Goal: Register for event/course: Register for event/course

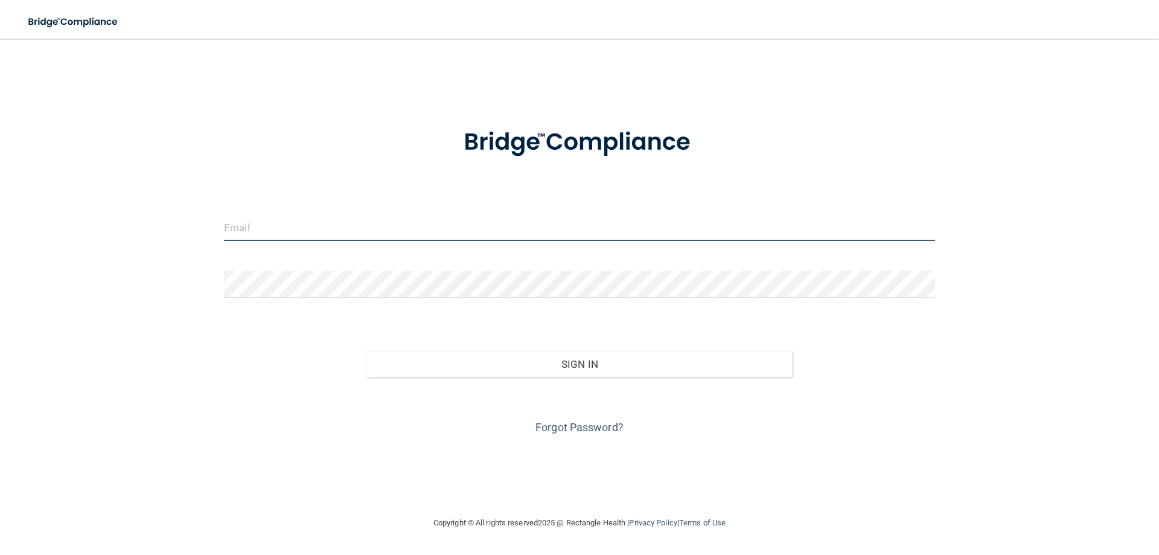
click at [376, 230] on input "email" at bounding box center [579, 227] width 711 height 27
type input "Bobbyghorn@gmail.com"
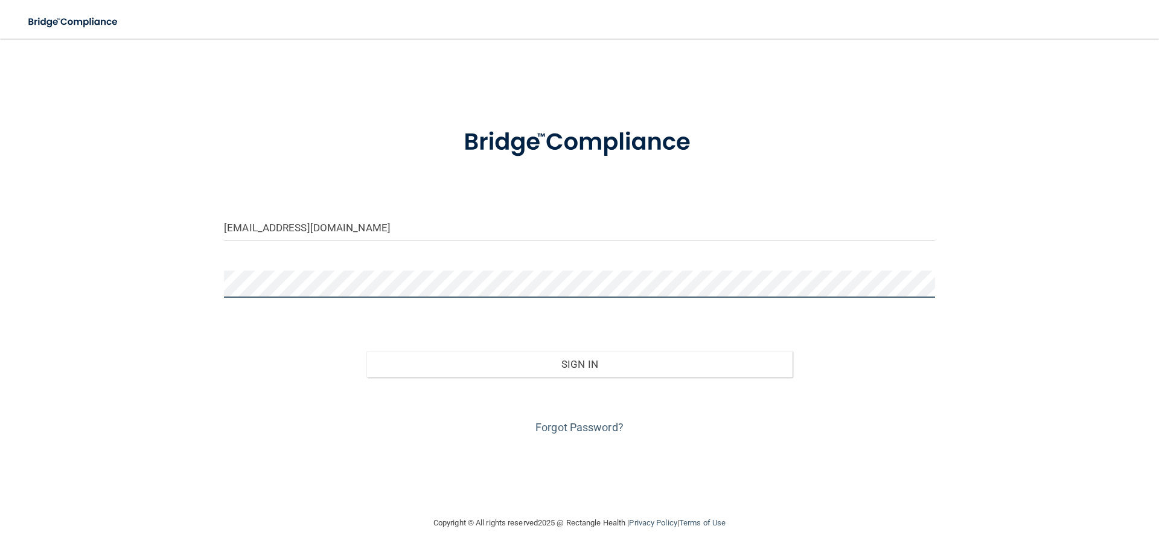
click at [366, 351] on button "Sign In" at bounding box center [579, 364] width 427 height 27
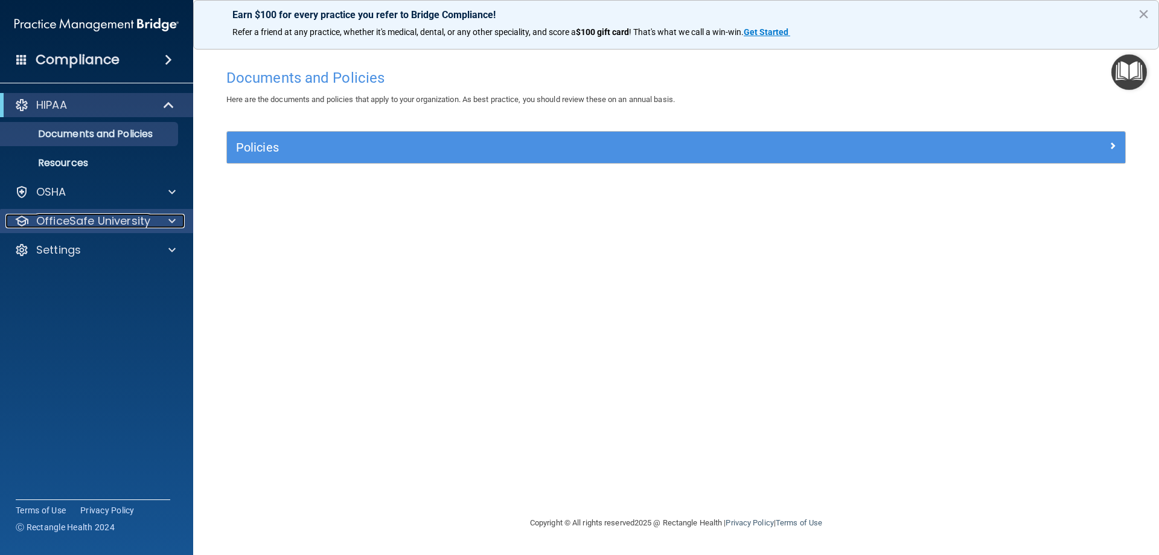
click at [101, 221] on p "OfficeSafe University" at bounding box center [93, 221] width 114 height 14
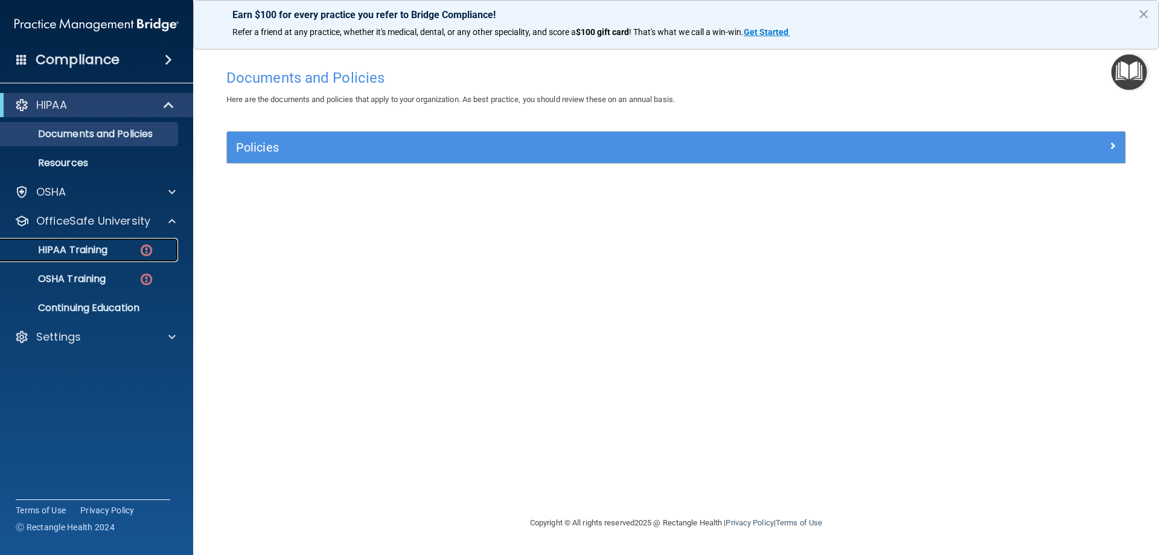
click at [103, 248] on p "HIPAA Training" at bounding box center [58, 250] width 100 height 12
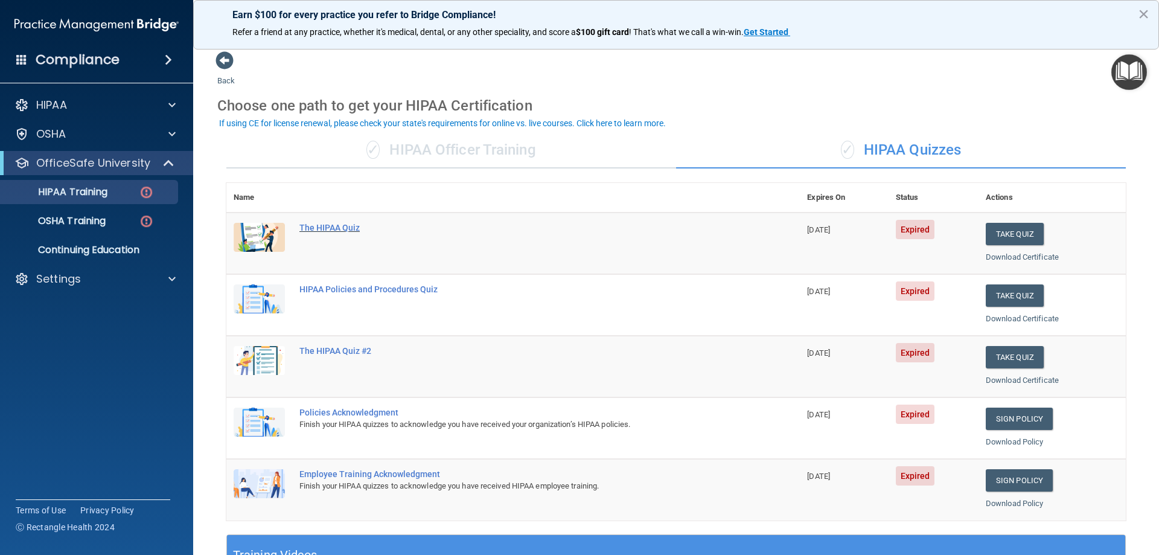
click at [334, 231] on div "The HIPAA Quiz" at bounding box center [519, 228] width 440 height 10
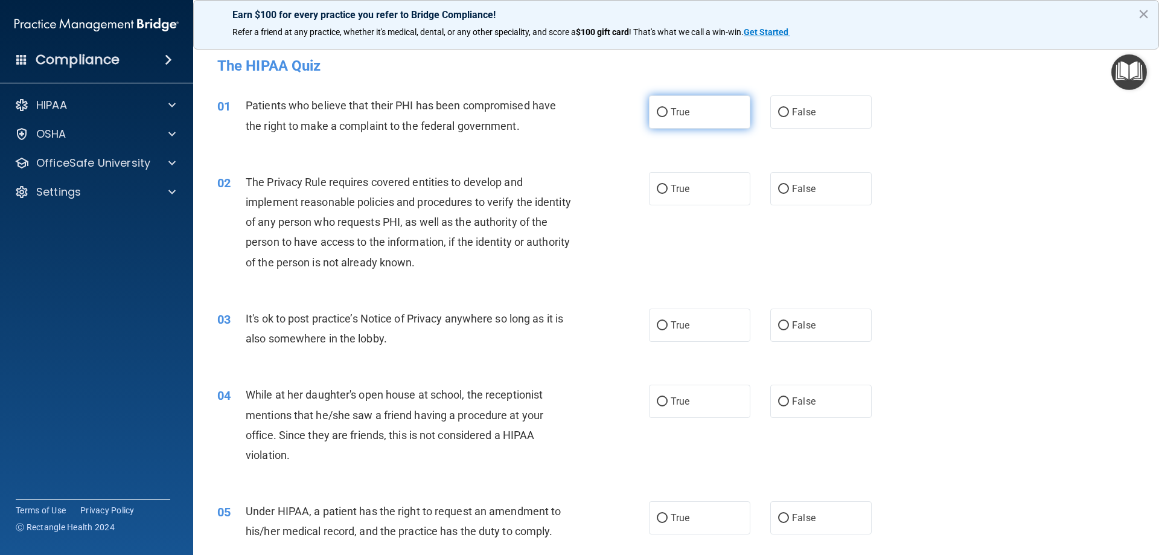
click at [703, 115] on label "True" at bounding box center [699, 111] width 101 height 33
click at [667, 115] on input "True" at bounding box center [662, 112] width 11 height 9
radio input "true"
click at [674, 191] on span "True" at bounding box center [679, 188] width 19 height 11
click at [667, 191] on input "True" at bounding box center [662, 189] width 11 height 9
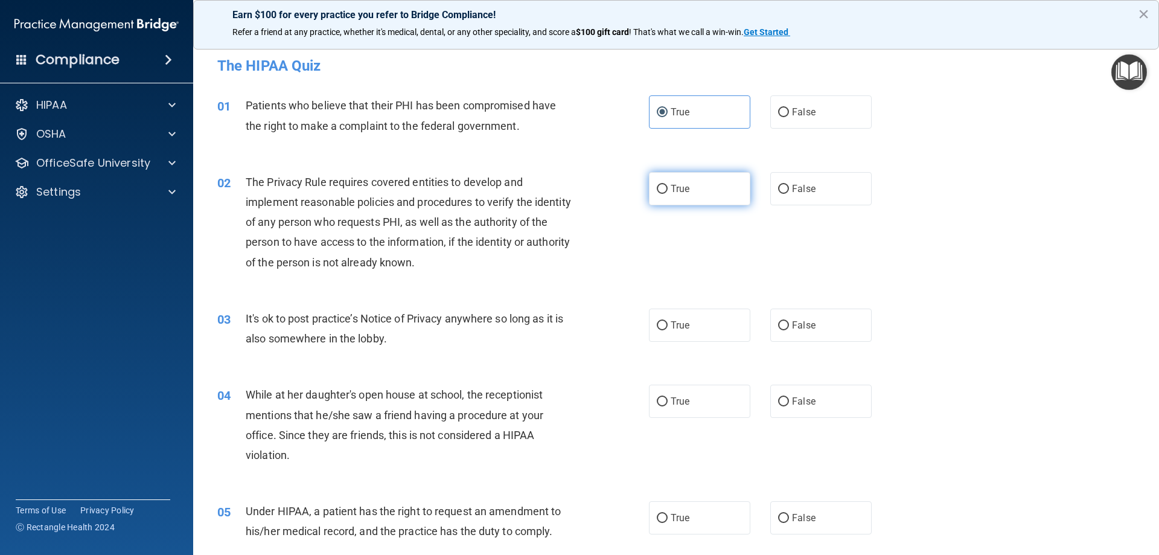
radio input "true"
click at [681, 333] on label "True" at bounding box center [699, 324] width 101 height 33
click at [667, 330] on input "True" at bounding box center [662, 325] width 11 height 9
radio input "true"
click at [794, 406] on span "False" at bounding box center [804, 400] width 24 height 11
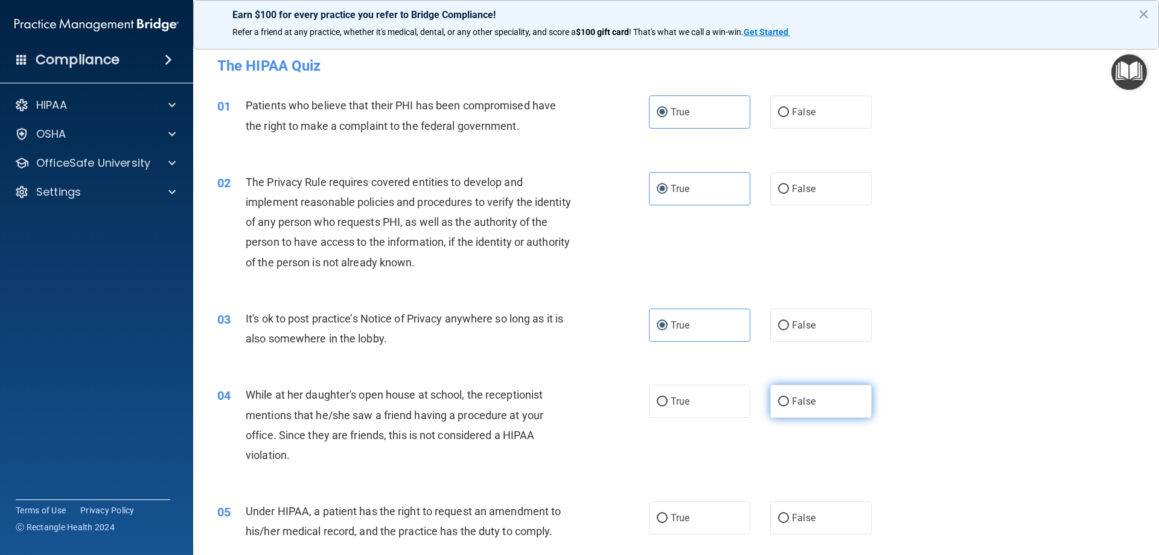
click at [789, 406] on input "False" at bounding box center [783, 401] width 11 height 9
radio input "true"
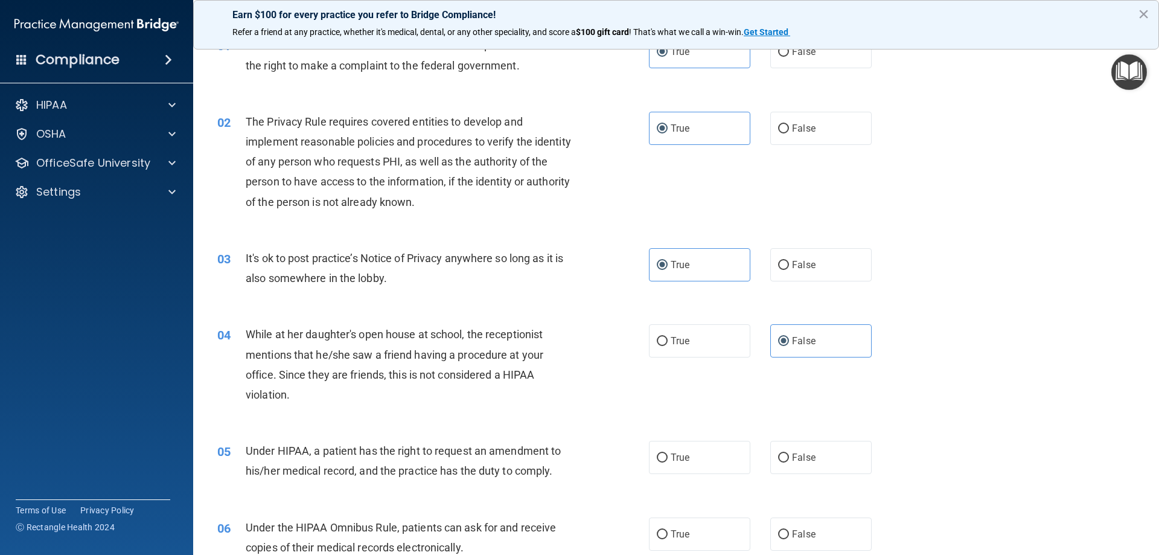
scroll to position [121, 0]
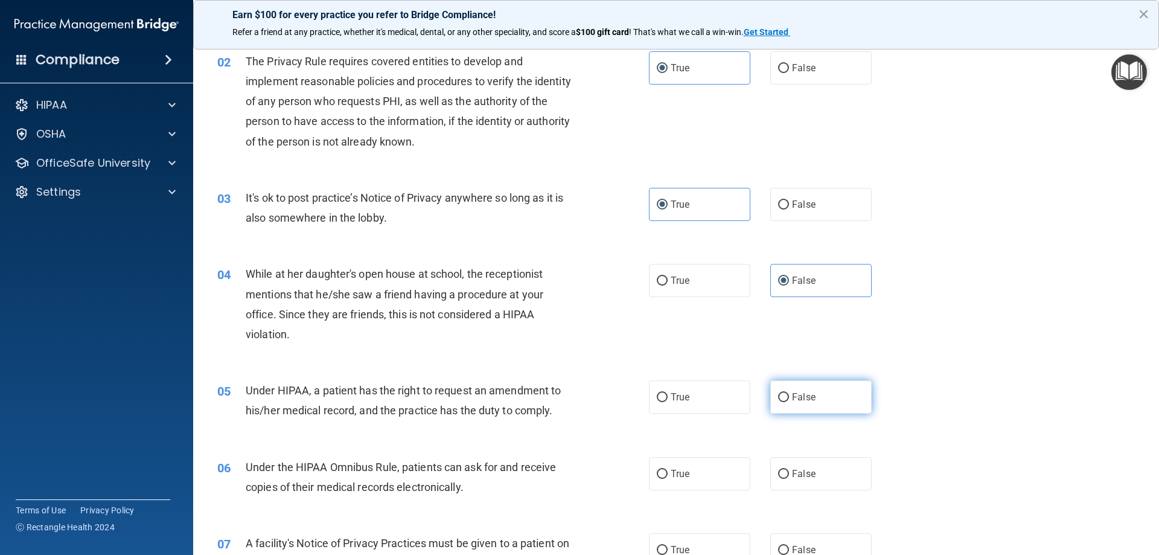
click at [804, 393] on span "False" at bounding box center [804, 396] width 24 height 11
click at [789, 393] on input "False" at bounding box center [783, 397] width 11 height 9
radio input "true"
click at [700, 474] on label "True" at bounding box center [699, 473] width 101 height 33
click at [667, 474] on input "True" at bounding box center [662, 474] width 11 height 9
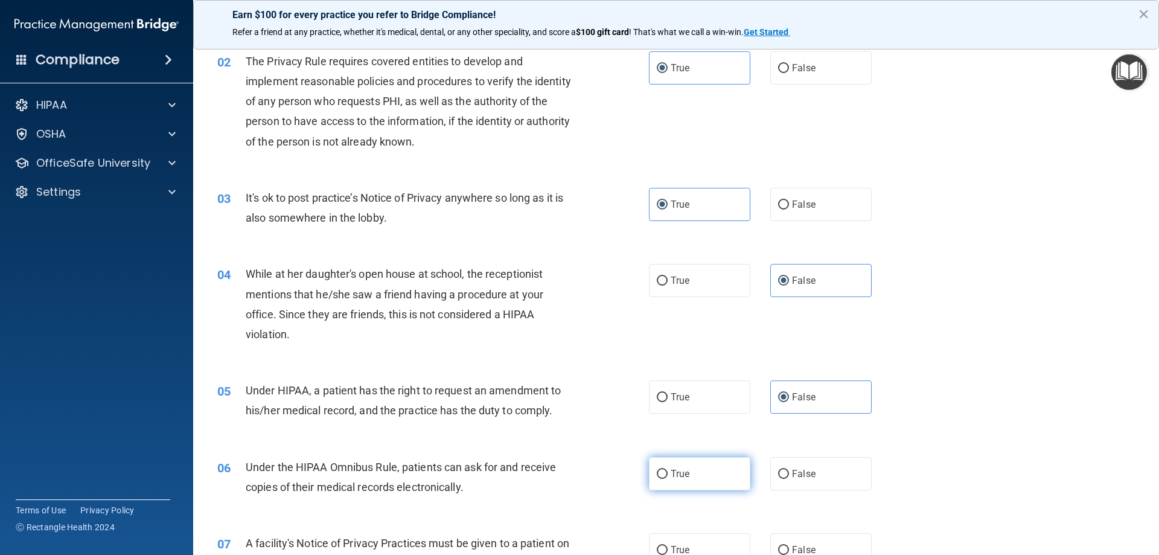
radio input "true"
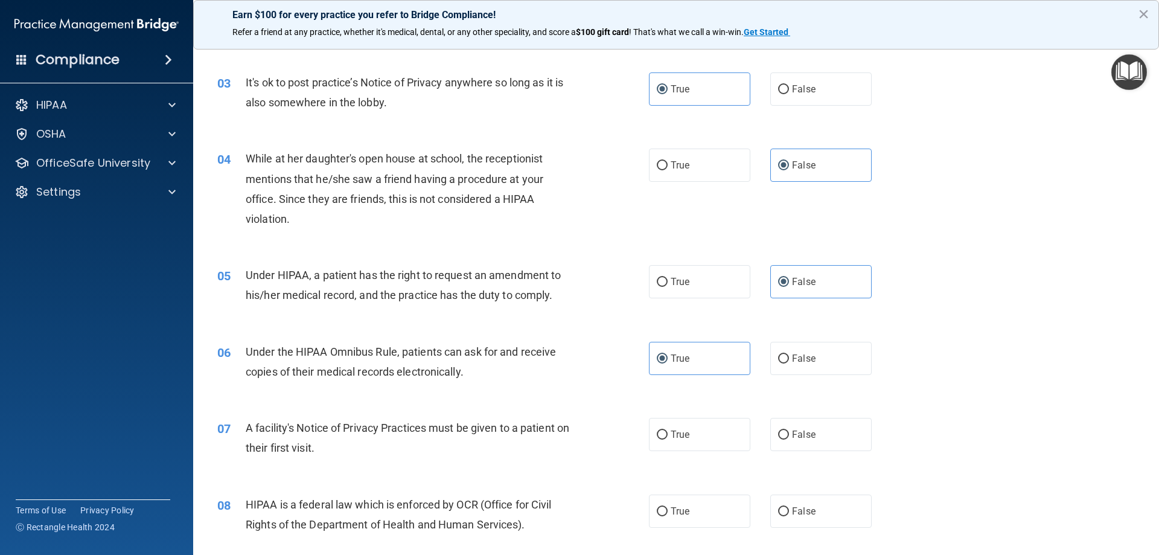
scroll to position [241, 0]
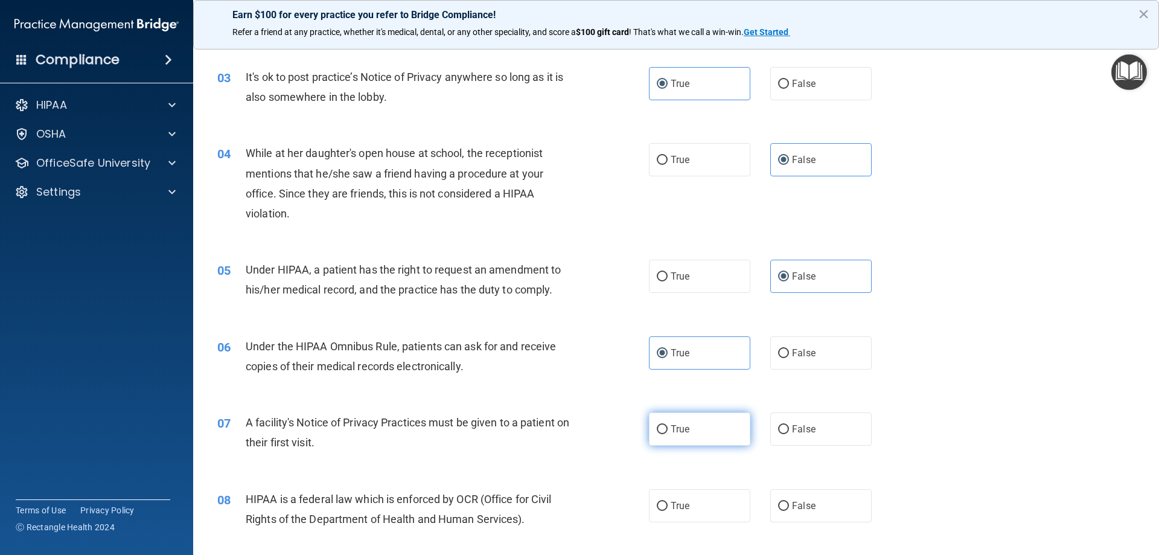
click at [688, 433] on label "True" at bounding box center [699, 428] width 101 height 33
click at [667, 433] on input "True" at bounding box center [662, 429] width 11 height 9
radio input "true"
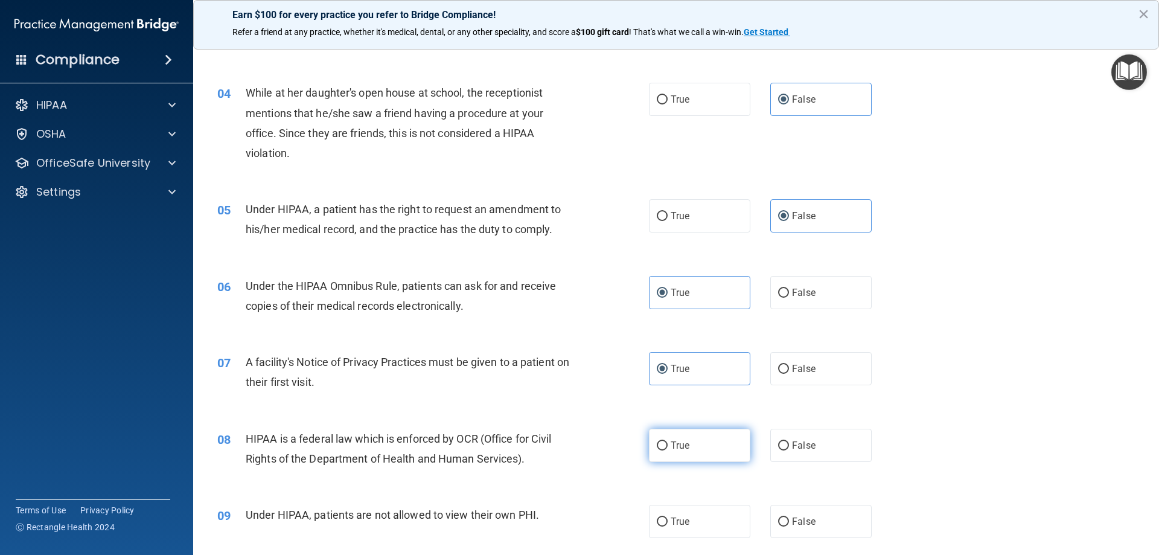
click at [690, 453] on label "True" at bounding box center [699, 444] width 101 height 33
click at [667, 450] on input "True" at bounding box center [662, 445] width 11 height 9
radio input "true"
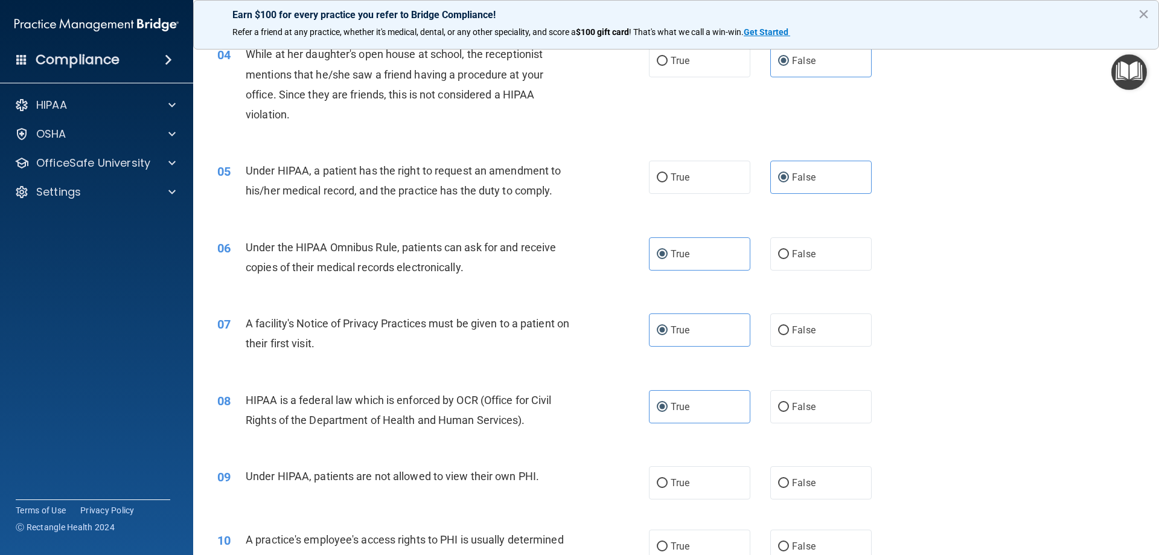
scroll to position [362, 0]
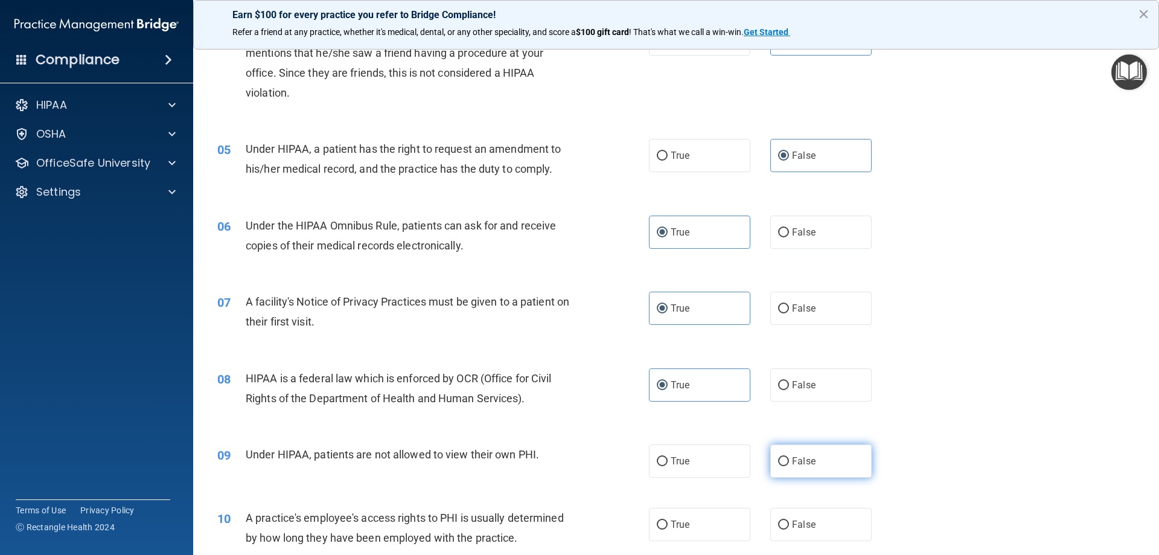
click at [792, 465] on span "False" at bounding box center [804, 460] width 24 height 11
click at [789, 465] on input "False" at bounding box center [783, 461] width 11 height 9
radio input "true"
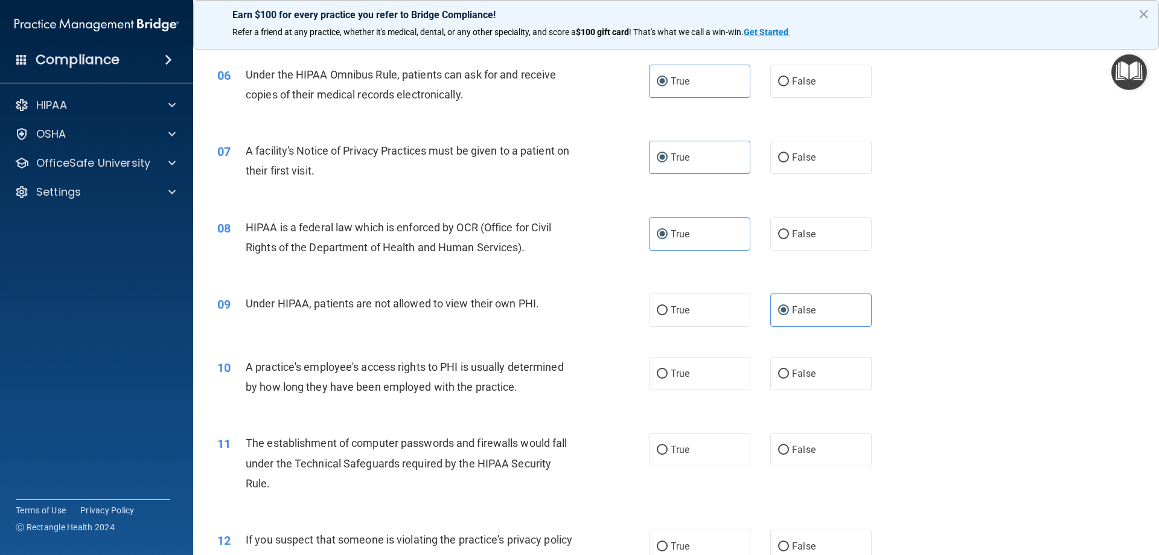
scroll to position [543, 0]
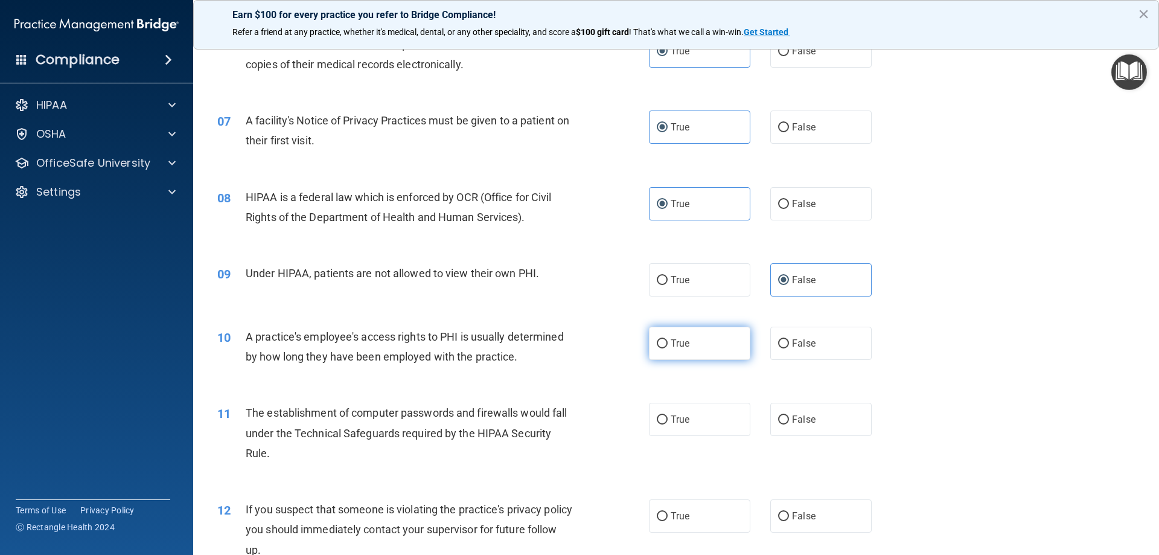
click at [700, 356] on label "True" at bounding box center [699, 342] width 101 height 33
click at [667, 348] on input "True" at bounding box center [662, 343] width 11 height 9
radio input "true"
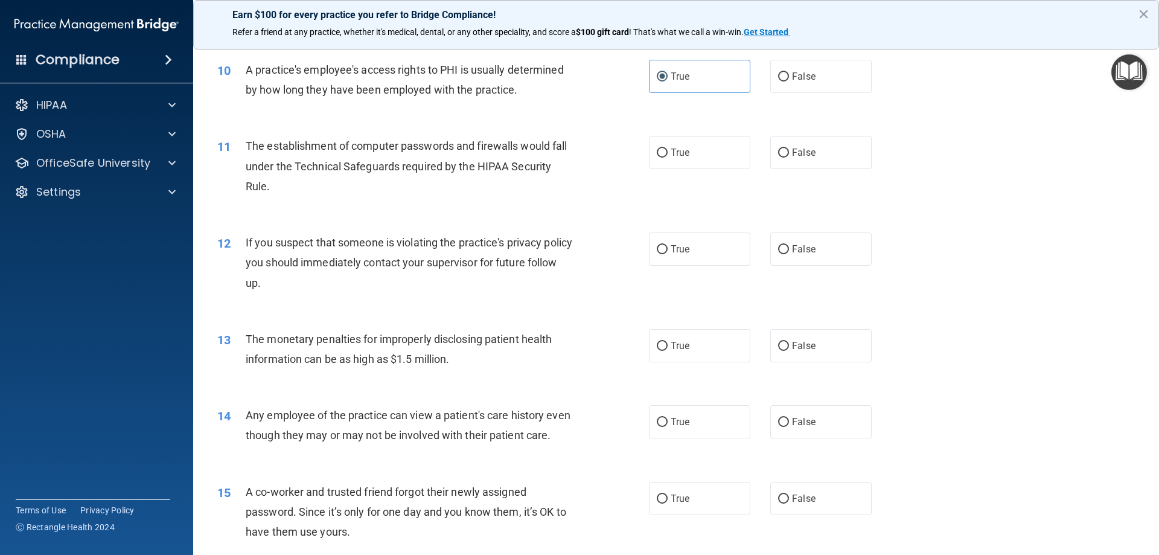
scroll to position [793, 0]
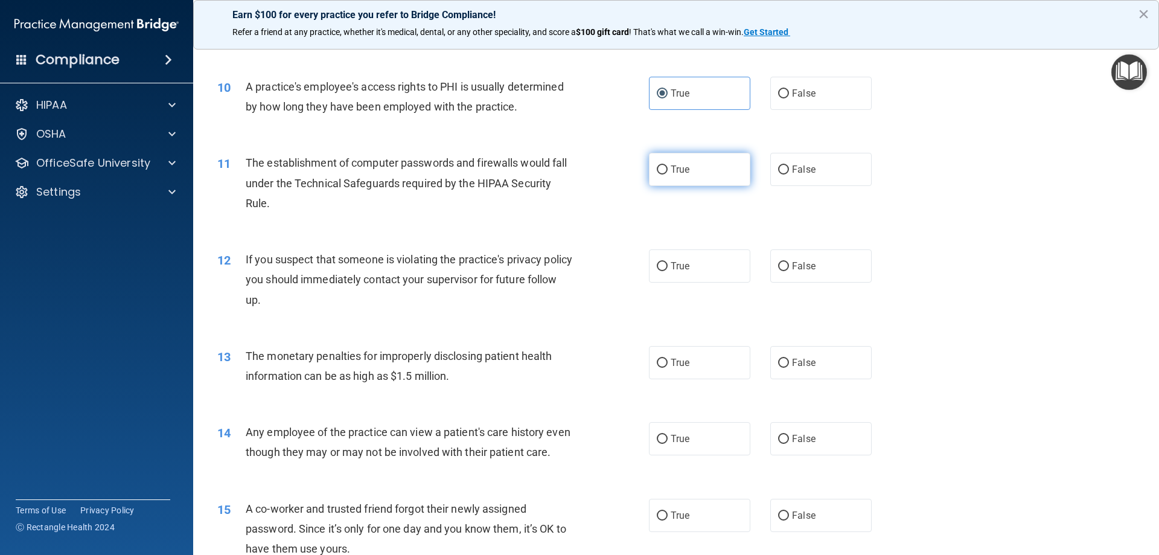
click at [677, 169] on span "True" at bounding box center [679, 169] width 19 height 11
click at [667, 169] on input "True" at bounding box center [662, 169] width 11 height 9
radio input "true"
click at [713, 272] on label "True" at bounding box center [699, 265] width 101 height 33
click at [667, 271] on input "True" at bounding box center [662, 266] width 11 height 9
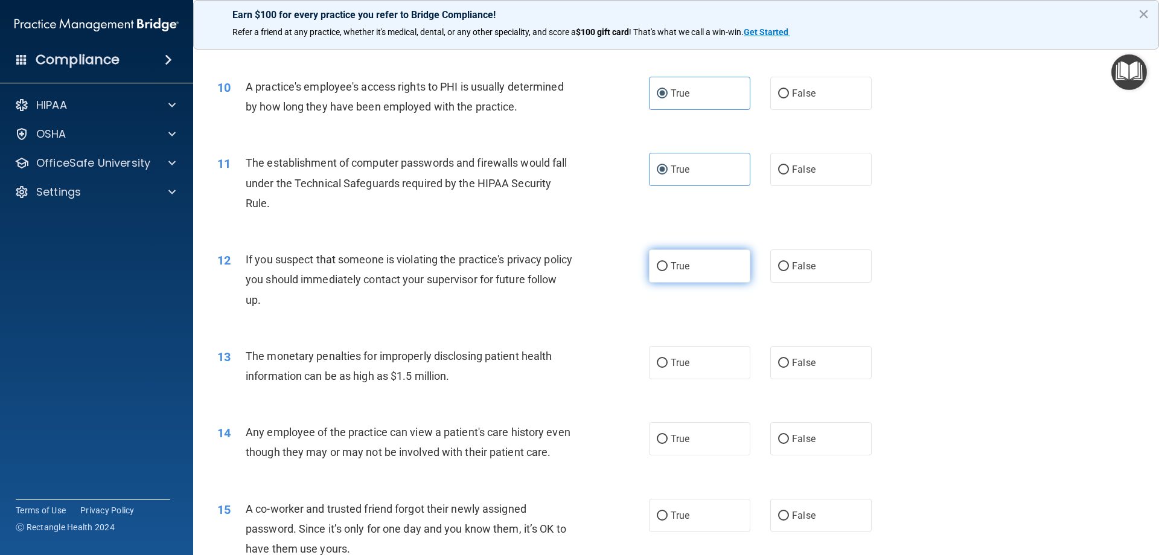
radio input "true"
drag, startPoint x: 670, startPoint y: 365, endPoint x: 661, endPoint y: 361, distance: 9.5
click at [670, 365] on span "True" at bounding box center [679, 362] width 19 height 11
click at [667, 365] on input "True" at bounding box center [662, 362] width 11 height 9
radio input "true"
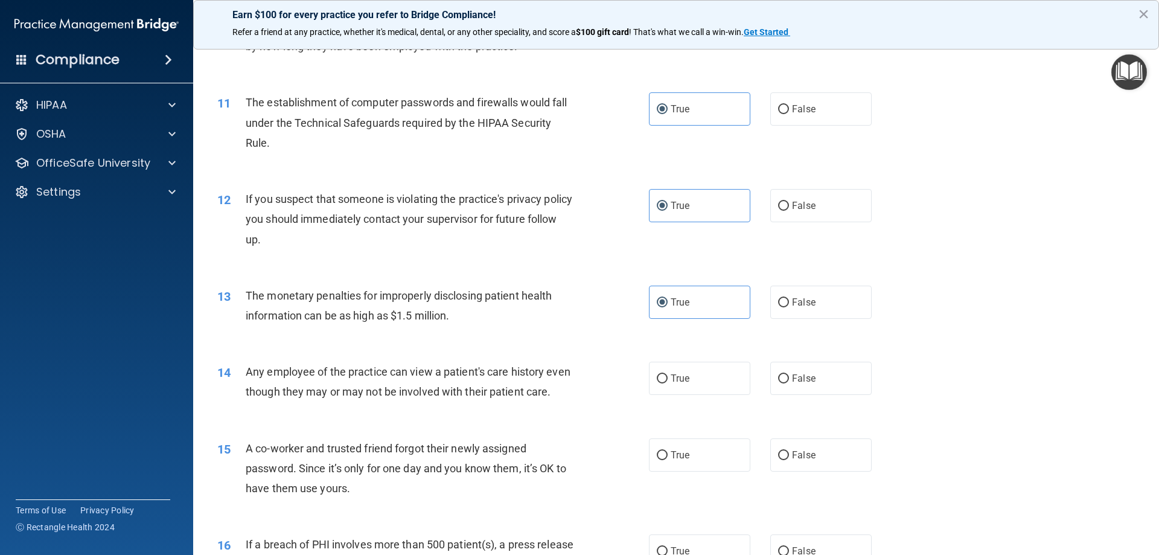
scroll to position [914, 0]
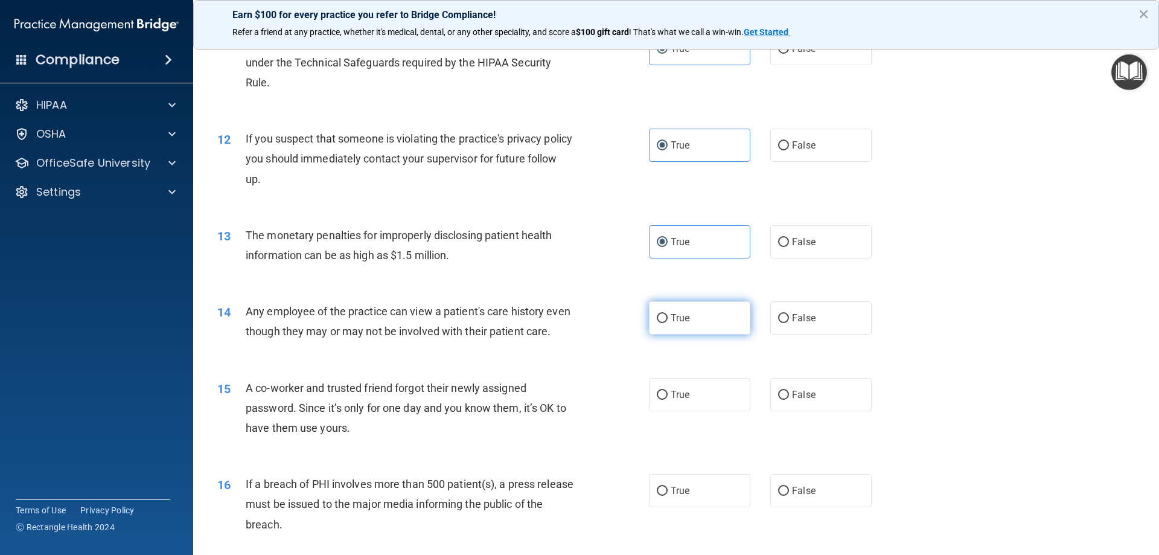
click at [704, 316] on label "True" at bounding box center [699, 317] width 101 height 33
click at [667, 316] on input "True" at bounding box center [662, 318] width 11 height 9
radio input "true"
click at [796, 400] on span "False" at bounding box center [804, 394] width 24 height 11
click at [789, 400] on input "False" at bounding box center [783, 394] width 11 height 9
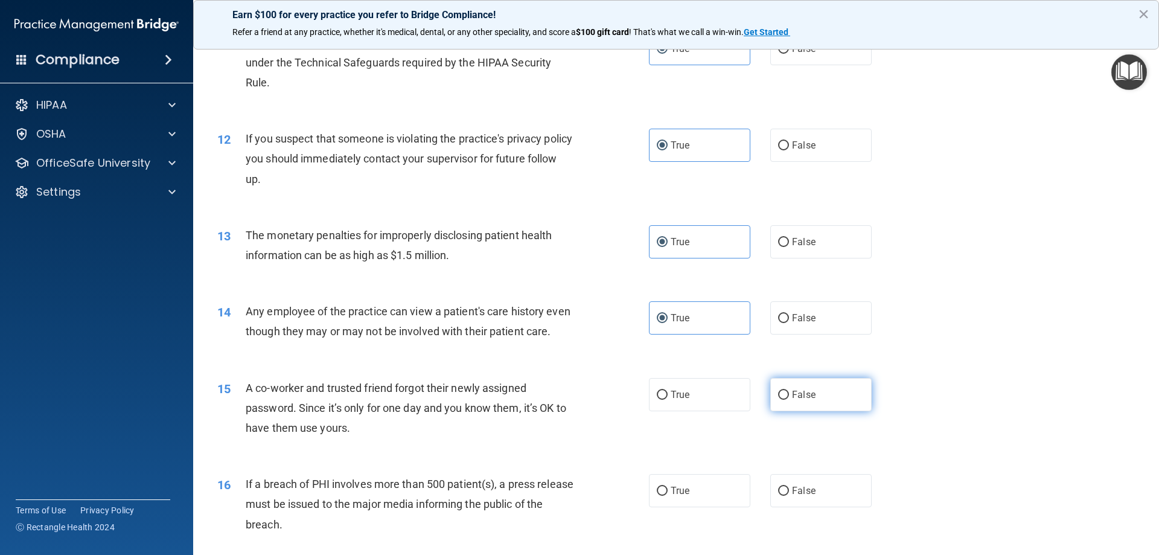
radio input "true"
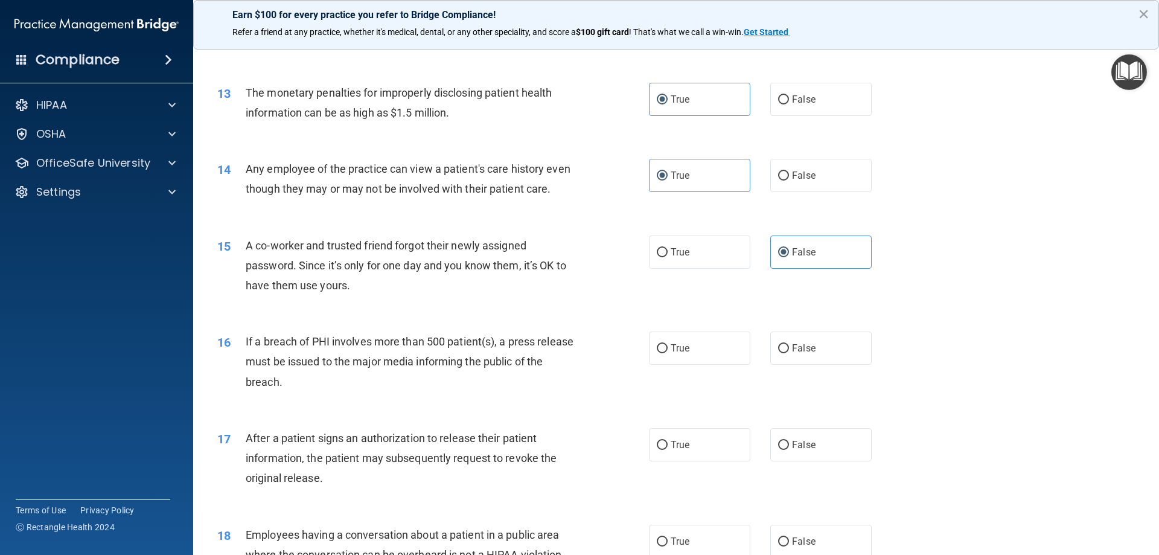
scroll to position [1095, 0]
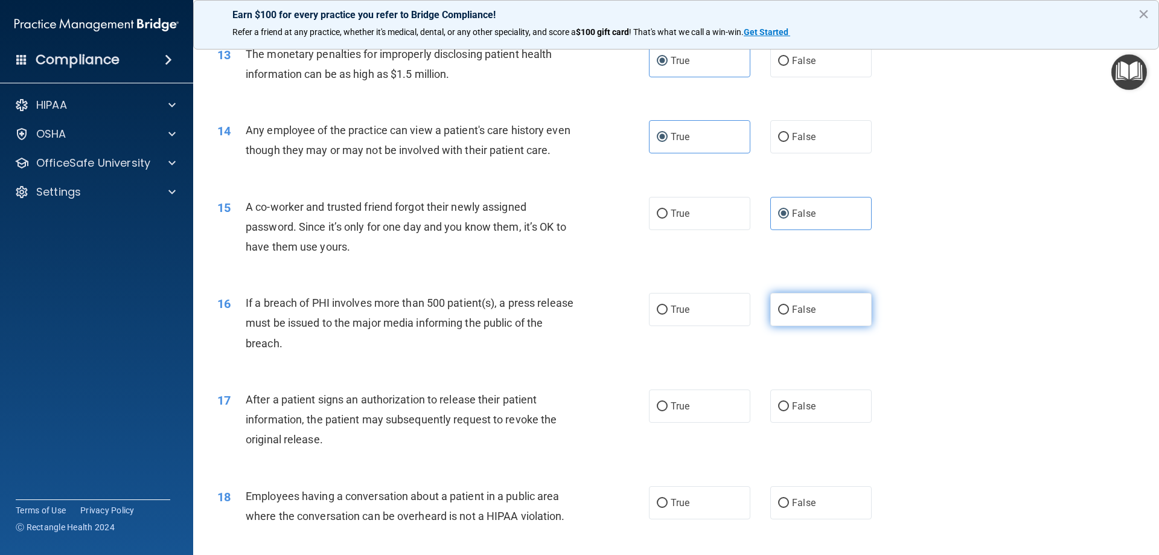
click at [778, 314] on input "False" at bounding box center [783, 309] width 11 height 9
radio input "true"
click at [701, 422] on label "True" at bounding box center [699, 405] width 101 height 33
click at [667, 411] on input "True" at bounding box center [662, 406] width 11 height 9
radio input "true"
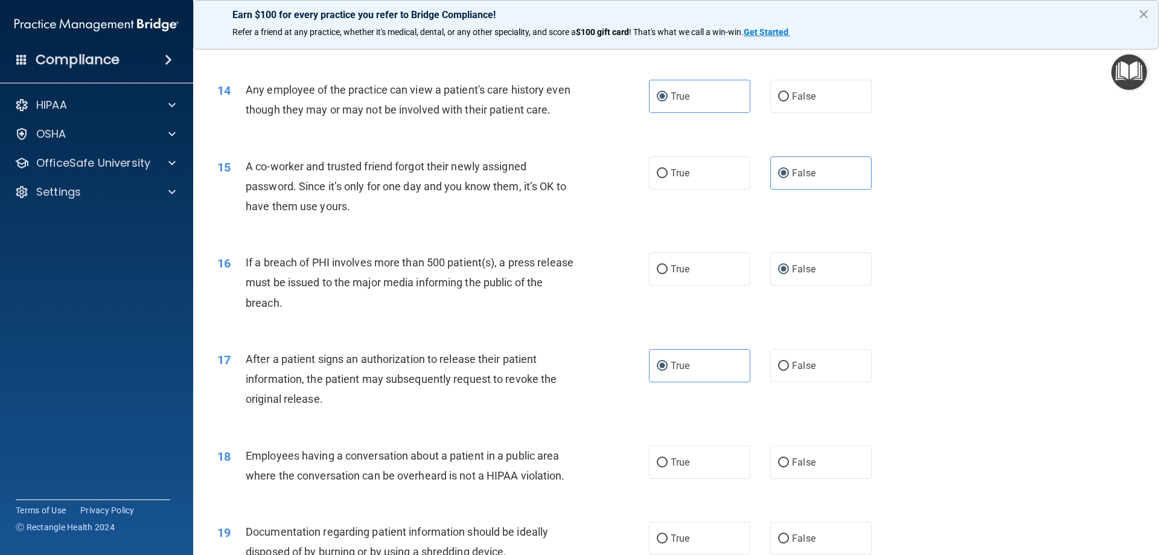
scroll to position [1215, 0]
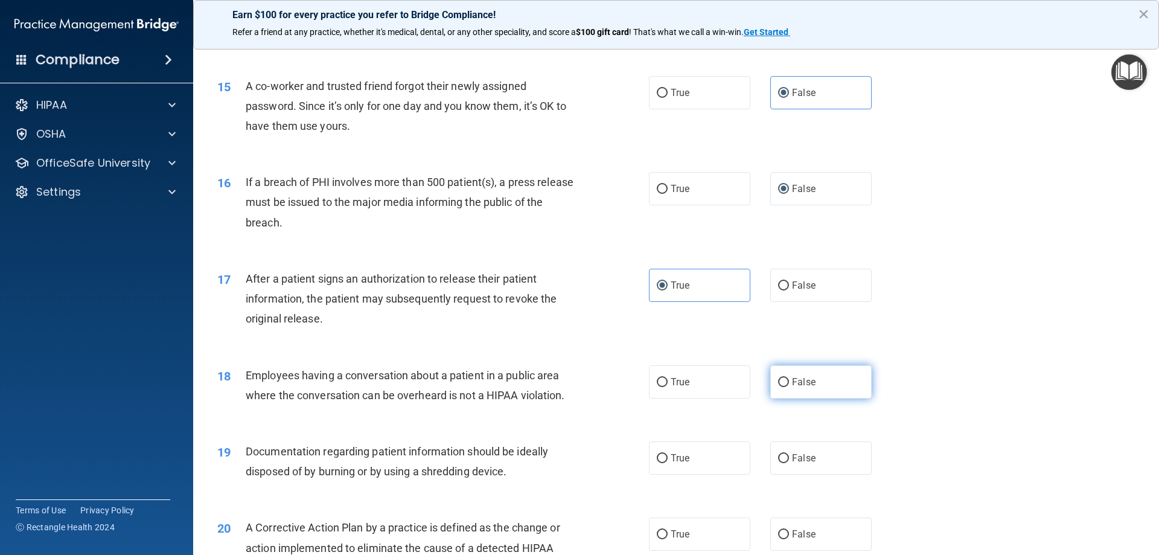
click at [795, 398] on label "False" at bounding box center [820, 381] width 101 height 33
click at [789, 387] on input "False" at bounding box center [783, 382] width 11 height 9
radio input "true"
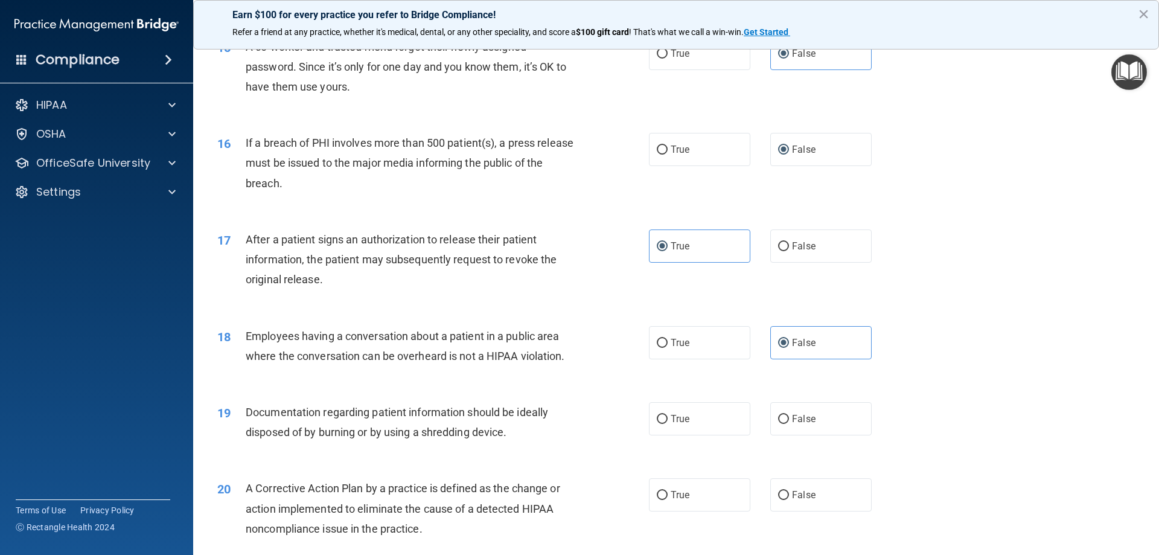
scroll to position [1276, 0]
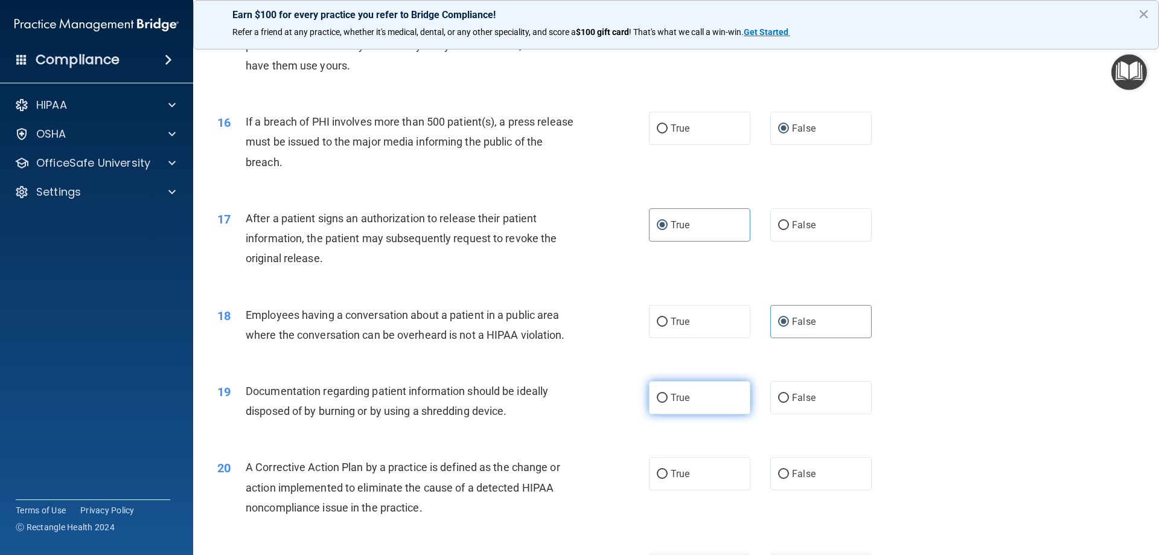
click at [681, 414] on label "True" at bounding box center [699, 397] width 101 height 33
click at [667, 403] on input "True" at bounding box center [662, 397] width 11 height 9
radio input "true"
click at [686, 490] on label "True" at bounding box center [699, 473] width 101 height 33
click at [667, 479] on input "True" at bounding box center [662, 474] width 11 height 9
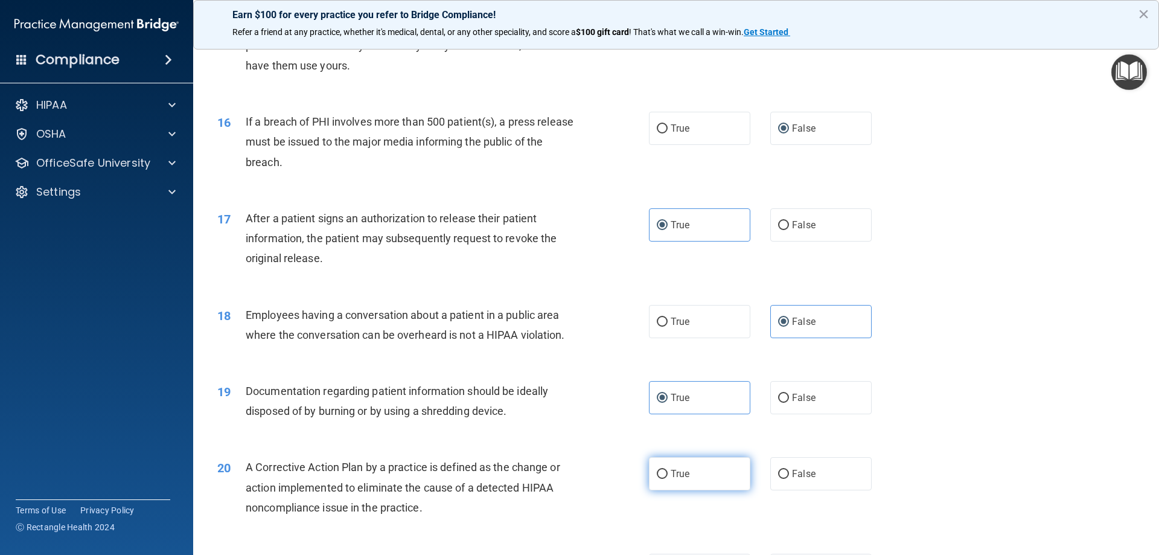
radio input "true"
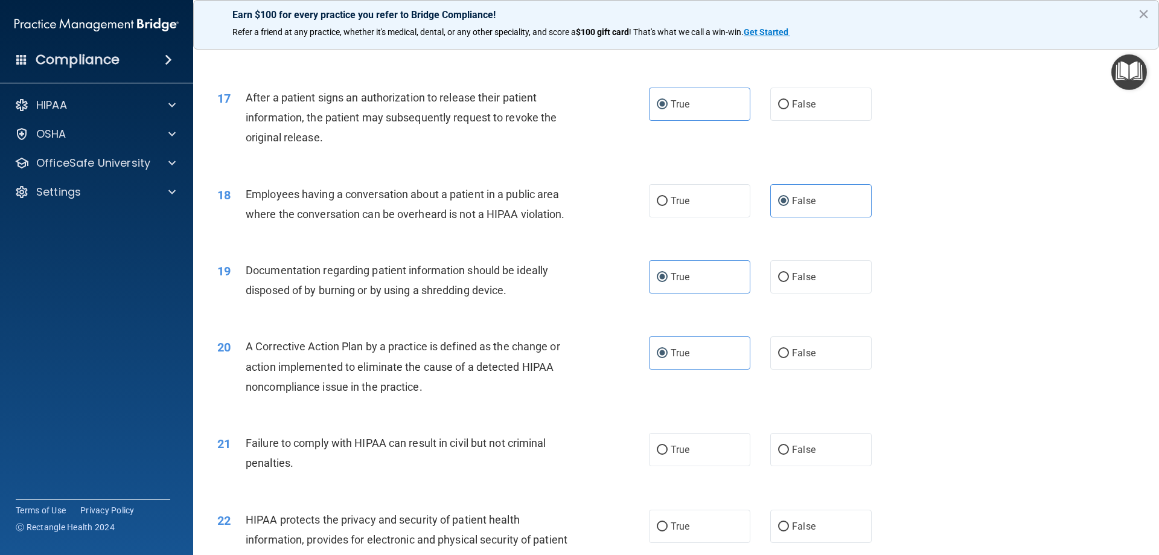
scroll to position [1457, 0]
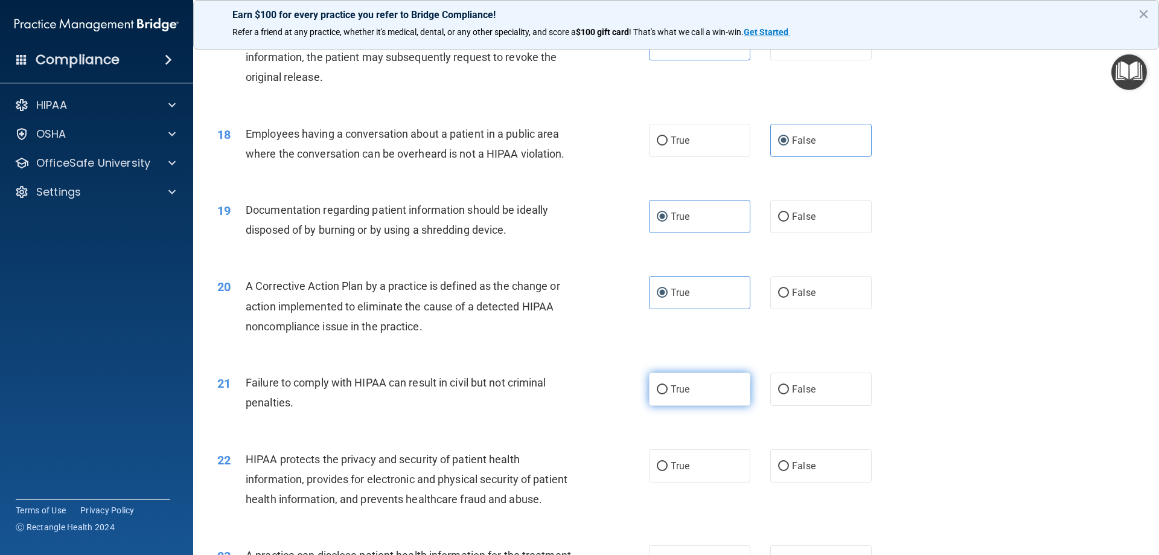
click at [701, 406] on label "True" at bounding box center [699, 388] width 101 height 33
click at [667, 394] on input "True" at bounding box center [662, 389] width 11 height 9
radio input "true"
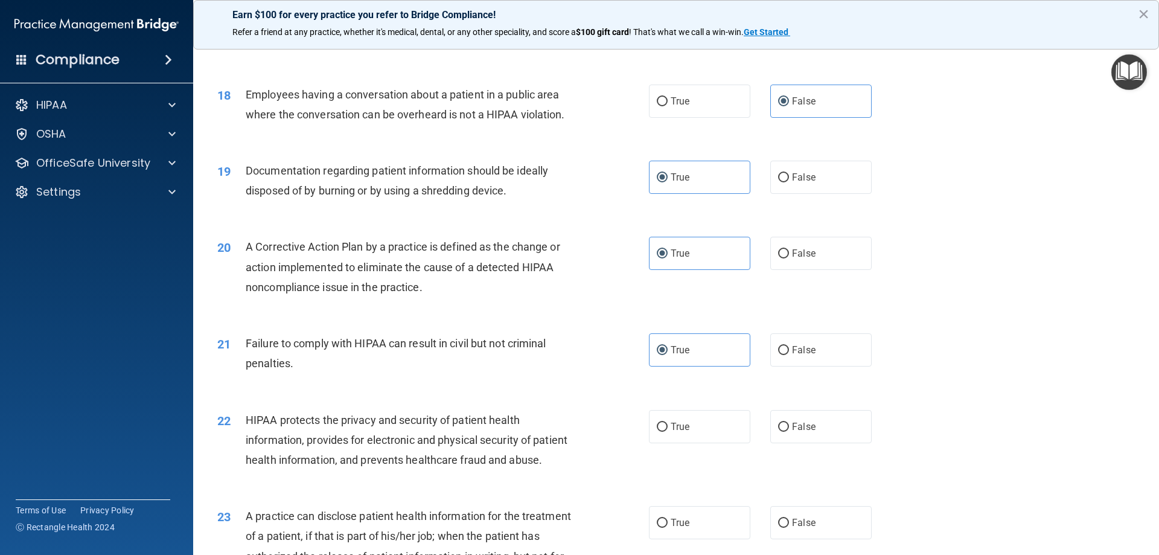
scroll to position [1517, 0]
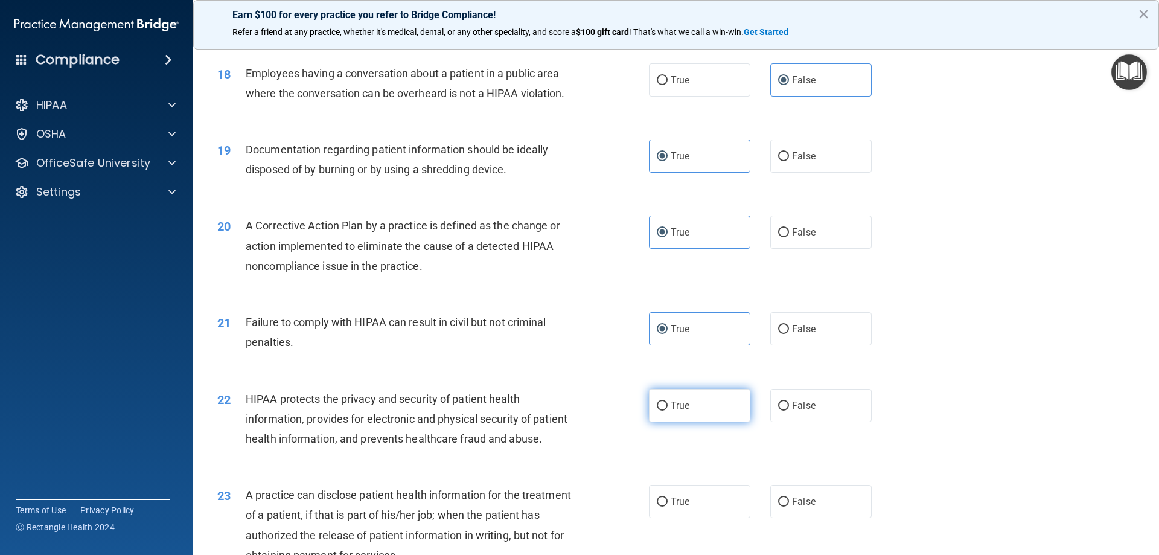
click at [671, 422] on label "True" at bounding box center [699, 405] width 101 height 33
click at [667, 410] on input "True" at bounding box center [662, 405] width 11 height 9
radio input "true"
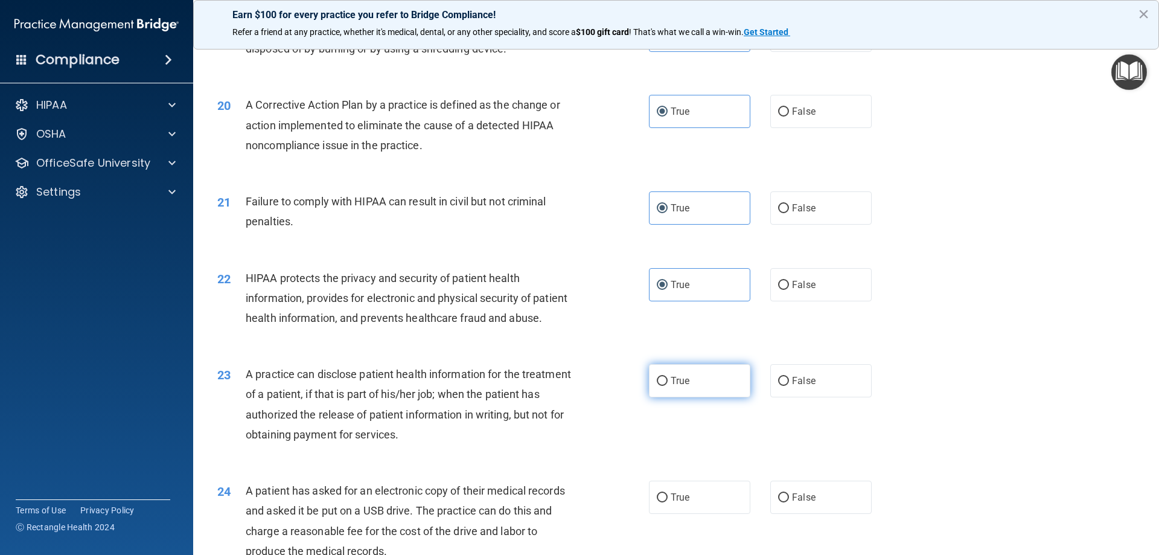
click at [680, 386] on span "True" at bounding box center [679, 380] width 19 height 11
click at [667, 386] on input "True" at bounding box center [662, 381] width 11 height 9
radio input "true"
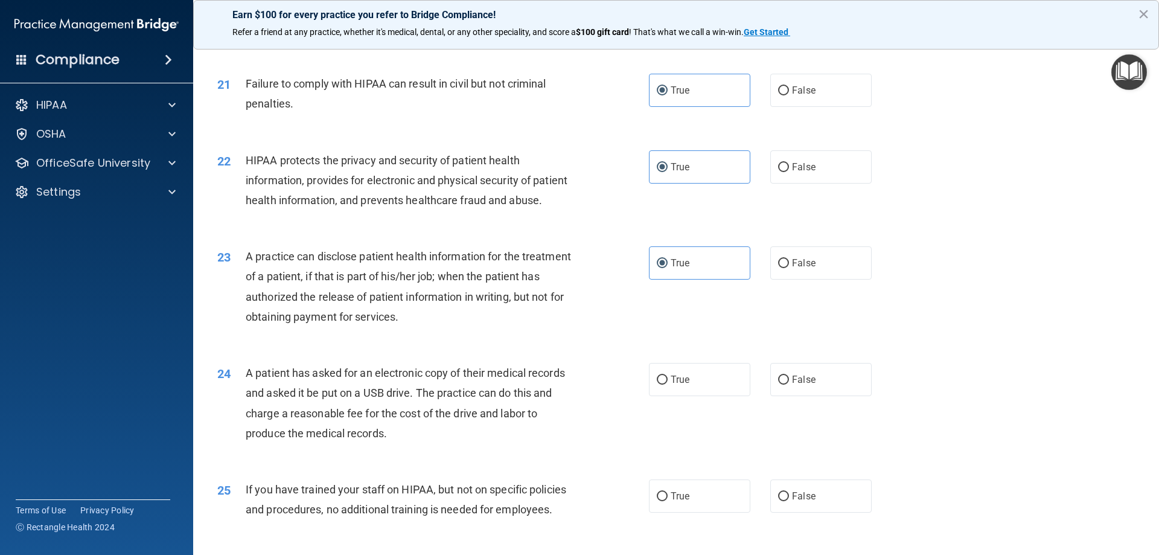
scroll to position [1759, 0]
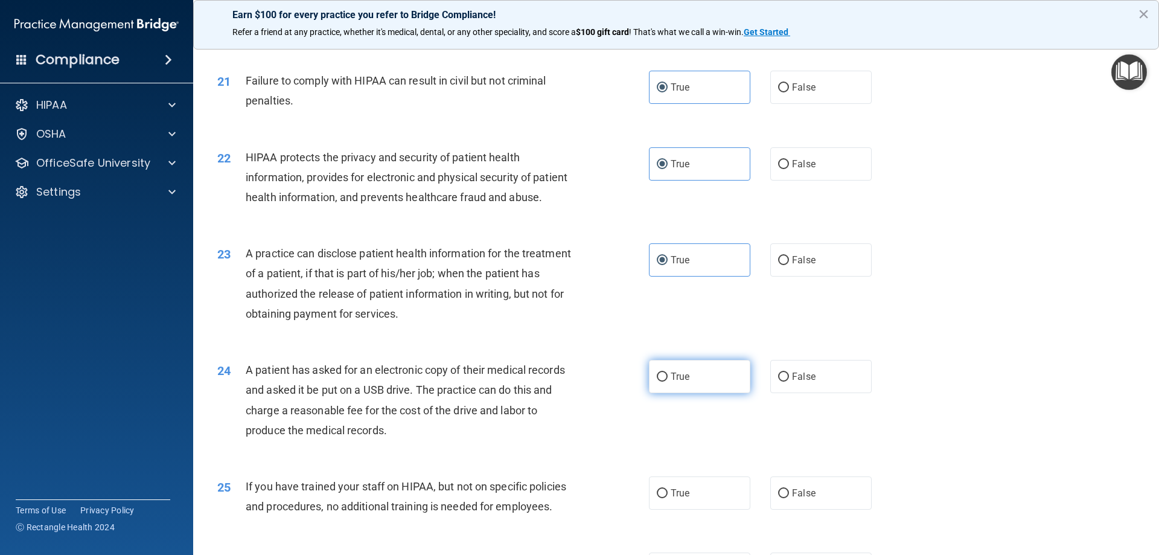
click at [691, 393] on label "True" at bounding box center [699, 376] width 101 height 33
click at [667, 381] on input "True" at bounding box center [662, 376] width 11 height 9
radio input "true"
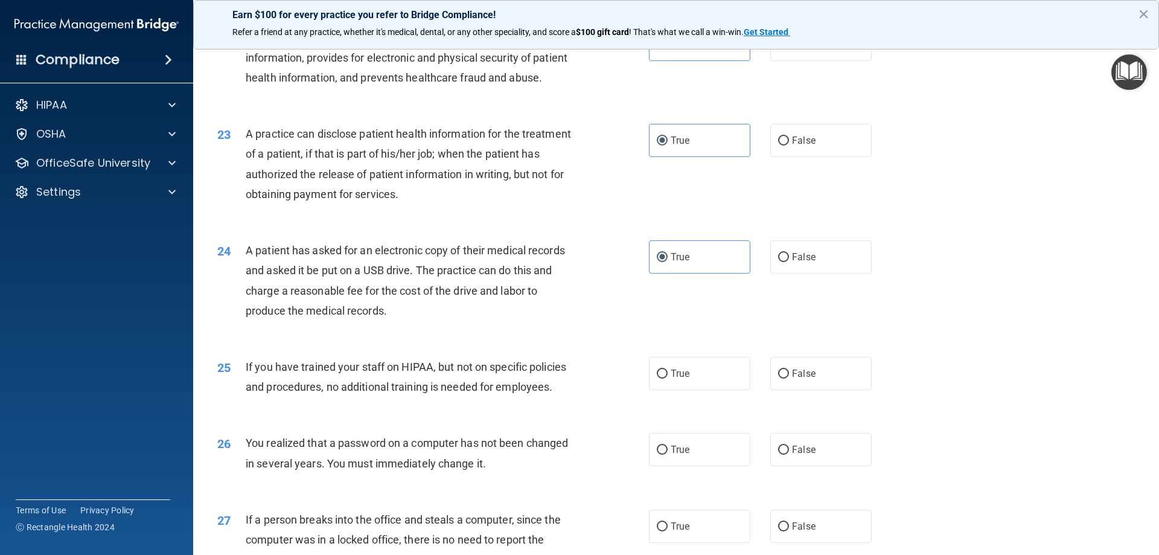
scroll to position [1879, 0]
click at [791, 389] on label "False" at bounding box center [820, 371] width 101 height 33
click at [789, 377] on input "False" at bounding box center [783, 372] width 11 height 9
radio input "true"
click at [819, 465] on label "False" at bounding box center [820, 448] width 101 height 33
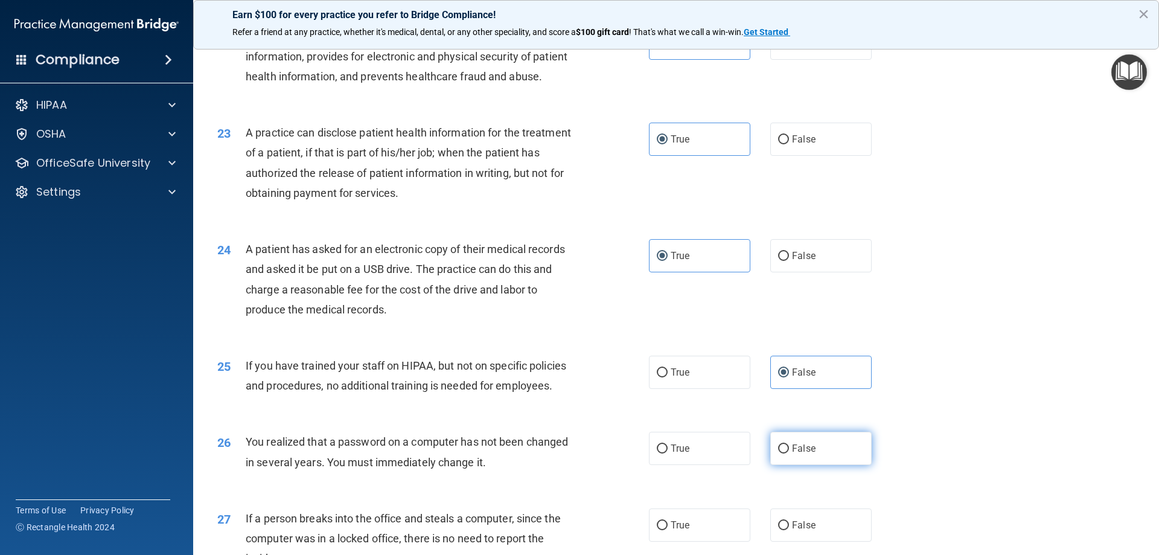
click at [789, 453] on input "False" at bounding box center [783, 448] width 11 height 9
radio input "true"
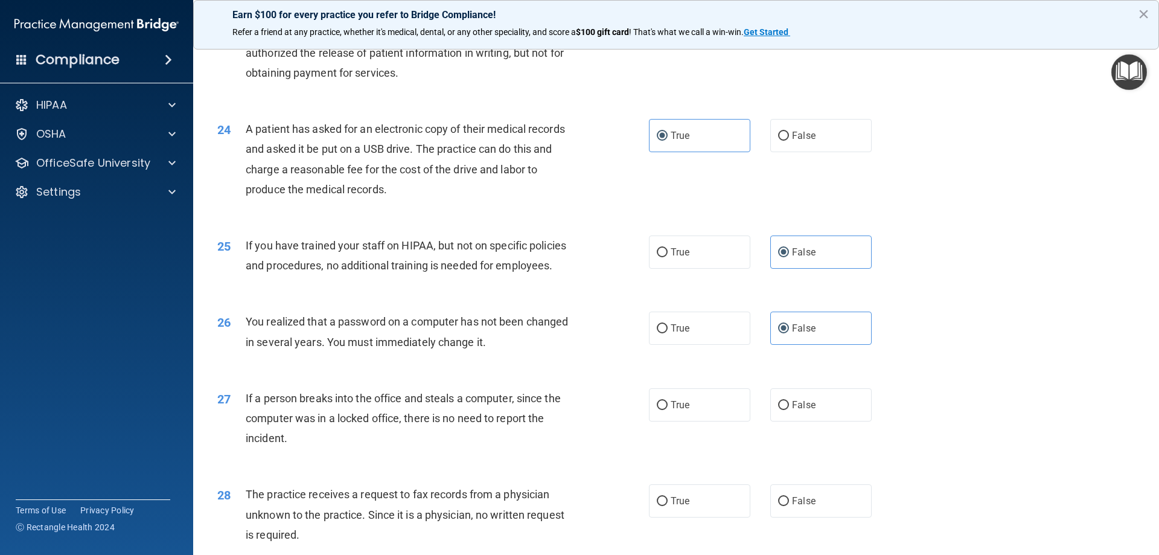
scroll to position [2000, 0]
click at [785, 421] on label "False" at bounding box center [820, 403] width 101 height 33
click at [785, 409] on input "False" at bounding box center [783, 404] width 11 height 9
radio input "true"
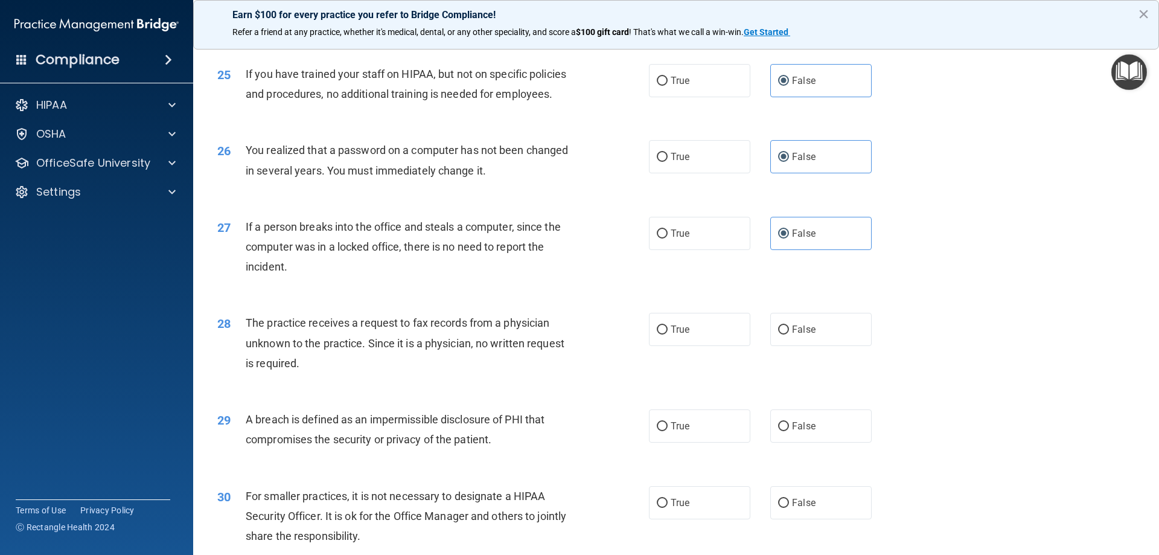
scroll to position [2181, 0]
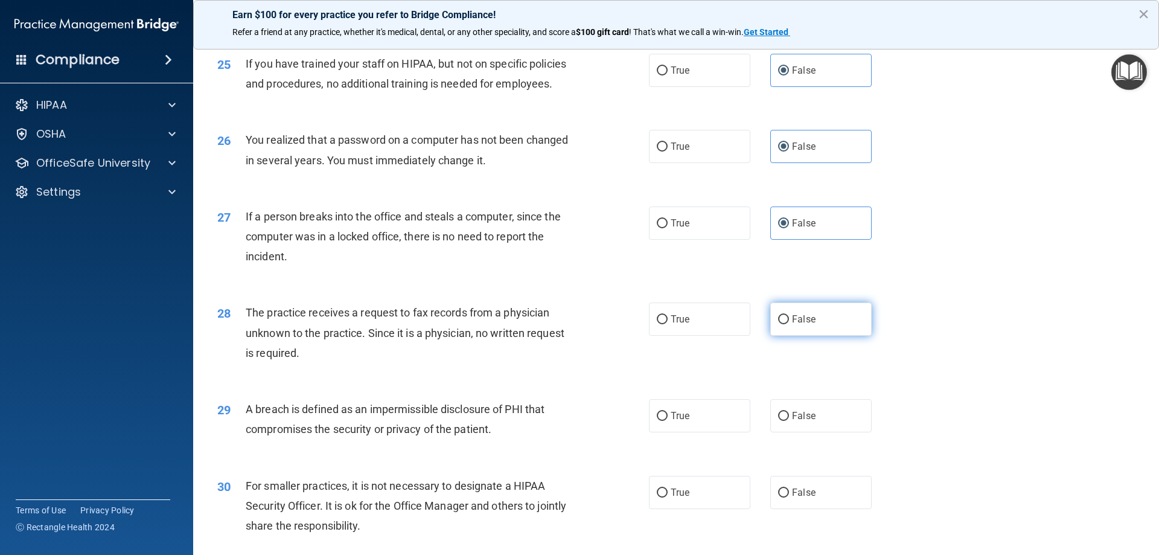
click at [792, 325] on span "False" at bounding box center [804, 318] width 24 height 11
click at [788, 324] on input "False" at bounding box center [783, 319] width 11 height 9
radio input "true"
click at [670, 325] on span "True" at bounding box center [679, 318] width 19 height 11
click at [667, 324] on input "True" at bounding box center [662, 319] width 11 height 9
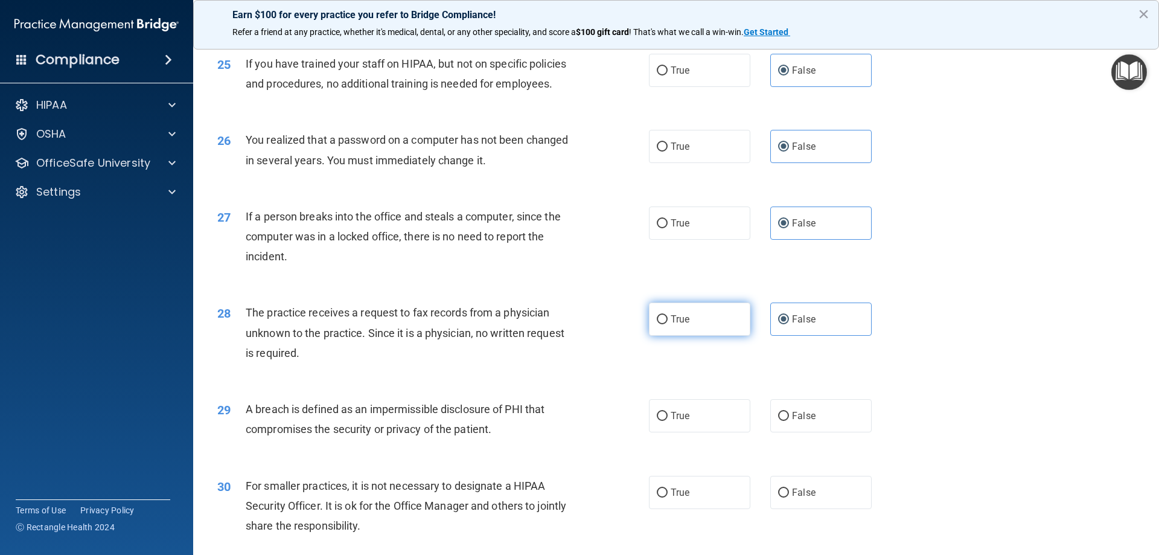
radio input "true"
radio input "false"
click at [712, 432] on label "True" at bounding box center [699, 415] width 101 height 33
click at [667, 421] on input "True" at bounding box center [662, 416] width 11 height 9
radio input "true"
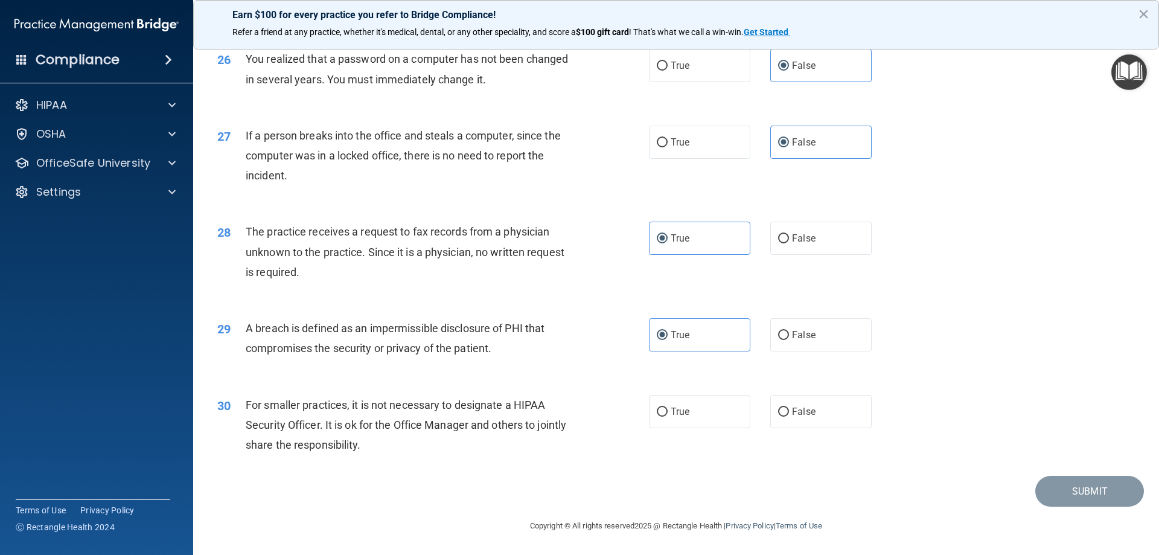
scroll to position [2302, 0]
click at [792, 414] on span "False" at bounding box center [804, 411] width 24 height 11
click at [789, 414] on input "False" at bounding box center [783, 411] width 11 height 9
radio input "true"
click at [1081, 488] on button "Submit" at bounding box center [1089, 491] width 109 height 31
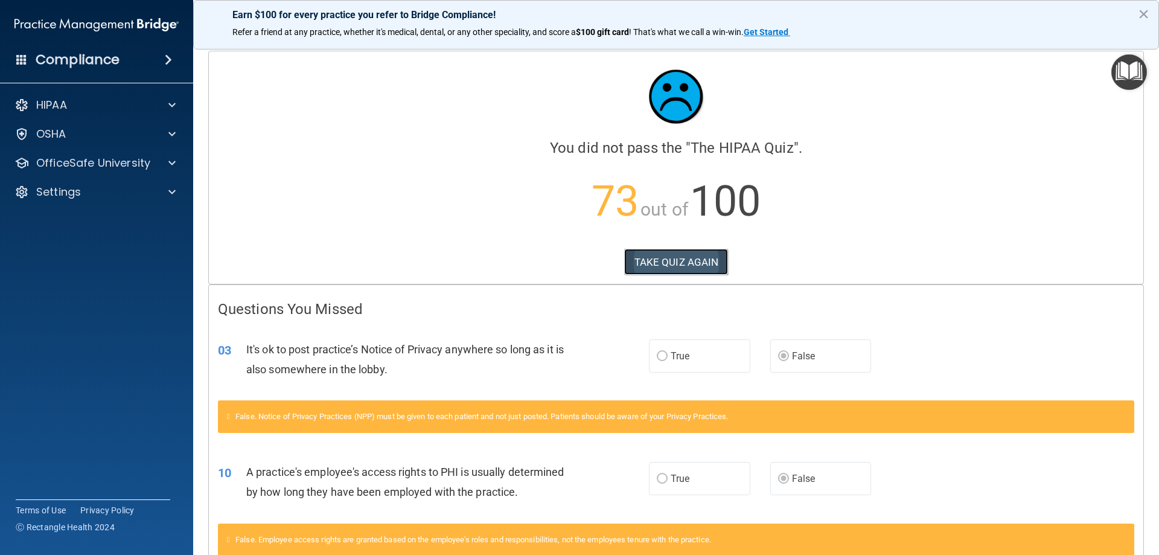
click at [658, 264] on button "TAKE QUIZ AGAIN" at bounding box center [676, 262] width 104 height 27
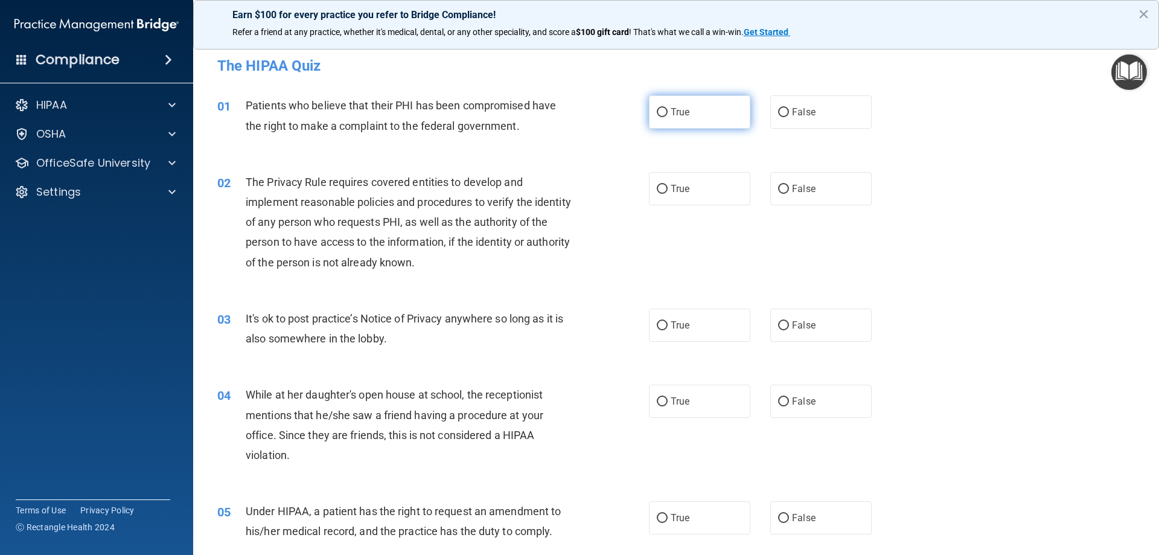
click at [690, 124] on label "True" at bounding box center [699, 111] width 101 height 33
click at [667, 117] on input "True" at bounding box center [662, 112] width 11 height 9
radio input "true"
click at [686, 186] on label "True" at bounding box center [699, 188] width 101 height 33
click at [667, 186] on input "True" at bounding box center [662, 189] width 11 height 9
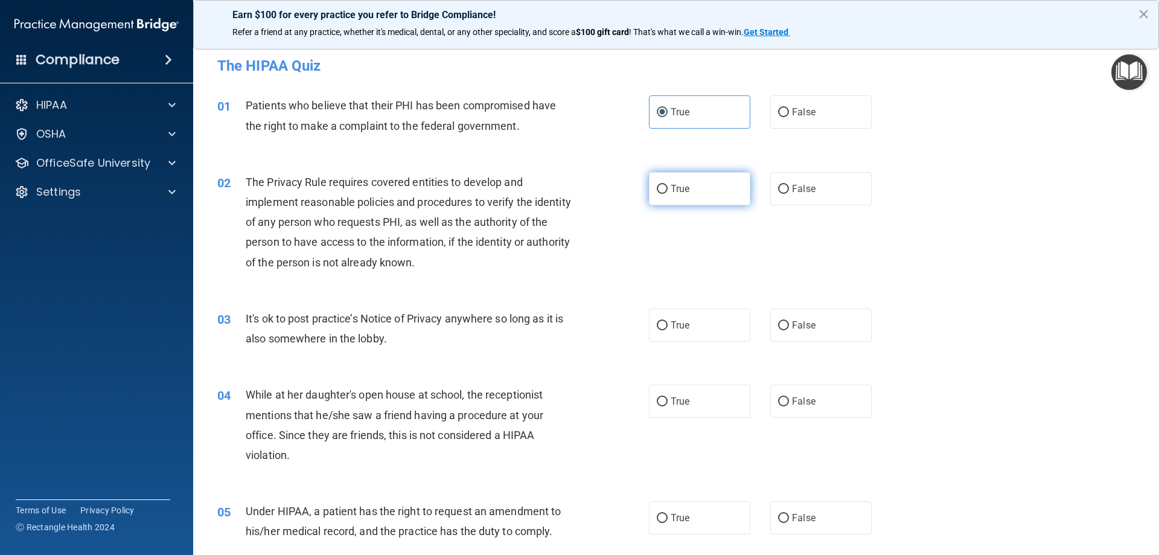
radio input "true"
click at [814, 329] on label "False" at bounding box center [820, 324] width 101 height 33
click at [789, 329] on input "False" at bounding box center [783, 325] width 11 height 9
radio input "true"
click at [809, 400] on span "False" at bounding box center [804, 400] width 24 height 11
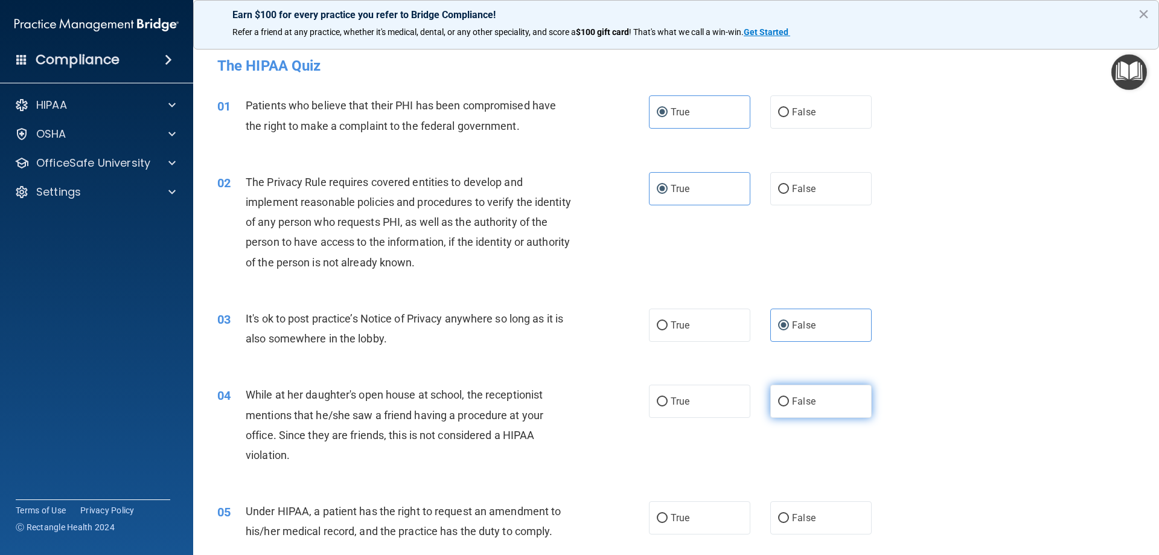
click at [789, 400] on input "False" at bounding box center [783, 401] width 11 height 9
radio input "true"
click at [812, 510] on label "False" at bounding box center [820, 517] width 101 height 33
click at [789, 514] on input "False" at bounding box center [783, 518] width 11 height 9
radio input "true"
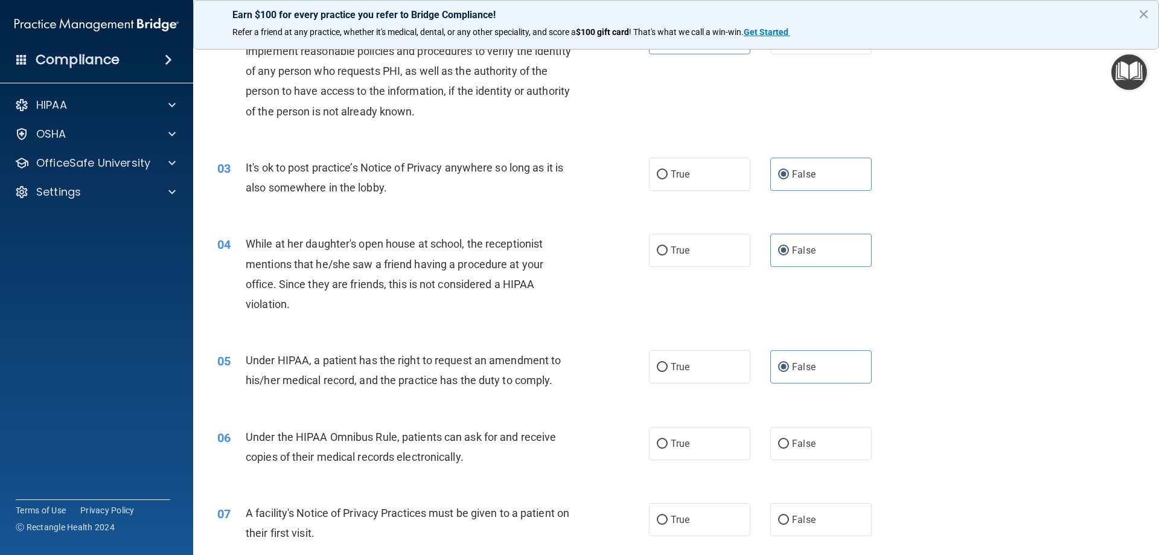
scroll to position [181, 0]
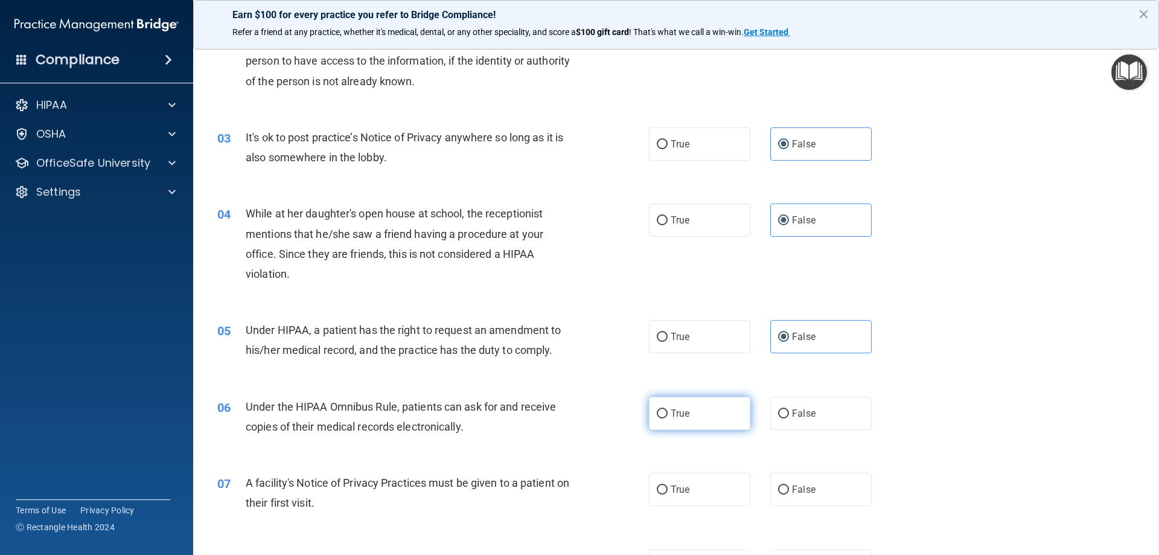
click at [719, 422] on label "True" at bounding box center [699, 413] width 101 height 33
click at [667, 418] on input "True" at bounding box center [662, 413] width 11 height 9
radio input "true"
click at [714, 491] on label "True" at bounding box center [699, 489] width 101 height 33
click at [667, 491] on input "True" at bounding box center [662, 489] width 11 height 9
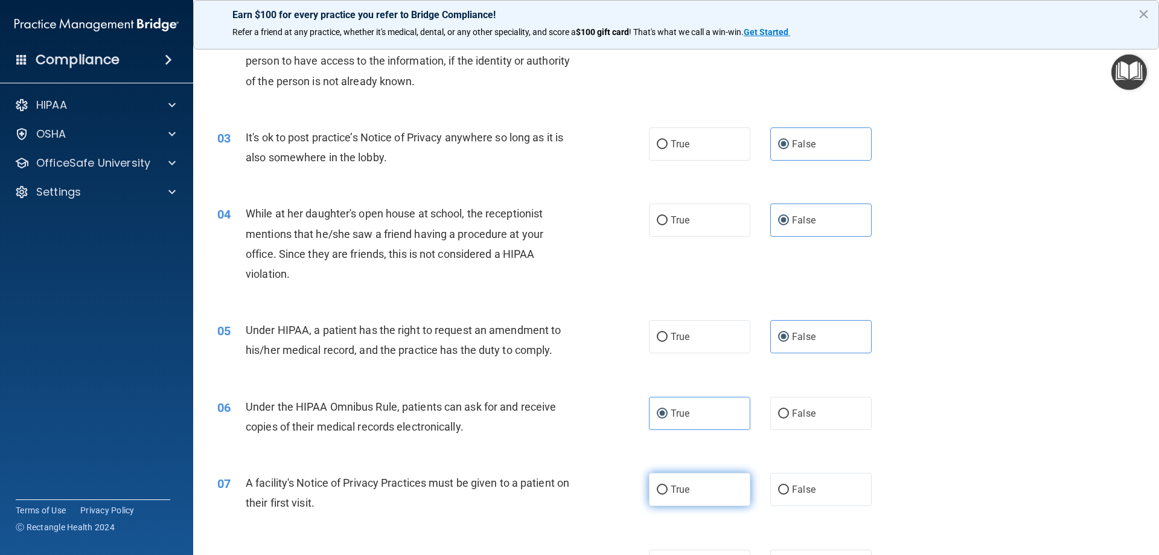
radio input "true"
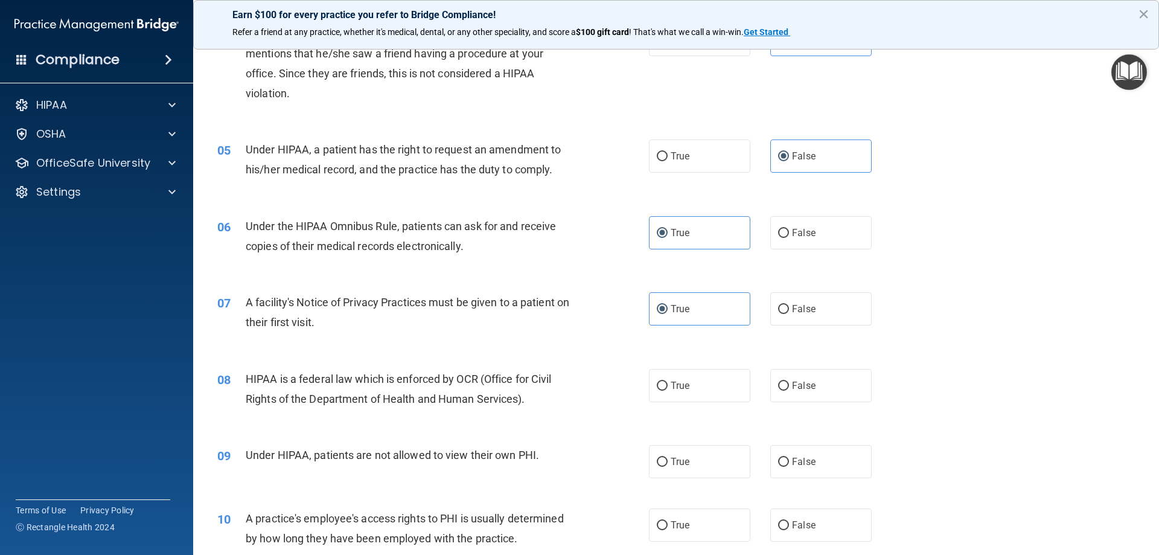
scroll to position [362, 0]
click at [715, 389] on label "True" at bounding box center [699, 384] width 101 height 33
click at [667, 389] on input "True" at bounding box center [662, 385] width 11 height 9
radio input "true"
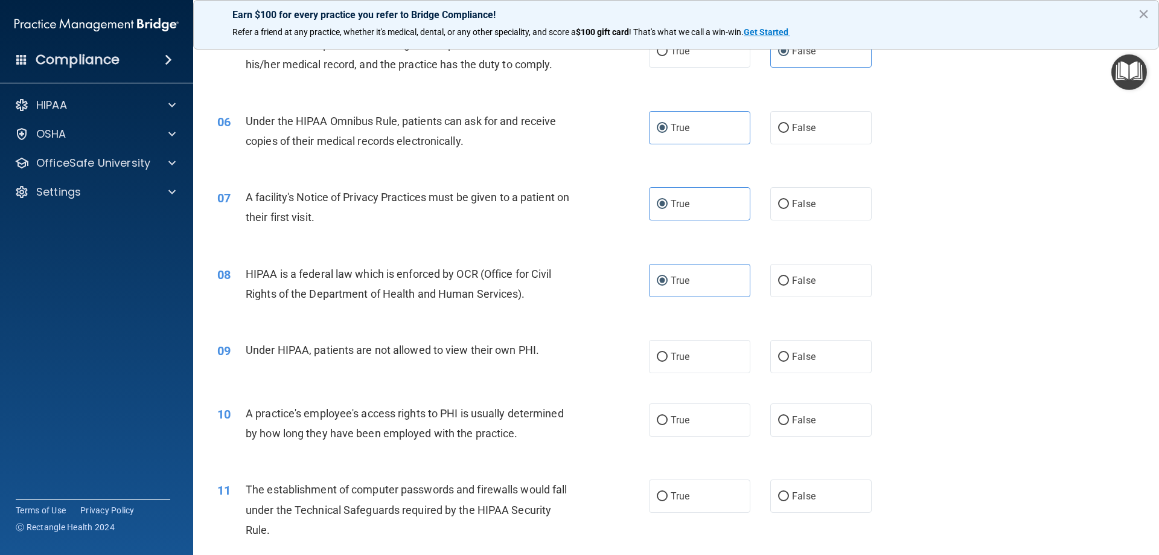
scroll to position [483, 0]
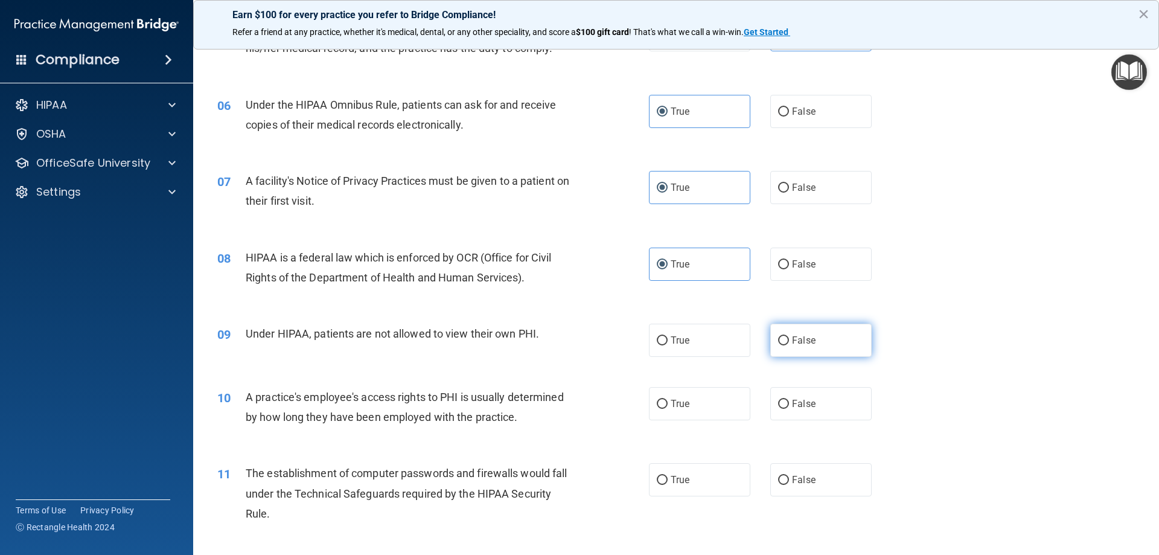
click at [811, 339] on label "False" at bounding box center [820, 339] width 101 height 33
click at [789, 339] on input "False" at bounding box center [783, 340] width 11 height 9
radio input "true"
click at [823, 412] on label "False" at bounding box center [820, 403] width 101 height 33
click at [789, 409] on input "False" at bounding box center [783, 404] width 11 height 9
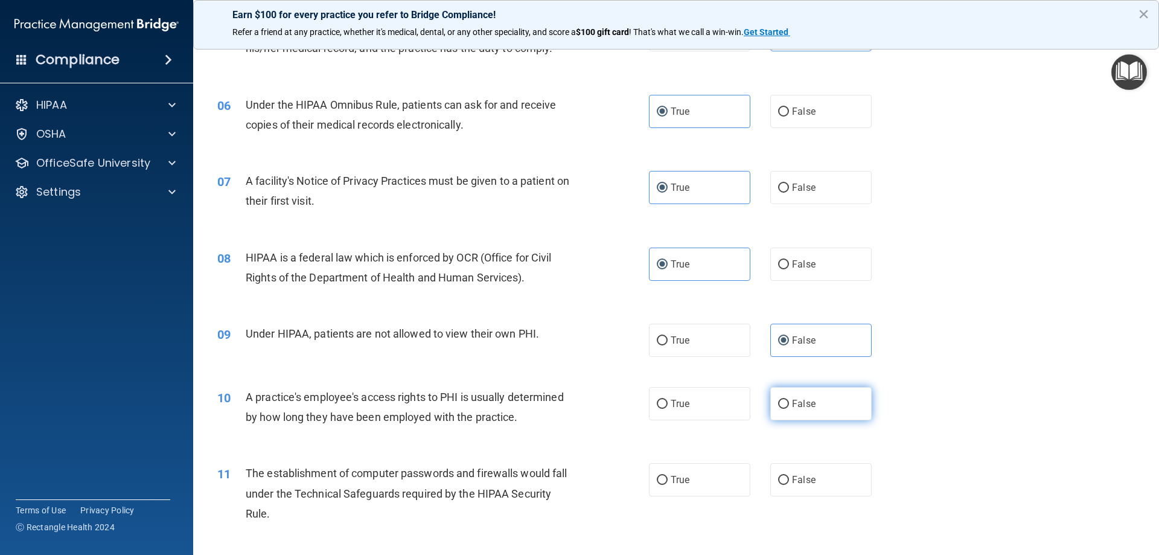
radio input "true"
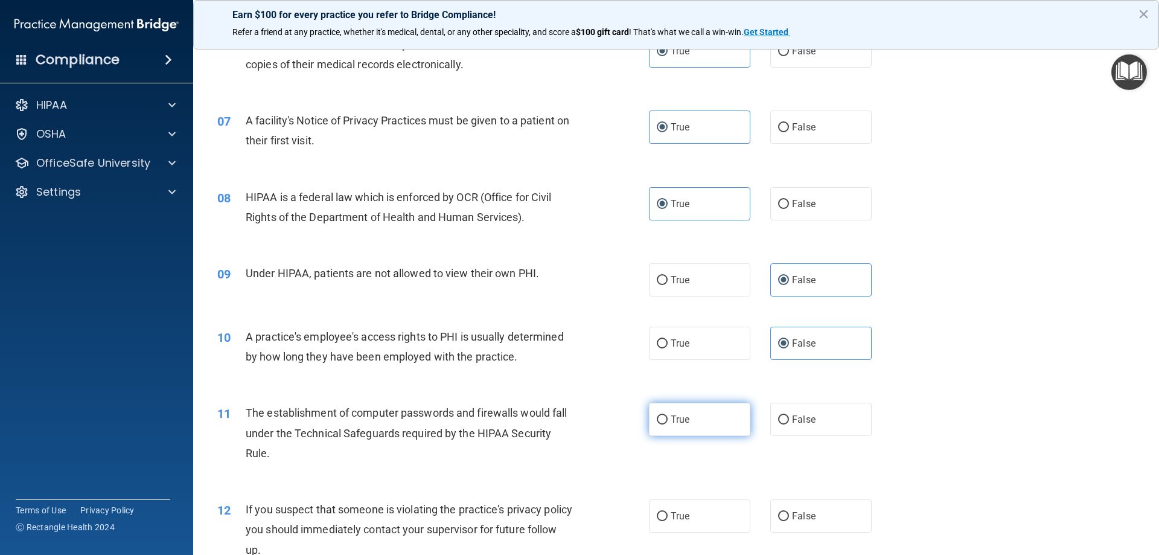
click at [695, 414] on label "True" at bounding box center [699, 419] width 101 height 33
click at [667, 415] on input "True" at bounding box center [662, 419] width 11 height 9
radio input "true"
click at [696, 517] on label "True" at bounding box center [699, 515] width 101 height 33
click at [667, 517] on input "True" at bounding box center [662, 516] width 11 height 9
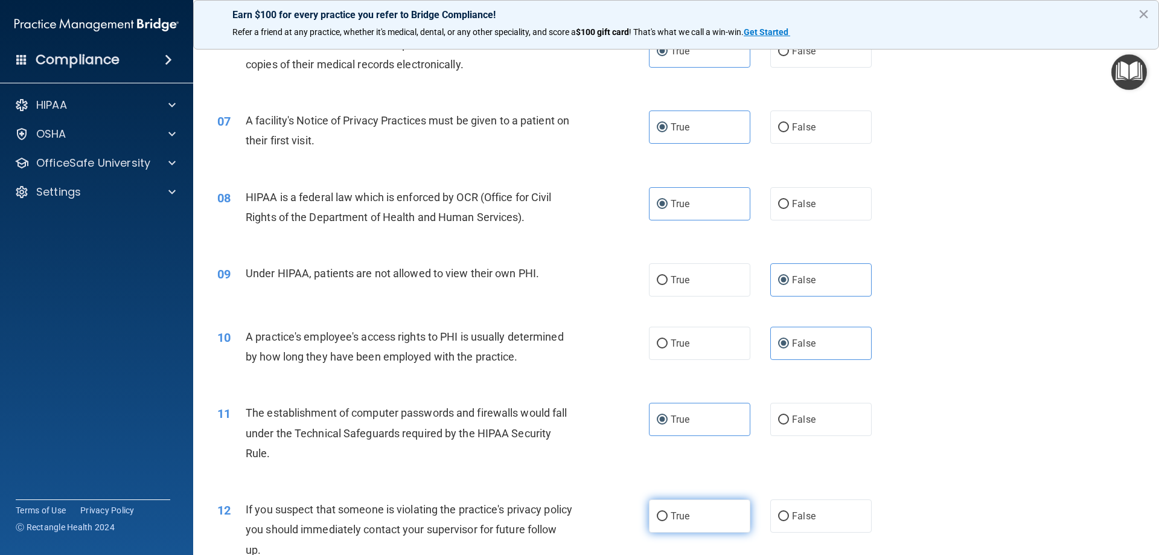
radio input "true"
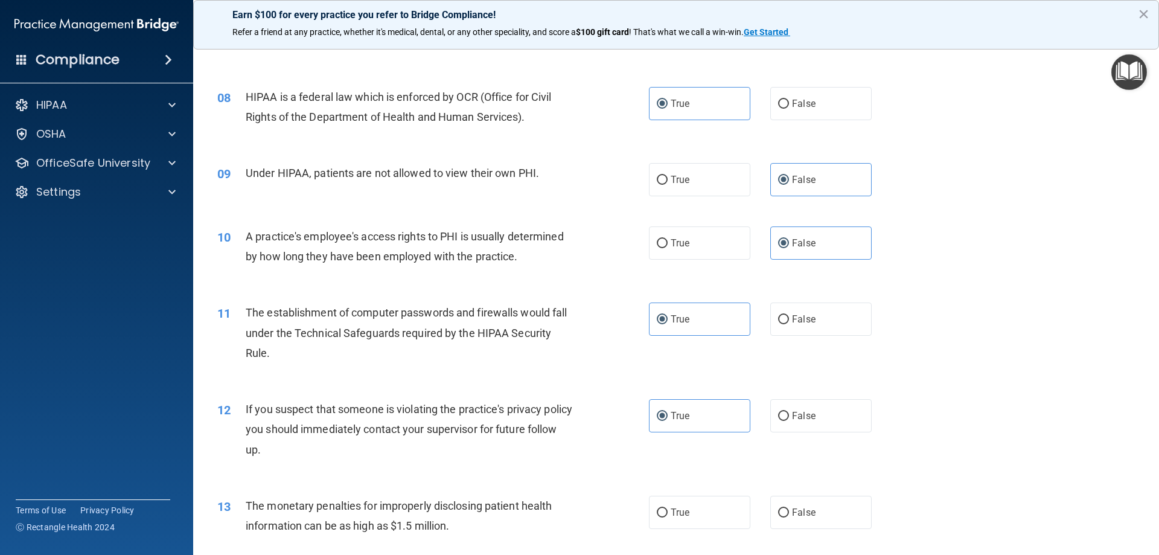
scroll to position [724, 0]
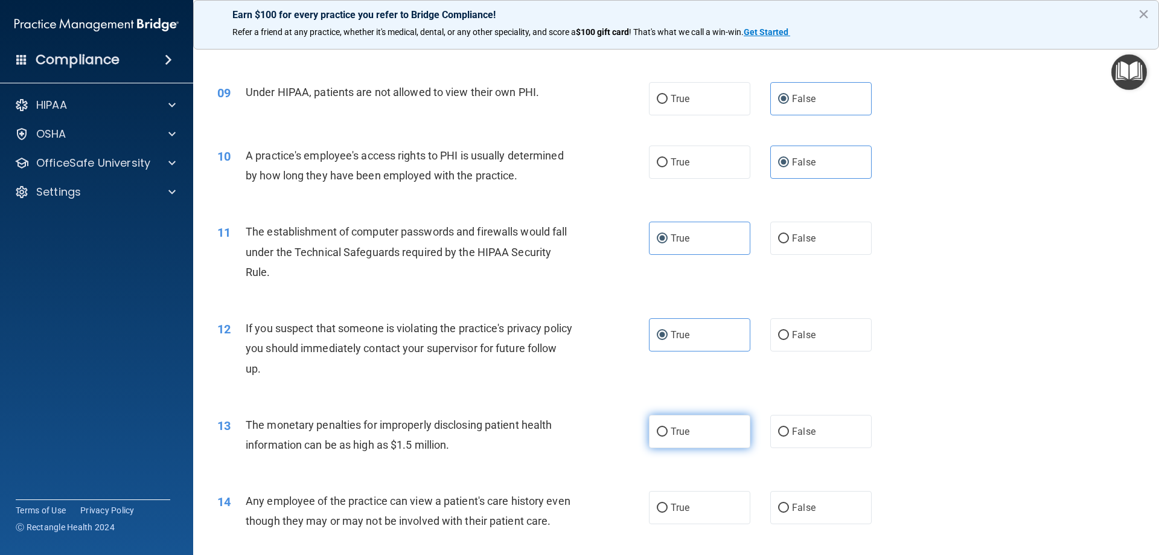
click at [706, 431] on label "True" at bounding box center [699, 431] width 101 height 33
click at [667, 431] on input "True" at bounding box center [662, 431] width 11 height 9
radio input "true"
click at [800, 508] on span "False" at bounding box center [804, 507] width 24 height 11
click at [789, 508] on input "False" at bounding box center [783, 507] width 11 height 9
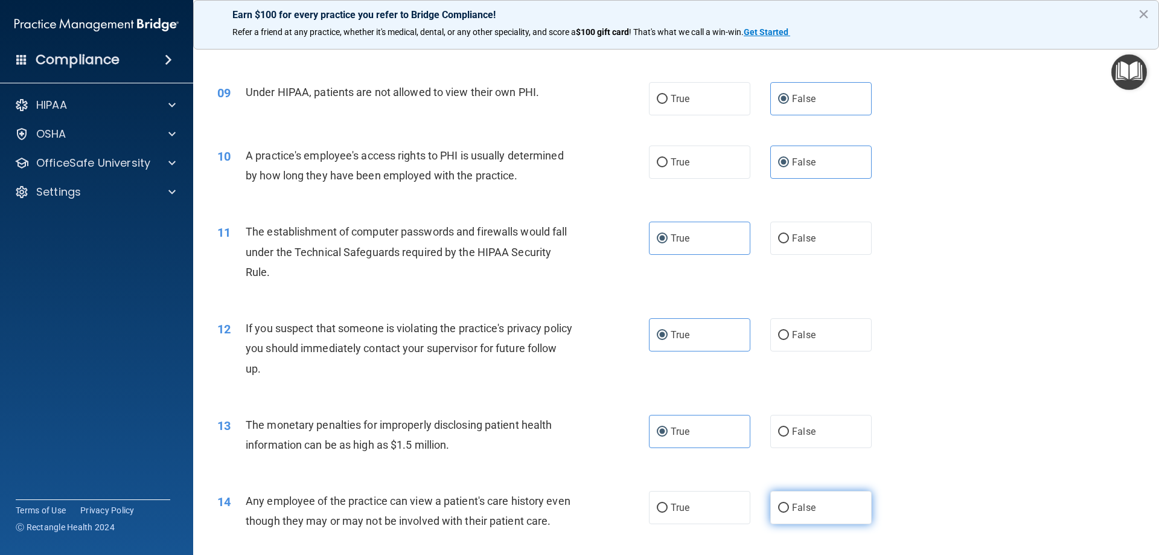
radio input "true"
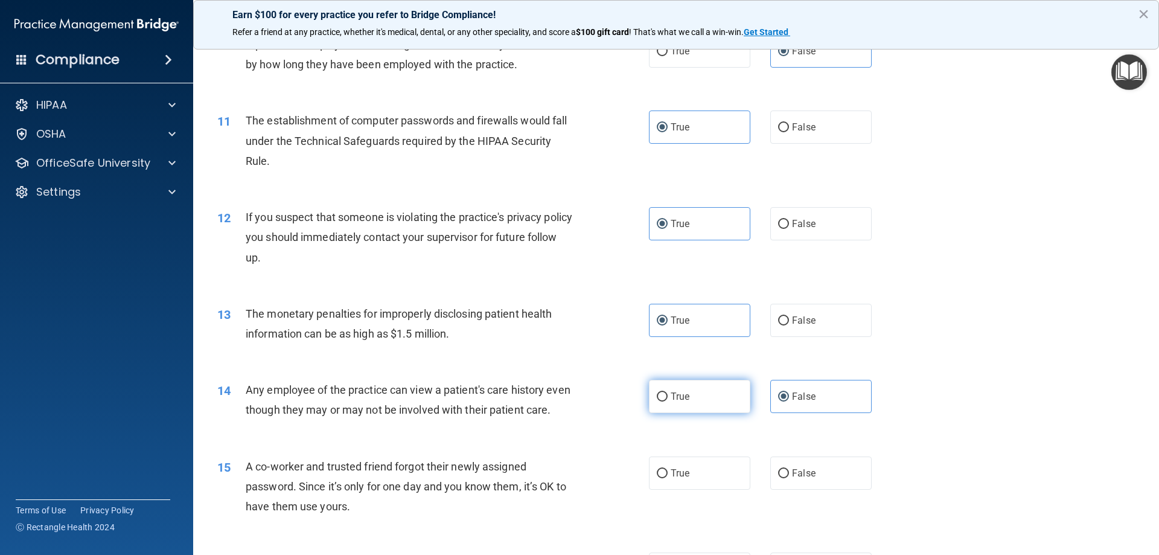
scroll to position [845, 0]
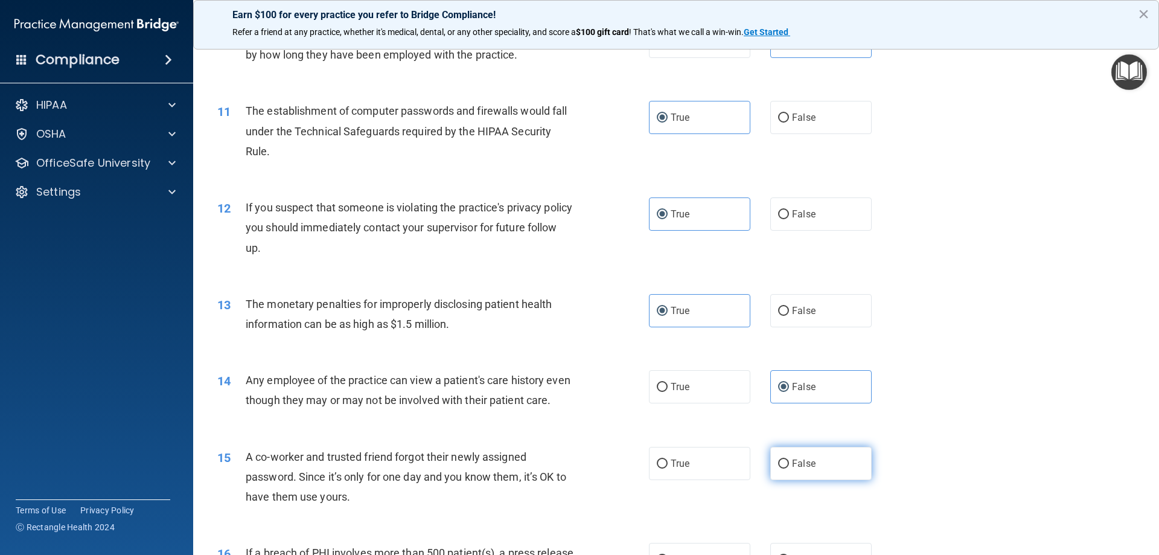
click at [807, 469] on span "False" at bounding box center [804, 462] width 24 height 11
click at [789, 468] on input "False" at bounding box center [783, 463] width 11 height 9
radio input "true"
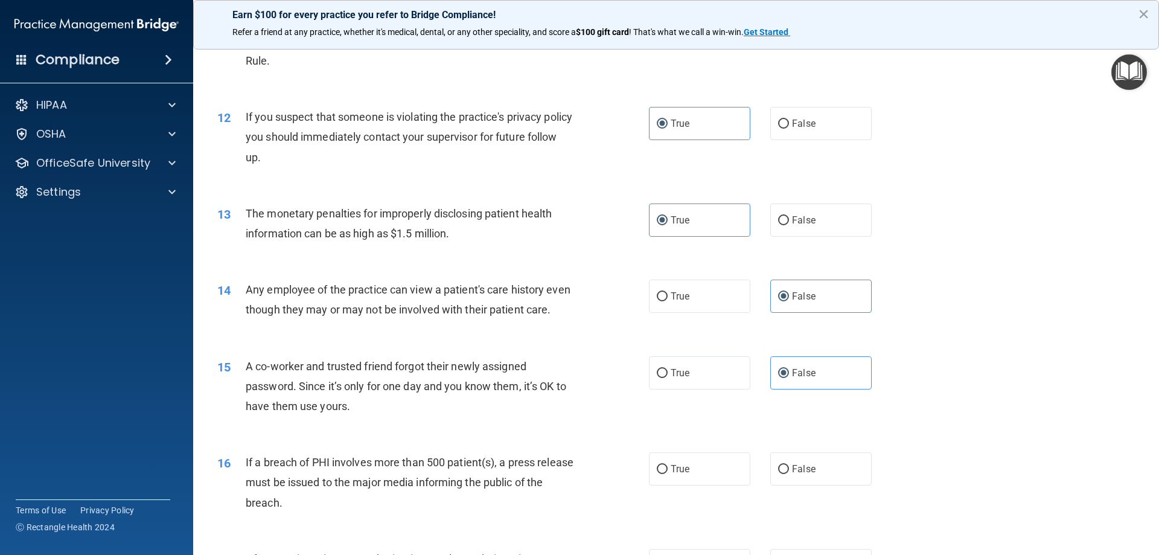
scroll to position [1026, 0]
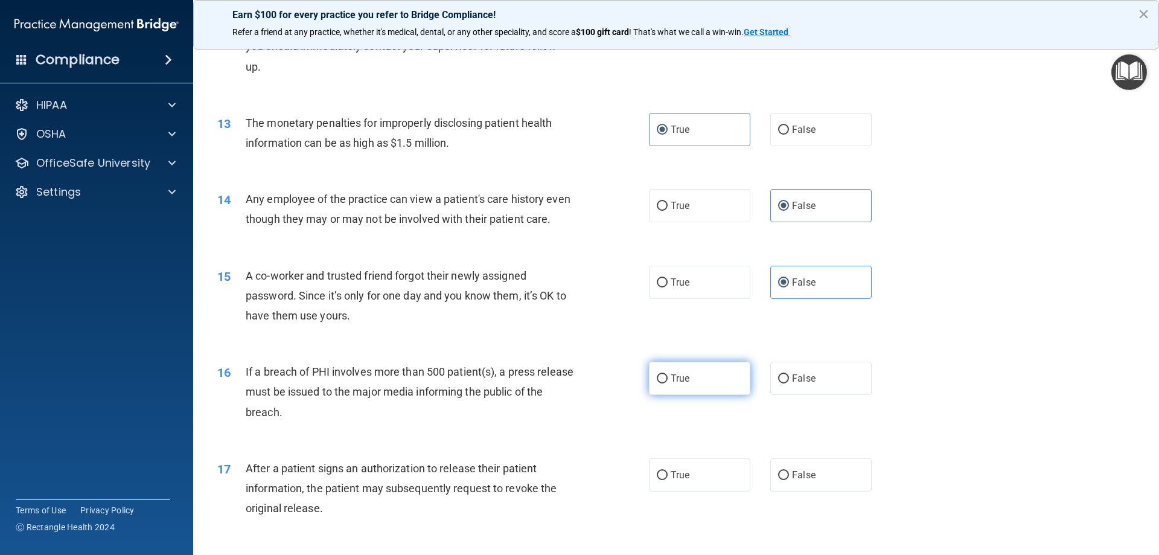
click at [690, 395] on label "True" at bounding box center [699, 377] width 101 height 33
click at [667, 383] on input "True" at bounding box center [662, 378] width 11 height 9
radio input "true"
click at [685, 480] on span "True" at bounding box center [679, 474] width 19 height 11
click at [667, 480] on input "True" at bounding box center [662, 475] width 11 height 9
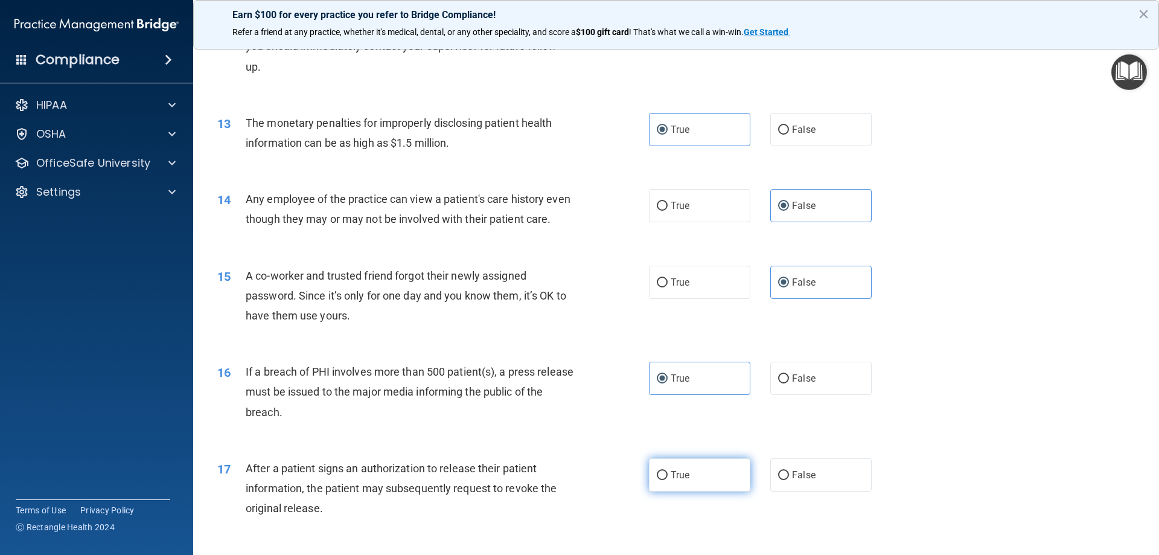
radio input "true"
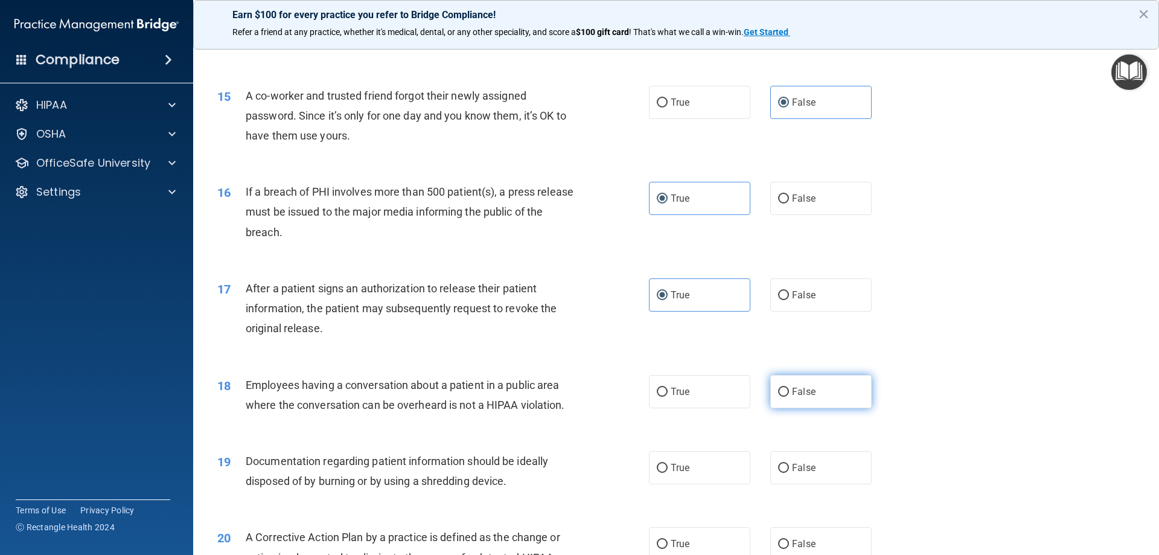
scroll to position [1207, 0]
click at [800, 396] on span "False" at bounding box center [804, 389] width 24 height 11
click at [789, 395] on input "False" at bounding box center [783, 390] width 11 height 9
radio input "true"
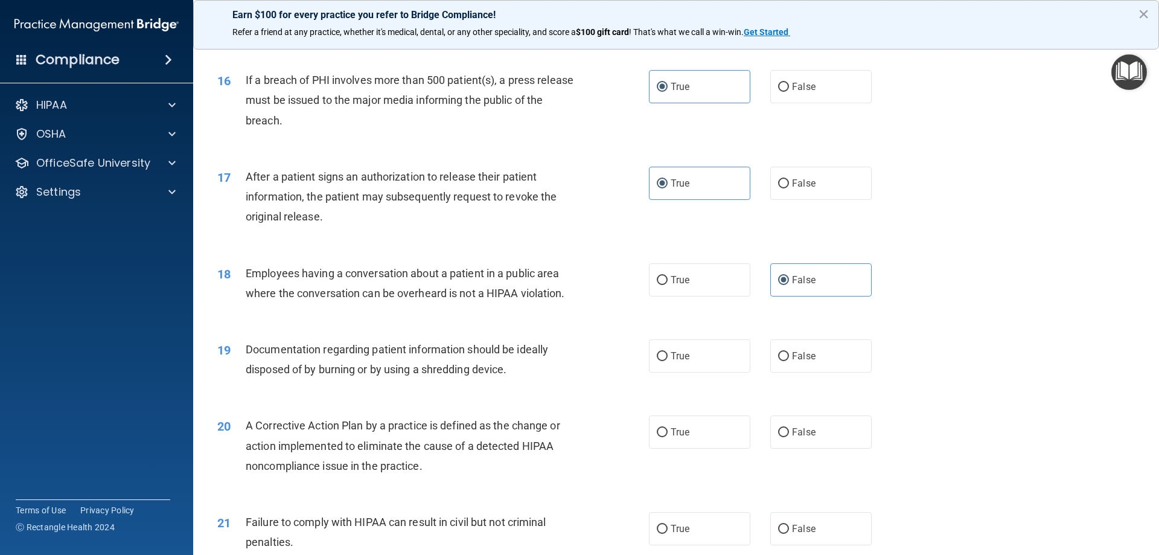
scroll to position [1328, 0]
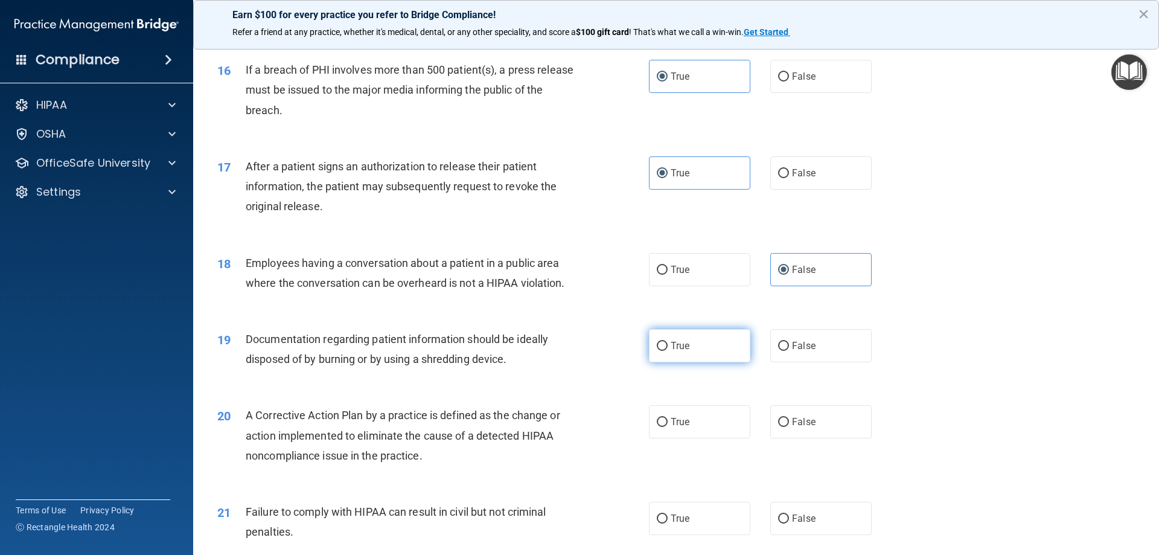
click at [697, 362] on label "True" at bounding box center [699, 345] width 101 height 33
click at [667, 351] on input "True" at bounding box center [662, 346] width 11 height 9
radio input "true"
click at [714, 438] on label "True" at bounding box center [699, 421] width 101 height 33
click at [667, 427] on input "True" at bounding box center [662, 422] width 11 height 9
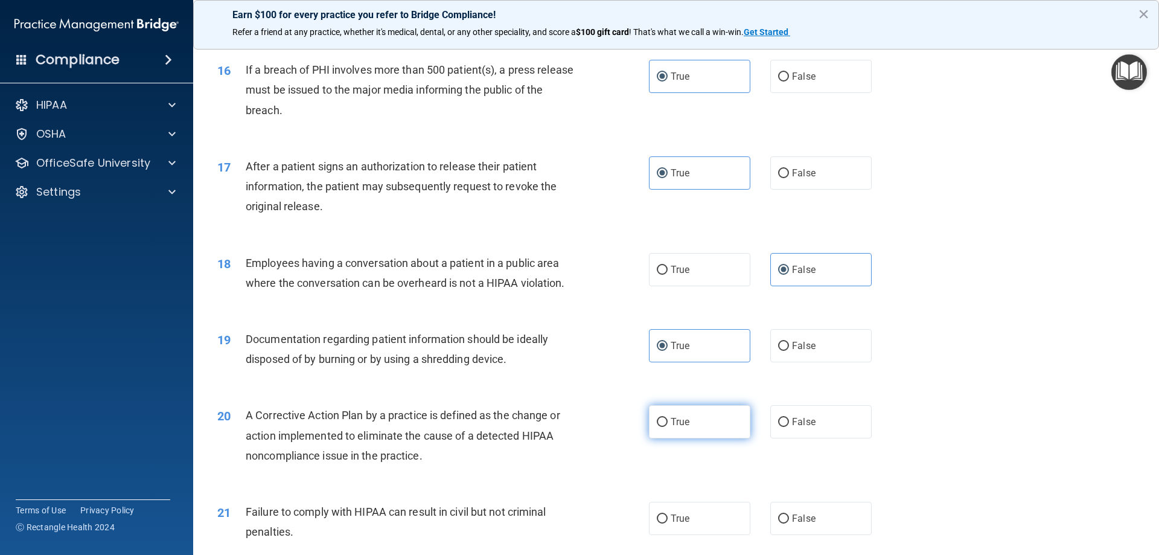
radio input "true"
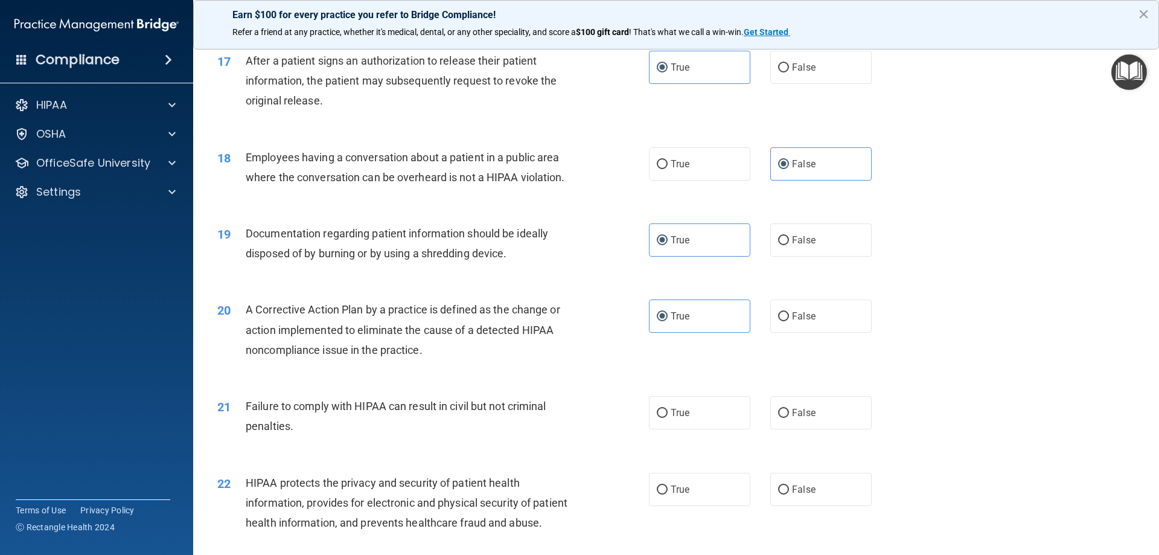
scroll to position [1448, 0]
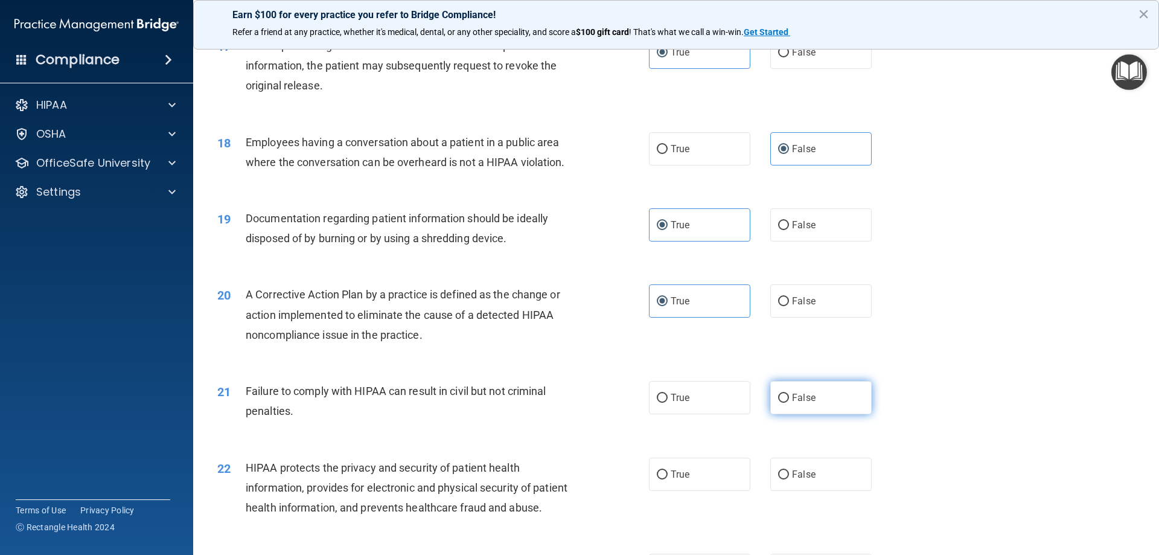
click at [802, 414] on label "False" at bounding box center [820, 397] width 101 height 33
click at [789, 403] on input "False" at bounding box center [783, 397] width 11 height 9
radio input "true"
click at [720, 491] on label "True" at bounding box center [699, 473] width 101 height 33
click at [667, 479] on input "True" at bounding box center [662, 474] width 11 height 9
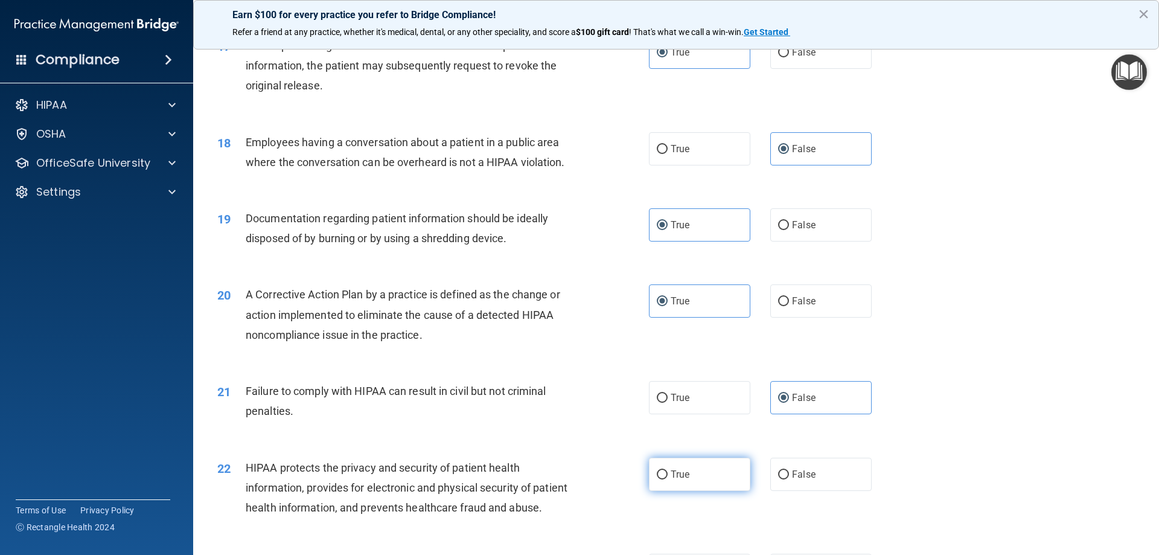
radio input "true"
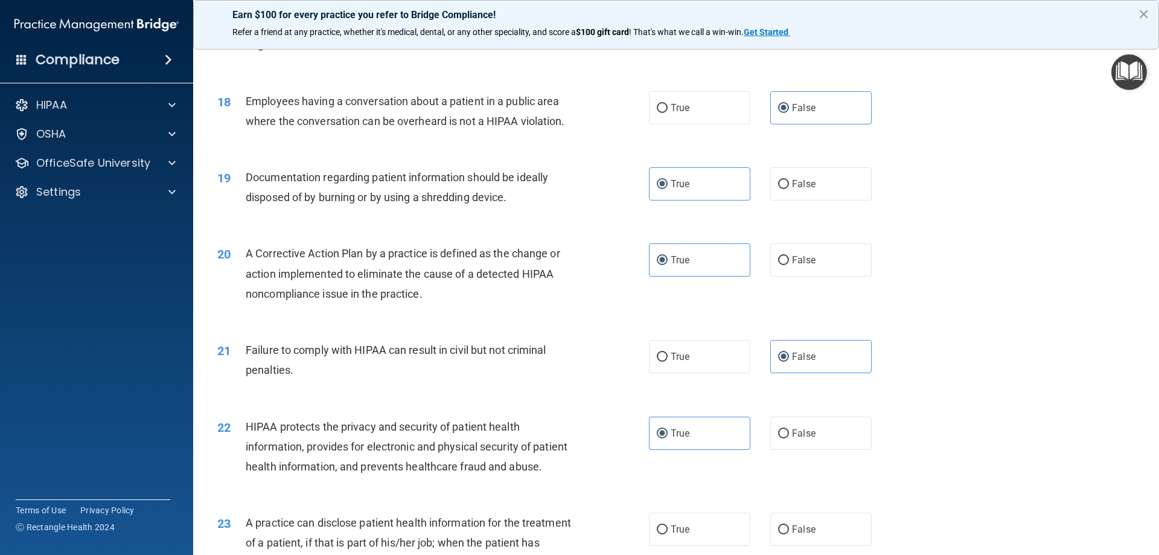
scroll to position [1569, 0]
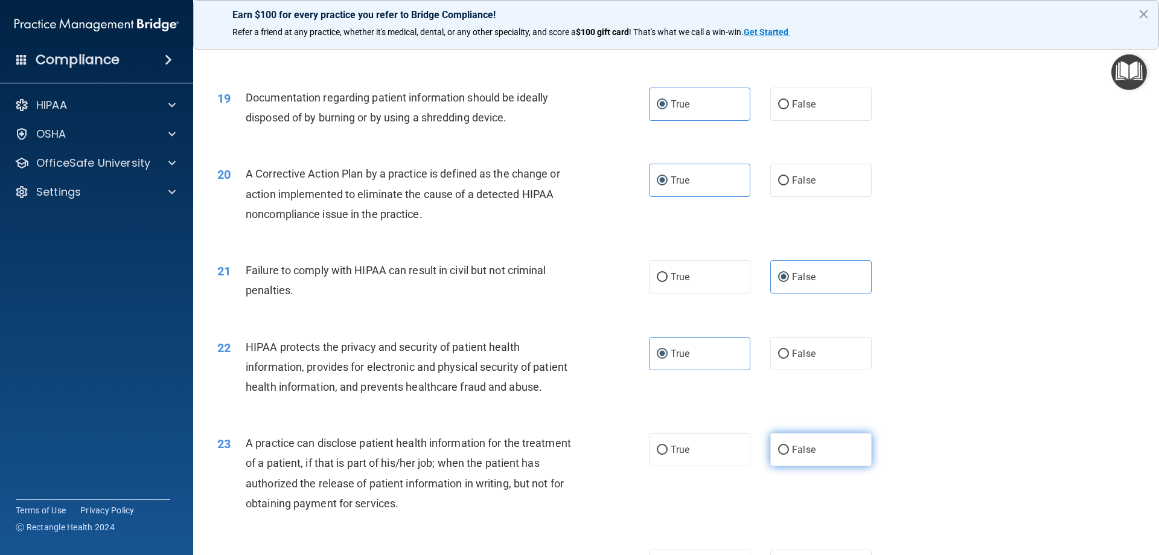
click at [803, 455] on span "False" at bounding box center [804, 449] width 24 height 11
click at [789, 454] on input "False" at bounding box center [783, 449] width 11 height 9
radio input "true"
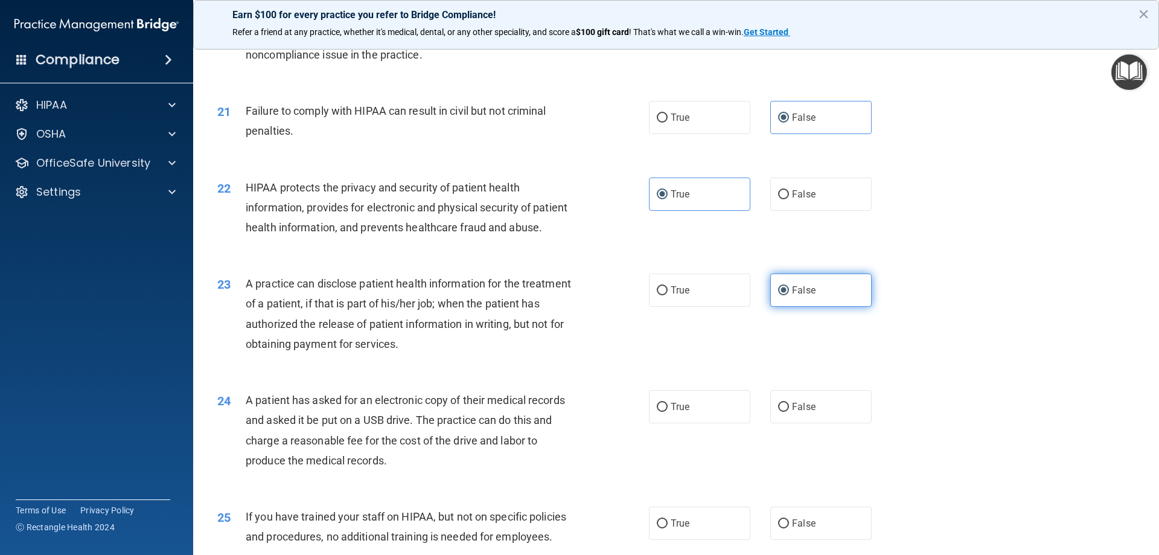
scroll to position [1750, 0]
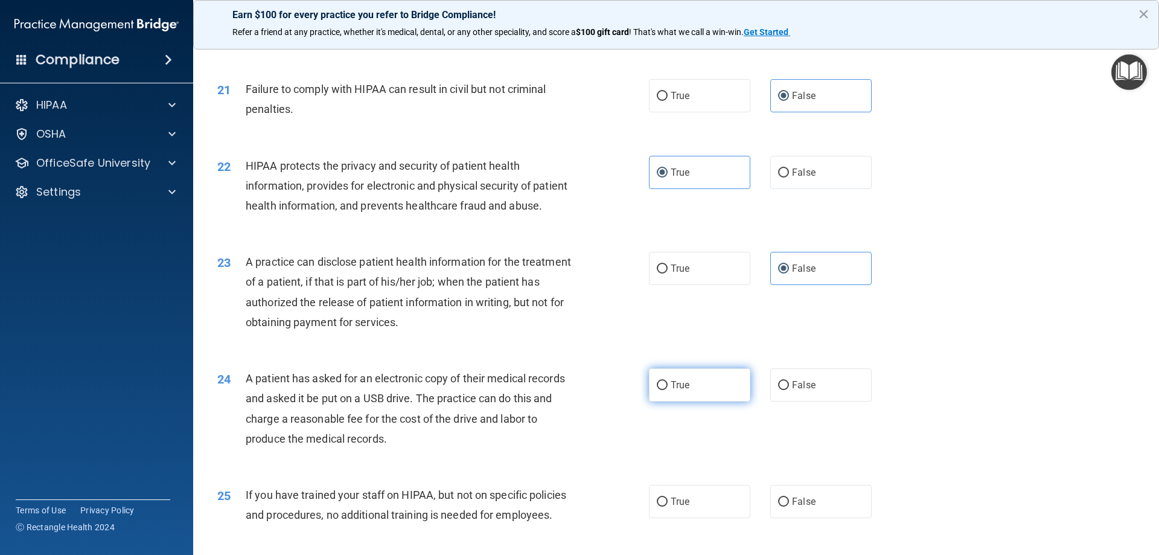
click at [706, 401] on label "True" at bounding box center [699, 384] width 101 height 33
click at [667, 390] on input "True" at bounding box center [662, 385] width 11 height 9
radio input "true"
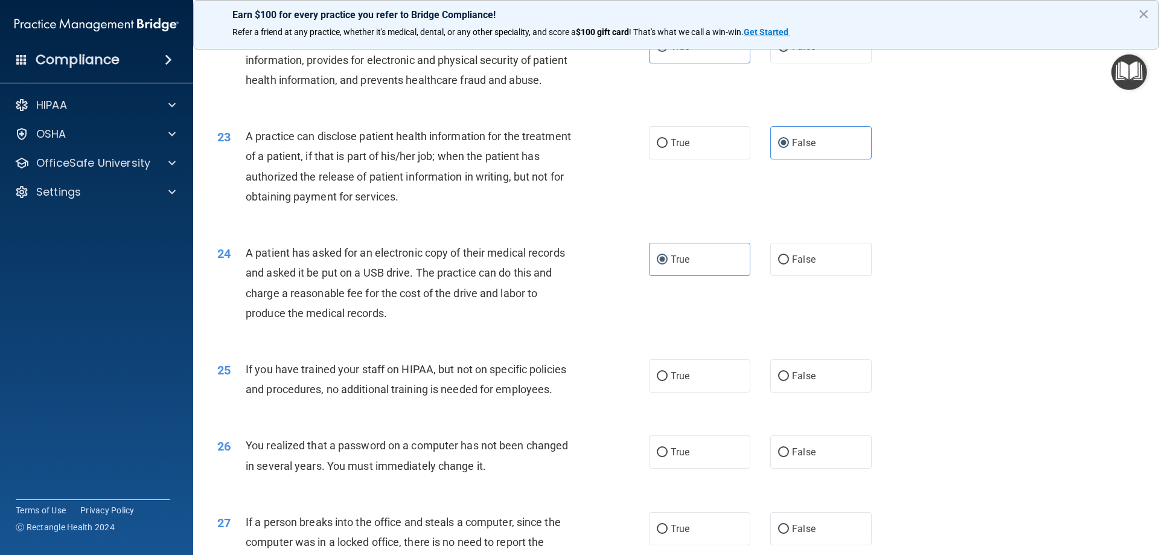
scroll to position [1931, 0]
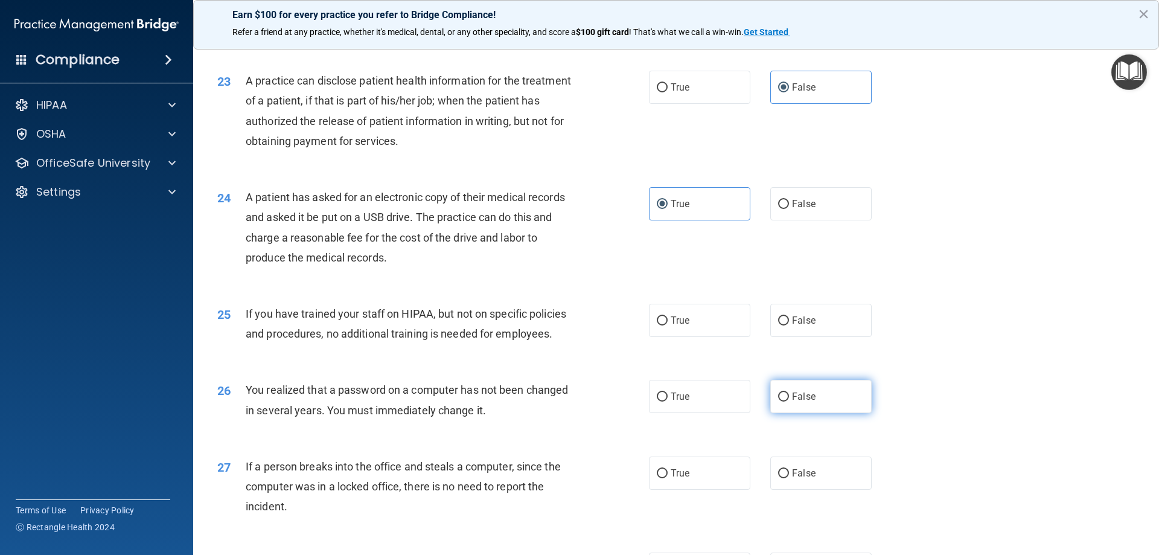
click at [809, 402] on span "False" at bounding box center [804, 395] width 24 height 11
click at [789, 401] on input "False" at bounding box center [783, 396] width 11 height 9
radio input "true"
click at [793, 337] on label "False" at bounding box center [820, 320] width 101 height 33
click at [789, 325] on input "False" at bounding box center [783, 320] width 11 height 9
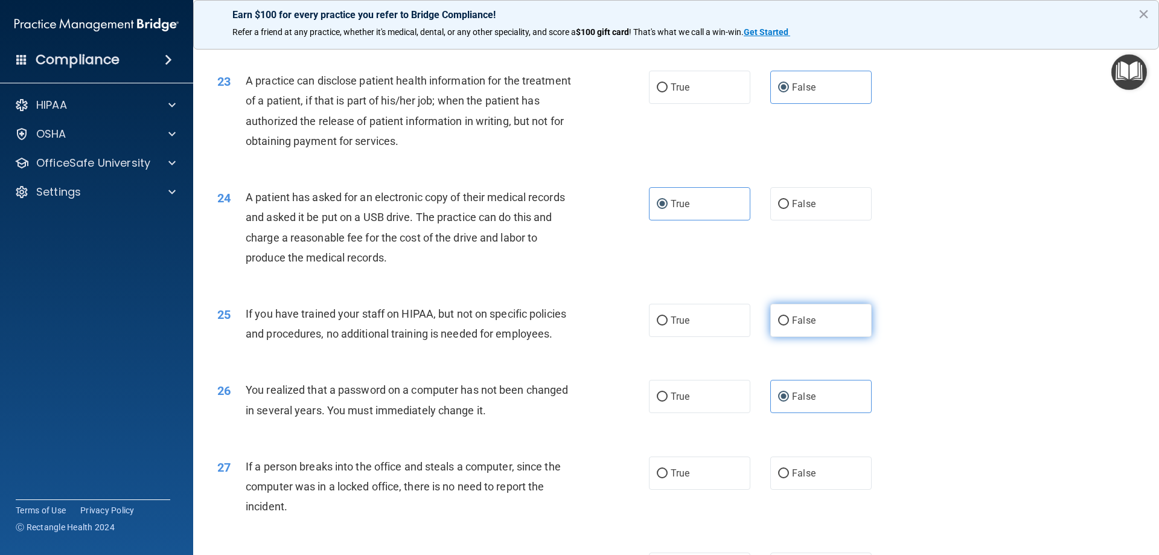
radio input "true"
click at [714, 413] on label "True" at bounding box center [699, 396] width 101 height 33
click at [667, 401] on input "True" at bounding box center [662, 396] width 11 height 9
radio input "true"
radio input "false"
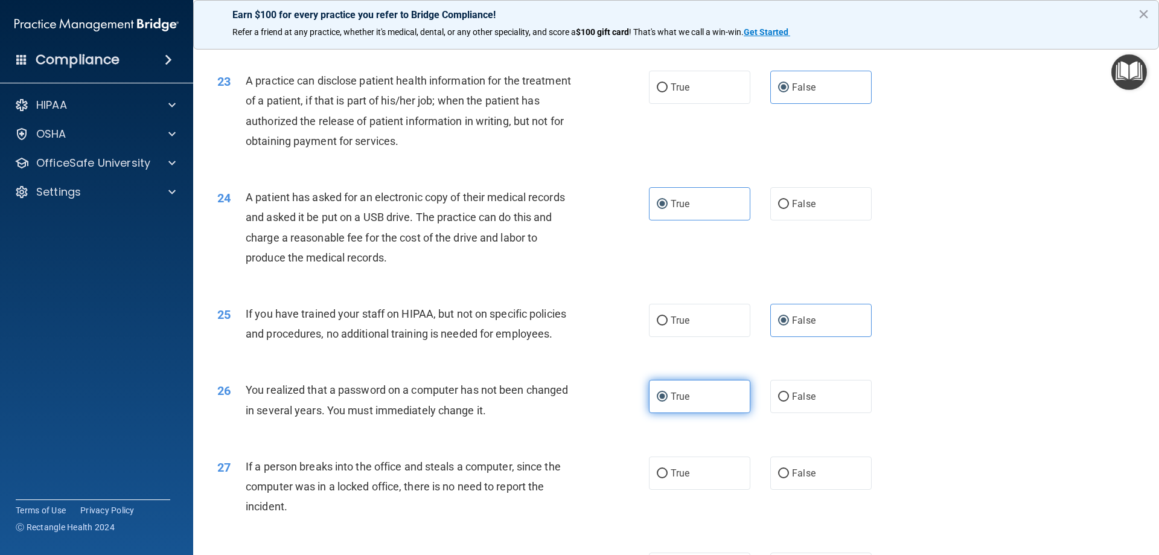
scroll to position [2052, 0]
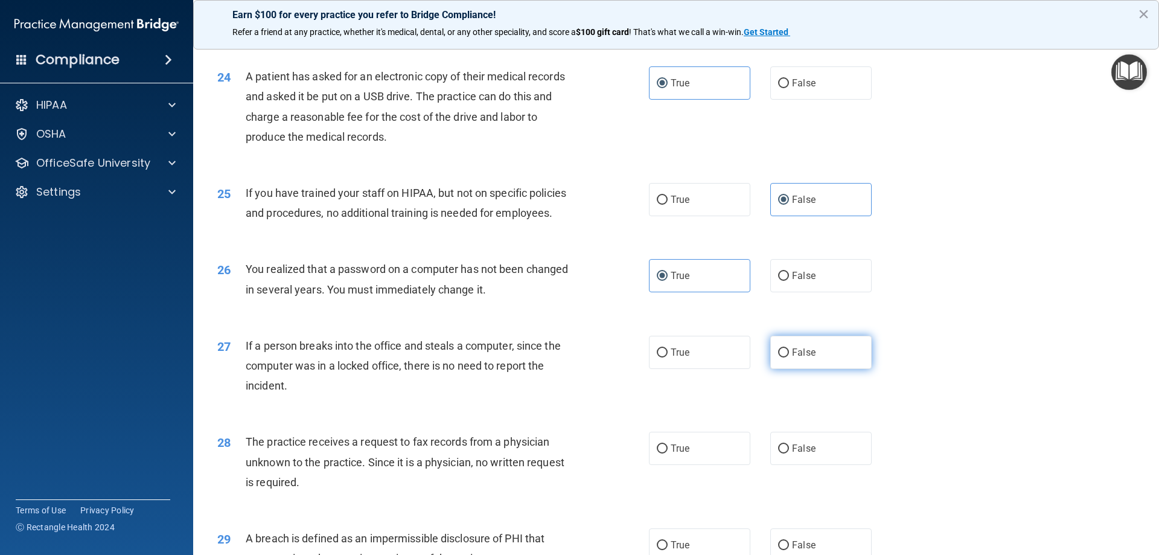
click at [796, 358] on span "False" at bounding box center [804, 351] width 24 height 11
click at [789, 357] on input "False" at bounding box center [783, 352] width 11 height 9
radio input "true"
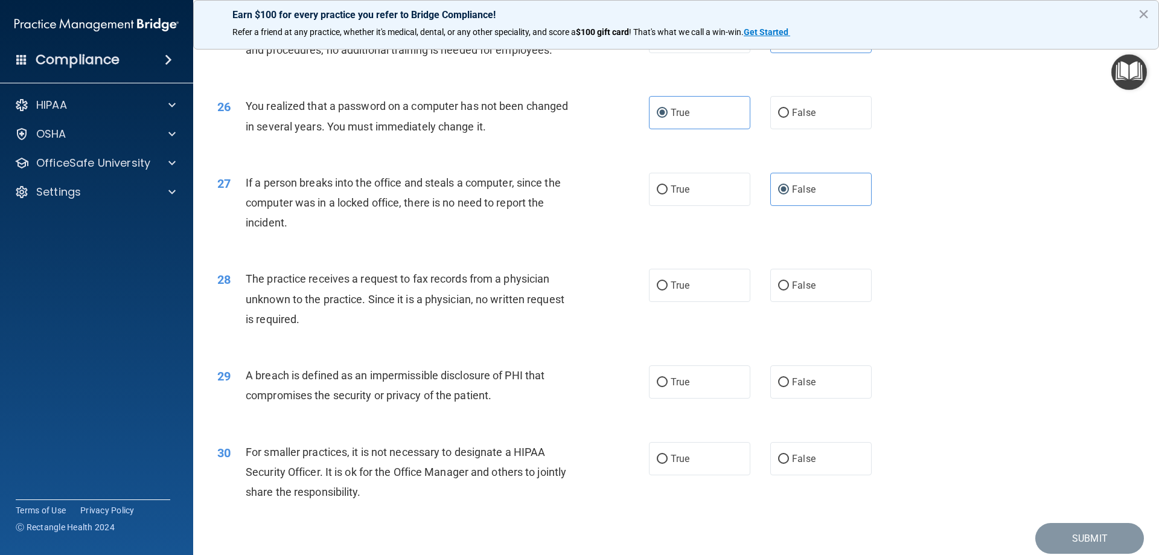
scroll to position [2233, 0]
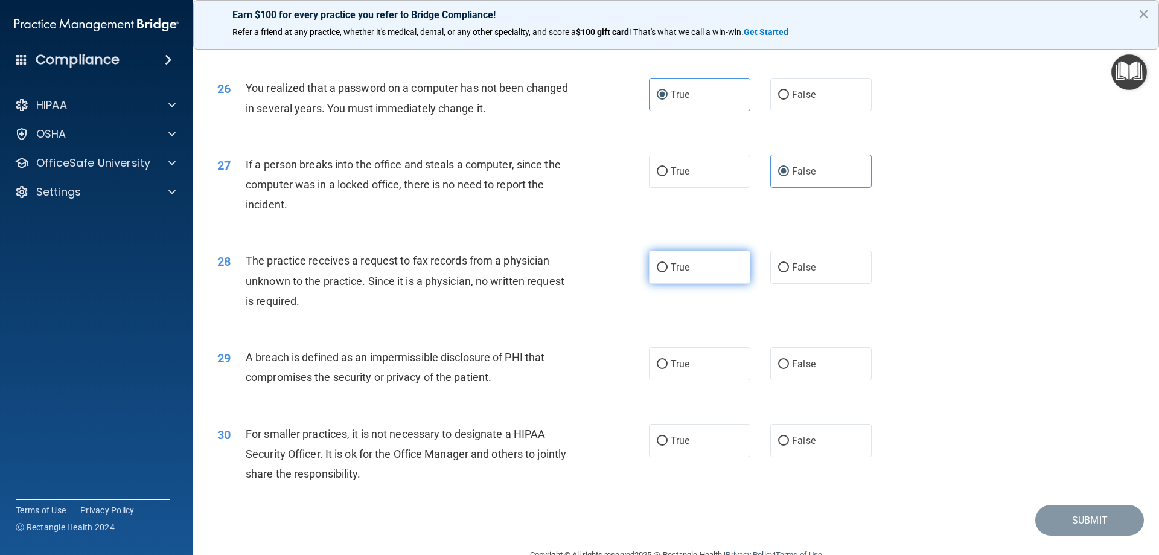
click at [707, 284] on label "True" at bounding box center [699, 266] width 101 height 33
click at [667, 272] on input "True" at bounding box center [662, 267] width 11 height 9
radio input "true"
click at [709, 380] on label "True" at bounding box center [699, 363] width 101 height 33
click at [667, 369] on input "True" at bounding box center [662, 364] width 11 height 9
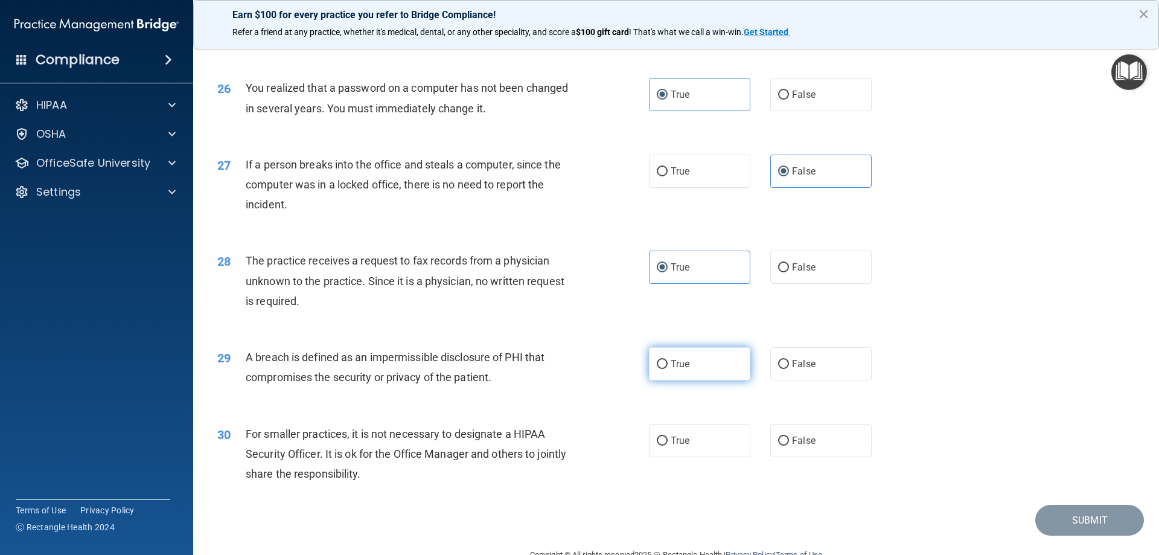
radio input "true"
click at [813, 457] on label "False" at bounding box center [820, 440] width 101 height 33
click at [789, 445] on input "False" at bounding box center [783, 440] width 11 height 9
radio input "true"
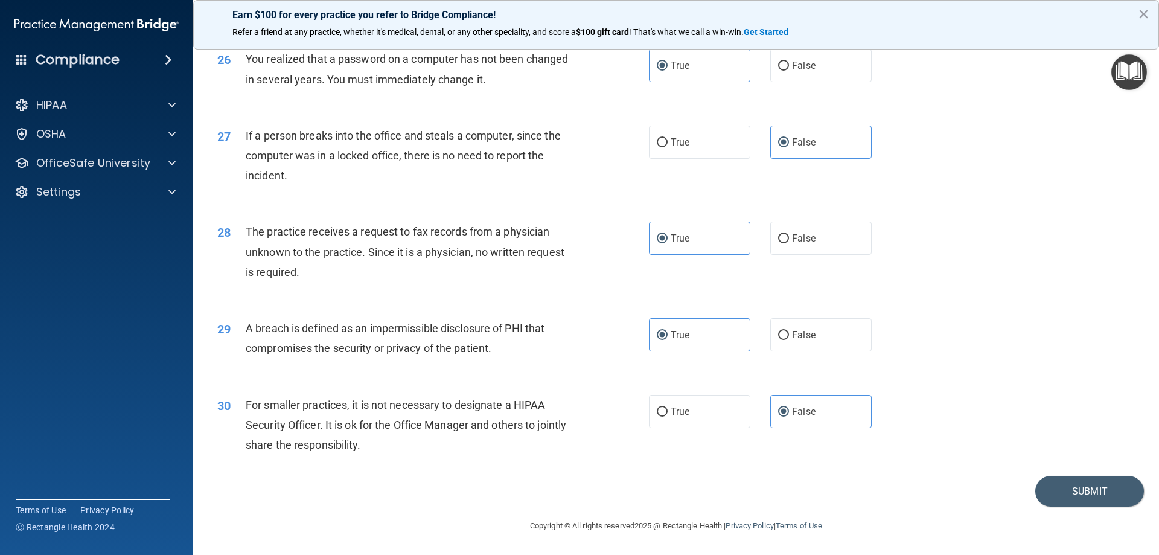
scroll to position [2302, 0]
click at [1067, 489] on button "Submit" at bounding box center [1089, 491] width 109 height 31
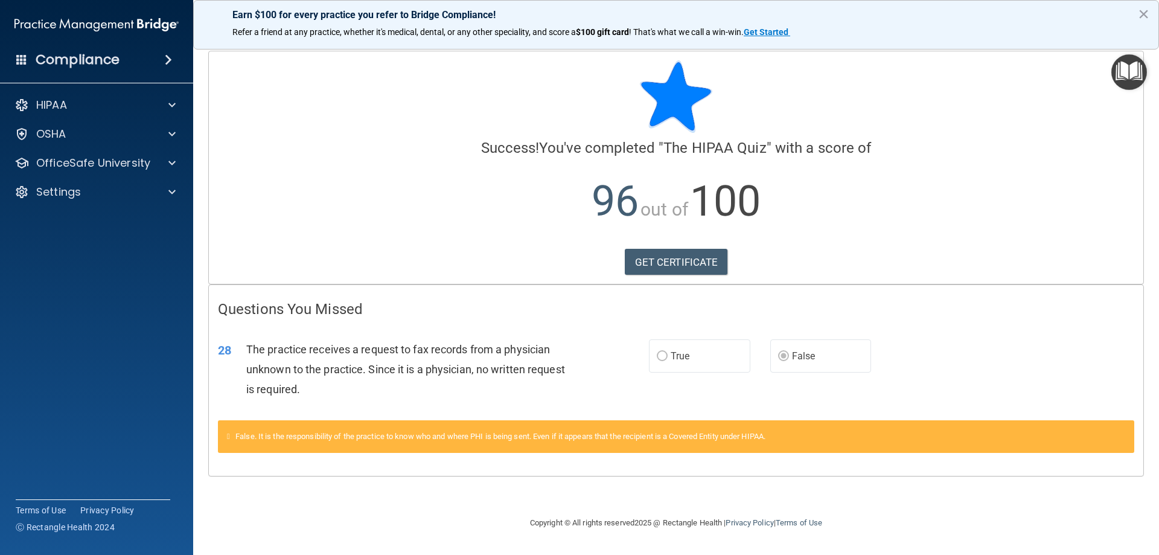
click at [697, 349] on label "True" at bounding box center [699, 355] width 101 height 33
click at [1142, 11] on button "×" at bounding box center [1143, 13] width 11 height 19
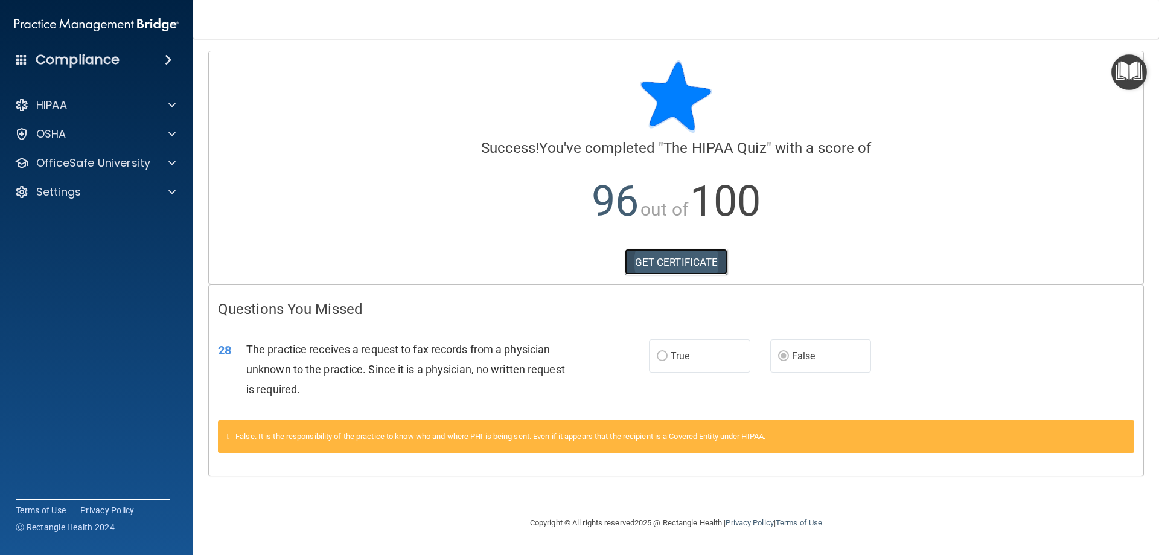
click at [676, 260] on link "GET CERTIFICATE" at bounding box center [676, 262] width 103 height 27
click at [91, 109] on div "HIPAA" at bounding box center [80, 105] width 150 height 14
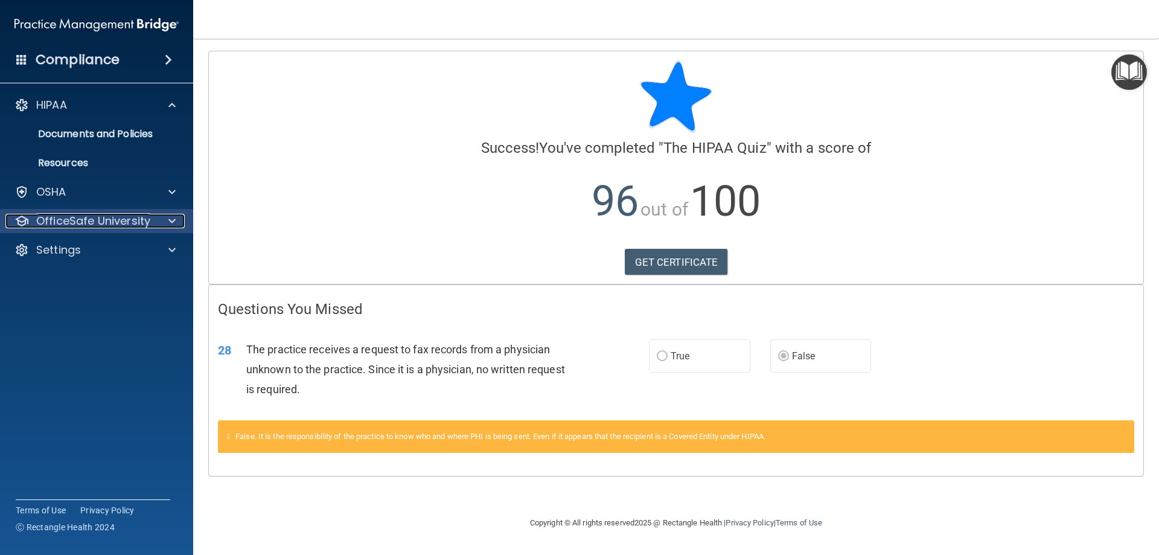
click at [107, 220] on p "OfficeSafe University" at bounding box center [93, 221] width 114 height 14
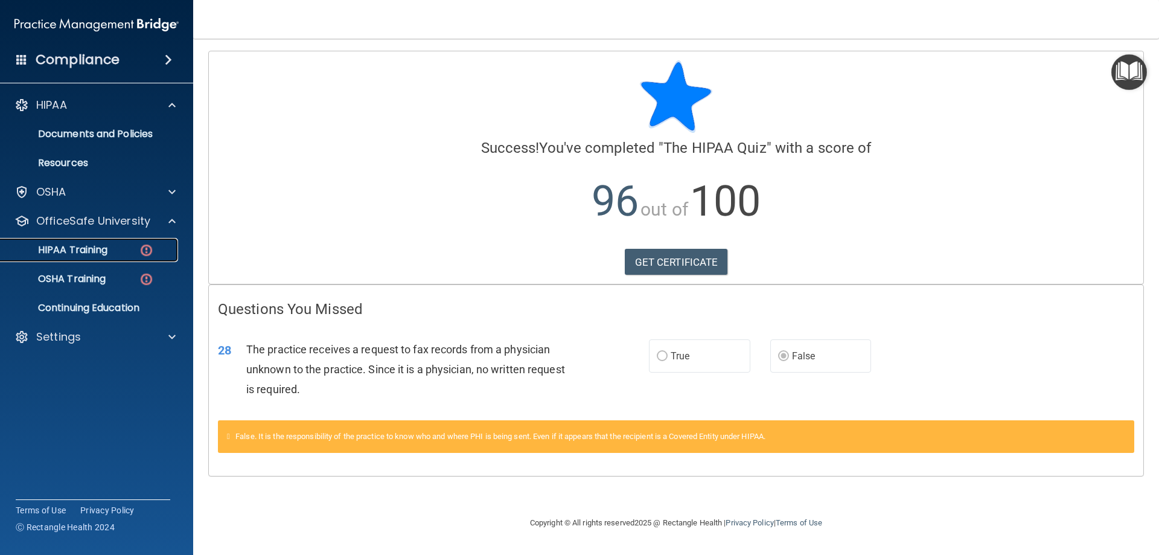
click at [112, 250] on div "HIPAA Training" at bounding box center [90, 250] width 165 height 12
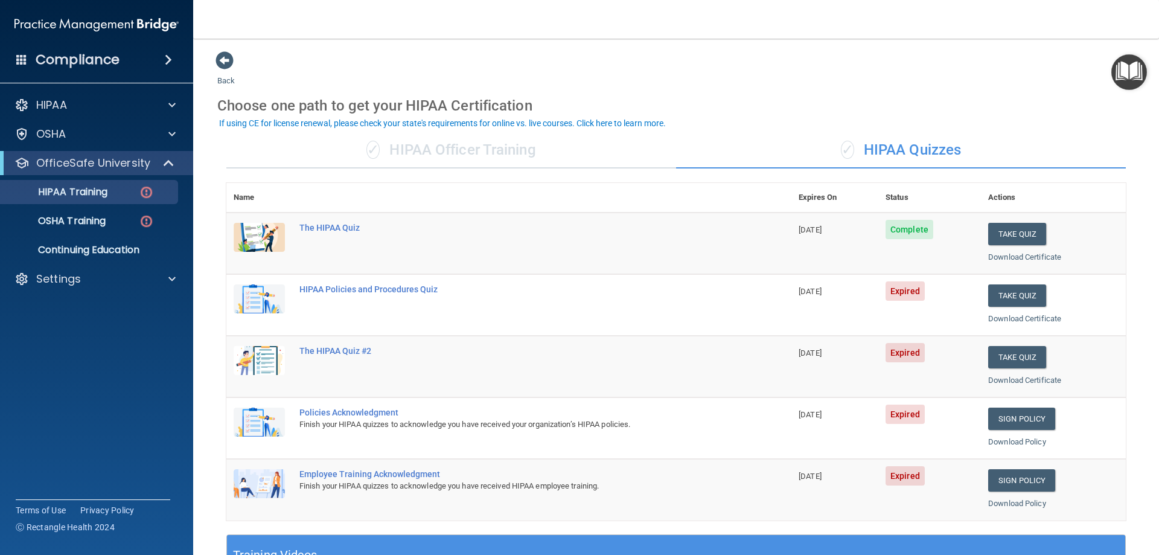
click at [264, 303] on img at bounding box center [259, 298] width 51 height 29
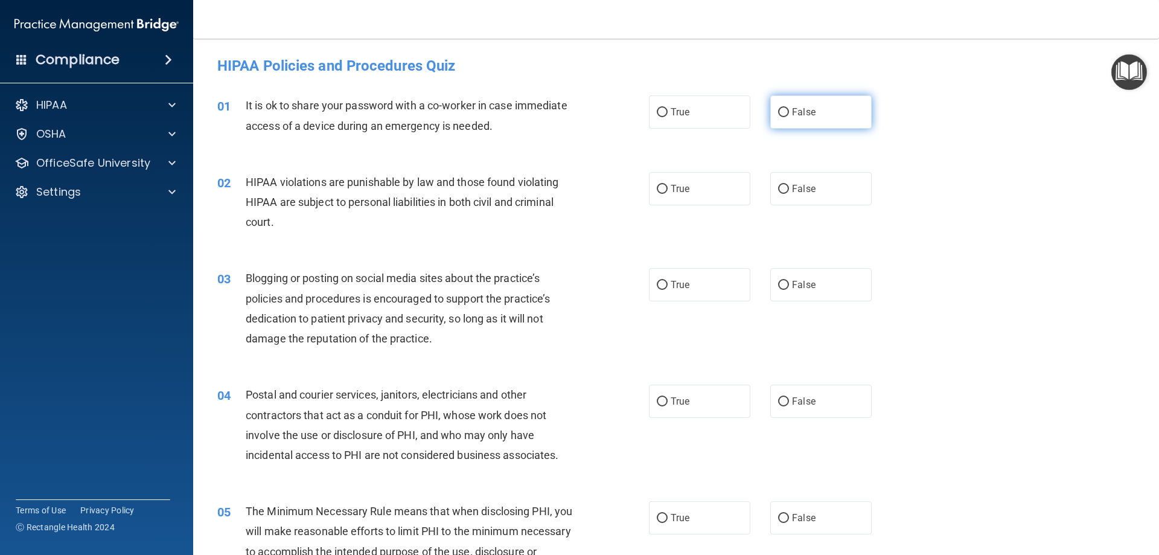
click at [807, 119] on label "False" at bounding box center [820, 111] width 101 height 33
click at [789, 117] on input "False" at bounding box center [783, 112] width 11 height 9
radio input "true"
click at [693, 197] on label "True" at bounding box center [699, 188] width 101 height 33
click at [667, 194] on input "True" at bounding box center [662, 189] width 11 height 9
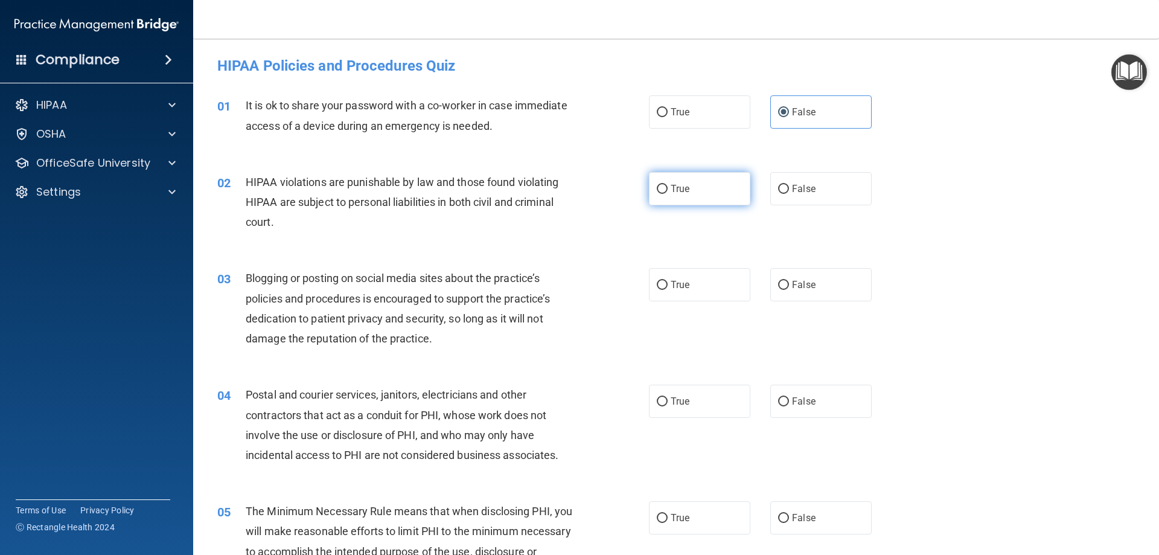
radio input "true"
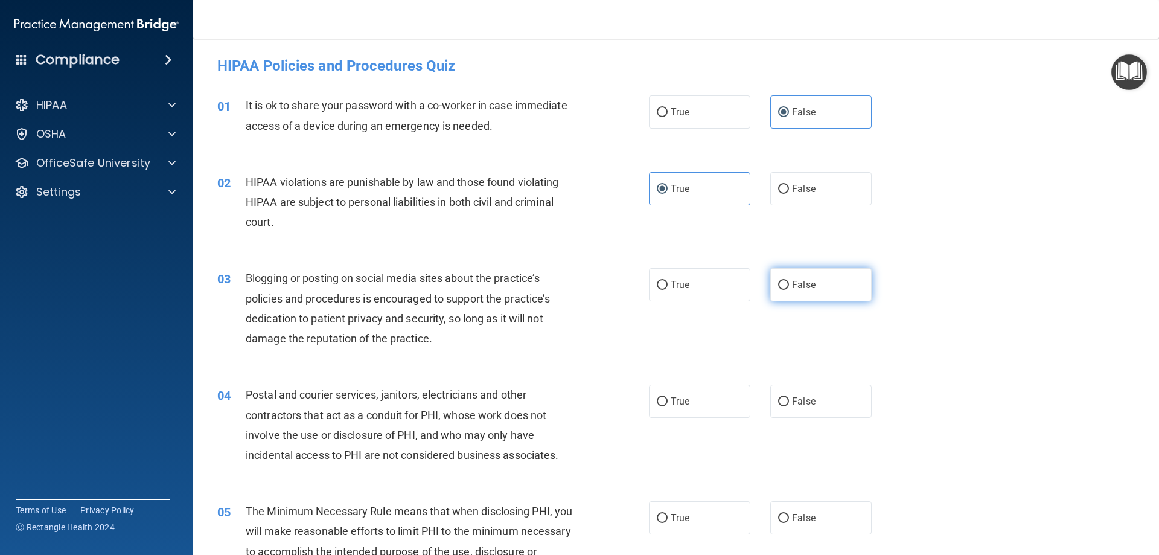
click at [823, 291] on label "False" at bounding box center [820, 284] width 101 height 33
click at [789, 290] on input "False" at bounding box center [783, 285] width 11 height 9
radio input "true"
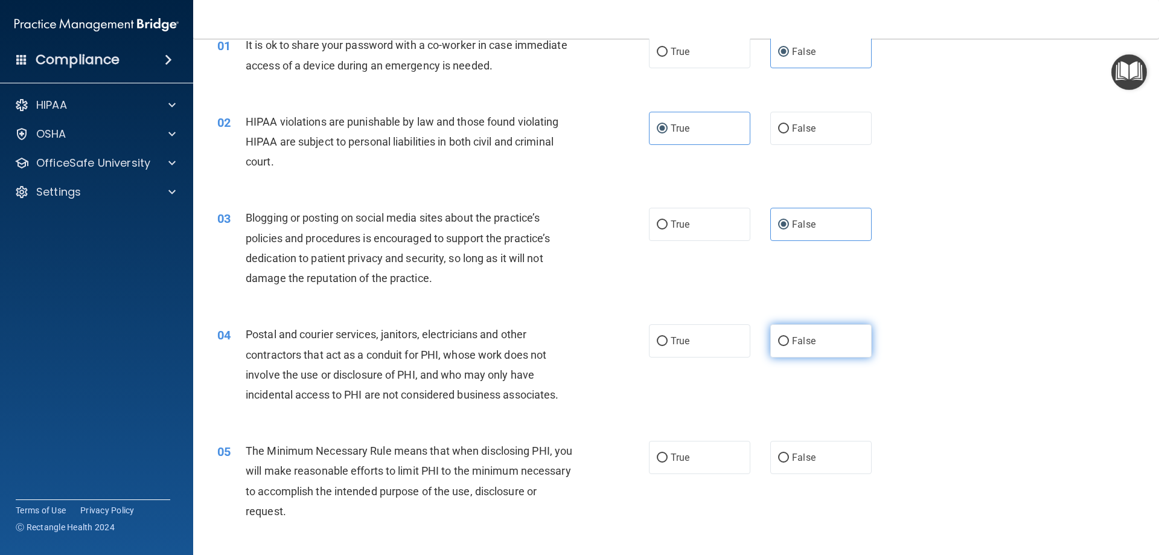
click at [785, 345] on label "False" at bounding box center [820, 340] width 101 height 33
click at [785, 345] on input "False" at bounding box center [783, 341] width 11 height 9
radio input "true"
click at [691, 343] on label "True" at bounding box center [699, 340] width 101 height 33
click at [667, 343] on input "True" at bounding box center [662, 341] width 11 height 9
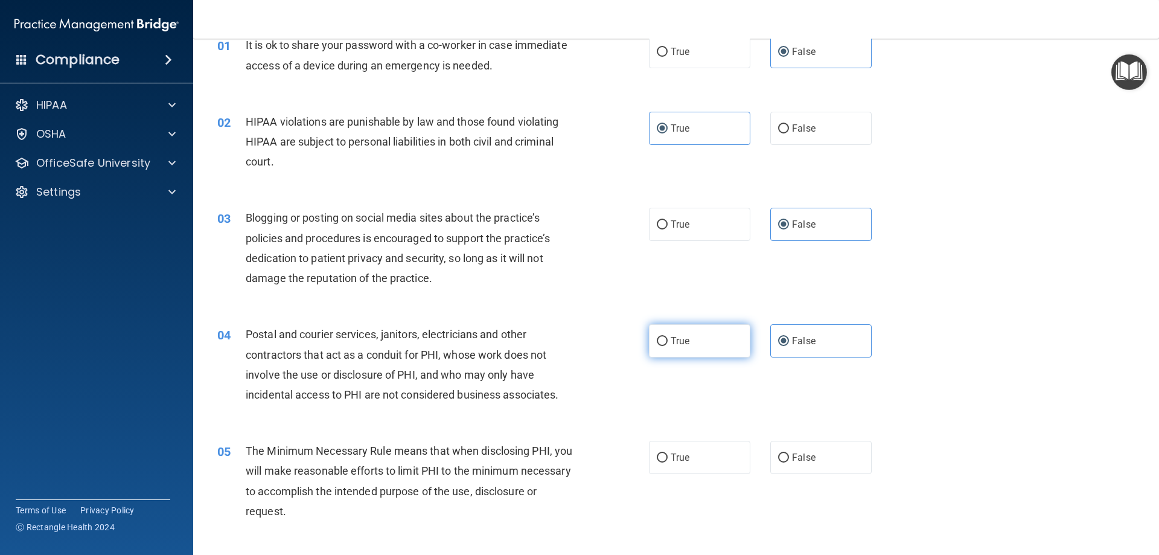
radio input "true"
radio input "false"
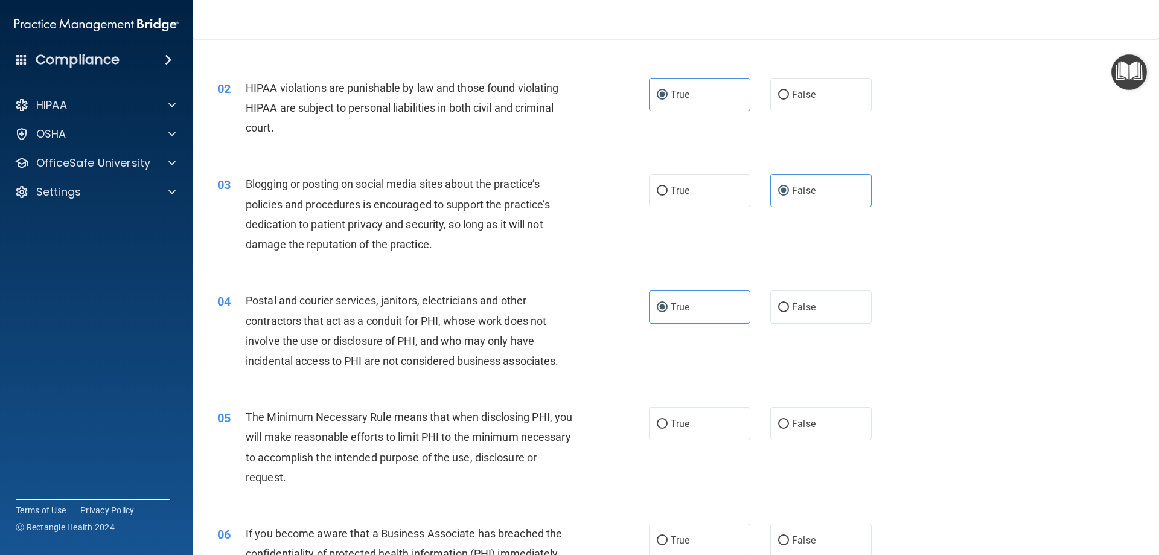
scroll to position [121, 0]
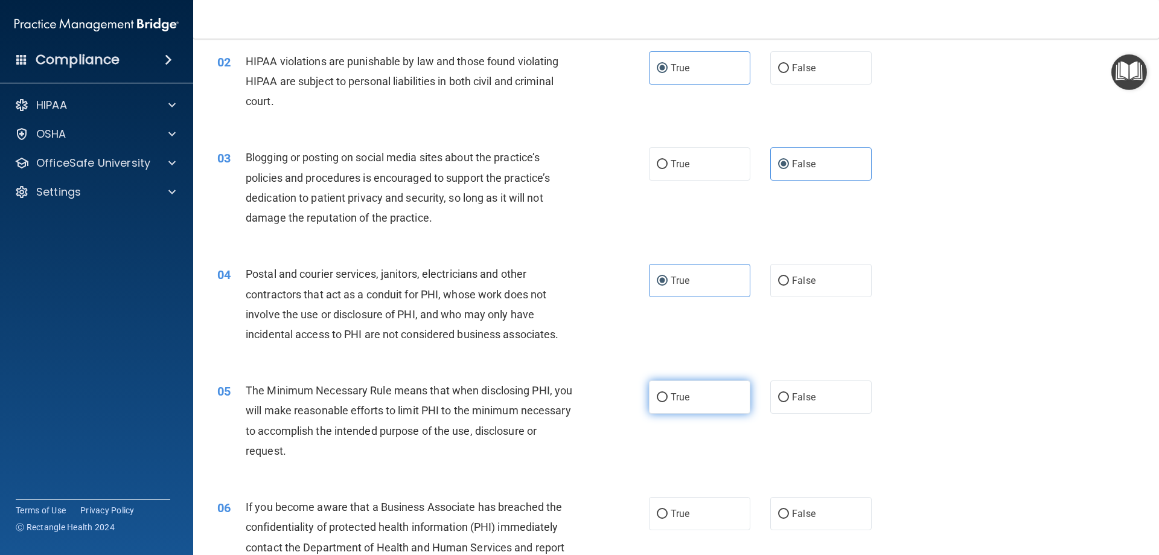
click at [683, 403] on label "True" at bounding box center [699, 396] width 101 height 33
click at [667, 402] on input "True" at bounding box center [662, 397] width 11 height 9
radio input "true"
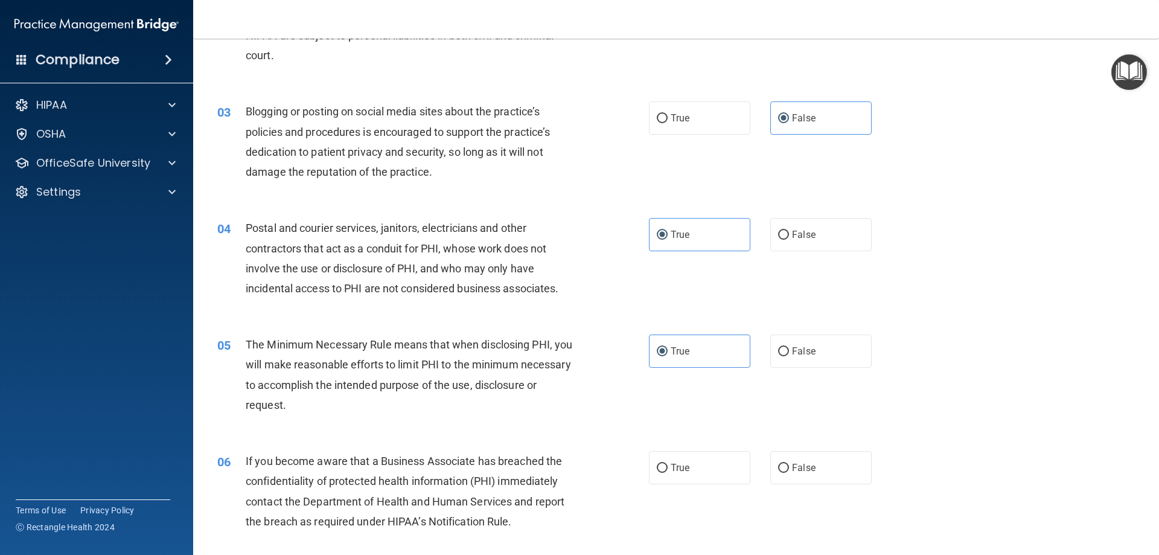
scroll to position [241, 0]
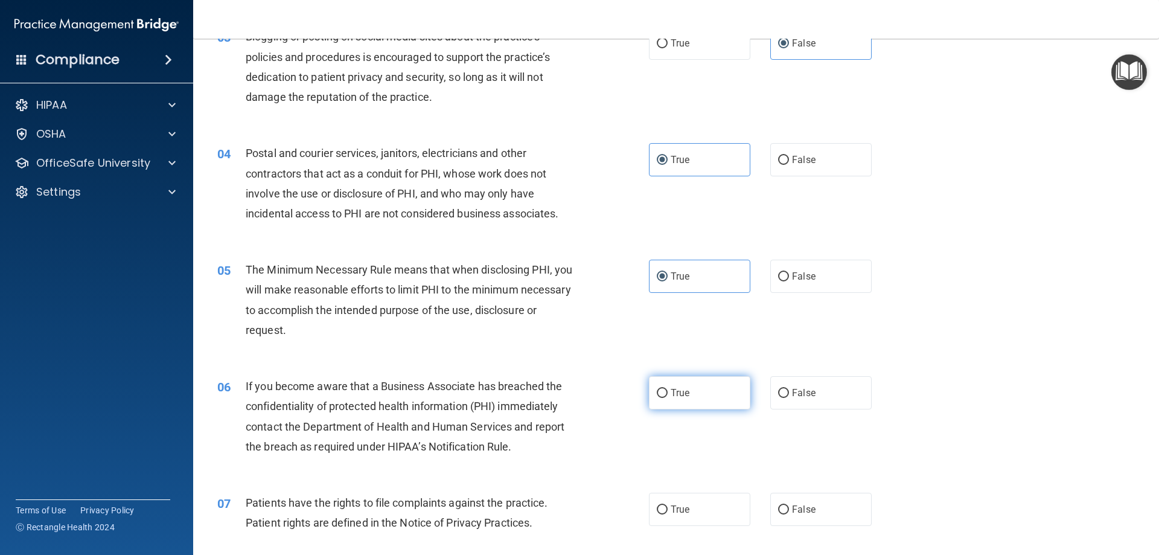
click at [715, 398] on label "True" at bounding box center [699, 392] width 101 height 33
click at [667, 398] on input "True" at bounding box center [662, 393] width 11 height 9
radio input "true"
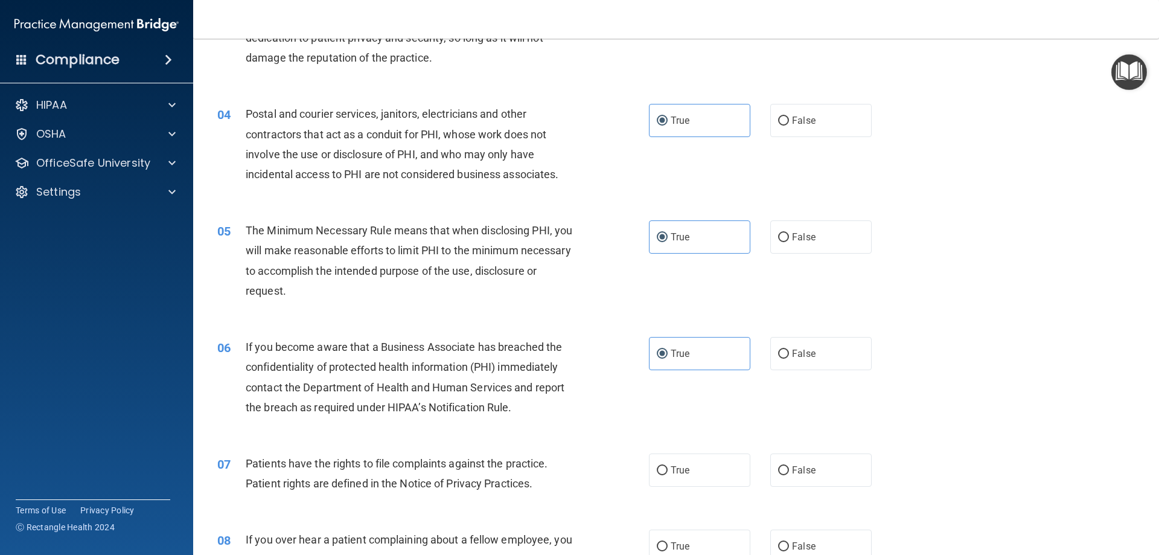
scroll to position [302, 0]
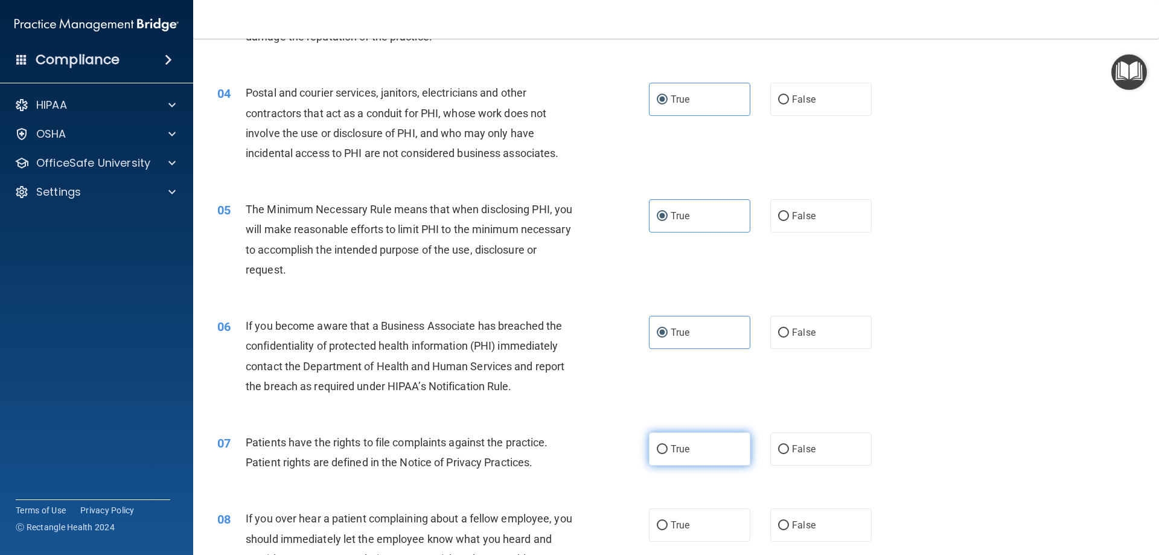
click at [692, 450] on label "True" at bounding box center [699, 448] width 101 height 33
click at [667, 450] on input "True" at bounding box center [662, 449] width 11 height 9
radio input "true"
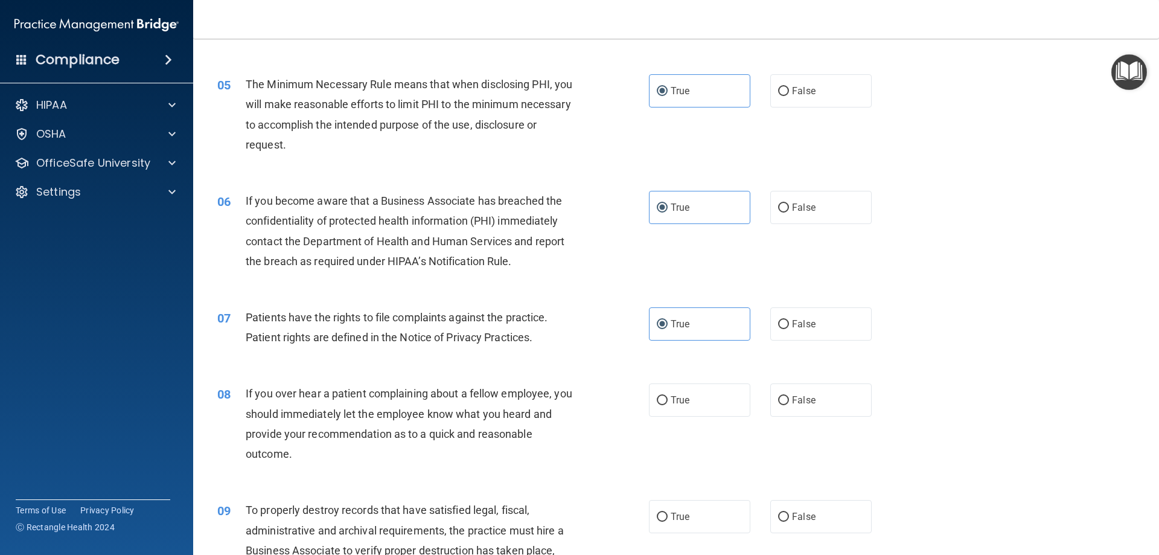
scroll to position [483, 0]
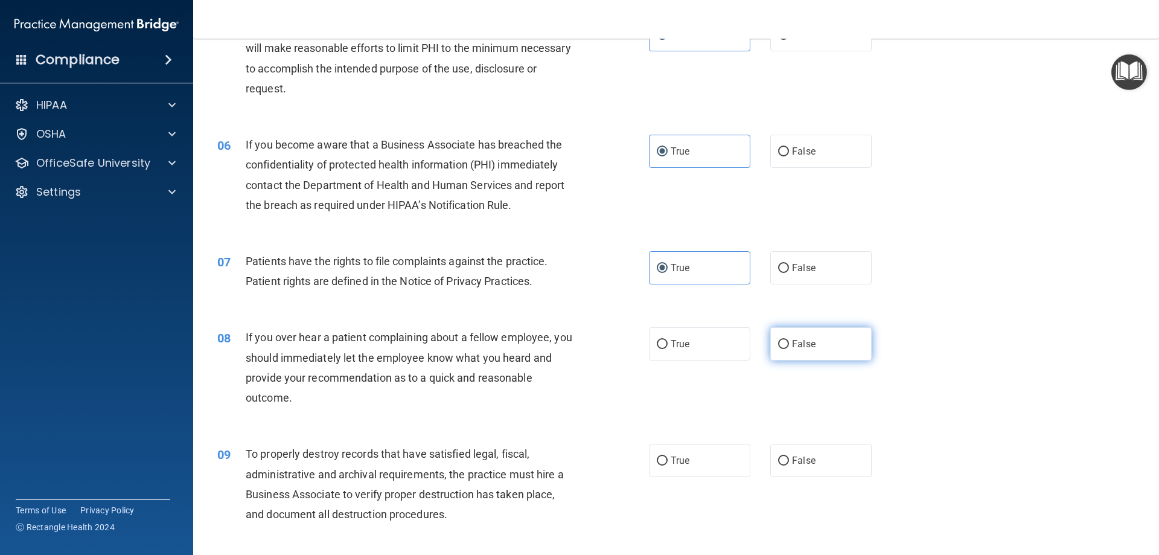
click at [824, 346] on label "False" at bounding box center [820, 343] width 101 height 33
click at [789, 346] on input "False" at bounding box center [783, 344] width 11 height 9
radio input "true"
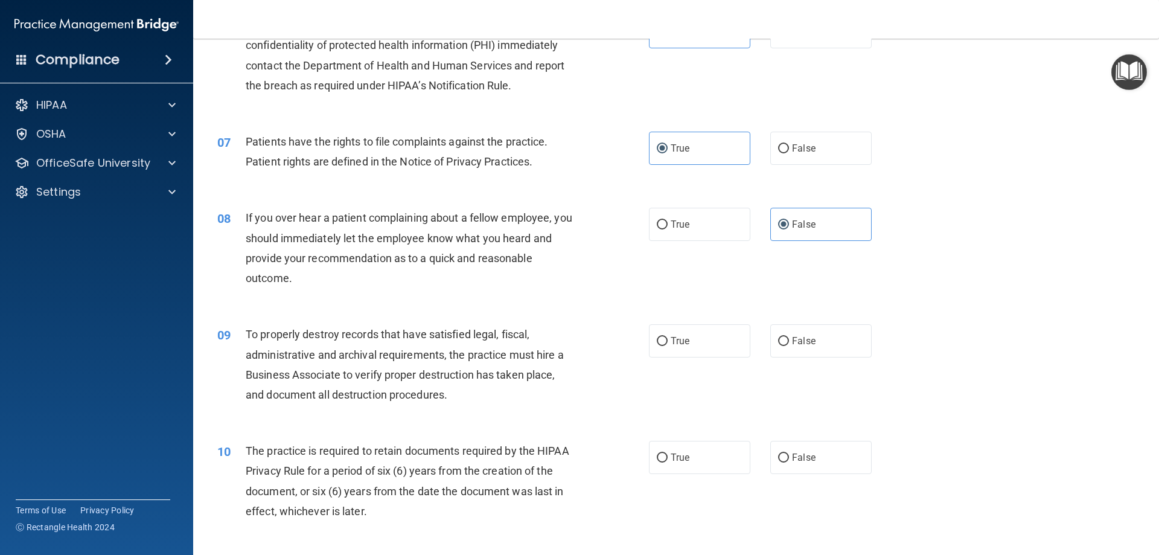
scroll to position [604, 0]
click at [701, 340] on label "True" at bounding box center [699, 339] width 101 height 33
click at [667, 340] on input "True" at bounding box center [662, 340] width 11 height 9
radio input "true"
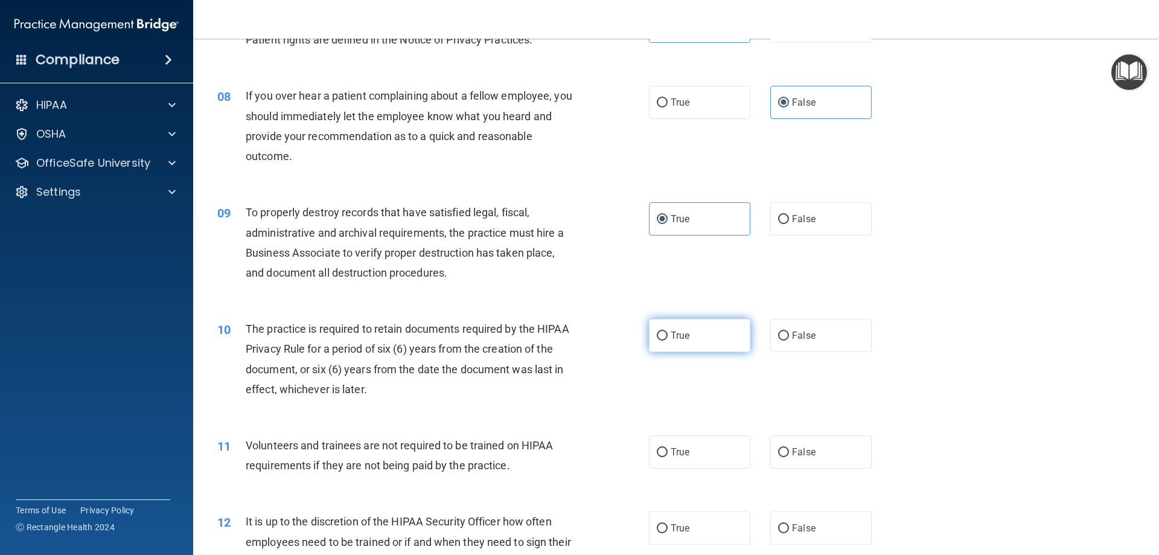
click at [696, 340] on label "True" at bounding box center [699, 335] width 101 height 33
click at [667, 340] on input "True" at bounding box center [662, 335] width 11 height 9
radio input "true"
click at [802, 454] on span "False" at bounding box center [804, 451] width 24 height 11
click at [789, 454] on input "False" at bounding box center [783, 452] width 11 height 9
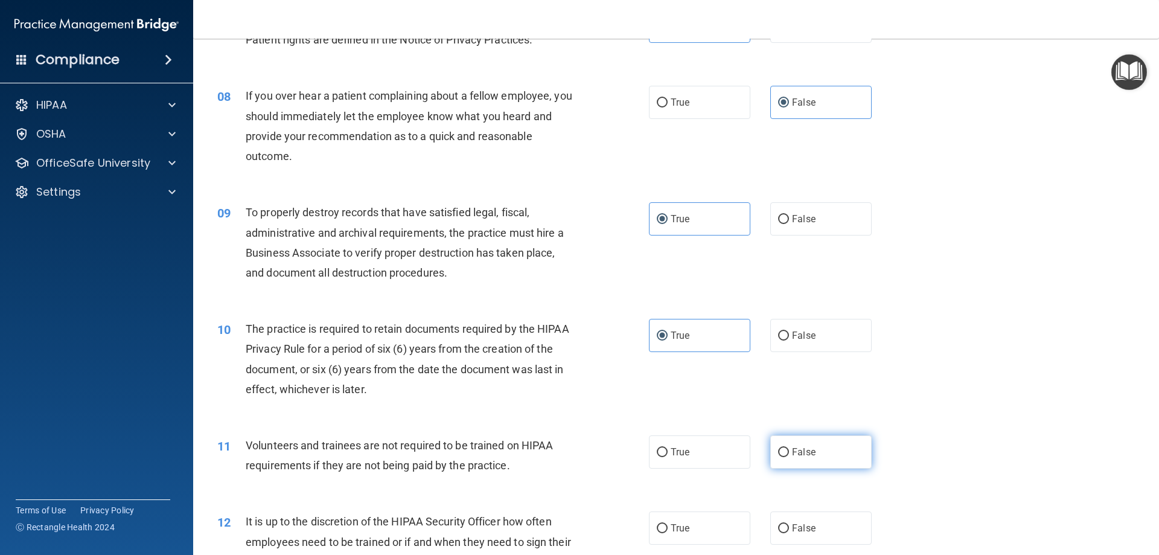
radio input "true"
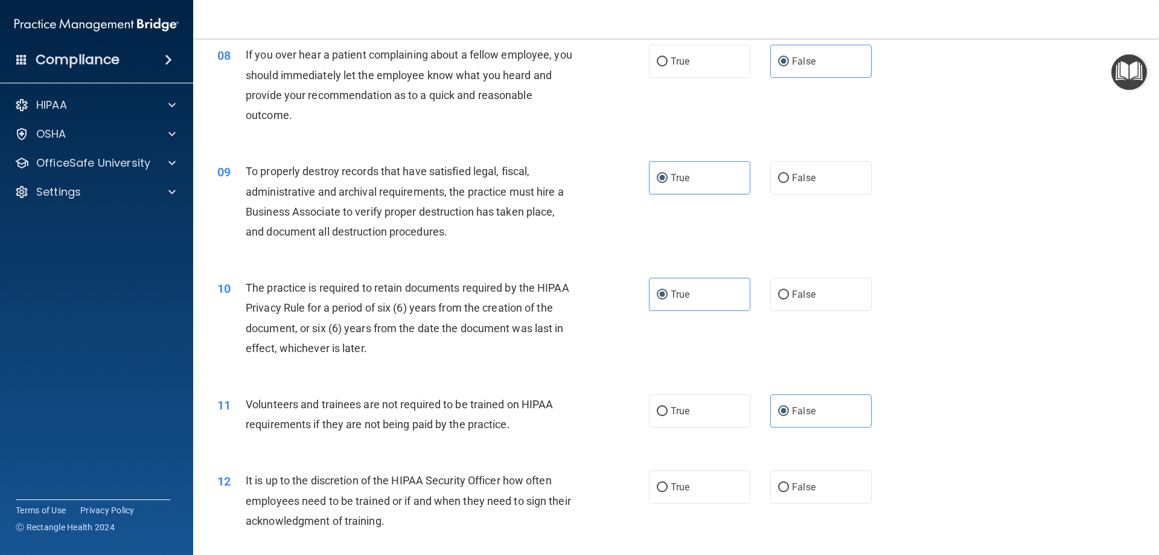
scroll to position [845, 0]
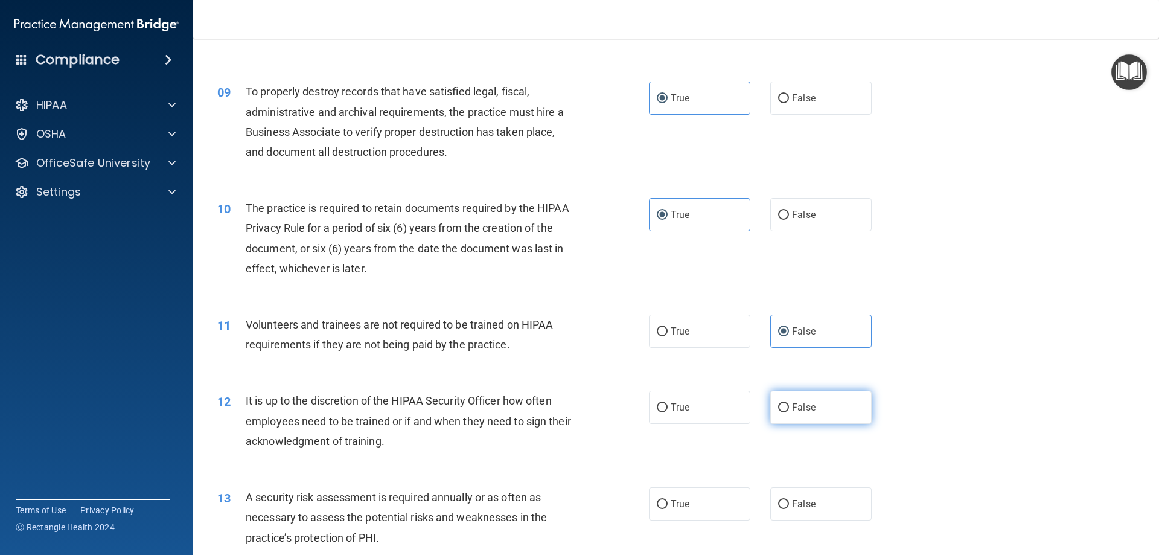
click at [798, 412] on span "False" at bounding box center [804, 406] width 24 height 11
click at [789, 412] on input "False" at bounding box center [783, 407] width 11 height 9
radio input "true"
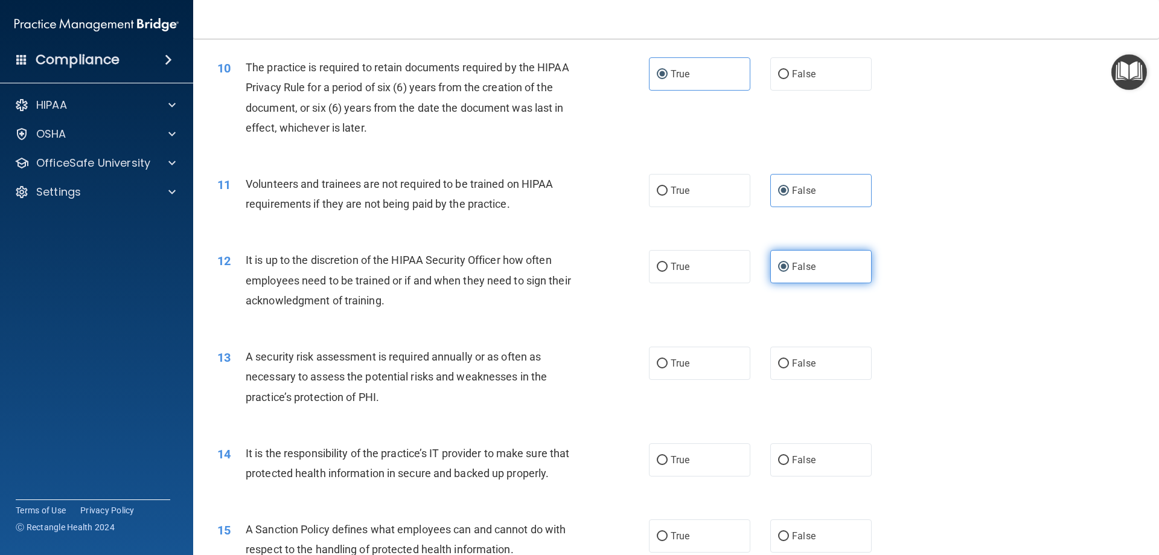
scroll to position [1026, 0]
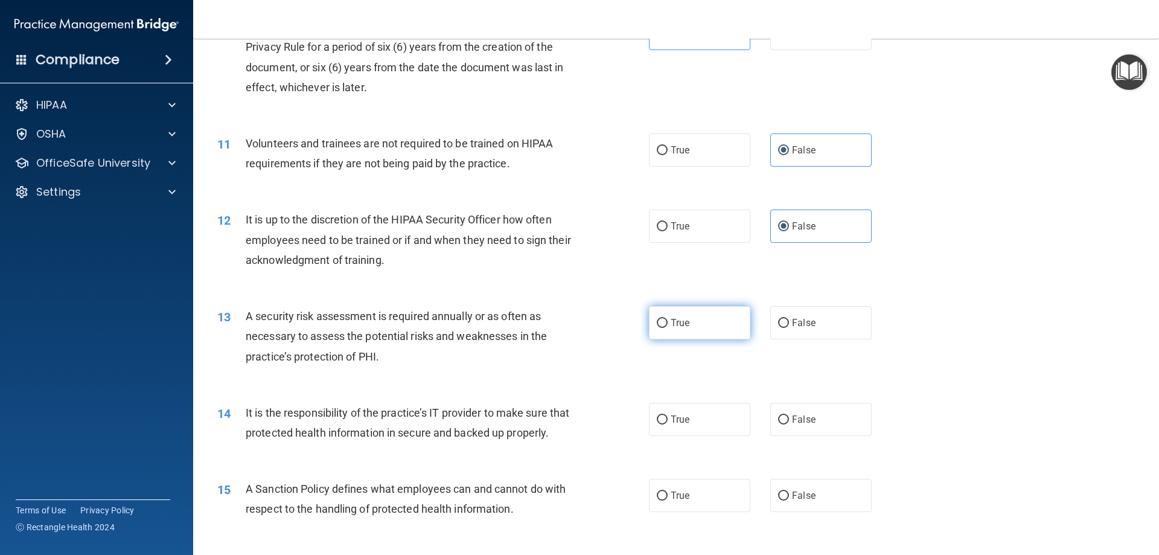
click at [689, 333] on label "True" at bounding box center [699, 322] width 101 height 33
click at [667, 328] on input "True" at bounding box center [662, 323] width 11 height 9
radio input "true"
click at [691, 419] on label "True" at bounding box center [699, 419] width 101 height 33
click at [667, 419] on input "True" at bounding box center [662, 419] width 11 height 9
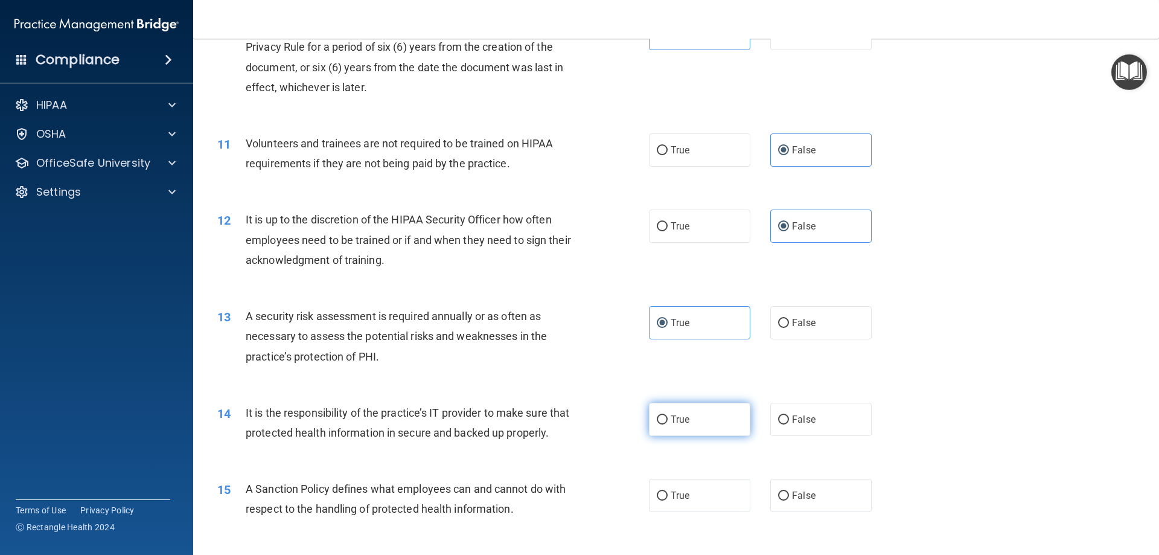
radio input "true"
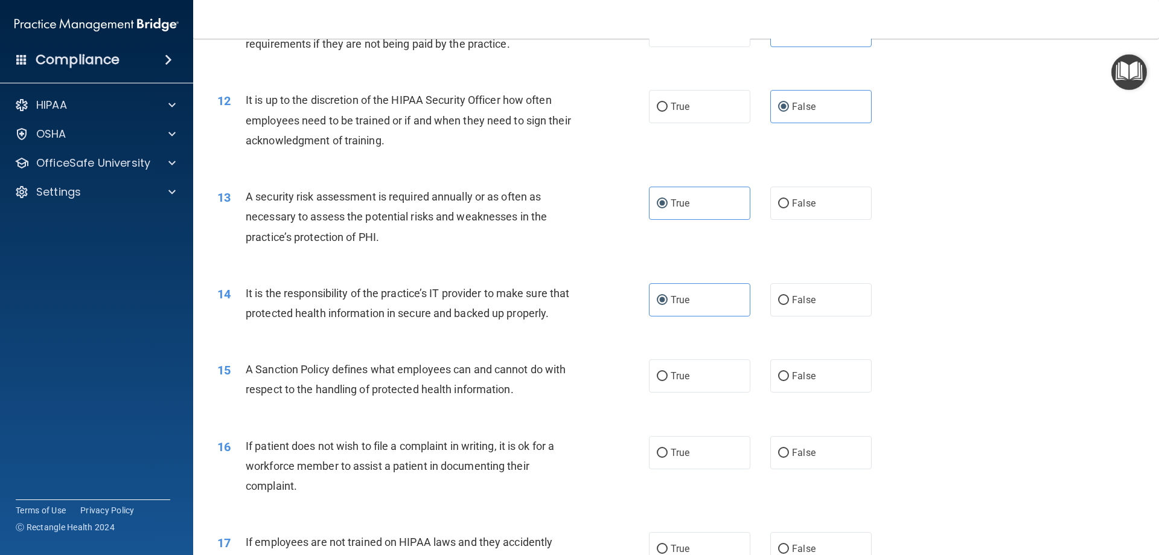
scroll to position [1147, 0]
click at [694, 391] on label "True" at bounding box center [699, 374] width 101 height 33
click at [667, 380] on input "True" at bounding box center [662, 375] width 11 height 9
radio input "true"
click at [674, 457] on span "True" at bounding box center [679, 450] width 19 height 11
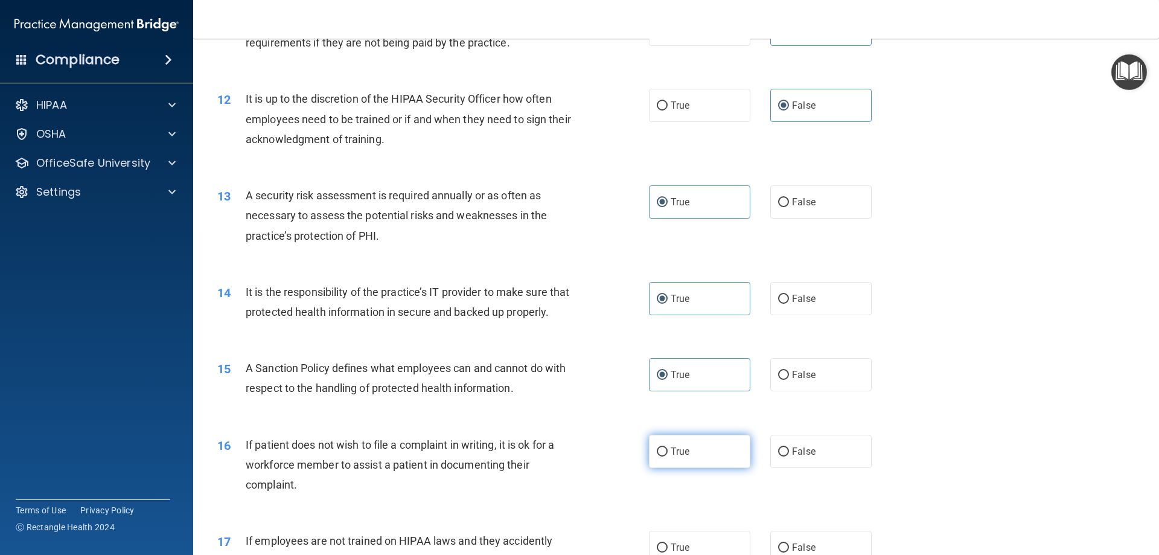
click at [667, 456] on input "True" at bounding box center [662, 451] width 11 height 9
radio input "true"
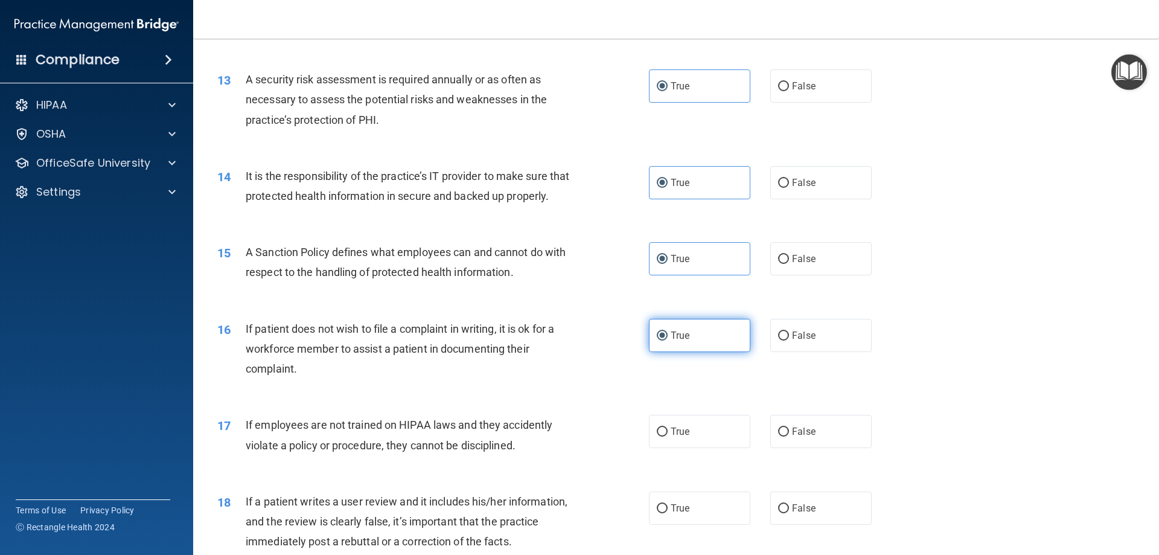
scroll to position [1267, 0]
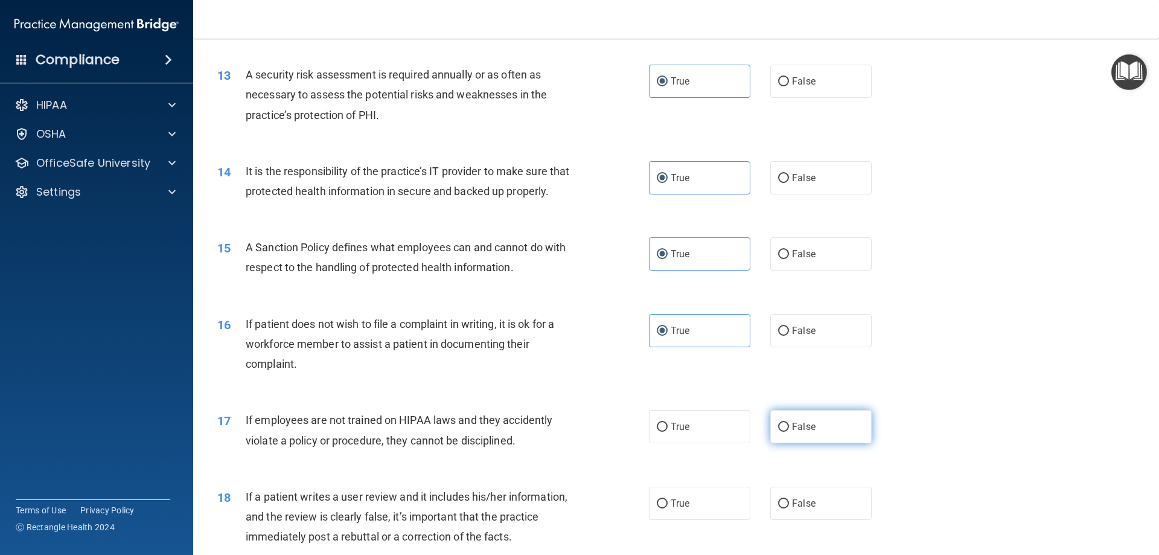
click at [778, 443] on label "False" at bounding box center [820, 426] width 101 height 33
click at [778, 432] on input "False" at bounding box center [783, 426] width 11 height 9
radio input "true"
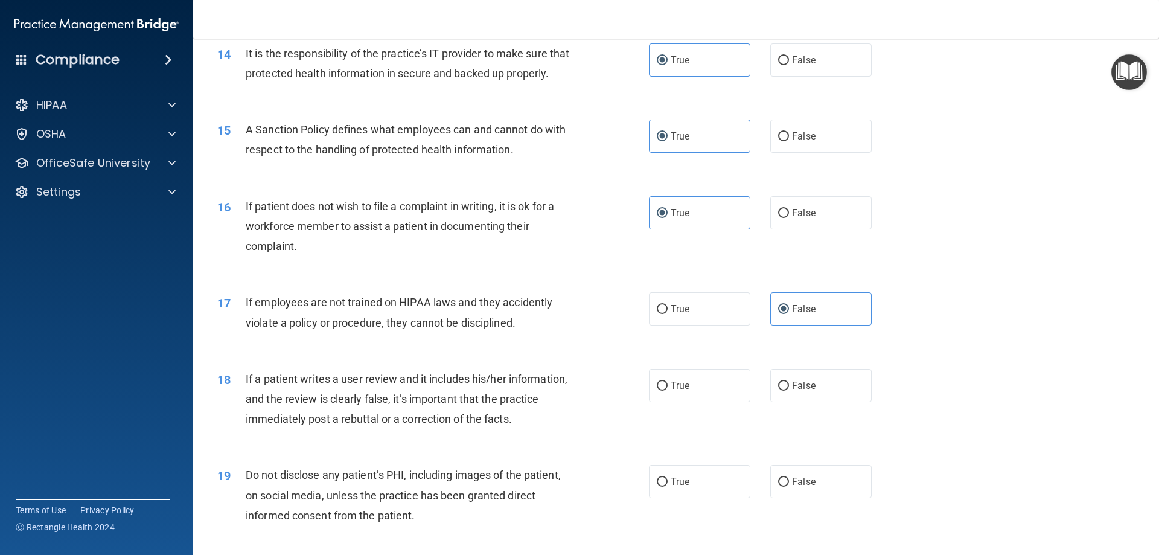
scroll to position [1388, 0]
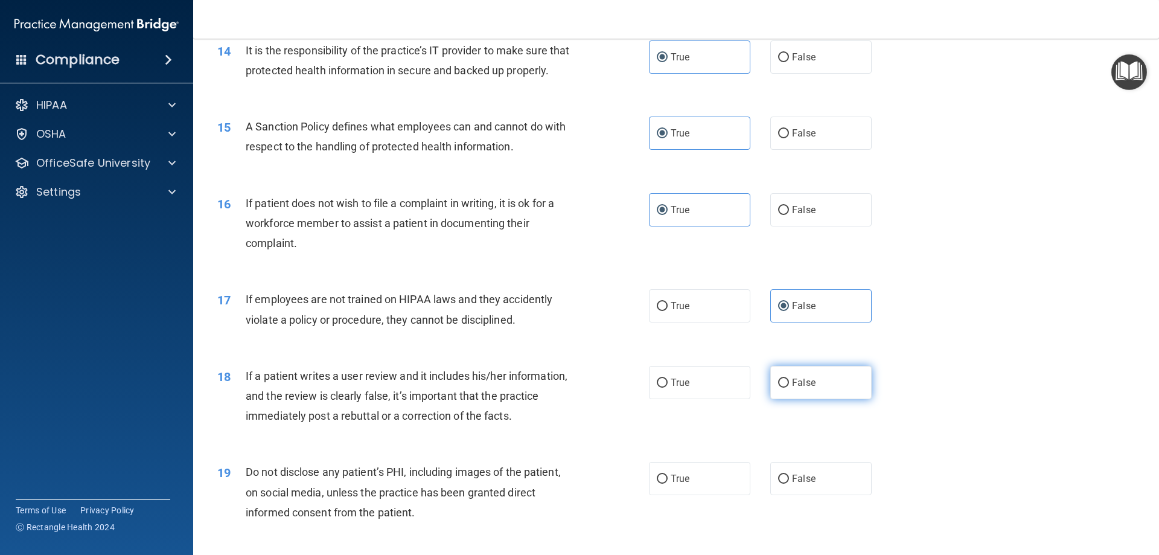
click at [780, 387] on input "False" at bounding box center [783, 382] width 11 height 9
radio input "true"
click at [727, 495] on label "True" at bounding box center [699, 478] width 101 height 33
click at [667, 483] on input "True" at bounding box center [662, 478] width 11 height 9
radio input "true"
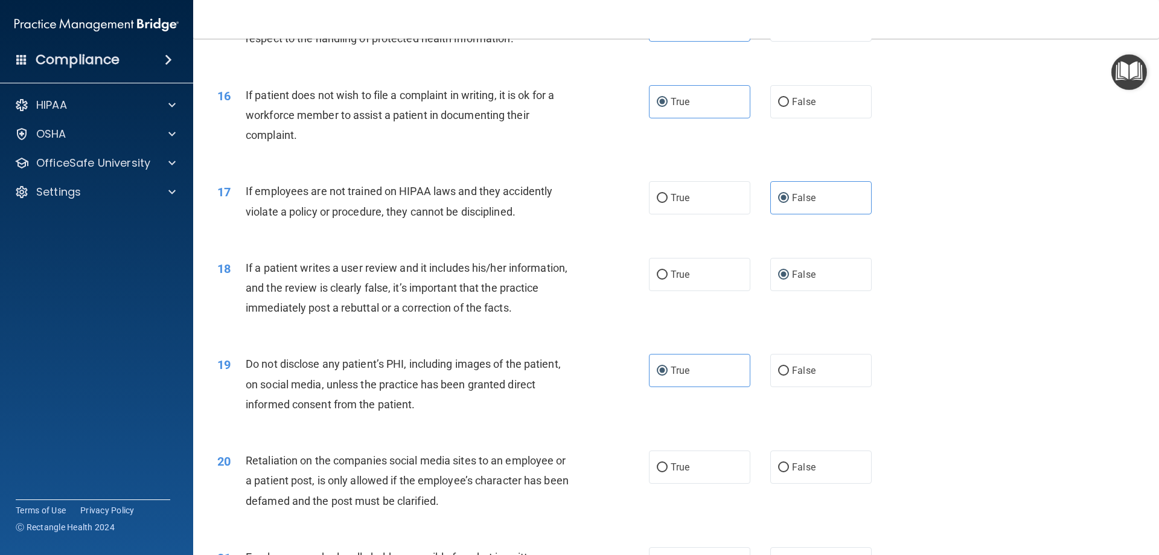
scroll to position [1509, 0]
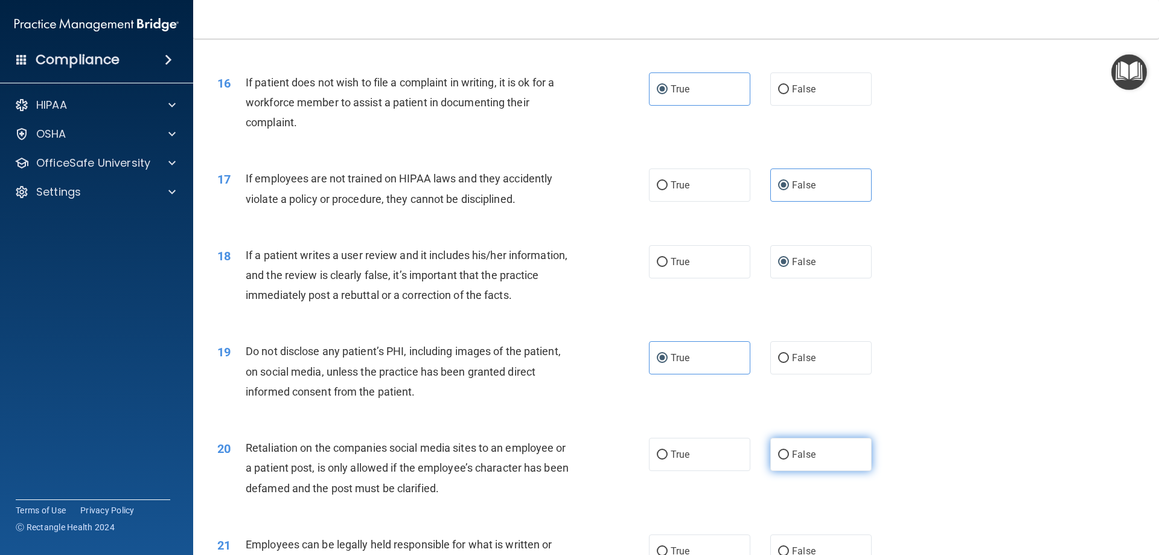
click at [809, 471] on label "False" at bounding box center [820, 454] width 101 height 33
click at [789, 459] on input "False" at bounding box center [783, 454] width 11 height 9
radio input "true"
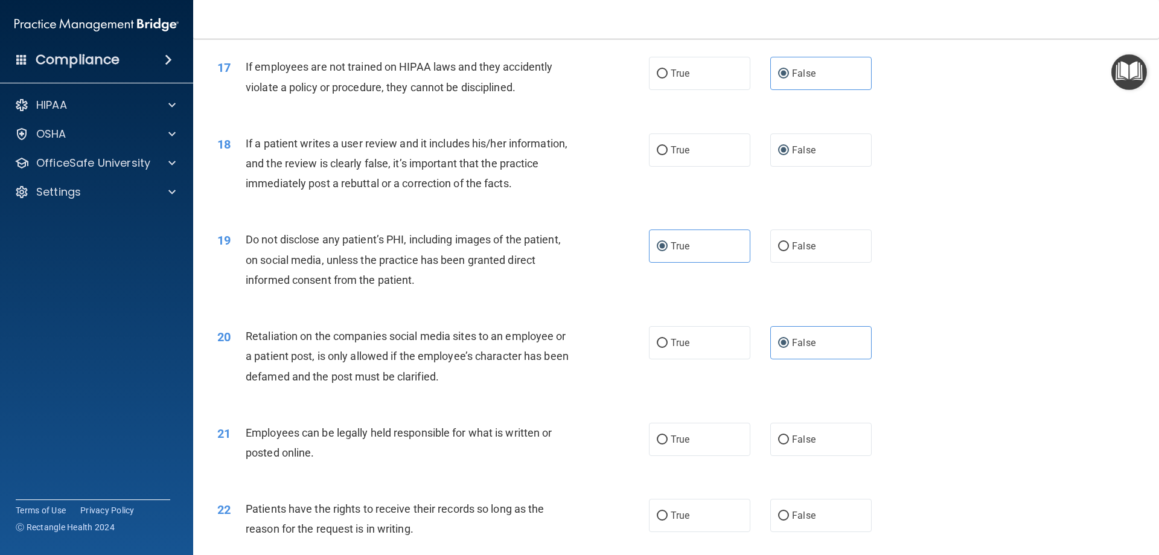
scroll to position [1629, 0]
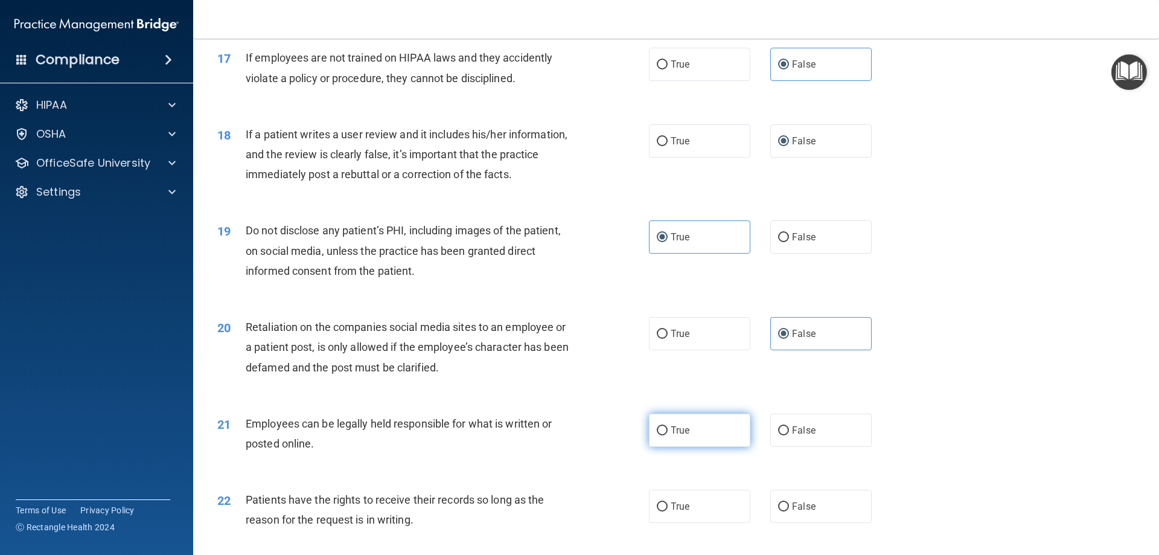
click at [706, 447] on label "True" at bounding box center [699, 429] width 101 height 33
click at [667, 435] on input "True" at bounding box center [662, 430] width 11 height 9
radio input "true"
click at [705, 523] on label "True" at bounding box center [699, 505] width 101 height 33
click at [667, 511] on input "True" at bounding box center [662, 506] width 11 height 9
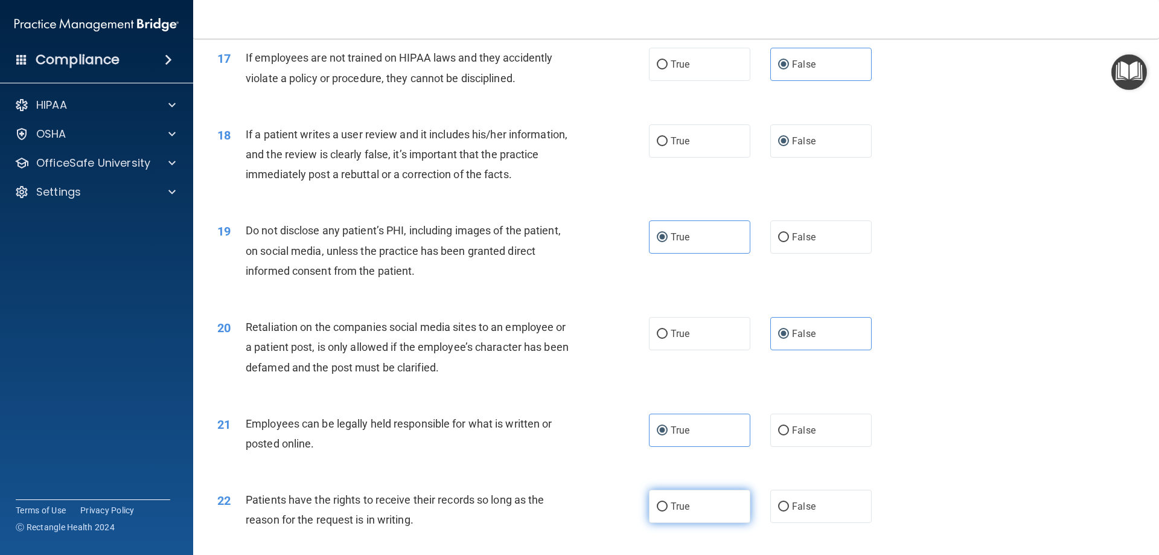
radio input "true"
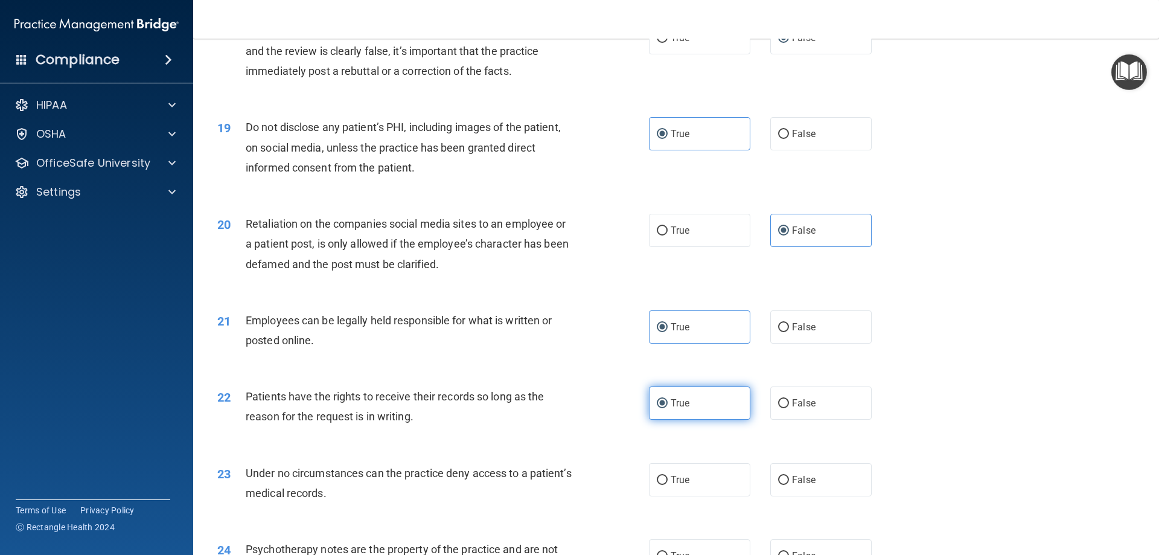
scroll to position [1750, 0]
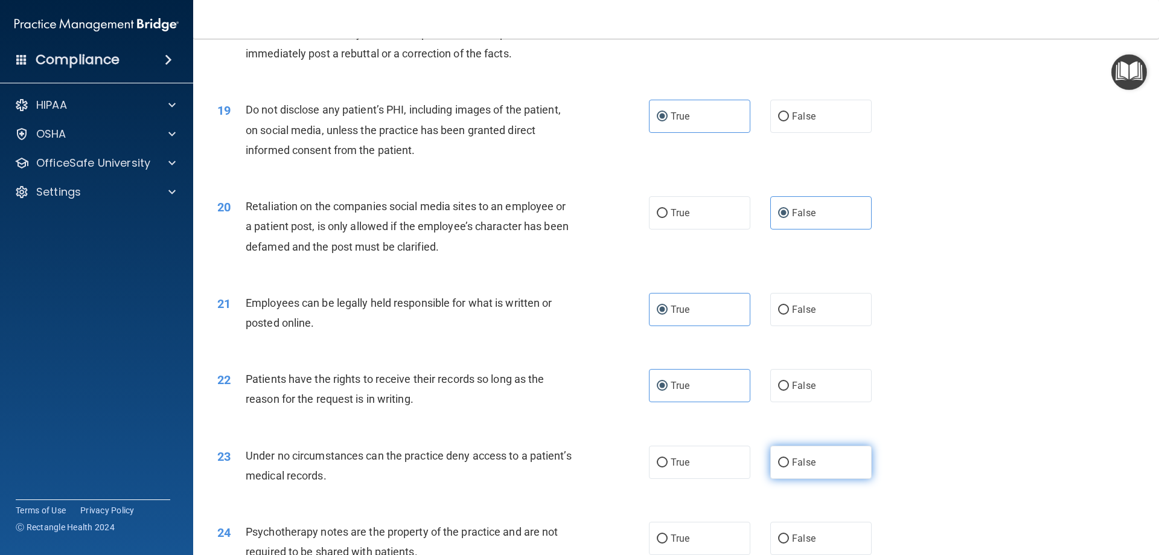
click at [785, 478] on label "False" at bounding box center [820, 461] width 101 height 33
click at [785, 467] on input "False" at bounding box center [783, 462] width 11 height 9
radio input "true"
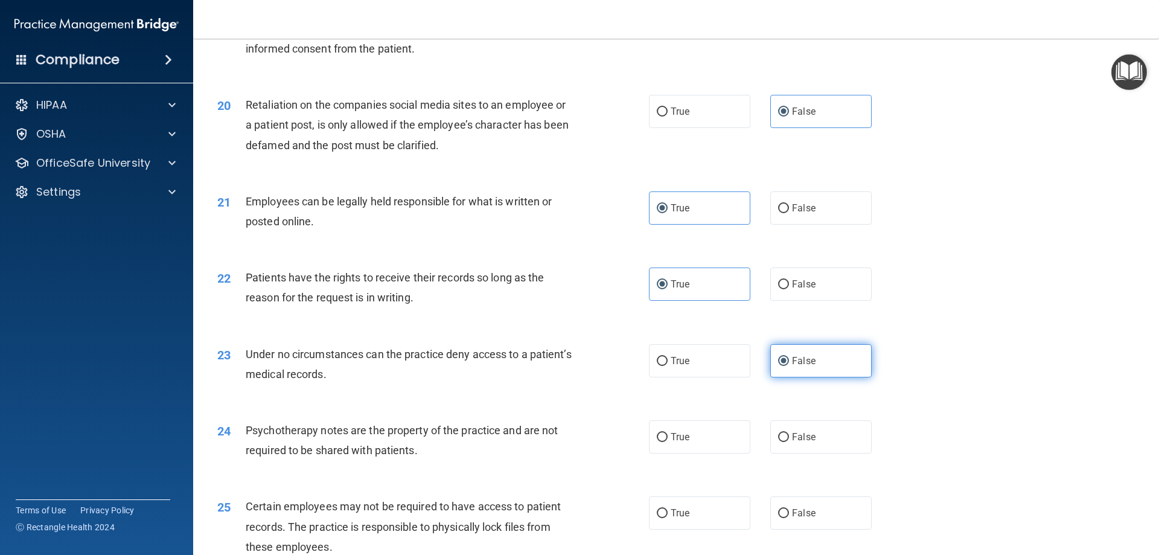
scroll to position [1871, 0]
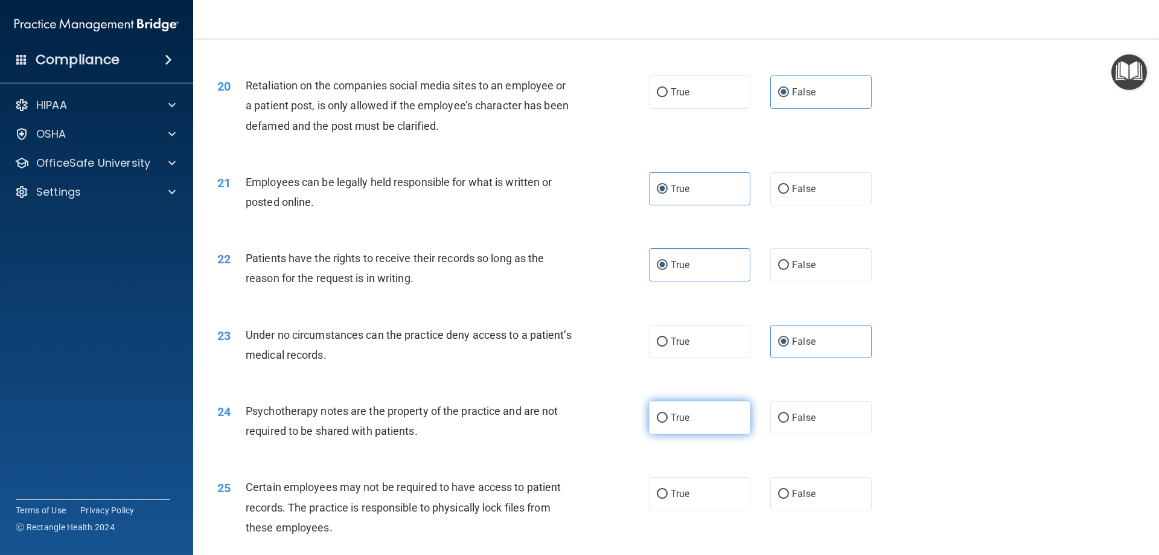
click at [725, 434] on label "True" at bounding box center [699, 417] width 101 height 33
click at [667, 422] on input "True" at bounding box center [662, 417] width 11 height 9
radio input "true"
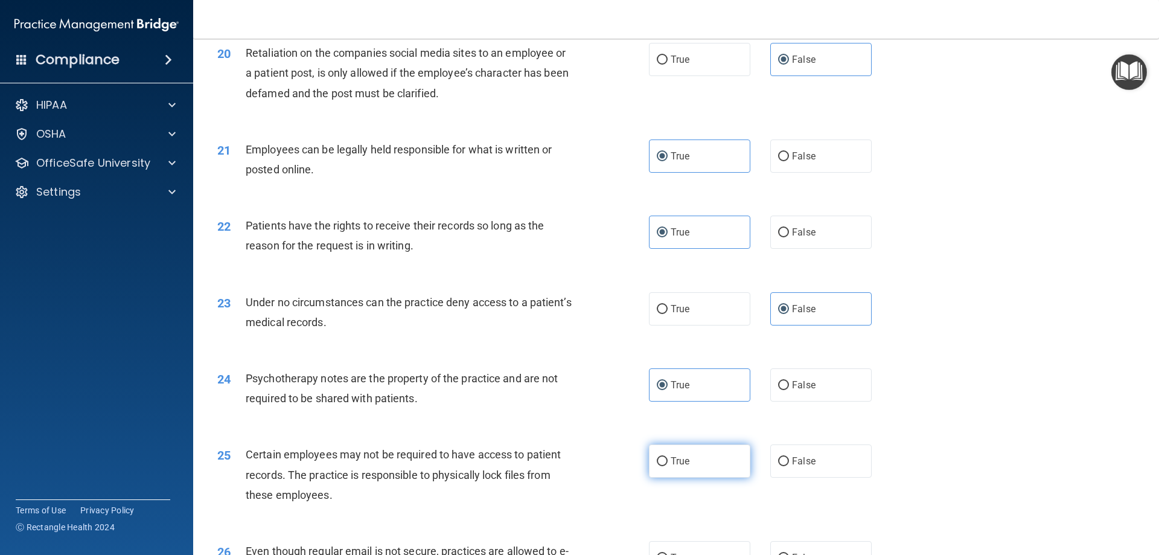
scroll to position [1931, 0]
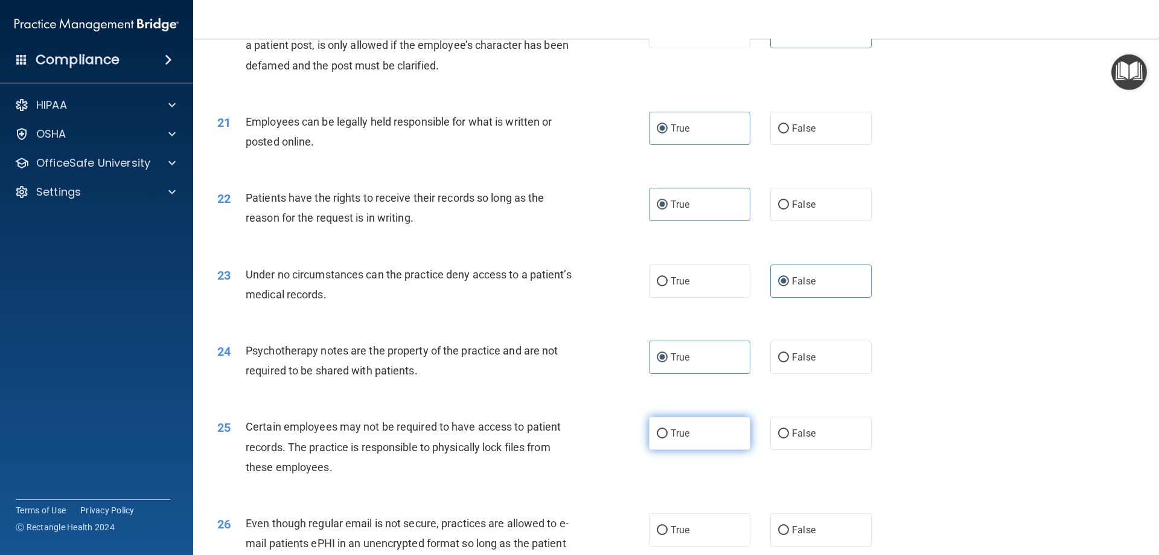
click at [708, 450] on label "True" at bounding box center [699, 432] width 101 height 33
click at [667, 438] on input "True" at bounding box center [662, 433] width 11 height 9
radio input "true"
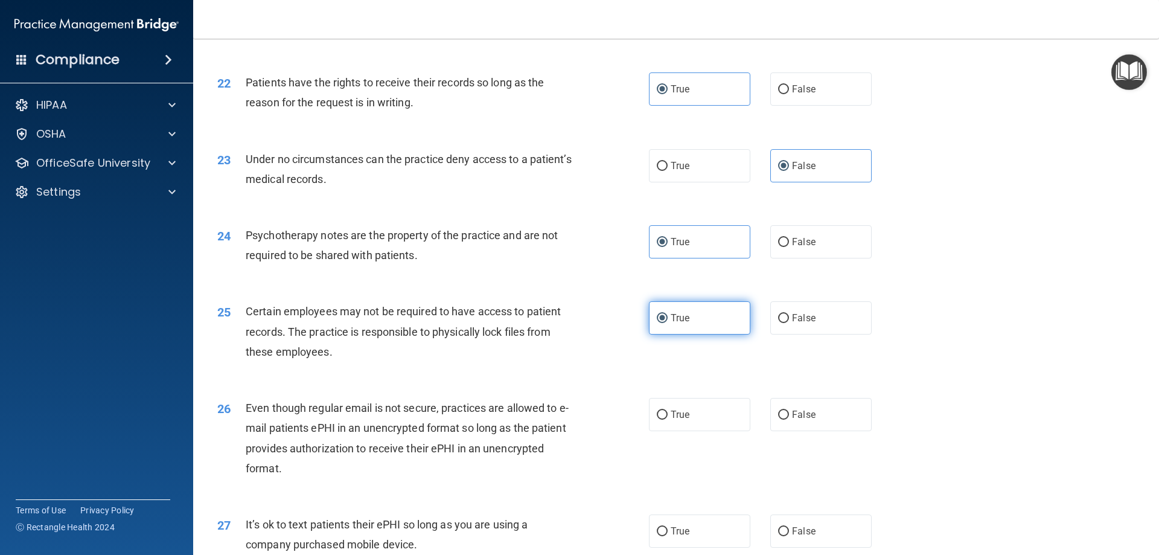
scroll to position [2052, 0]
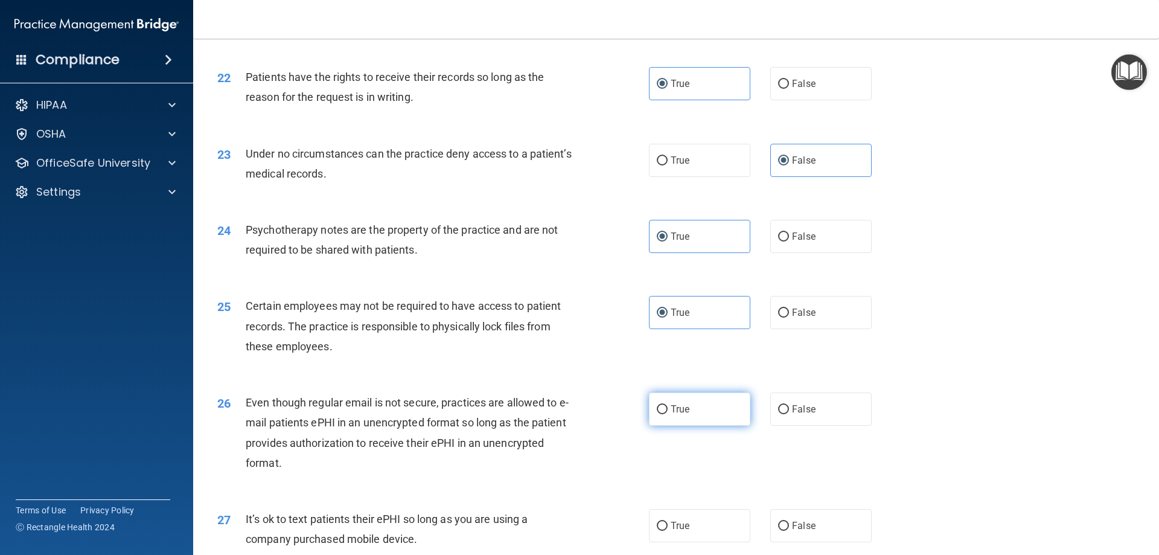
click at [703, 425] on label "True" at bounding box center [699, 408] width 101 height 33
click at [667, 414] on input "True" at bounding box center [662, 409] width 11 height 9
radio input "true"
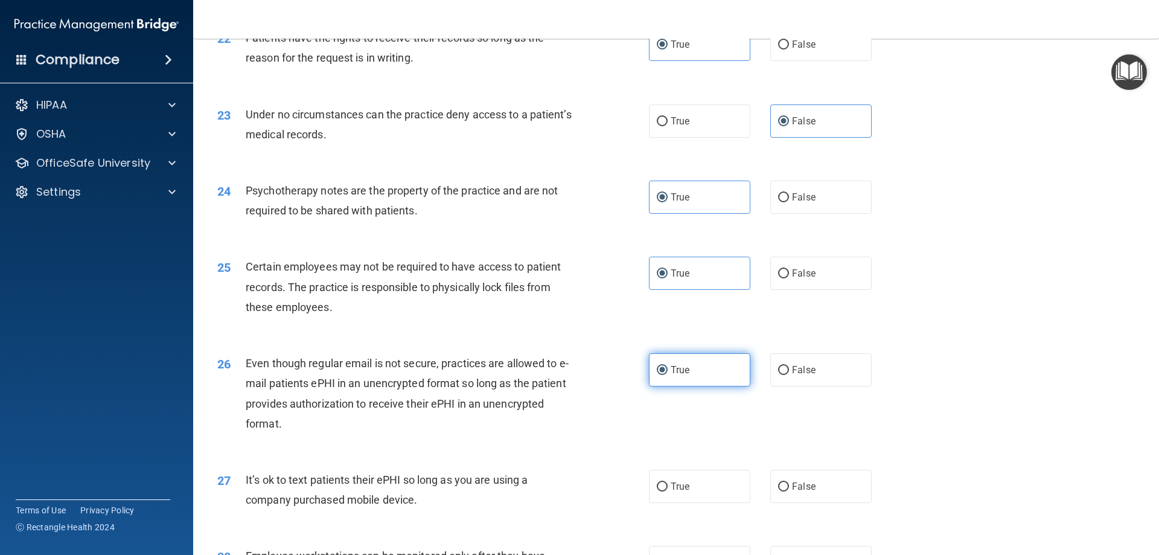
scroll to position [2112, 0]
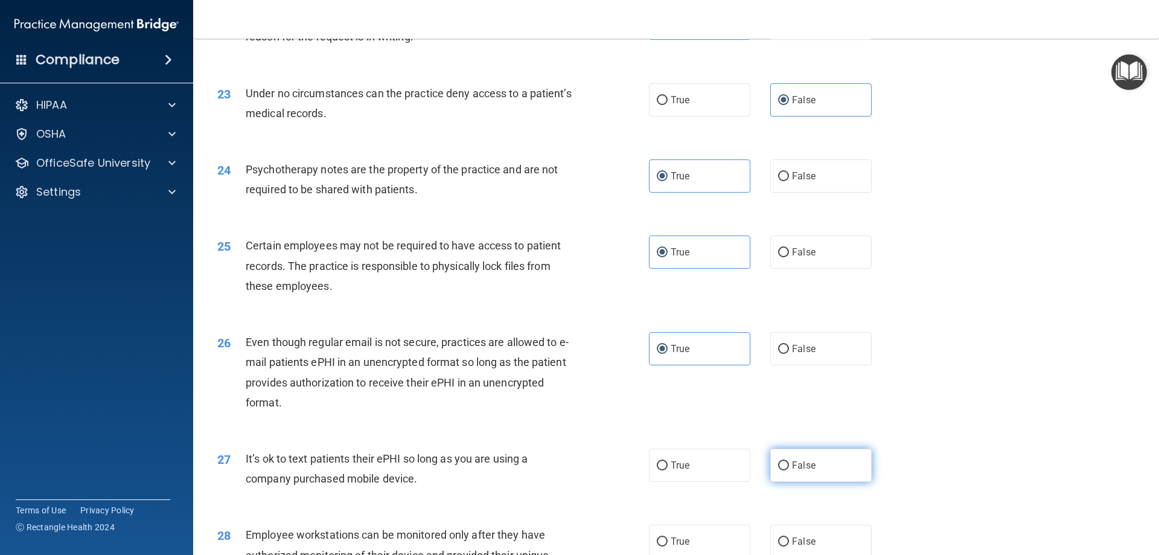
click at [792, 471] on span "False" at bounding box center [804, 464] width 24 height 11
click at [788, 470] on input "False" at bounding box center [783, 465] width 11 height 9
radio input "true"
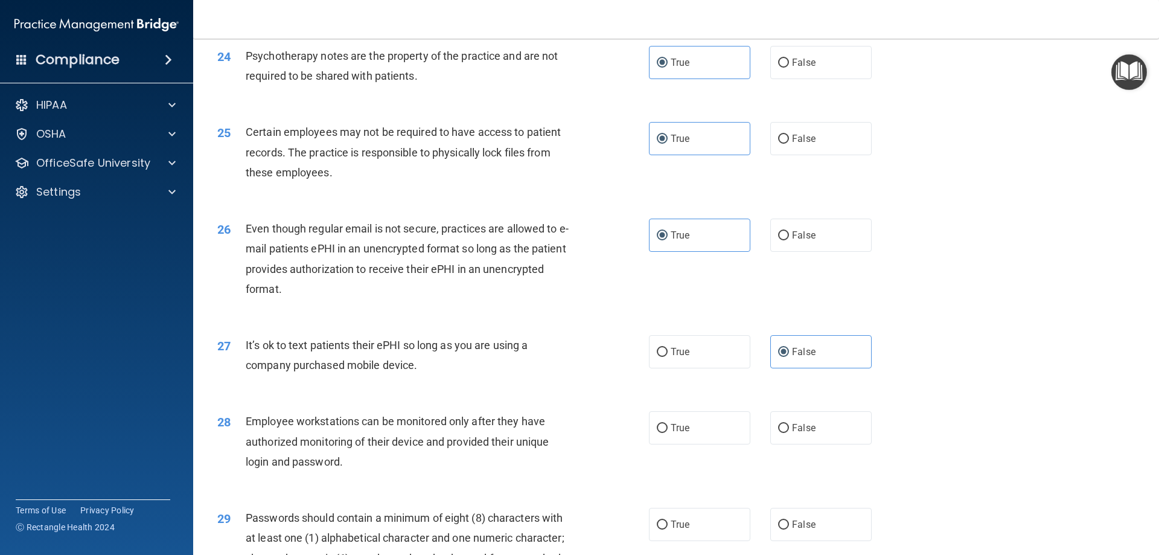
scroll to position [2233, 0]
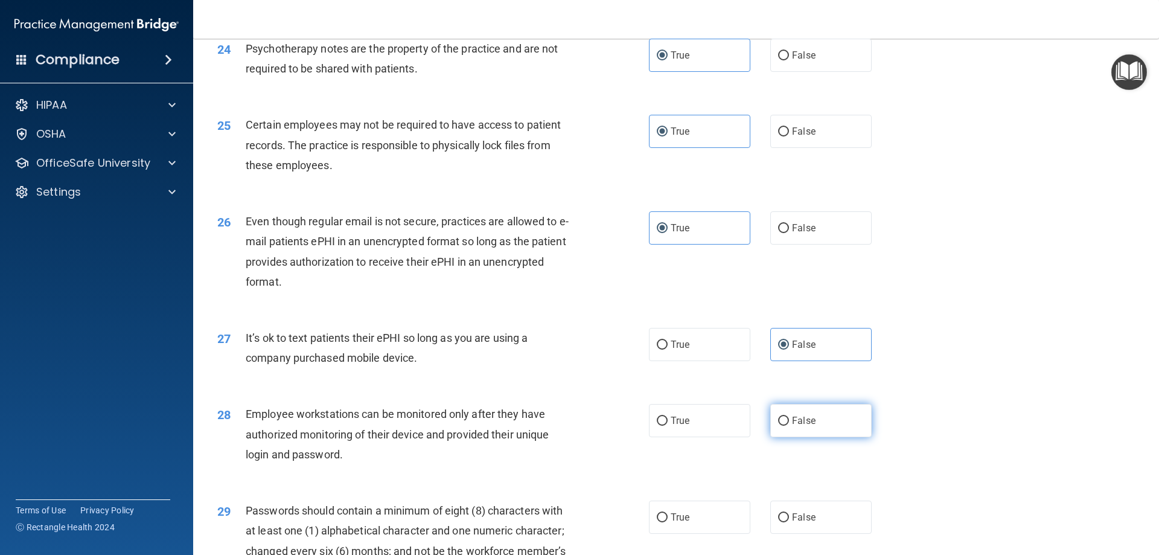
click at [794, 426] on span "False" at bounding box center [804, 420] width 24 height 11
click at [789, 425] on input "False" at bounding box center [783, 420] width 11 height 9
radio input "true"
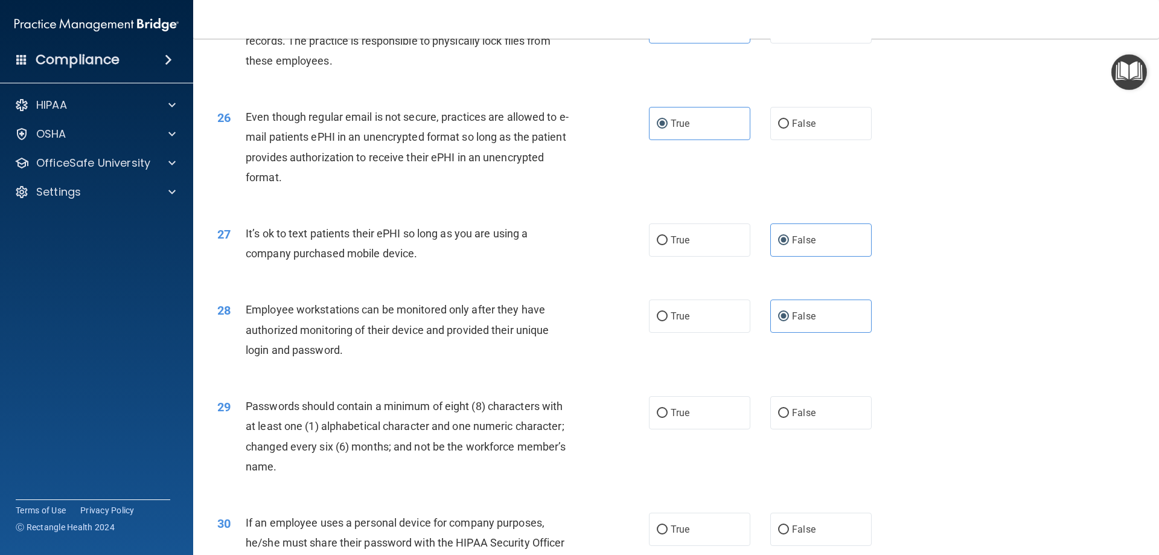
scroll to position [2354, 0]
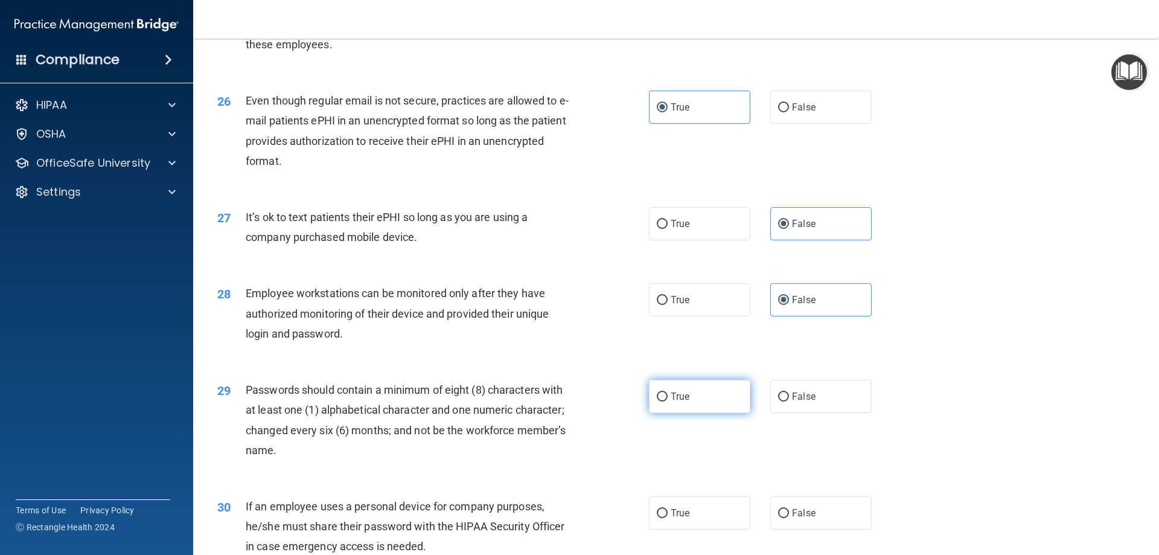
click at [698, 413] on label "True" at bounding box center [699, 396] width 101 height 33
click at [667, 401] on input "True" at bounding box center [662, 396] width 11 height 9
radio input "true"
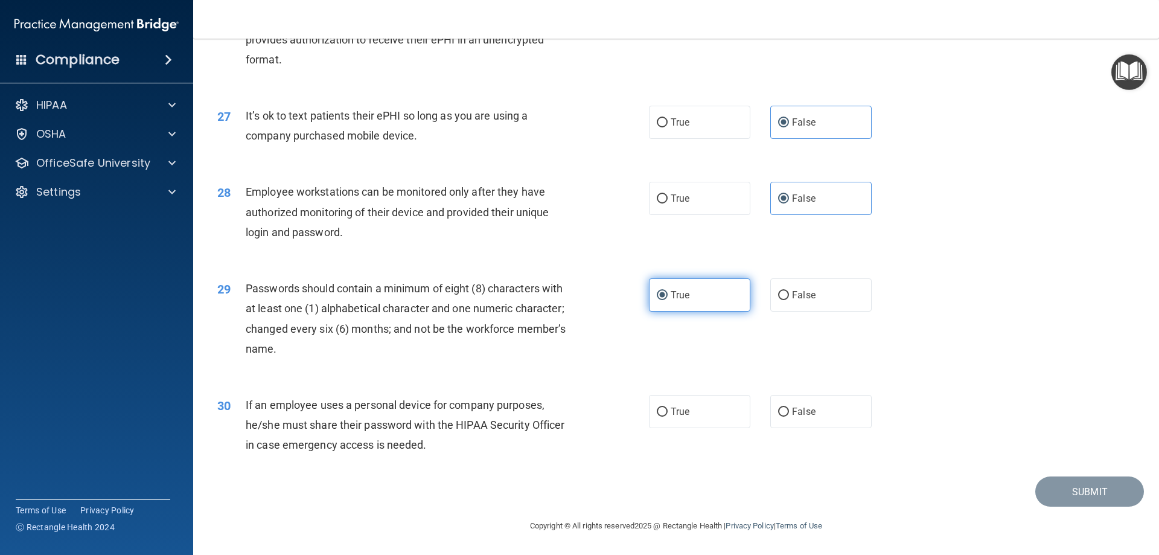
scroll to position [2474, 0]
click at [794, 413] on span "False" at bounding box center [804, 411] width 24 height 11
click at [806, 410] on span "False" at bounding box center [804, 411] width 24 height 11
click at [789, 410] on input "False" at bounding box center [783, 411] width 11 height 9
radio input "true"
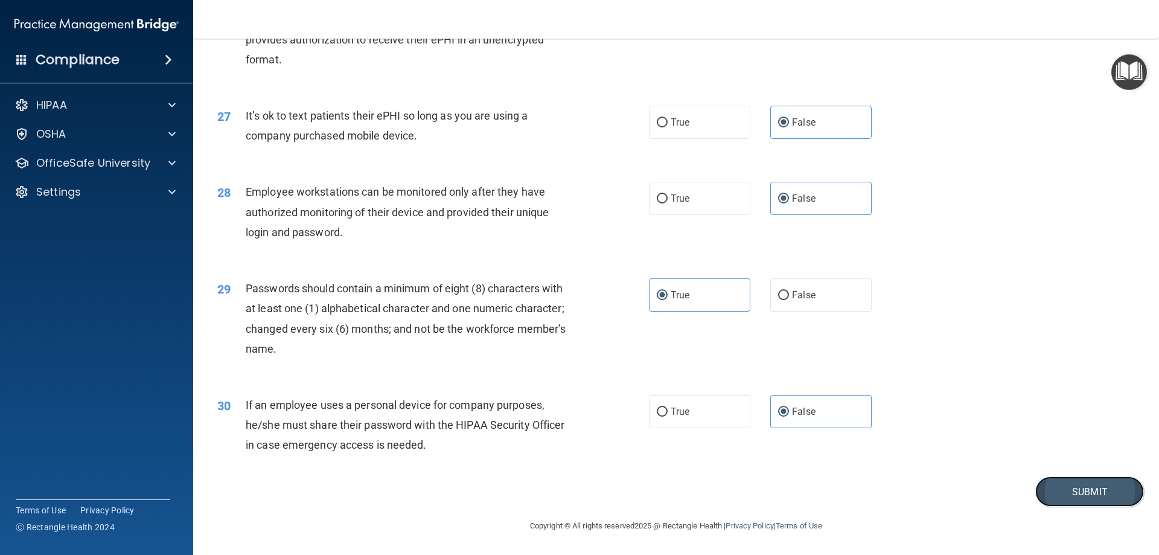
click at [1094, 494] on button "Submit" at bounding box center [1089, 491] width 109 height 31
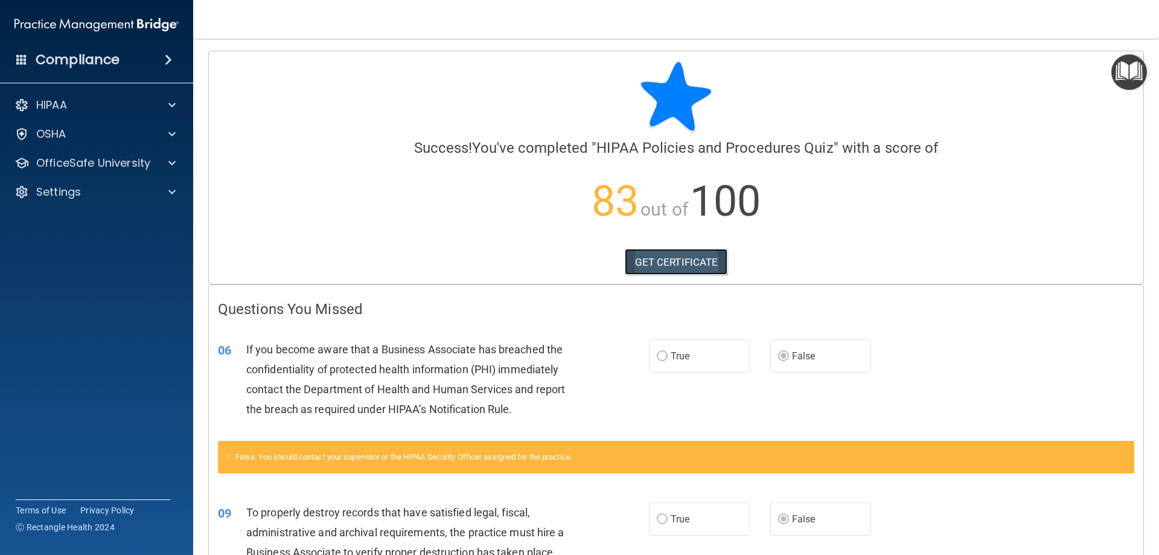
click at [667, 264] on link "GET CERTIFICATE" at bounding box center [676, 262] width 103 height 27
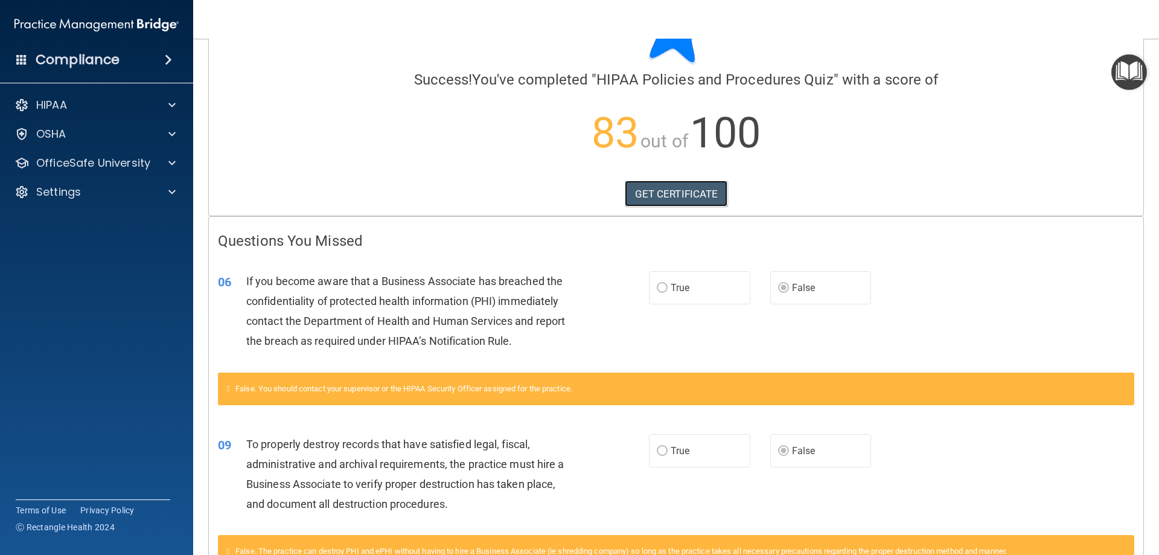
scroll to position [59, 0]
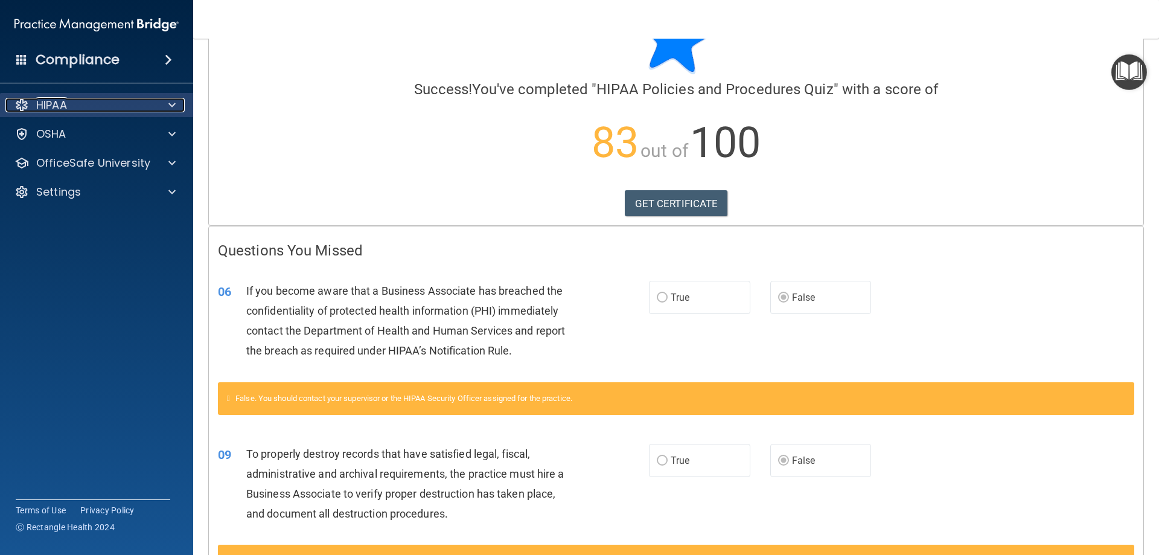
click at [81, 101] on div "HIPAA" at bounding box center [80, 105] width 150 height 14
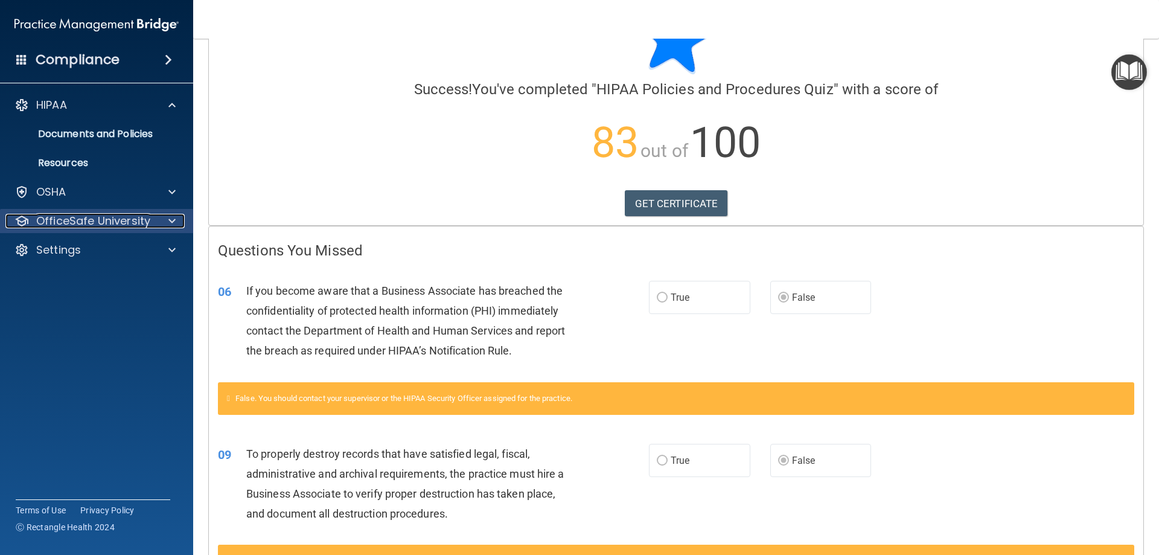
click at [112, 218] on p "OfficeSafe University" at bounding box center [93, 221] width 114 height 14
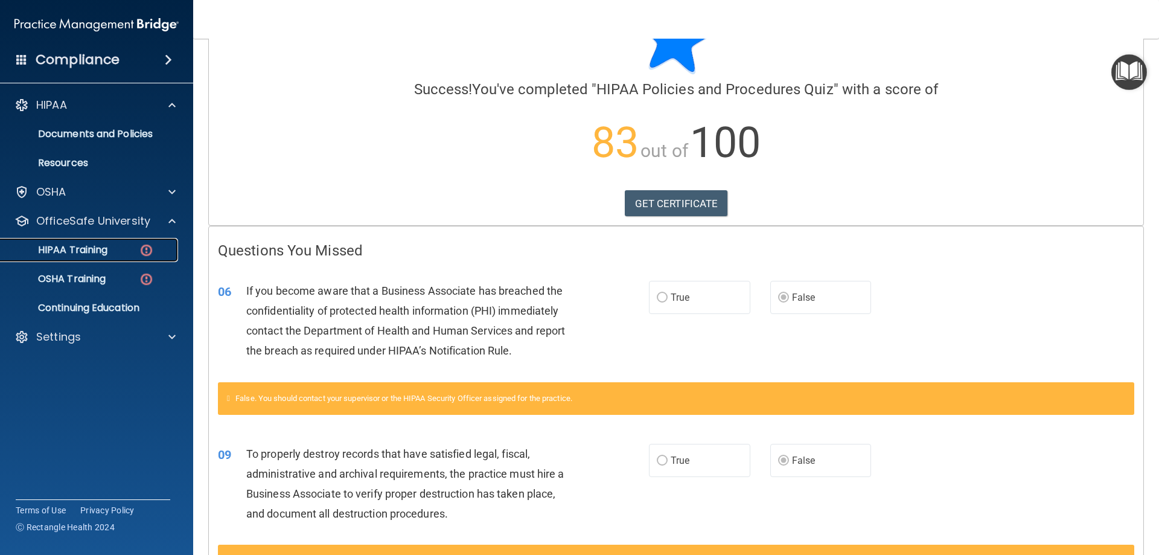
click at [110, 252] on div "HIPAA Training" at bounding box center [90, 250] width 165 height 12
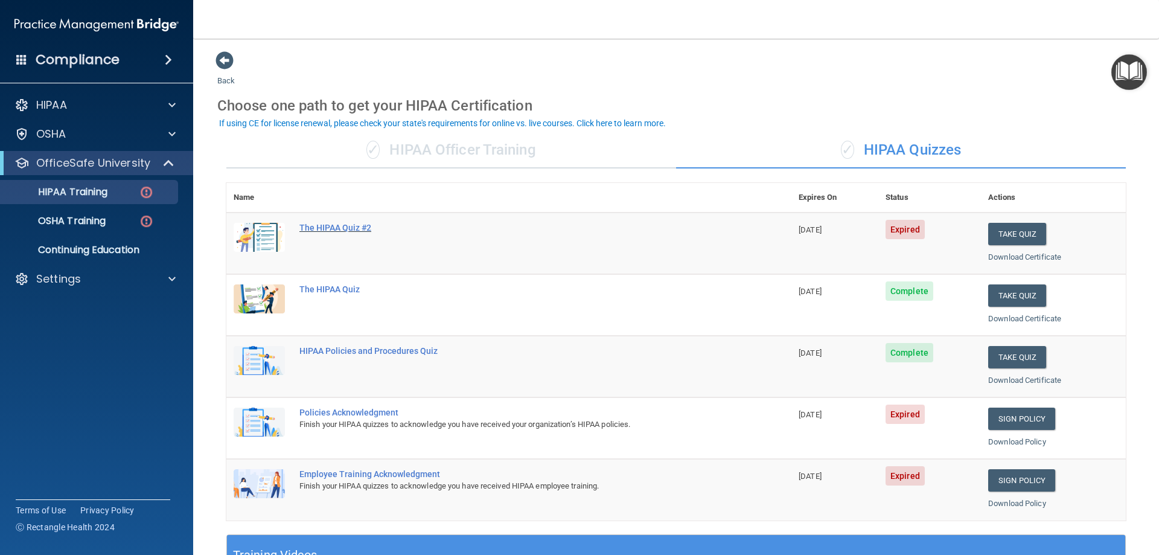
click at [349, 232] on div "The HIPAA Quiz #2" at bounding box center [515, 228] width 432 height 10
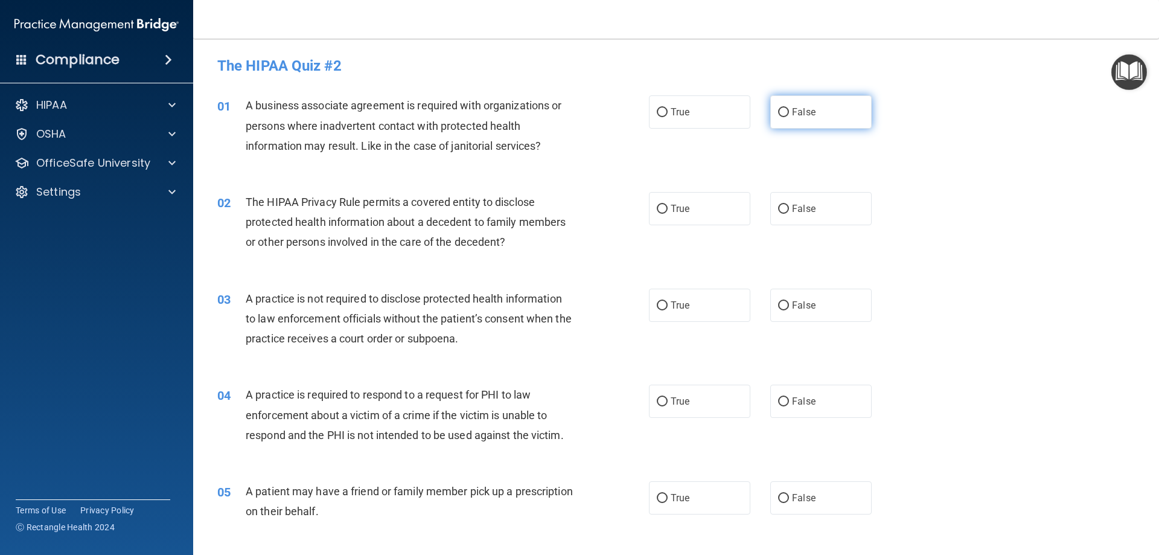
click at [805, 119] on label "False" at bounding box center [820, 111] width 101 height 33
click at [789, 117] on input "False" at bounding box center [783, 112] width 11 height 9
radio input "true"
click at [704, 215] on label "True" at bounding box center [699, 208] width 101 height 33
click at [667, 214] on input "True" at bounding box center [662, 209] width 11 height 9
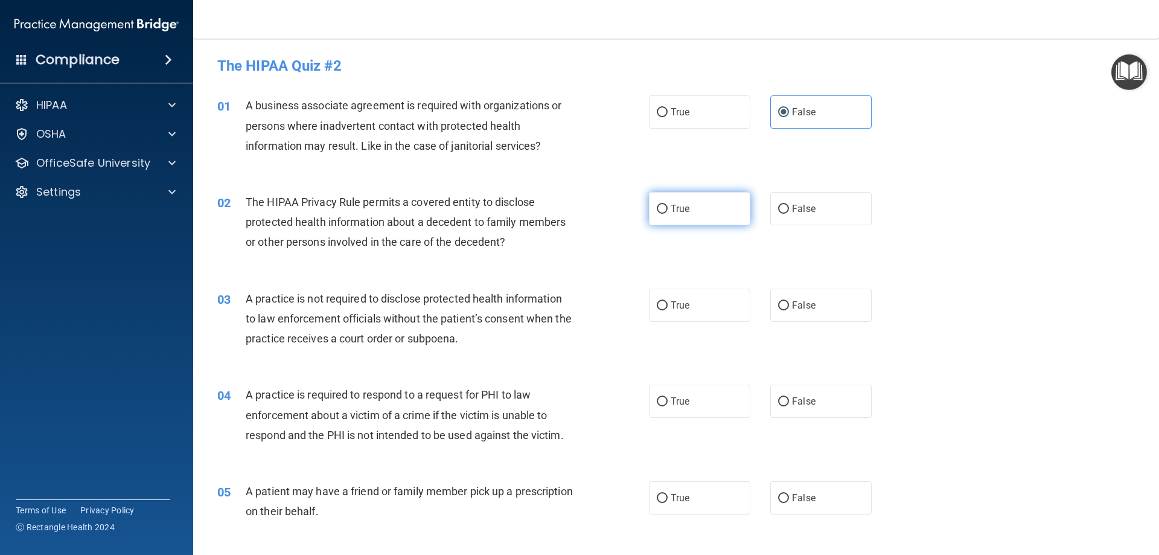
radio input "true"
click at [801, 309] on span "False" at bounding box center [804, 304] width 24 height 11
click at [789, 309] on input "False" at bounding box center [783, 305] width 11 height 9
radio input "true"
click at [689, 407] on label "True" at bounding box center [699, 400] width 101 height 33
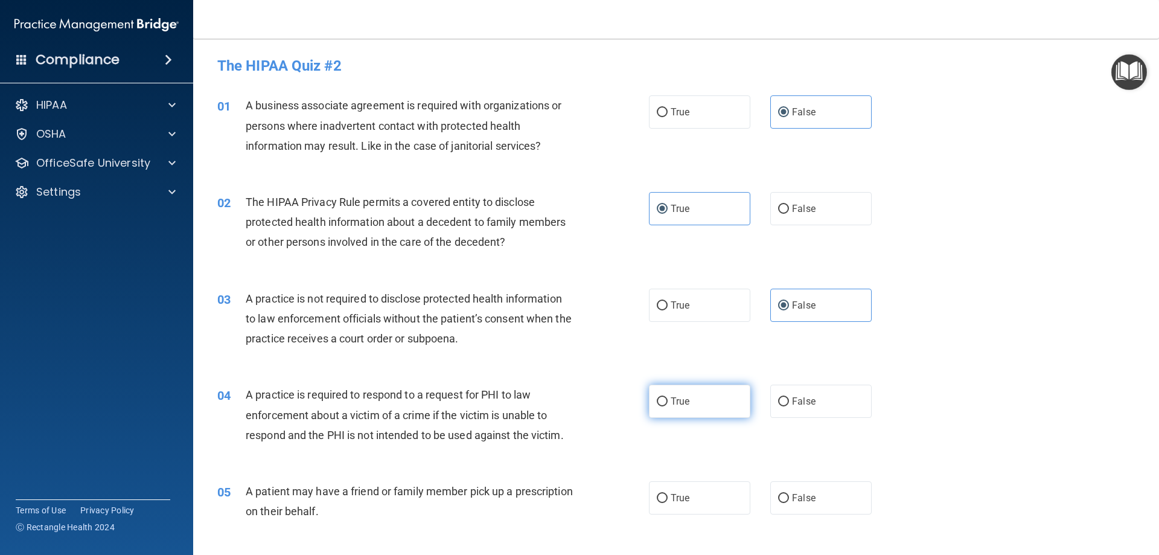
click at [667, 406] on input "True" at bounding box center [662, 401] width 11 height 9
radio input "true"
click at [705, 494] on label "True" at bounding box center [699, 497] width 101 height 33
click at [667, 494] on input "True" at bounding box center [662, 498] width 11 height 9
radio input "true"
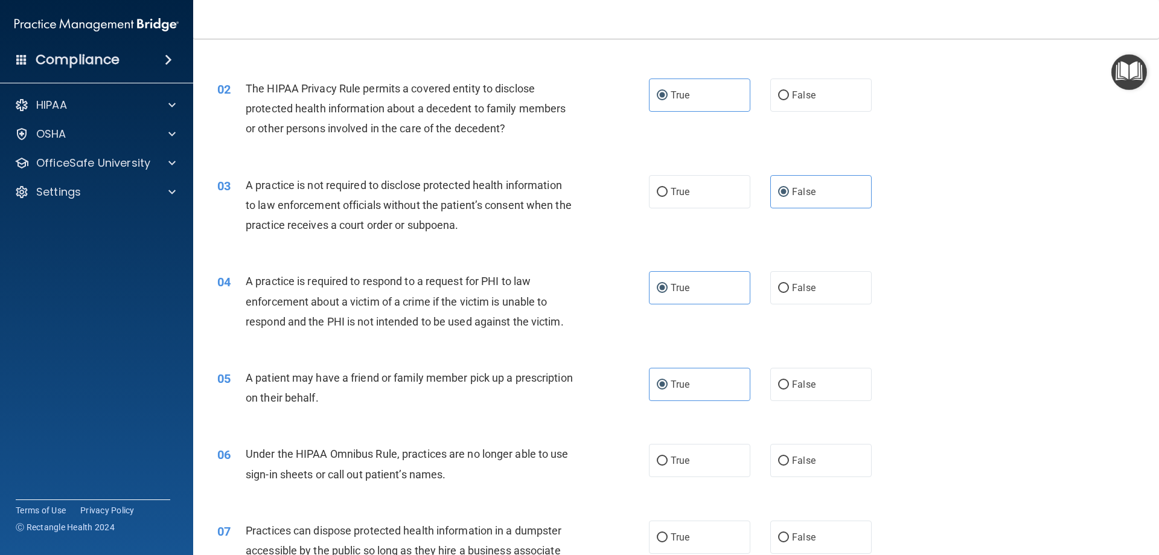
scroll to position [121, 0]
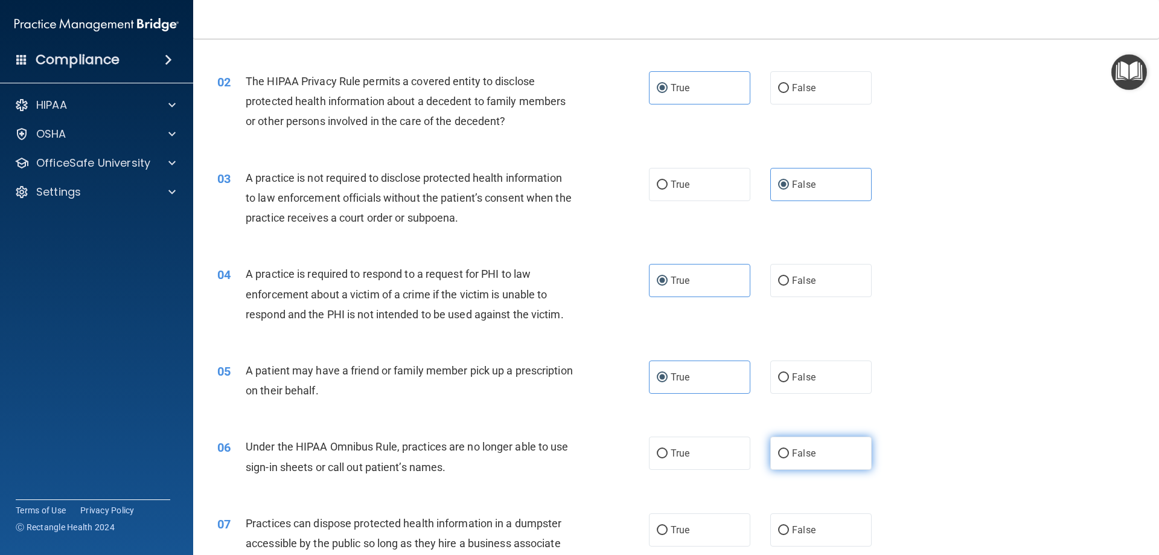
click at [810, 460] on label "False" at bounding box center [820, 452] width 101 height 33
click at [789, 458] on input "False" at bounding box center [783, 453] width 11 height 9
radio input "true"
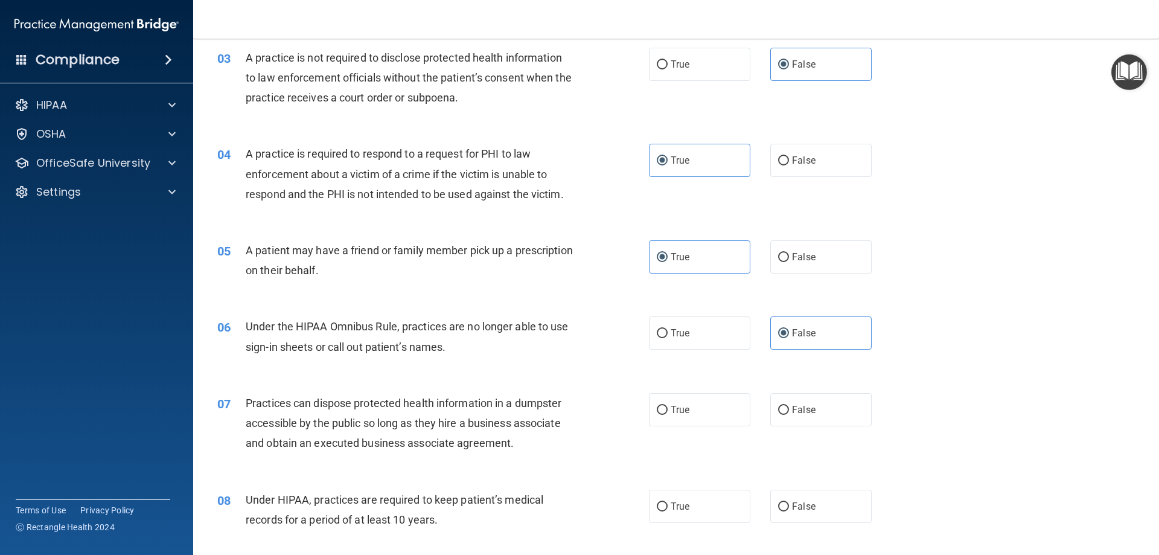
scroll to position [241, 0]
click at [804, 410] on span "False" at bounding box center [804, 408] width 24 height 11
click at [789, 410] on input "False" at bounding box center [783, 409] width 11 height 9
radio input "true"
click at [797, 509] on span "False" at bounding box center [804, 505] width 24 height 11
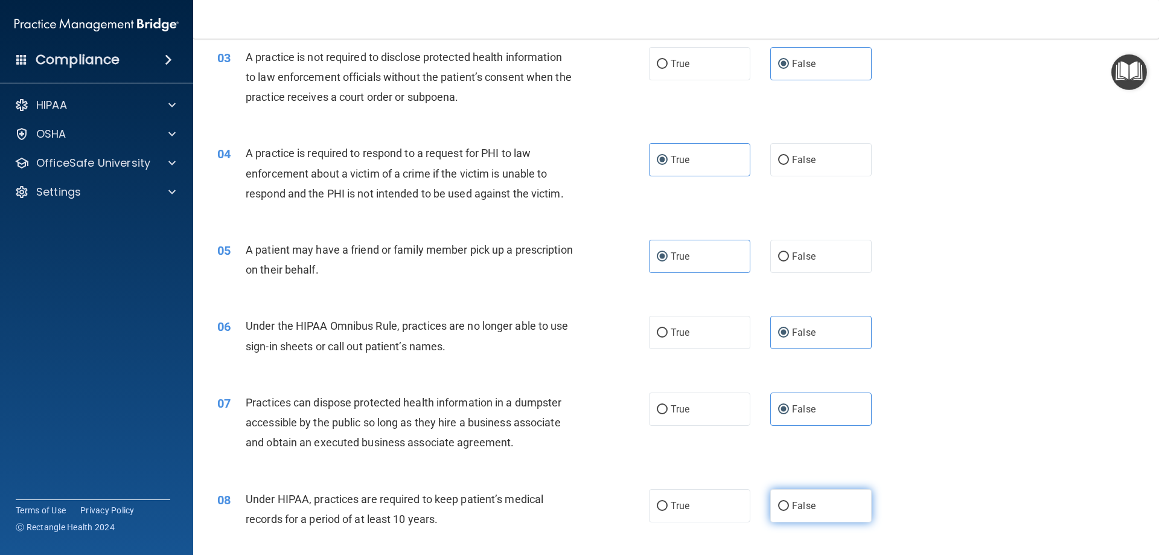
click at [789, 509] on input "False" at bounding box center [783, 506] width 11 height 9
radio input "true"
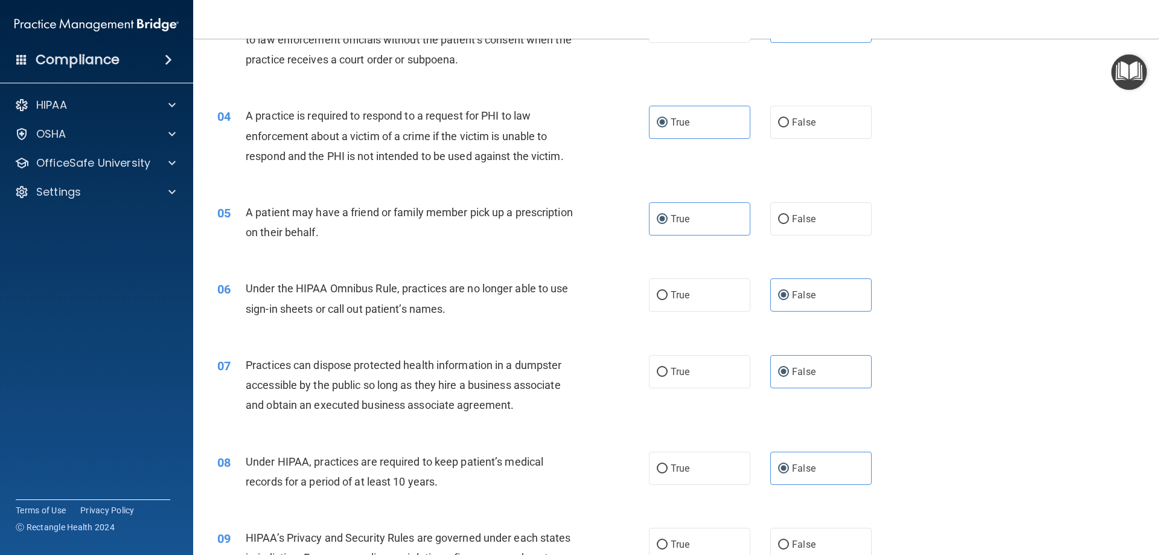
scroll to position [362, 0]
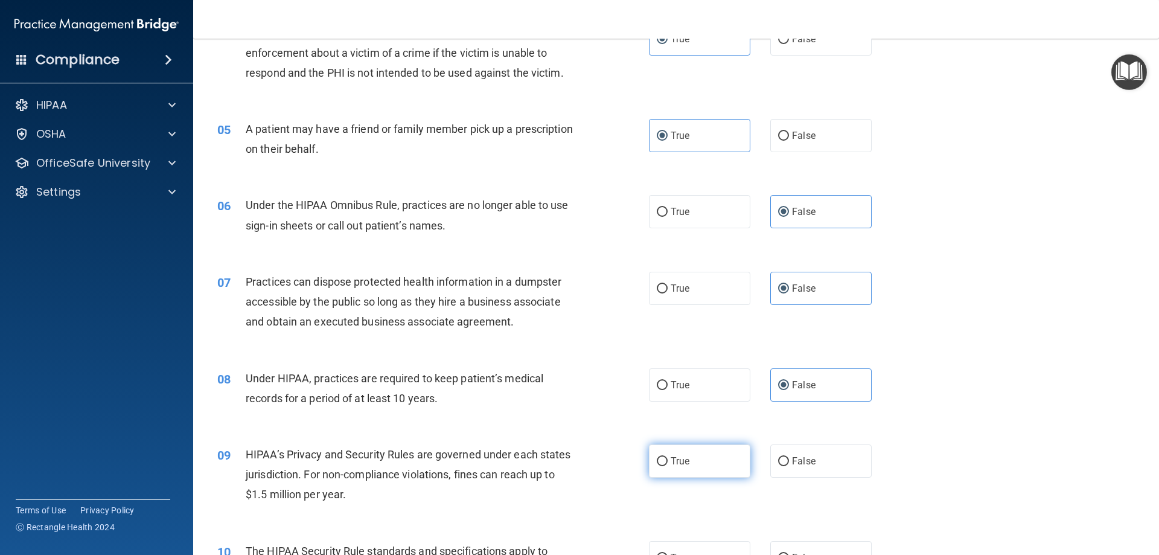
click at [699, 469] on label "True" at bounding box center [699, 460] width 101 height 33
click at [667, 466] on input "True" at bounding box center [662, 461] width 11 height 9
radio input "true"
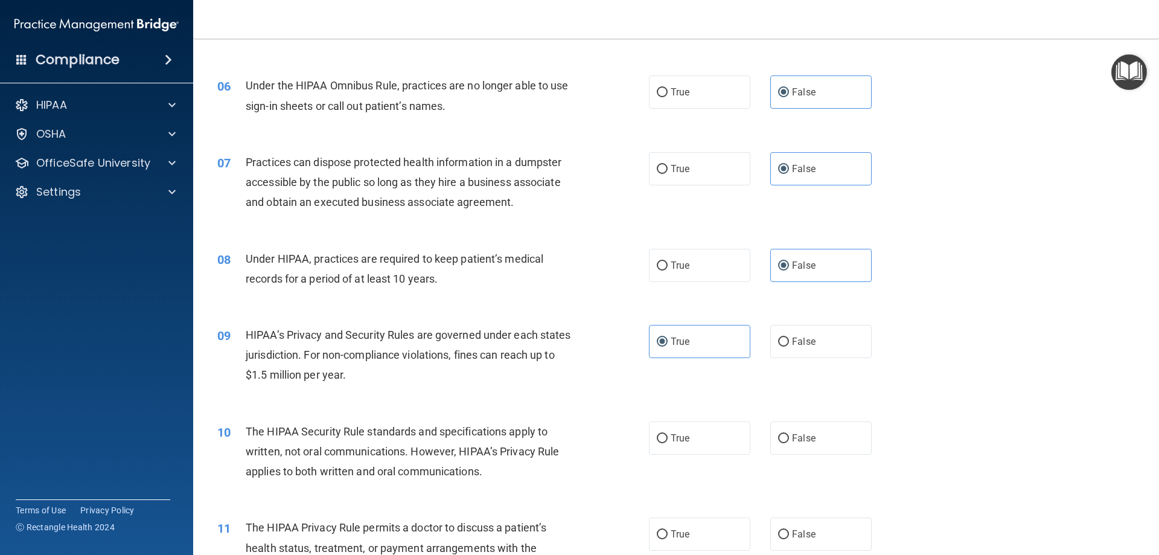
scroll to position [483, 0]
click at [792, 436] on span "False" at bounding box center [804, 436] width 24 height 11
click at [789, 436] on input "False" at bounding box center [783, 437] width 11 height 9
radio input "true"
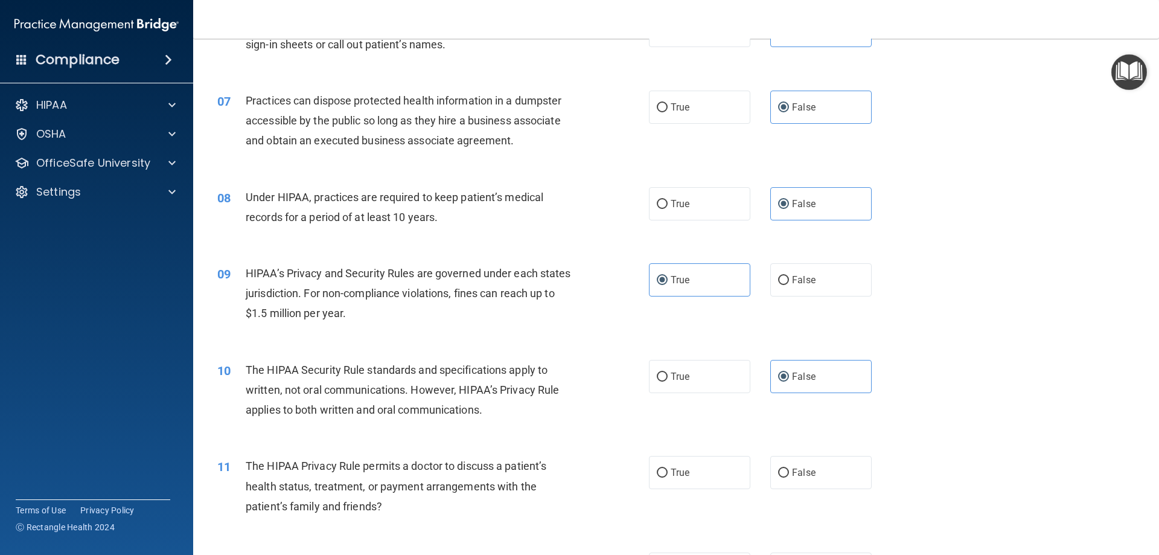
scroll to position [604, 0]
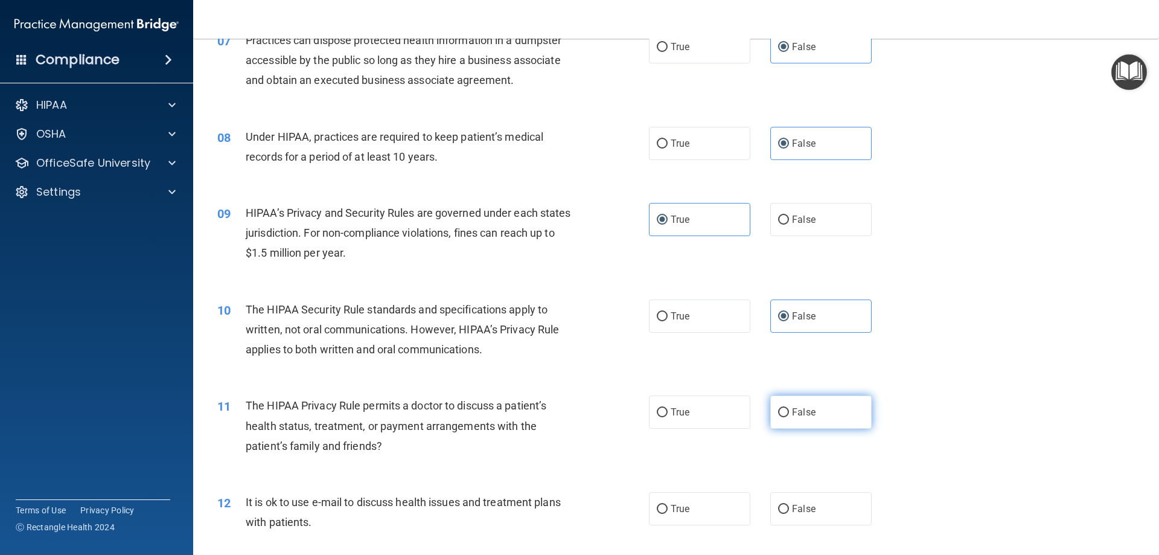
click at [806, 417] on span "False" at bounding box center [804, 411] width 24 height 11
click at [789, 417] on input "False" at bounding box center [783, 412] width 11 height 9
radio input "true"
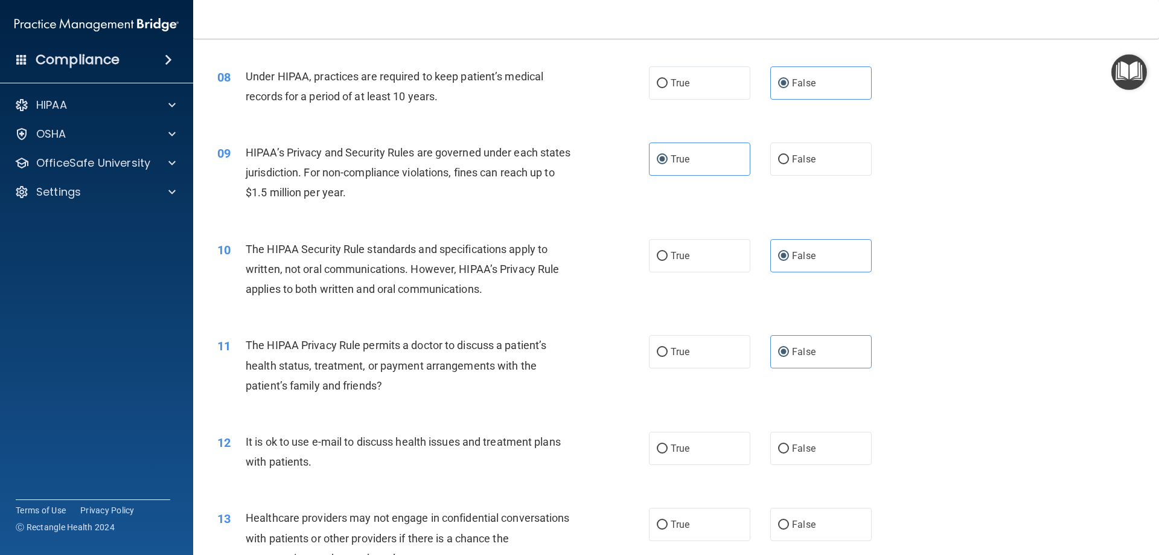
scroll to position [724, 0]
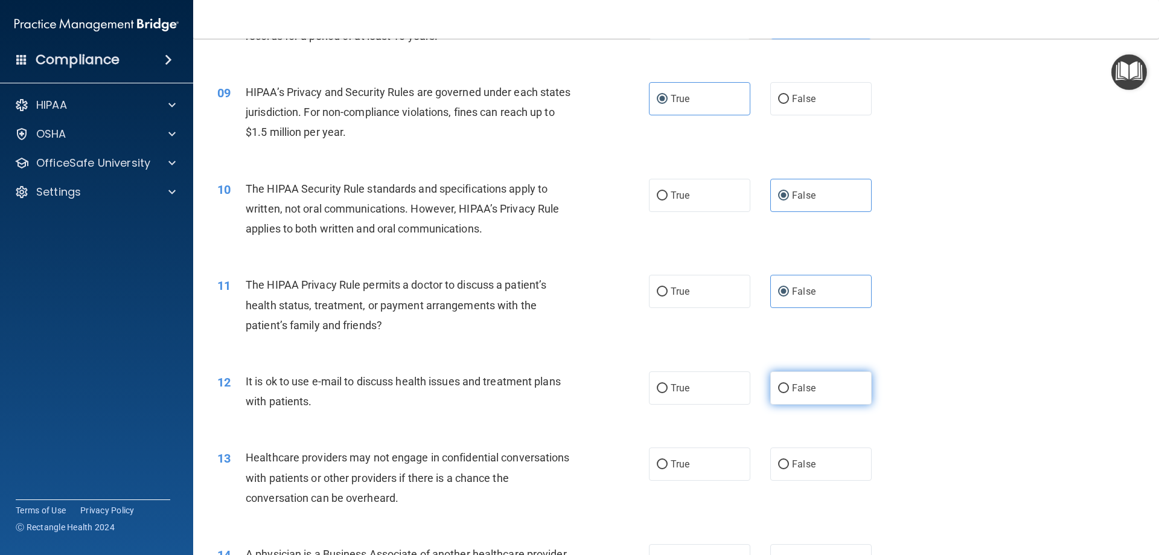
click at [792, 392] on span "False" at bounding box center [804, 387] width 24 height 11
click at [789, 392] on input "False" at bounding box center [783, 388] width 11 height 9
radio input "true"
click at [686, 470] on label "True" at bounding box center [699, 463] width 101 height 33
click at [667, 469] on input "True" at bounding box center [662, 464] width 11 height 9
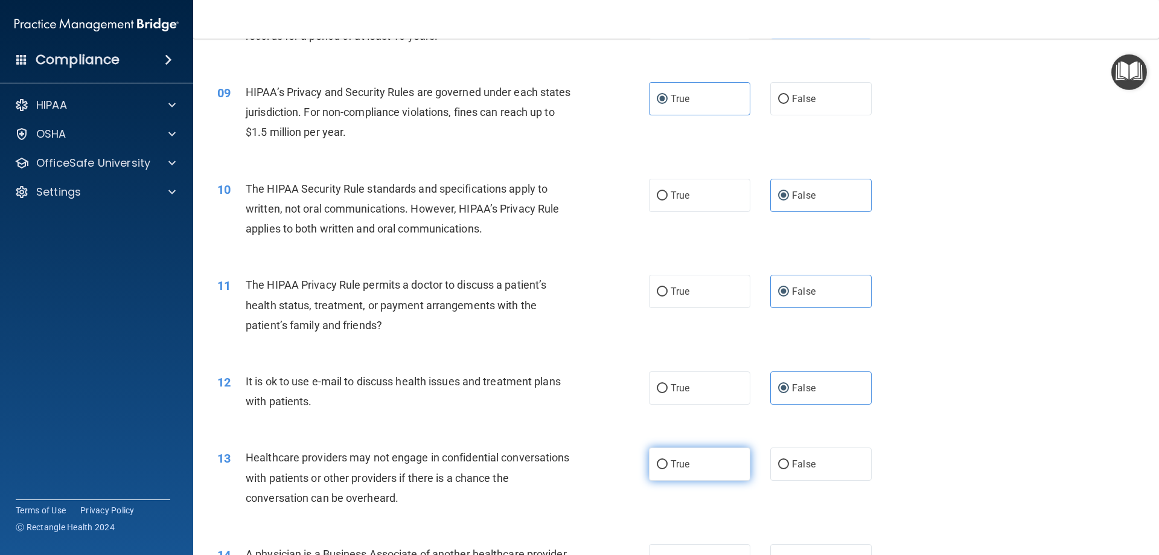
radio input "true"
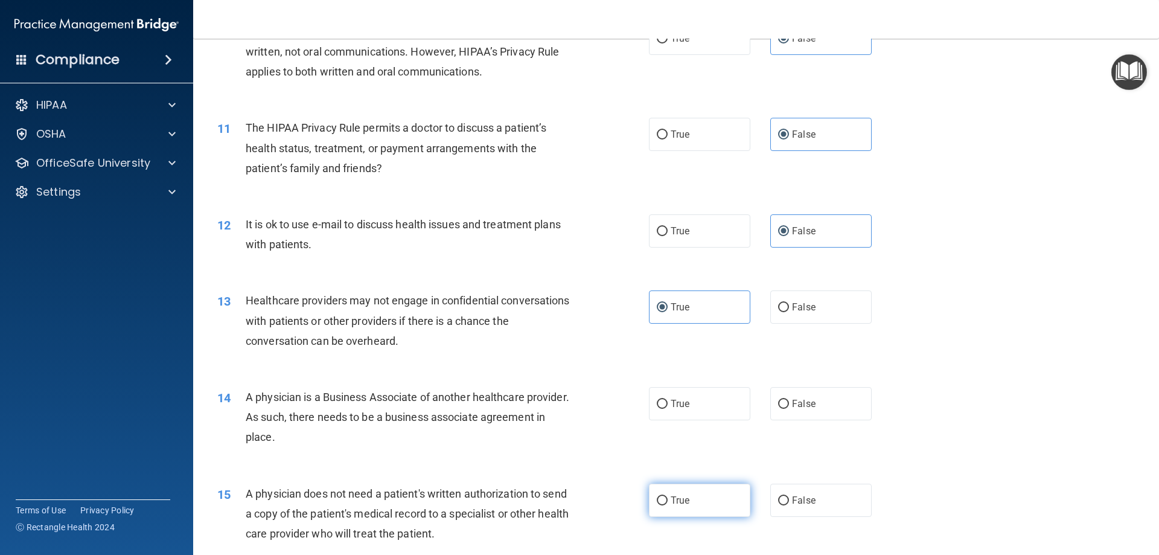
scroll to position [905, 0]
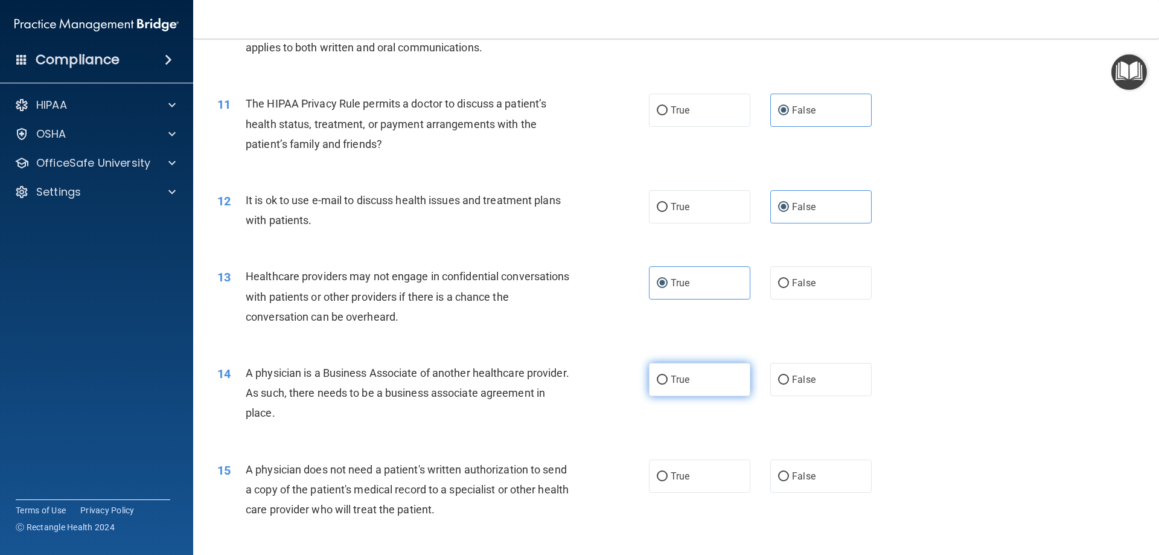
click at [680, 385] on label "True" at bounding box center [699, 379] width 101 height 33
click at [667, 384] on input "True" at bounding box center [662, 379] width 11 height 9
radio input "true"
click at [702, 481] on label "True" at bounding box center [699, 475] width 101 height 33
click at [667, 481] on input "True" at bounding box center [662, 476] width 11 height 9
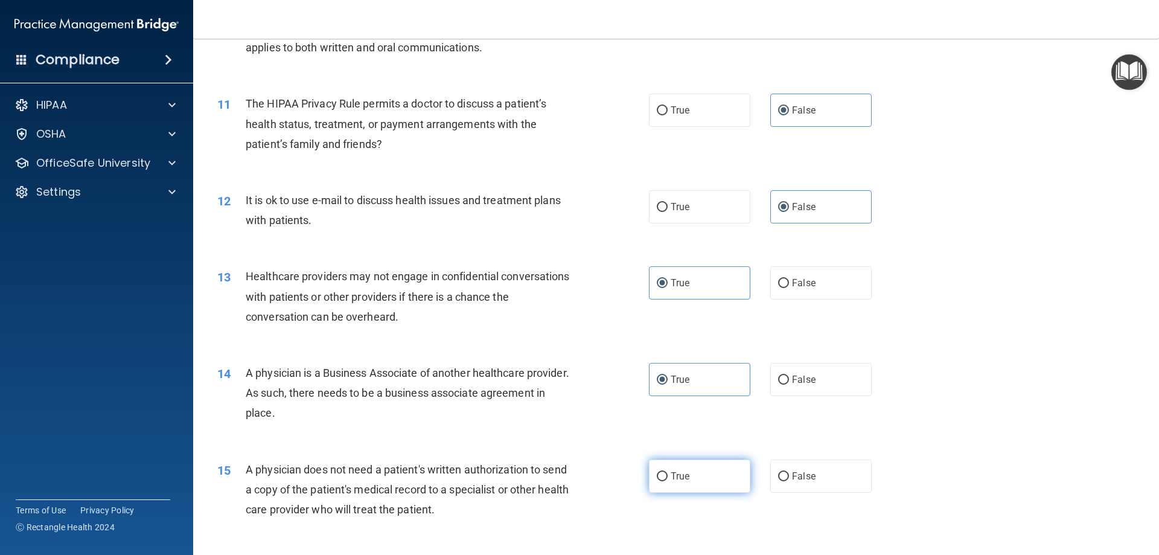
radio input "true"
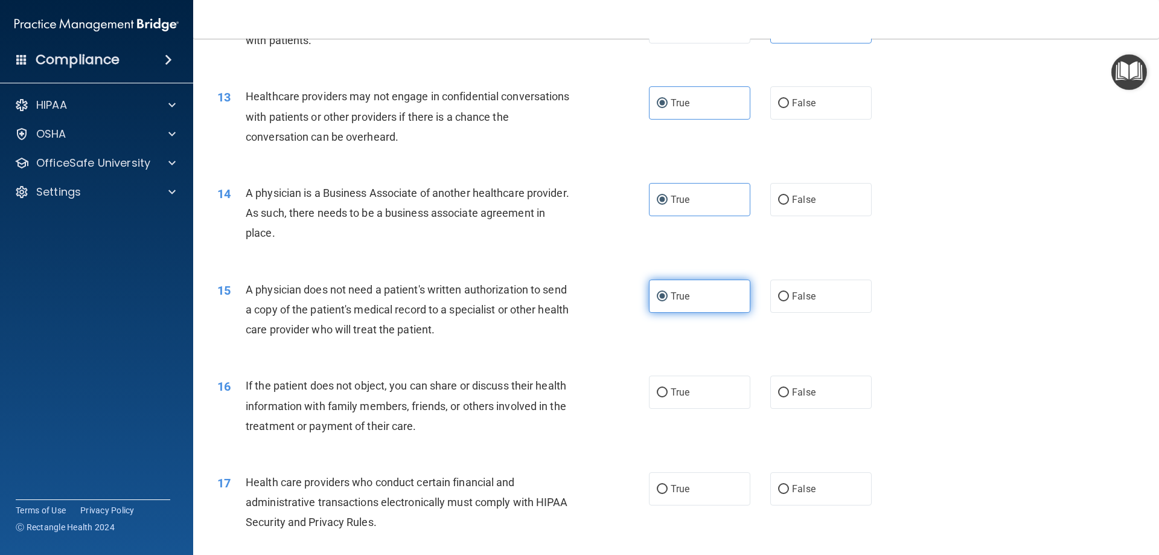
scroll to position [1086, 0]
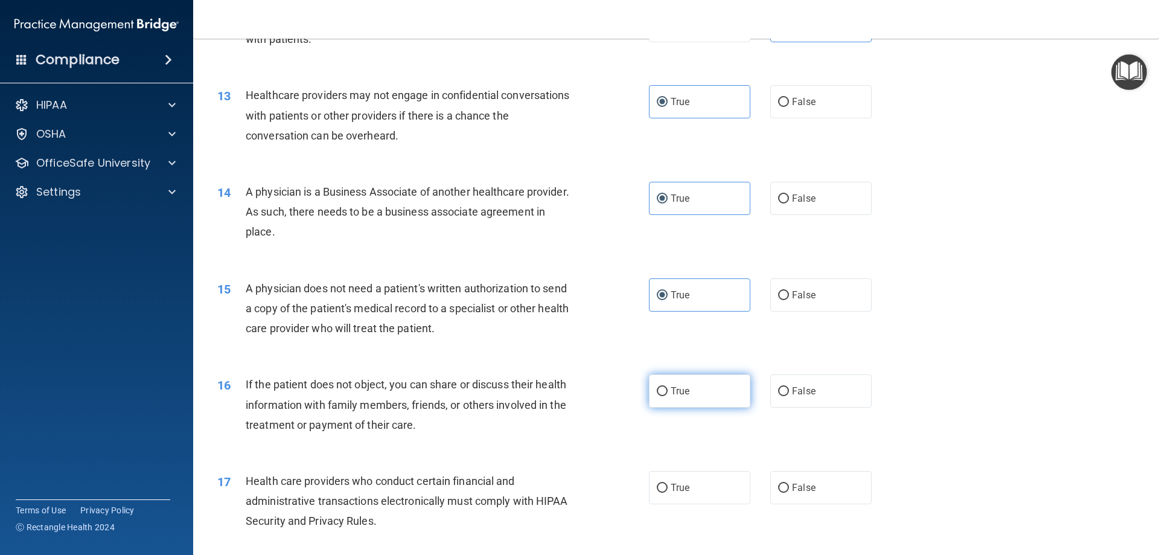
click at [689, 391] on label "True" at bounding box center [699, 390] width 101 height 33
click at [667, 391] on input "True" at bounding box center [662, 391] width 11 height 9
radio input "true"
click at [695, 488] on label "True" at bounding box center [699, 487] width 101 height 33
click at [667, 488] on input "True" at bounding box center [662, 487] width 11 height 9
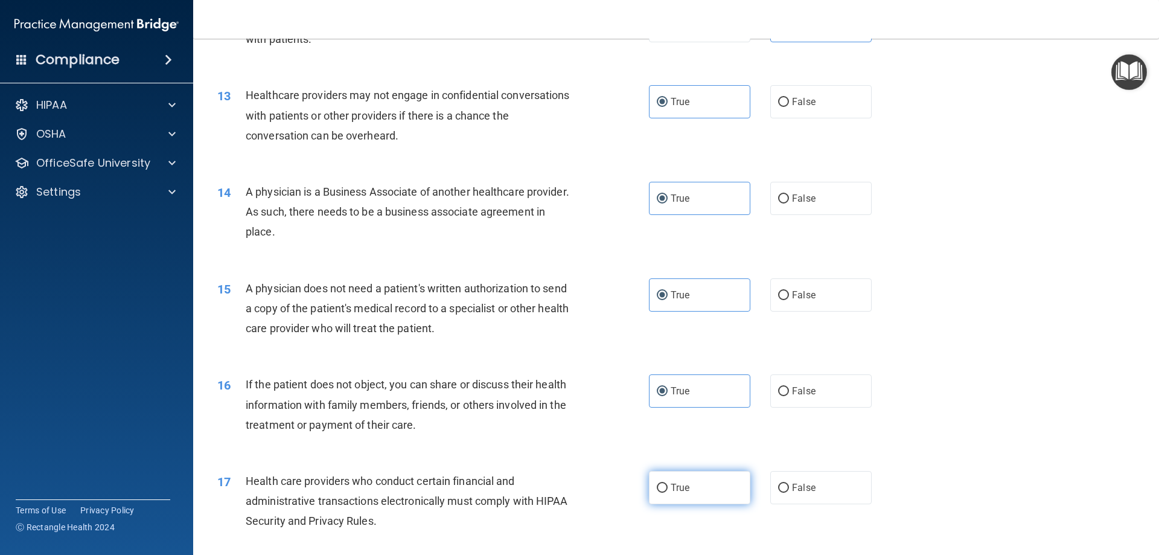
radio input "true"
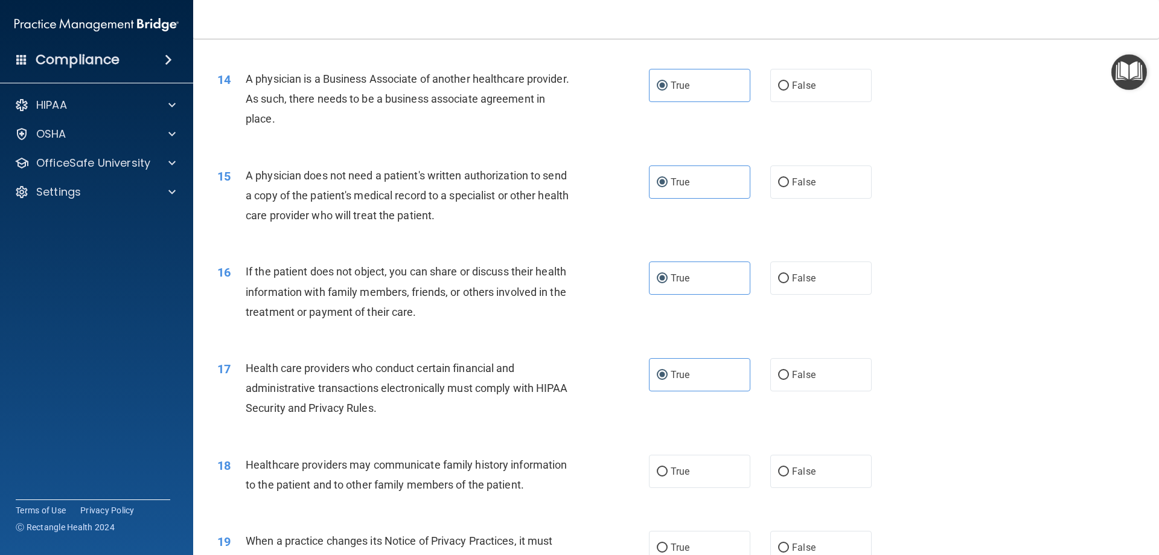
scroll to position [1207, 0]
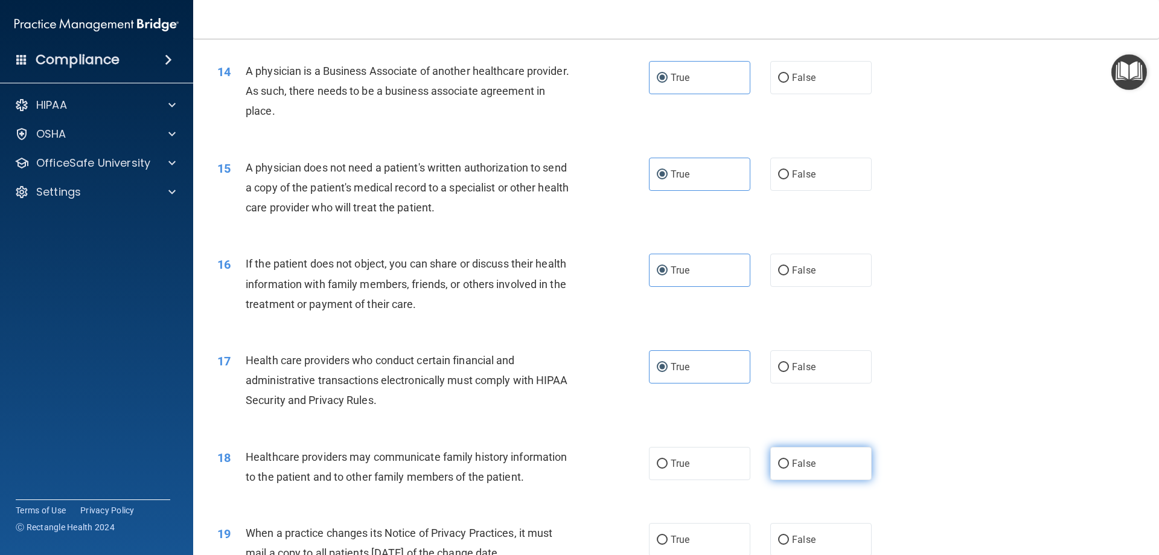
click at [792, 467] on span "False" at bounding box center [804, 462] width 24 height 11
click at [789, 467] on input "False" at bounding box center [783, 463] width 11 height 9
radio input "true"
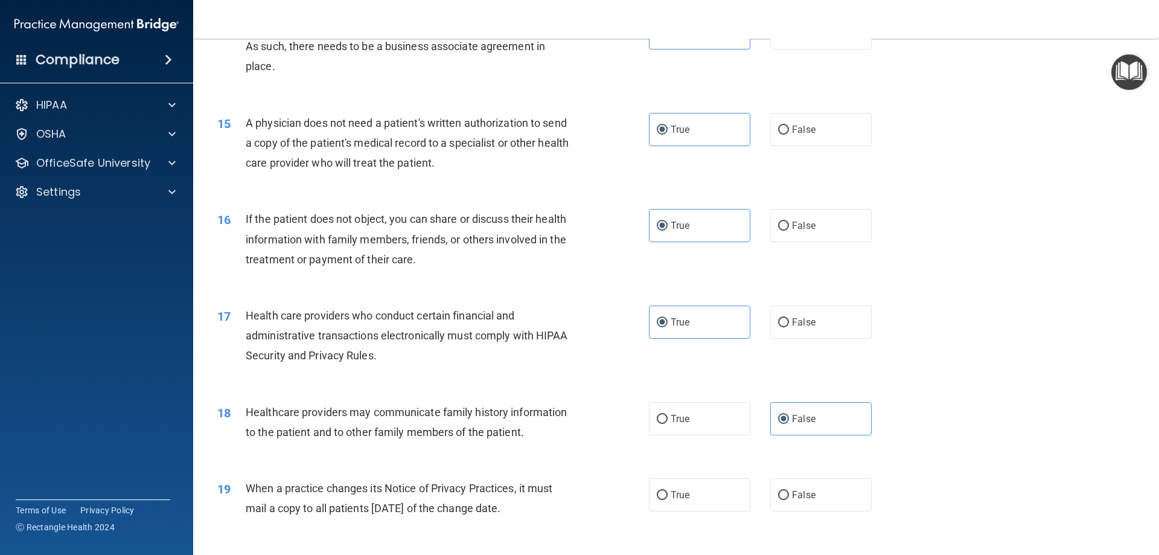
scroll to position [1328, 0]
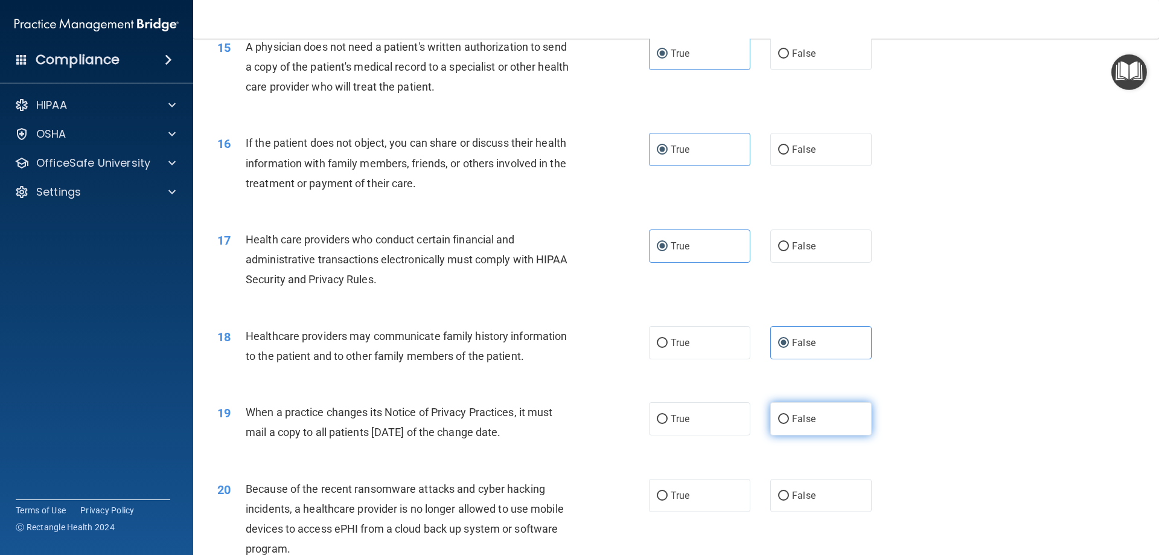
click at [801, 425] on label "False" at bounding box center [820, 418] width 101 height 33
click at [789, 424] on input "False" at bounding box center [783, 419] width 11 height 9
radio input "true"
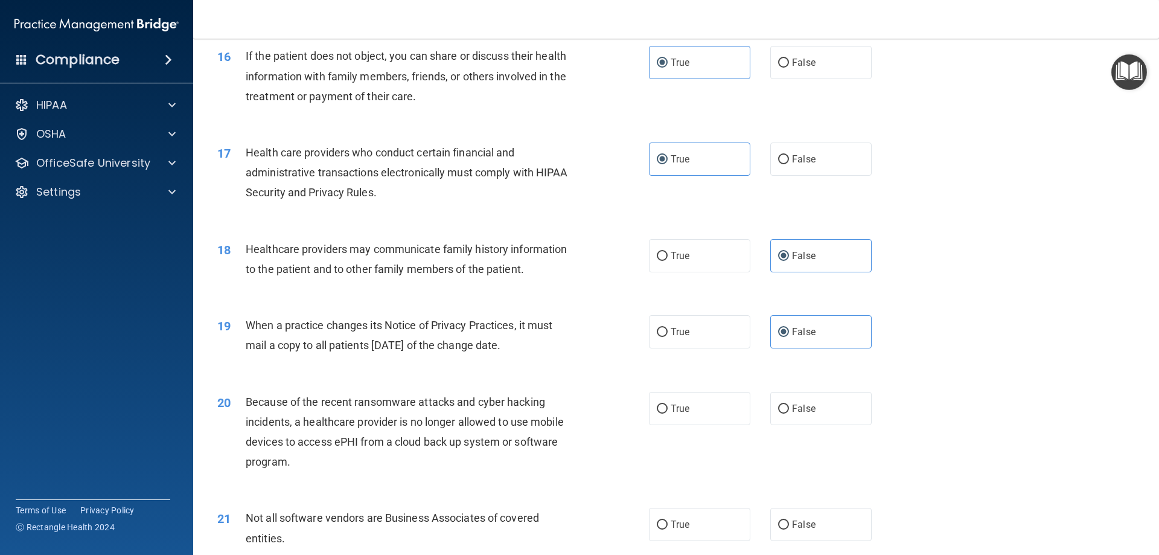
scroll to position [1448, 0]
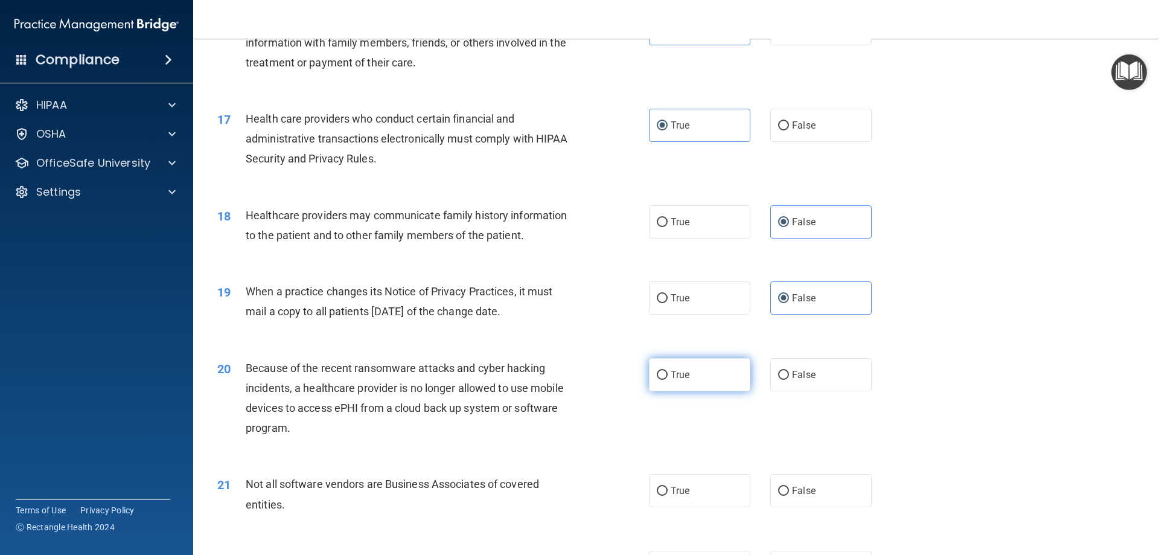
click at [693, 379] on label "True" at bounding box center [699, 374] width 101 height 33
click at [667, 379] on input "True" at bounding box center [662, 375] width 11 height 9
radio input "true"
click at [720, 497] on label "True" at bounding box center [699, 490] width 101 height 33
click at [667, 495] on input "True" at bounding box center [662, 490] width 11 height 9
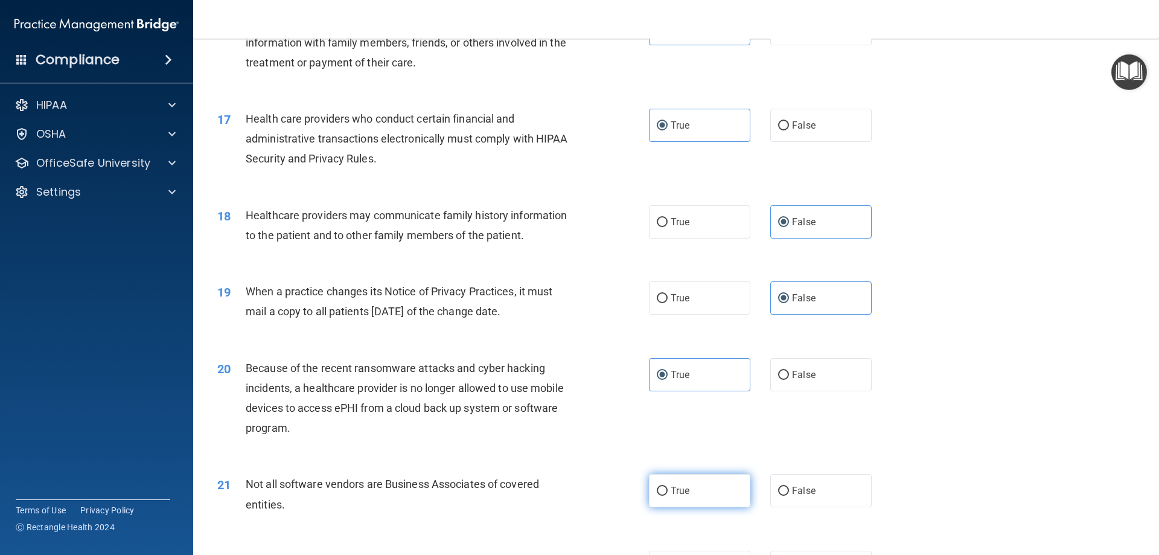
radio input "true"
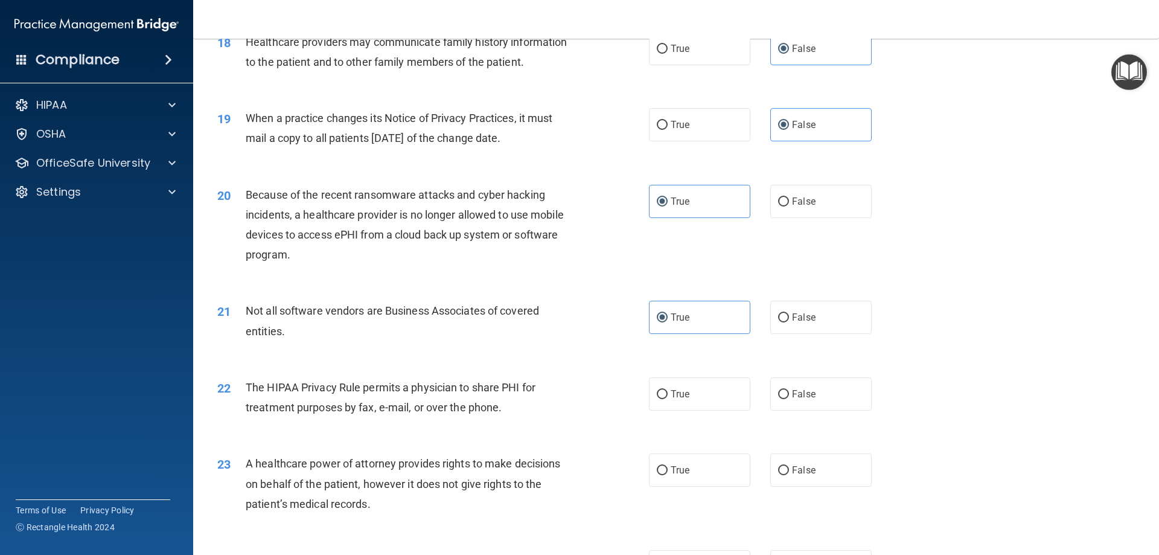
scroll to position [1629, 0]
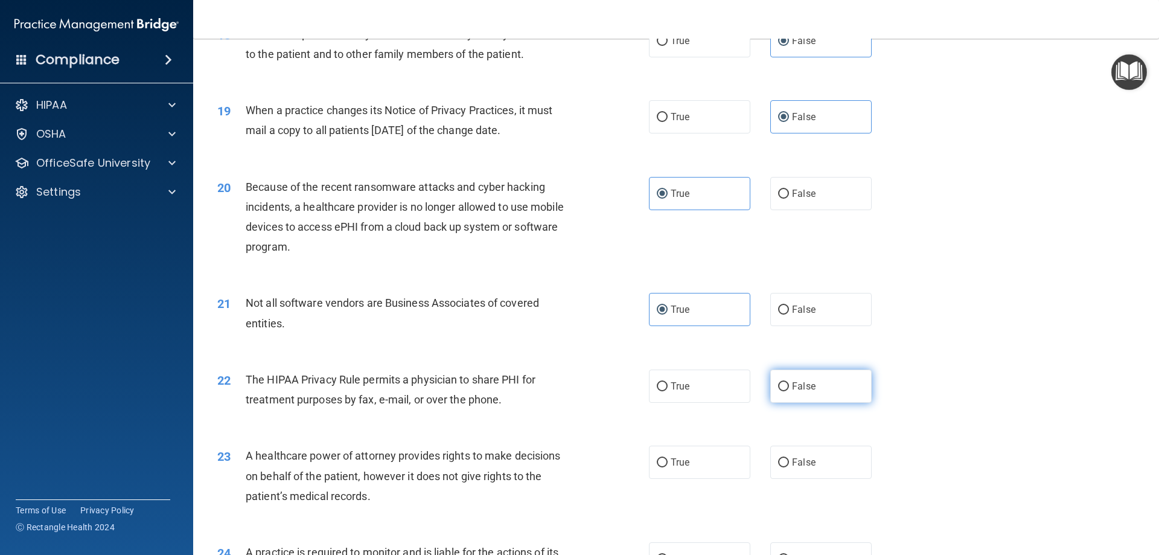
click at [792, 390] on span "False" at bounding box center [804, 385] width 24 height 11
click at [789, 390] on input "False" at bounding box center [783, 386] width 11 height 9
radio input "true"
click at [693, 392] on label "True" at bounding box center [699, 385] width 101 height 33
click at [667, 391] on input "True" at bounding box center [662, 386] width 11 height 9
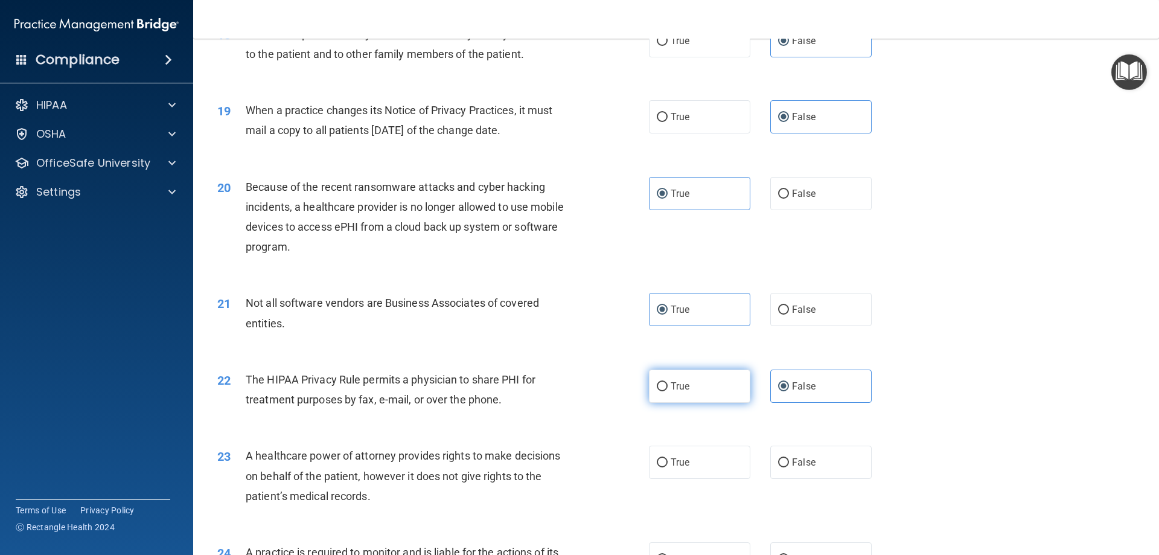
radio input "true"
radio input "false"
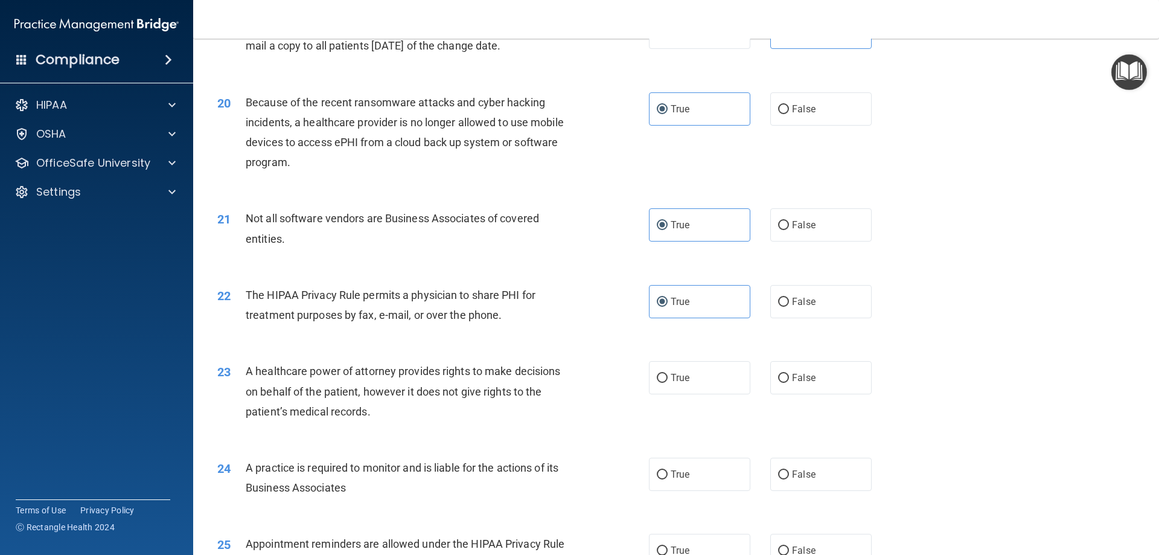
scroll to position [1750, 0]
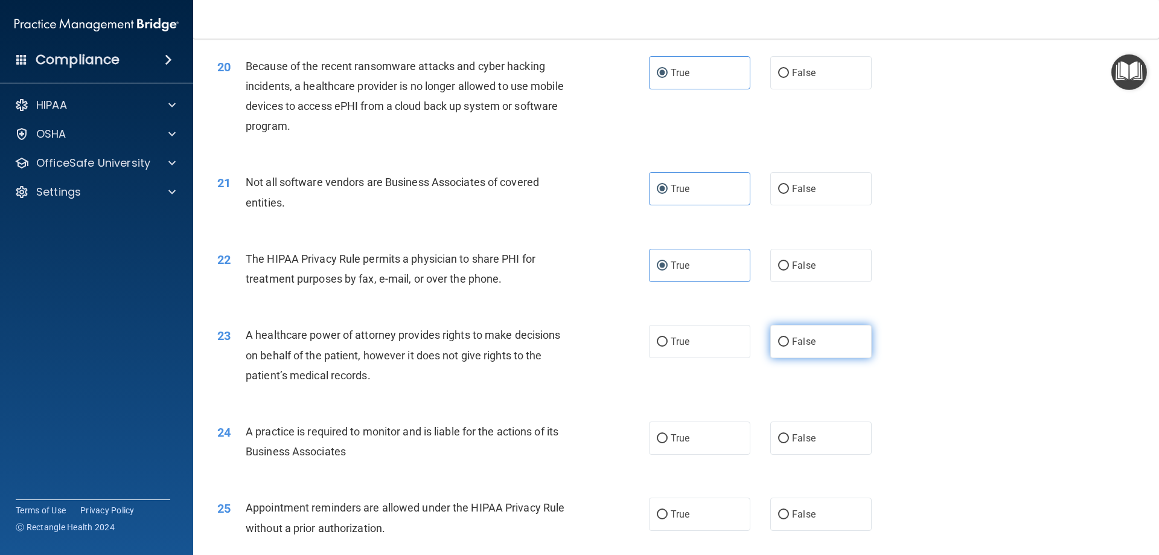
click at [778, 346] on input "False" at bounding box center [783, 341] width 11 height 9
radio input "true"
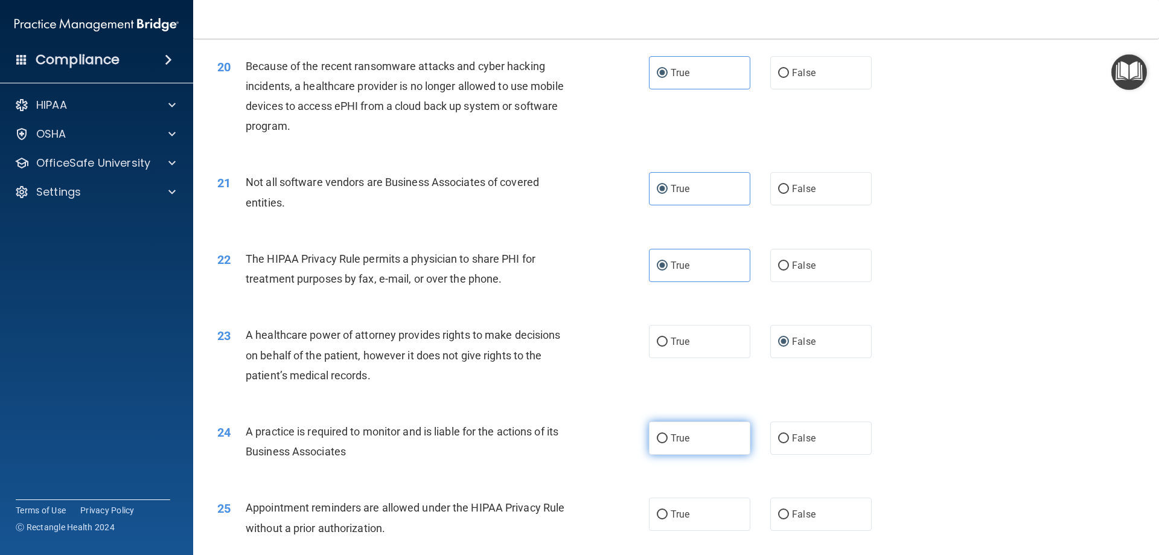
click at [702, 438] on label "True" at bounding box center [699, 437] width 101 height 33
click at [667, 438] on input "True" at bounding box center [662, 438] width 11 height 9
radio input "true"
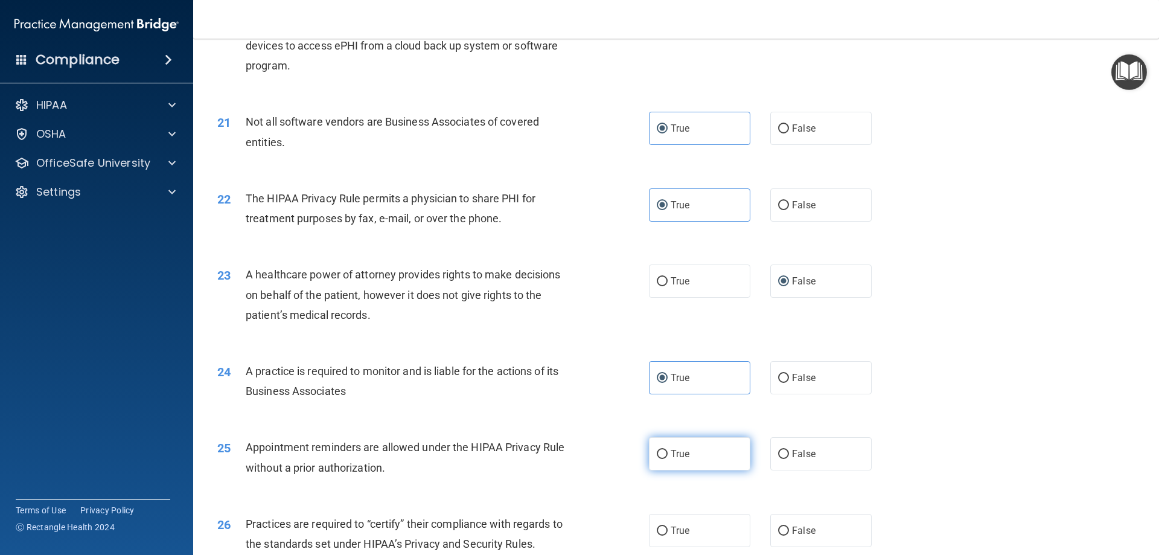
click at [692, 459] on label "True" at bounding box center [699, 453] width 101 height 33
click at [667, 459] on input "True" at bounding box center [662, 454] width 11 height 9
radio input "true"
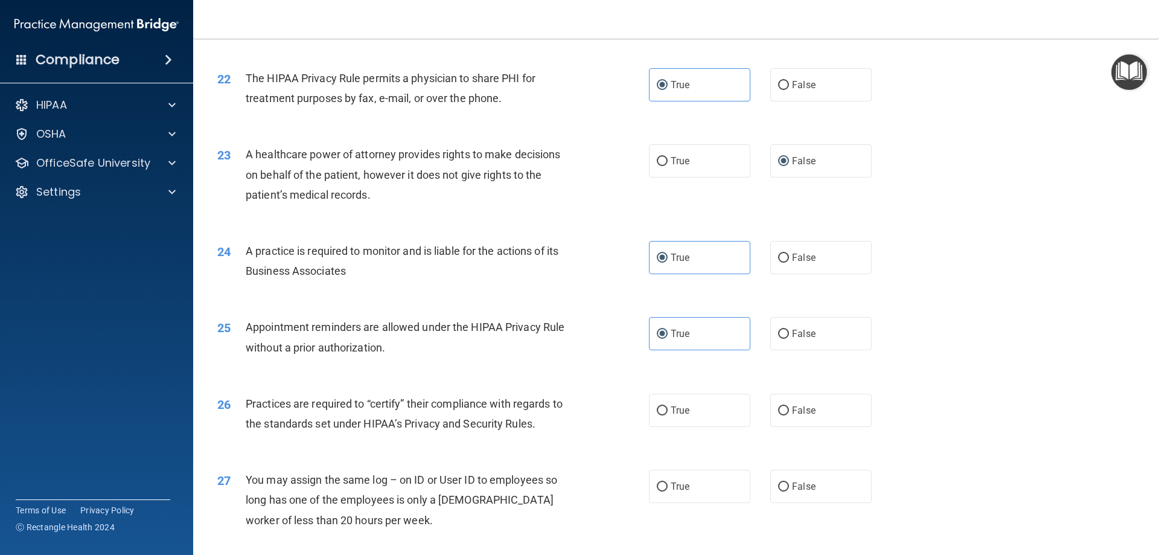
scroll to position [1931, 0]
click at [682, 415] on span "True" at bounding box center [679, 409] width 19 height 11
click at [667, 415] on input "True" at bounding box center [662, 410] width 11 height 9
radio input "true"
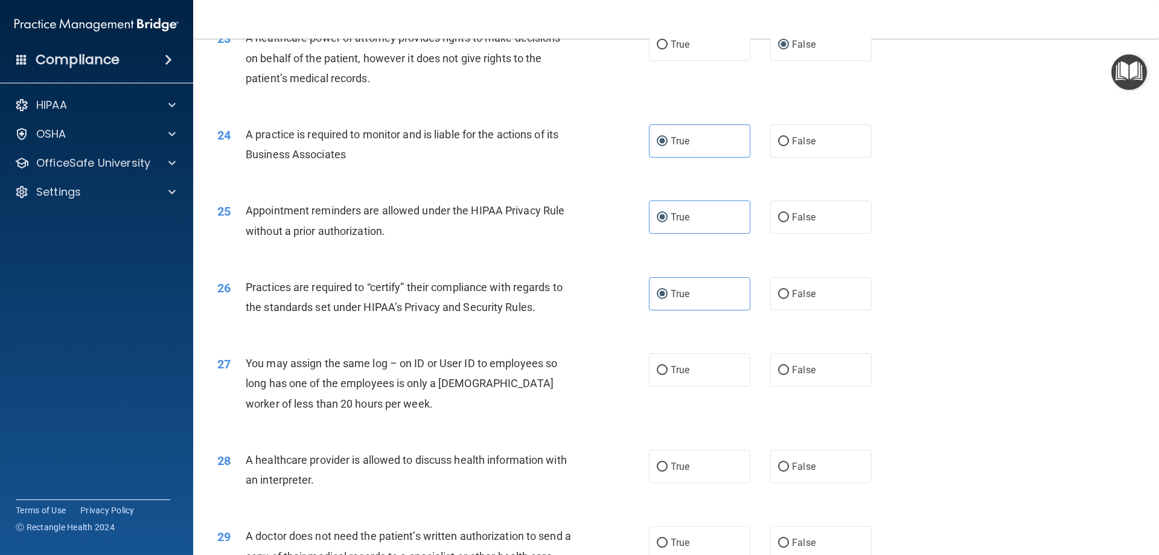
scroll to position [2052, 0]
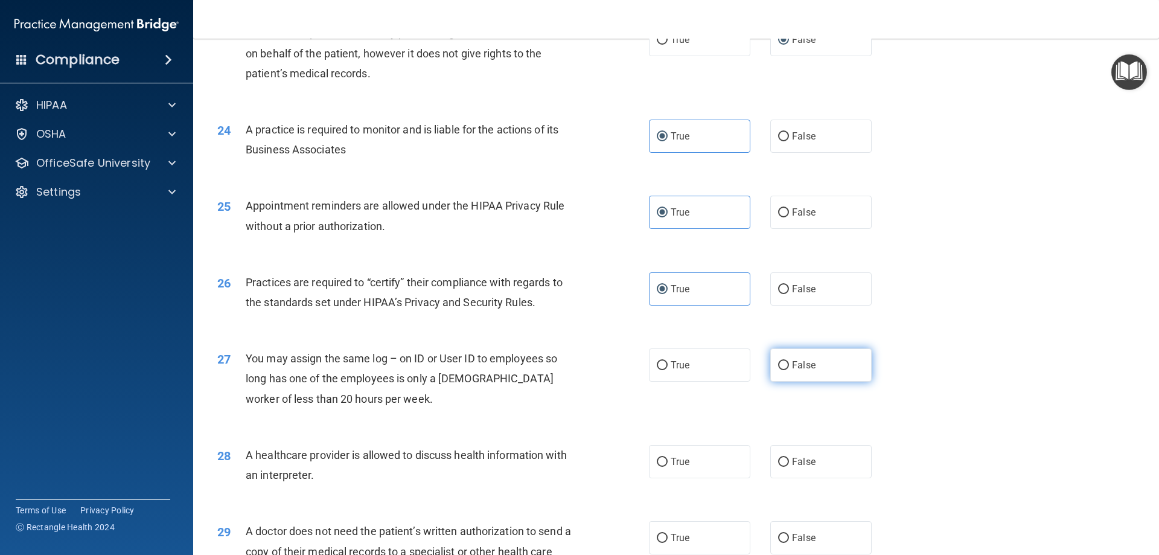
click at [786, 374] on label "False" at bounding box center [820, 364] width 101 height 33
click at [786, 370] on input "False" at bounding box center [783, 365] width 11 height 9
radio input "true"
click at [702, 461] on label "True" at bounding box center [699, 461] width 101 height 33
click at [667, 461] on input "True" at bounding box center [662, 461] width 11 height 9
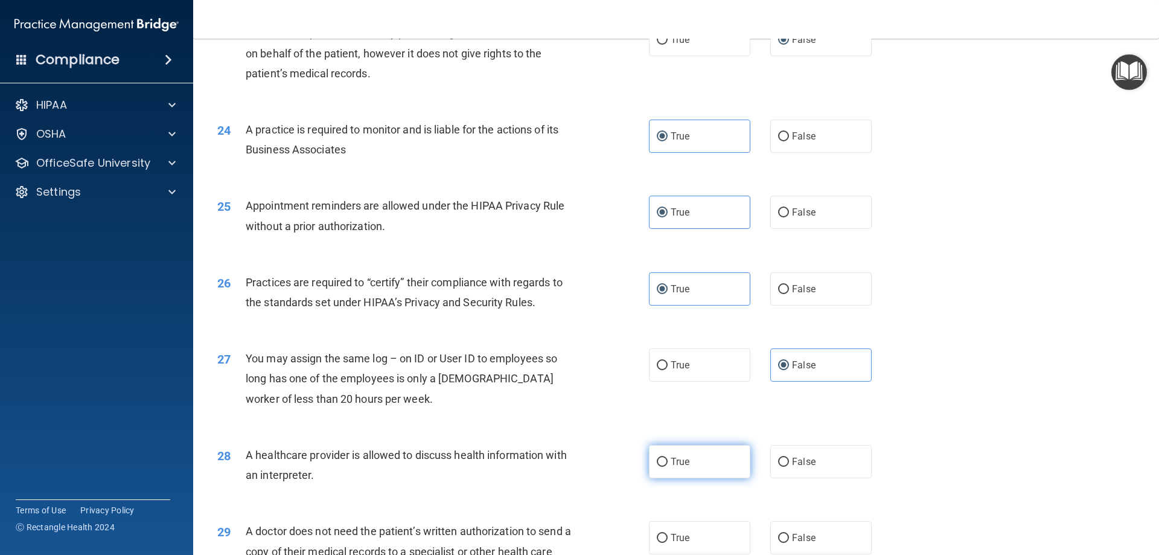
radio input "true"
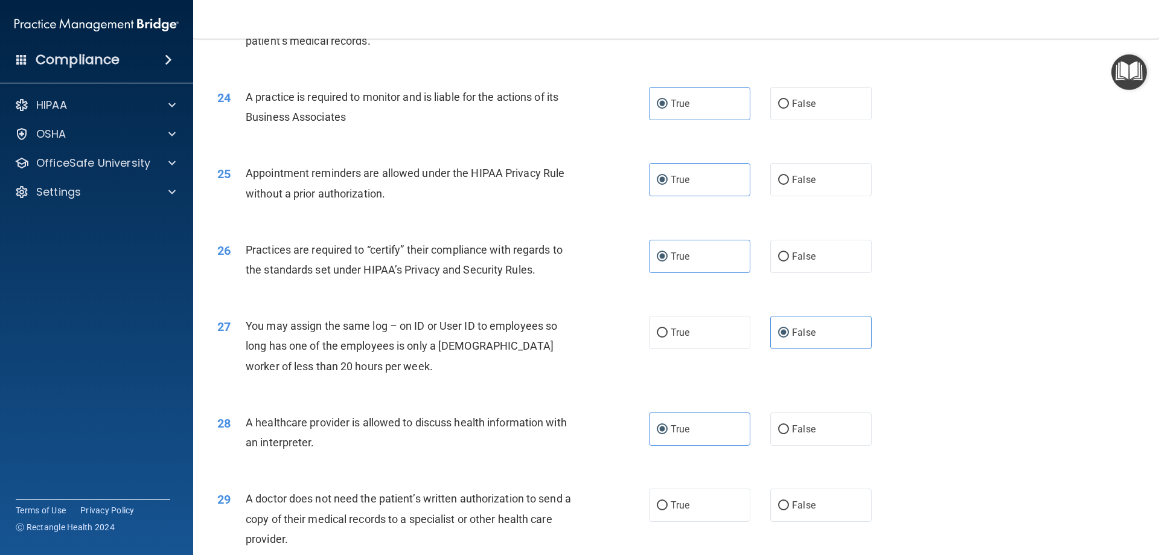
scroll to position [2173, 0]
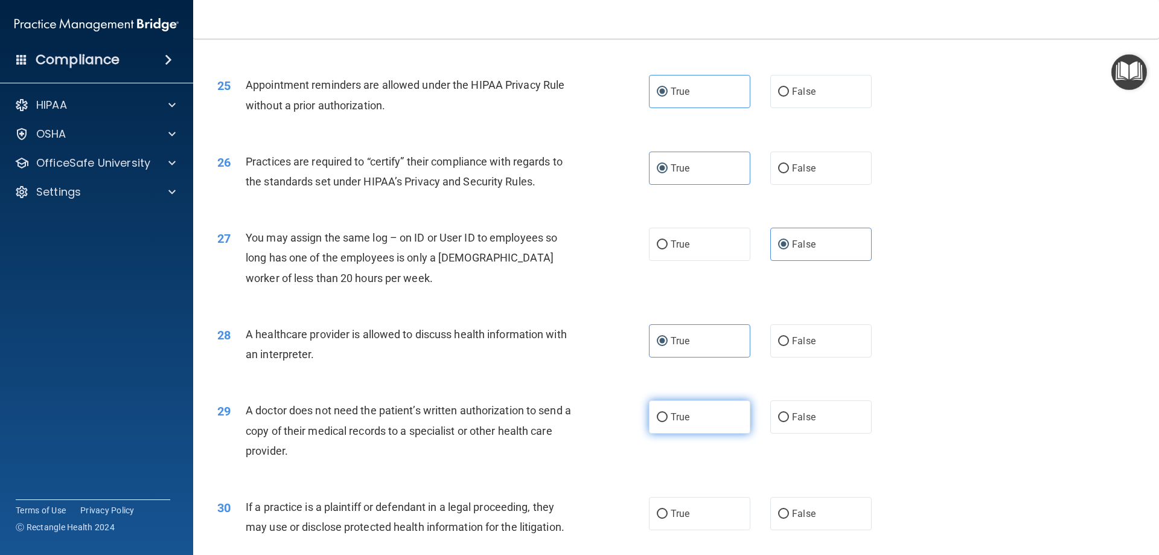
click at [693, 419] on label "True" at bounding box center [699, 416] width 101 height 33
click at [667, 419] on input "True" at bounding box center [662, 417] width 11 height 9
radio input "true"
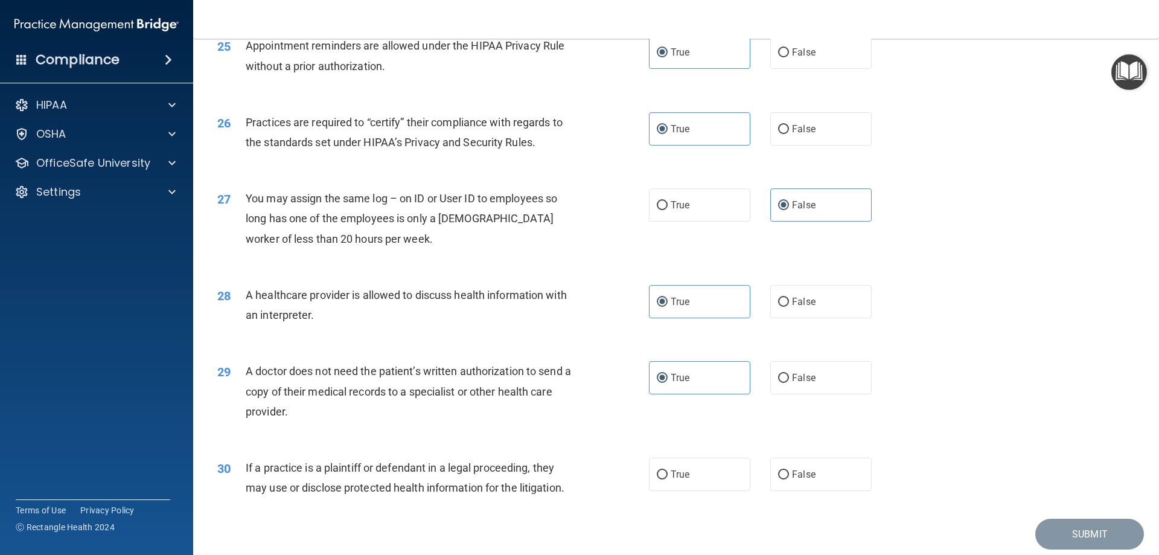
scroll to position [2233, 0]
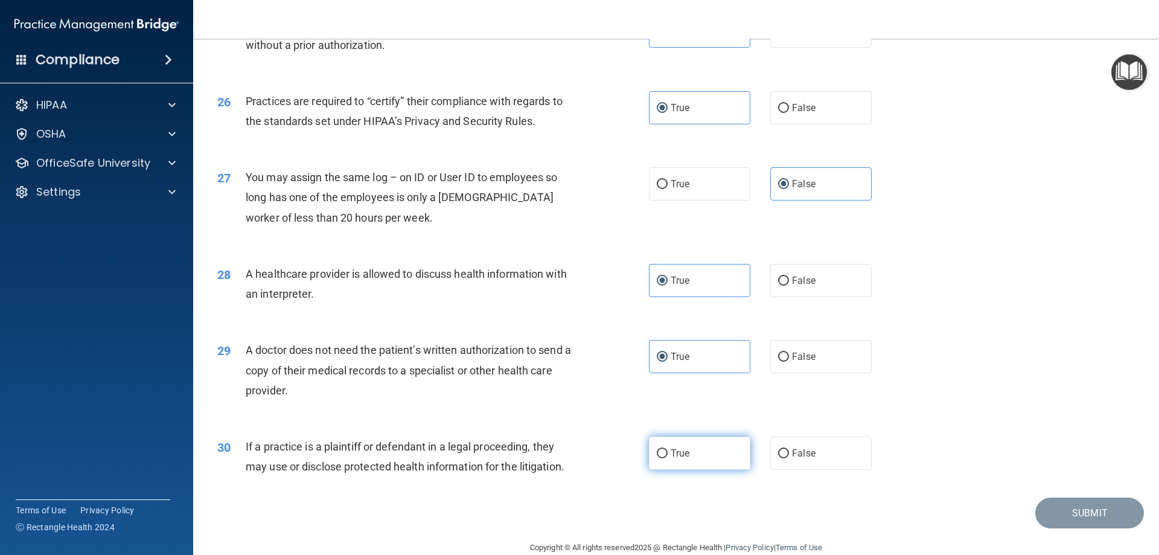
click at [680, 457] on span "True" at bounding box center [679, 452] width 19 height 11
click at [667, 457] on input "True" at bounding box center [662, 453] width 11 height 9
radio input "true"
click at [1072, 512] on button "Submit" at bounding box center [1089, 512] width 109 height 31
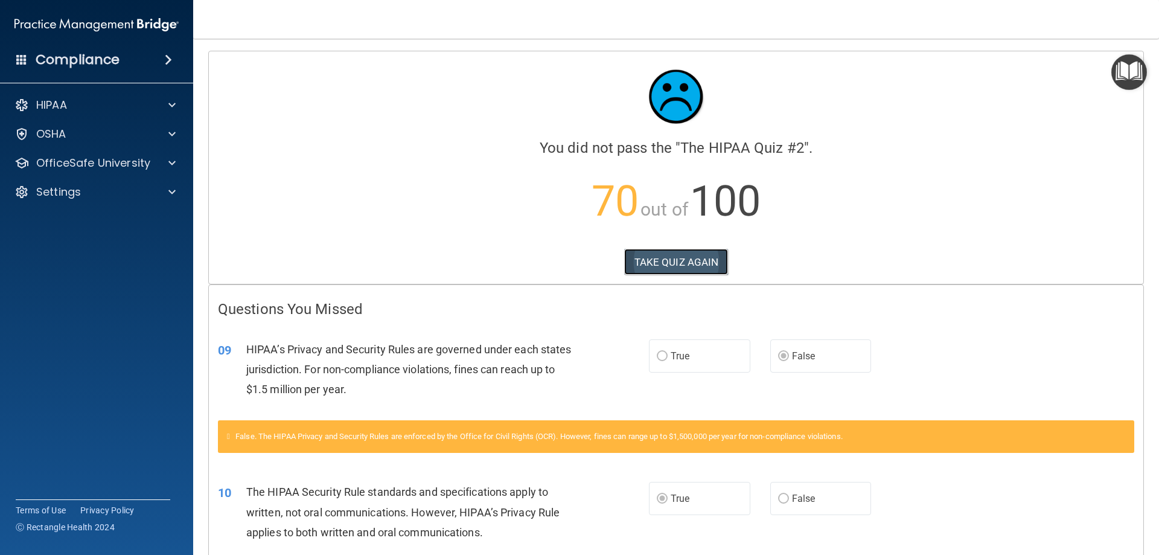
click at [658, 258] on button "TAKE QUIZ AGAIN" at bounding box center [676, 262] width 104 height 27
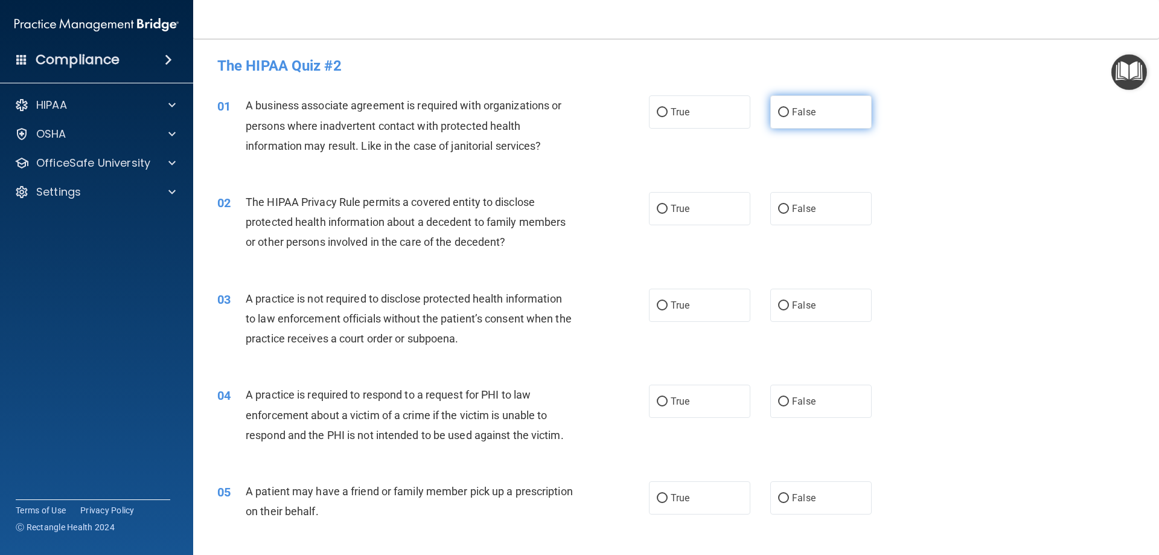
click at [801, 122] on label "False" at bounding box center [820, 111] width 101 height 33
click at [789, 117] on input "False" at bounding box center [783, 112] width 11 height 9
radio input "true"
click at [693, 210] on label "True" at bounding box center [699, 208] width 101 height 33
click at [667, 210] on input "True" at bounding box center [662, 209] width 11 height 9
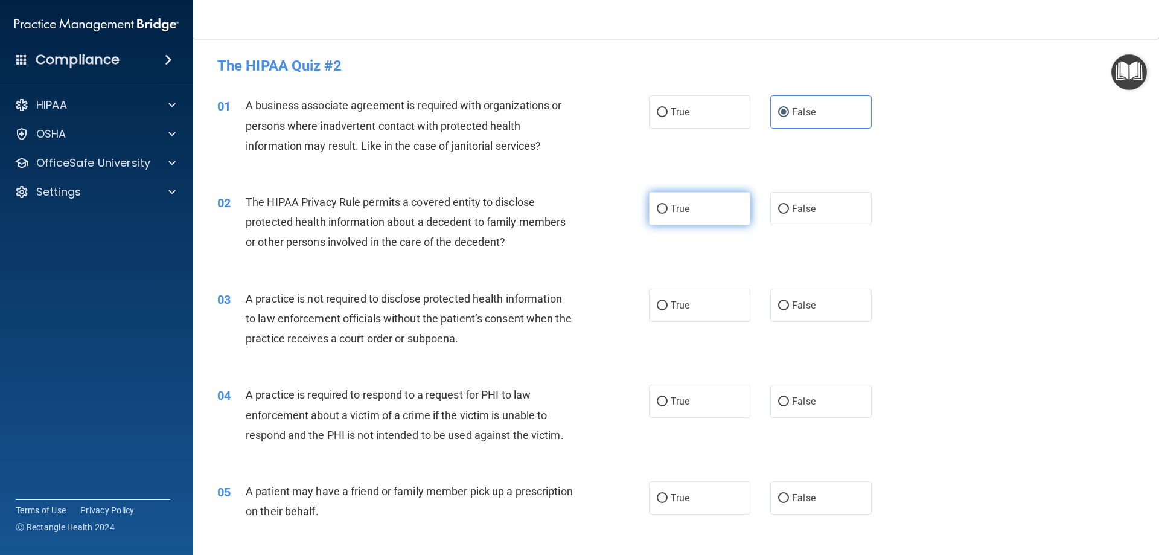
radio input "true"
click at [798, 308] on span "False" at bounding box center [804, 304] width 24 height 11
click at [789, 308] on input "False" at bounding box center [783, 305] width 11 height 9
radio input "true"
click at [693, 406] on label "True" at bounding box center [699, 400] width 101 height 33
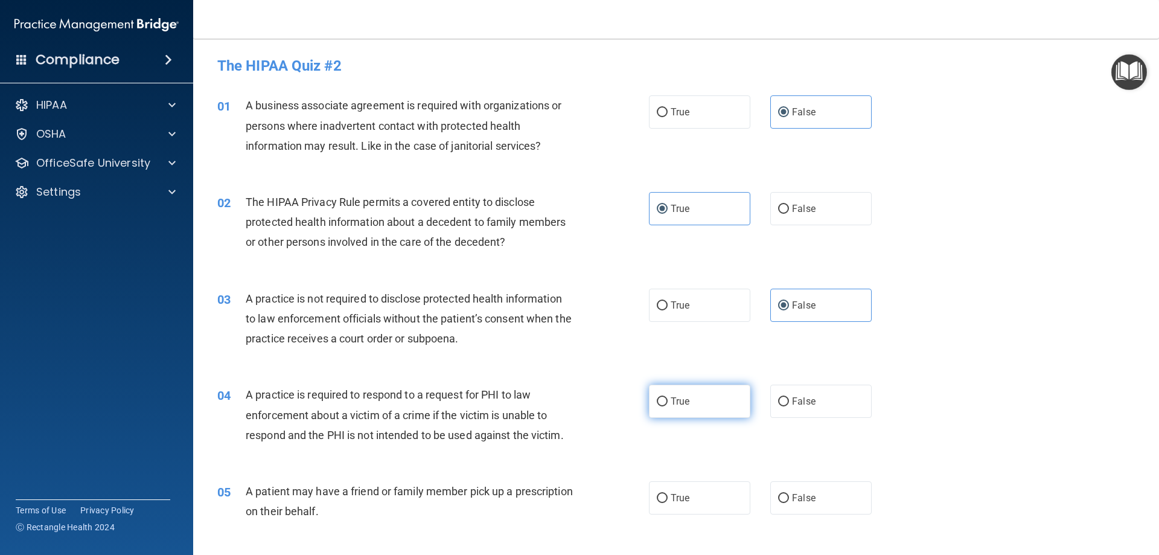
click at [667, 406] on input "True" at bounding box center [662, 401] width 11 height 9
radio input "true"
click at [694, 496] on label "True" at bounding box center [699, 497] width 101 height 33
click at [667, 496] on input "True" at bounding box center [662, 498] width 11 height 9
radio input "true"
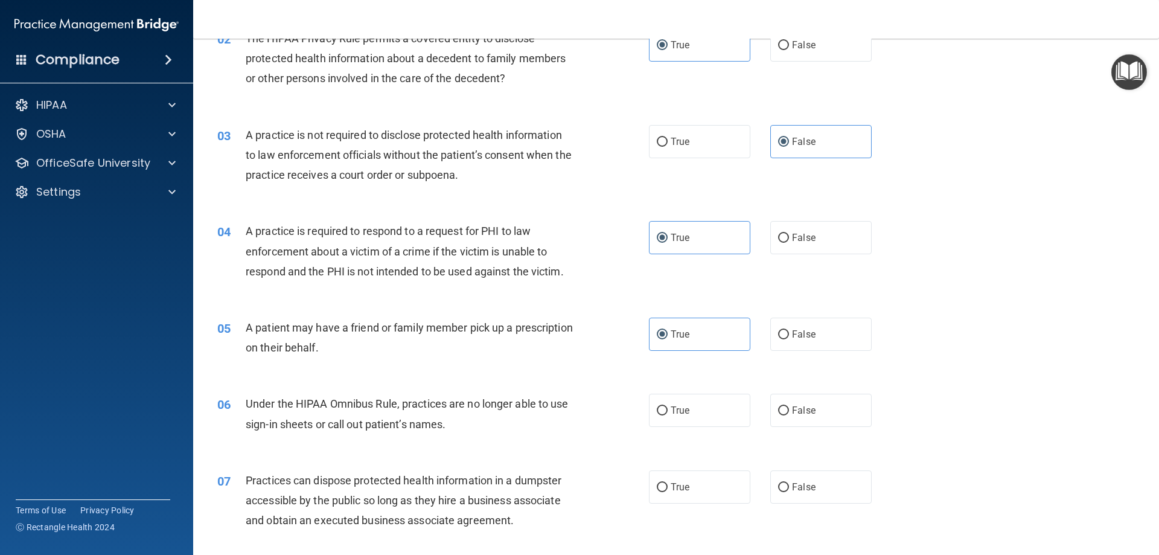
scroll to position [181, 0]
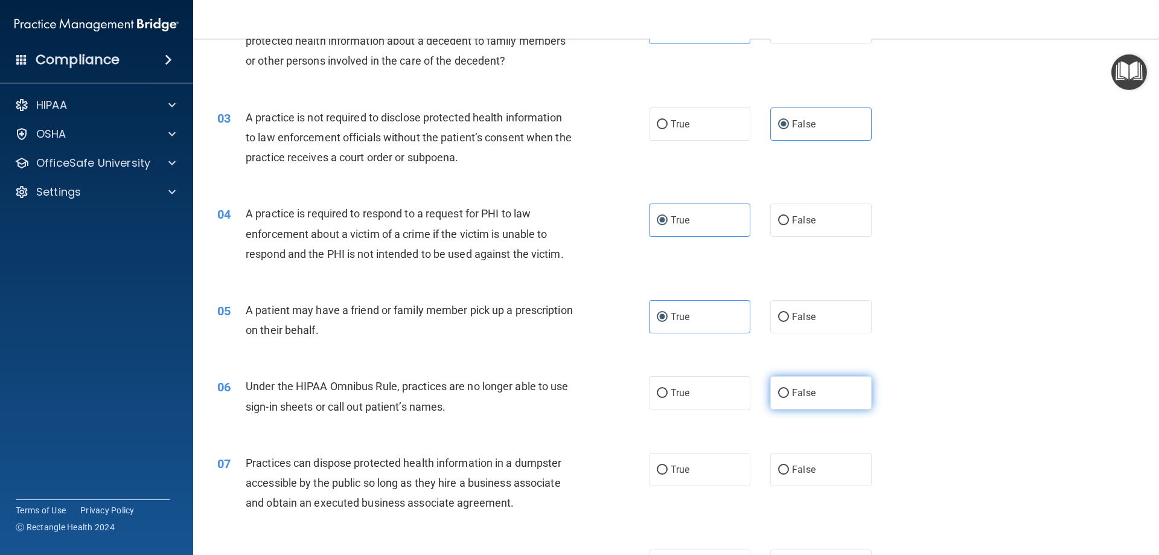
click at [823, 395] on label "False" at bounding box center [820, 392] width 101 height 33
click at [789, 395] on input "False" at bounding box center [783, 393] width 11 height 9
radio input "true"
click at [801, 470] on span "False" at bounding box center [804, 468] width 24 height 11
click at [789, 470] on input "False" at bounding box center [783, 469] width 11 height 9
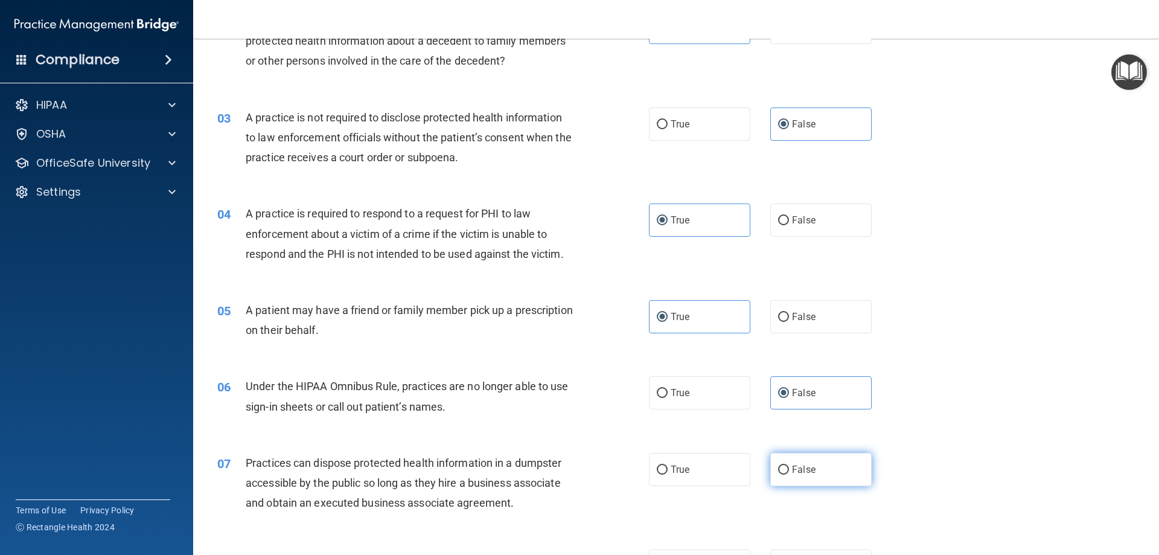
radio input "true"
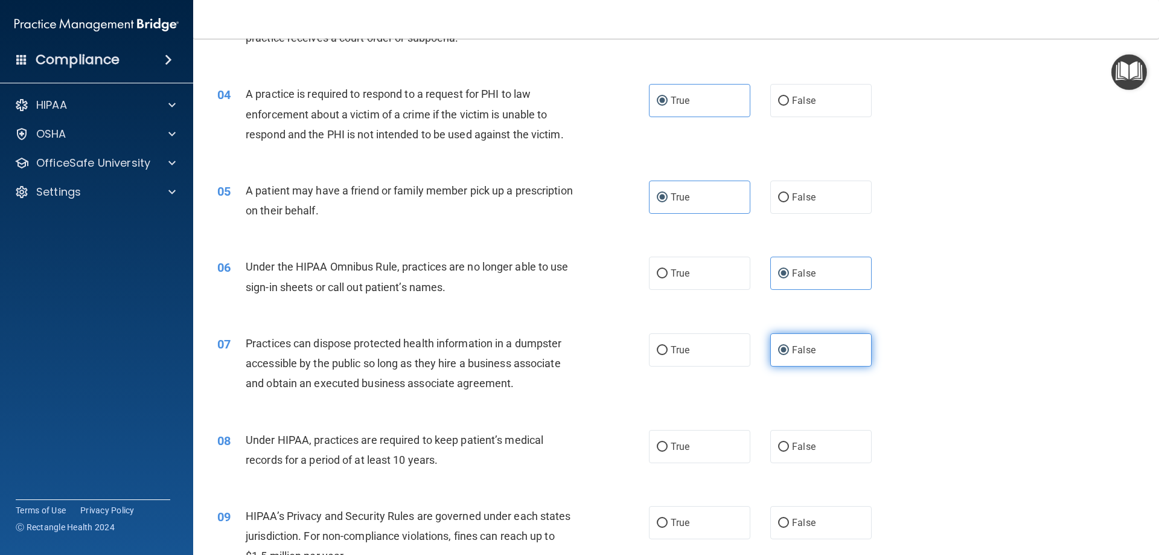
scroll to position [302, 0]
click at [801, 454] on label "False" at bounding box center [820, 444] width 101 height 33
click at [789, 450] on input "False" at bounding box center [783, 445] width 11 height 9
radio input "true"
click at [793, 527] on label "False" at bounding box center [820, 521] width 101 height 33
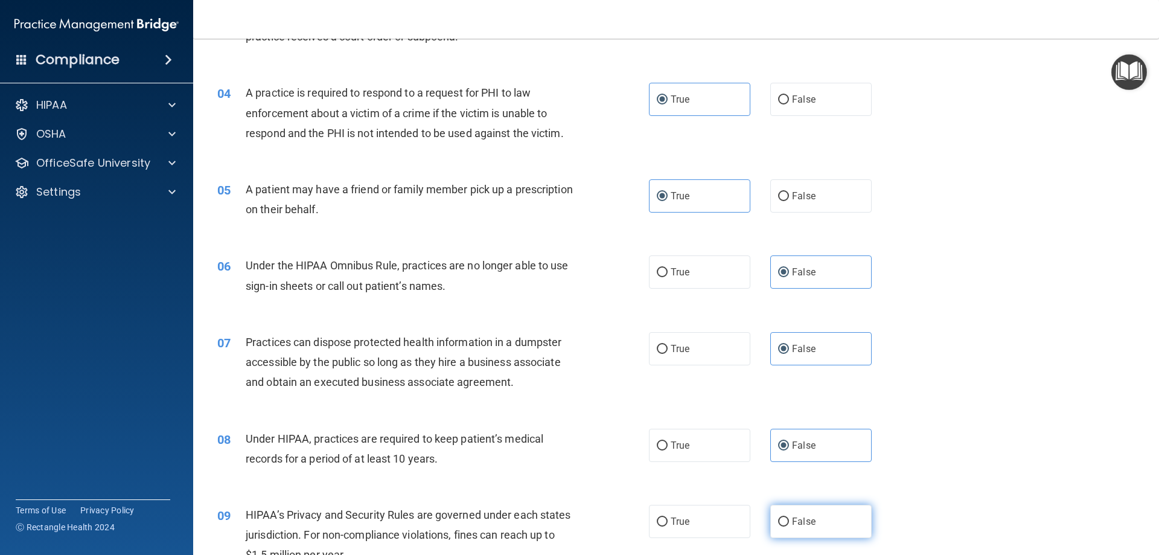
click at [789, 526] on input "False" at bounding box center [783, 521] width 11 height 9
radio input "true"
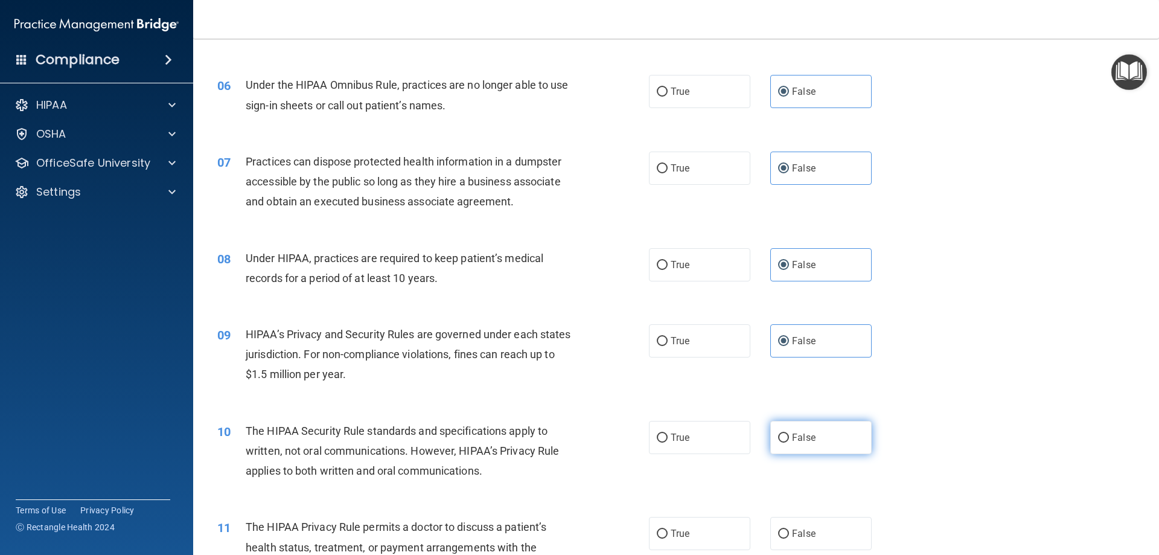
scroll to position [483, 0]
click at [687, 433] on label "True" at bounding box center [699, 436] width 101 height 33
click at [667, 433] on input "True" at bounding box center [662, 437] width 11 height 9
radio input "true"
click at [695, 541] on label "True" at bounding box center [699, 532] width 101 height 33
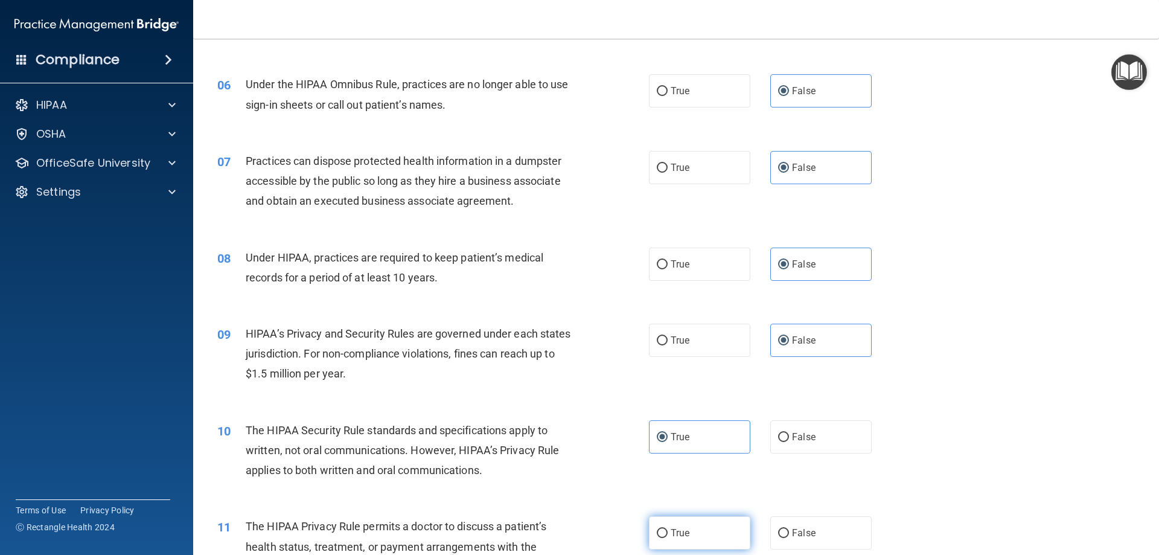
click at [667, 538] on input "True" at bounding box center [662, 533] width 11 height 9
radio input "true"
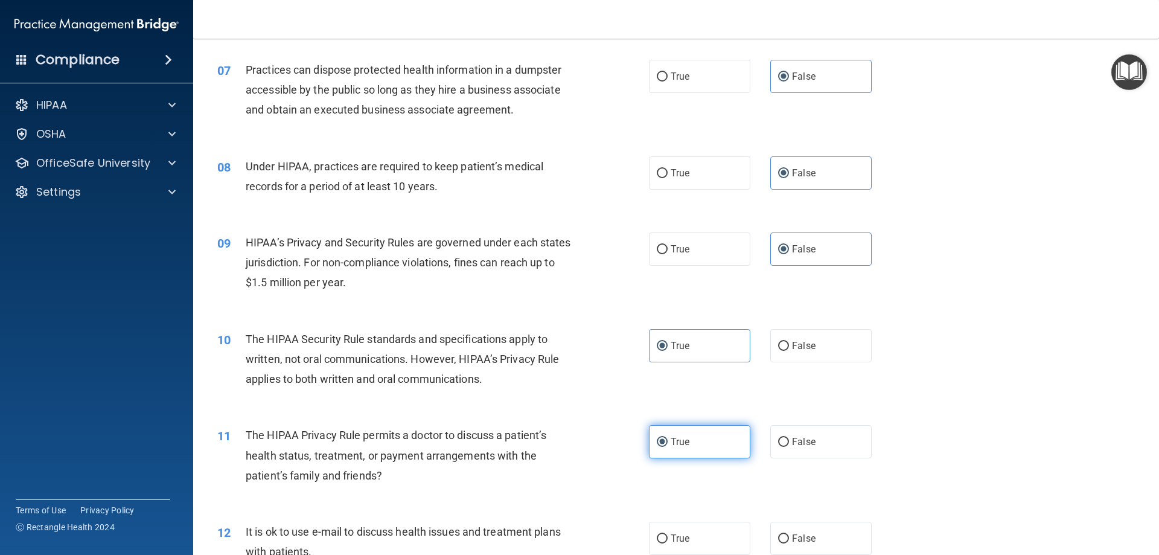
scroll to position [664, 0]
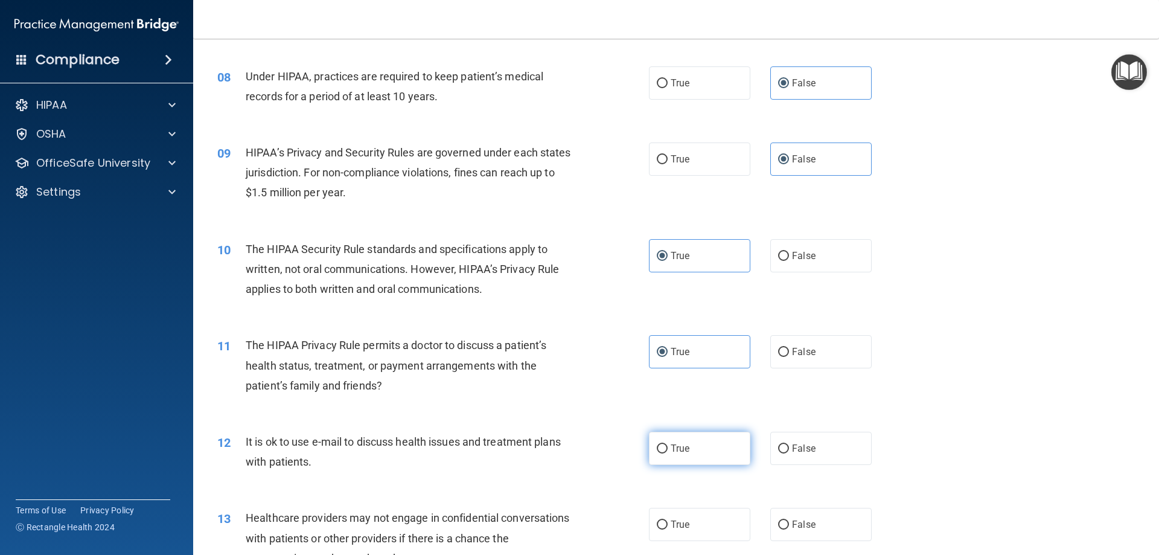
click at [709, 455] on label "True" at bounding box center [699, 448] width 101 height 33
click at [667, 453] on input "True" at bounding box center [662, 448] width 11 height 9
radio input "true"
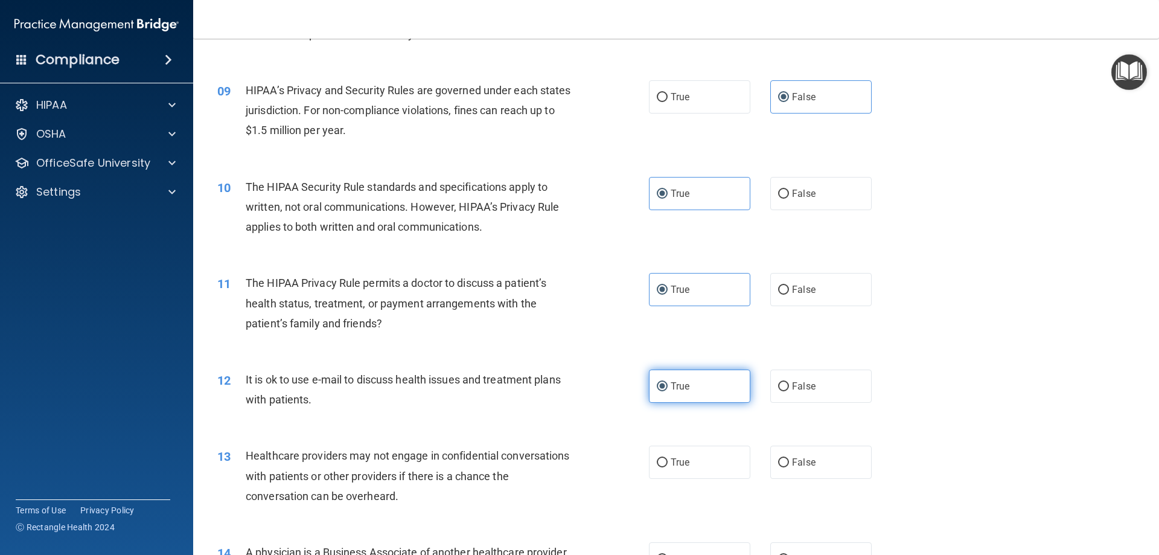
scroll to position [785, 0]
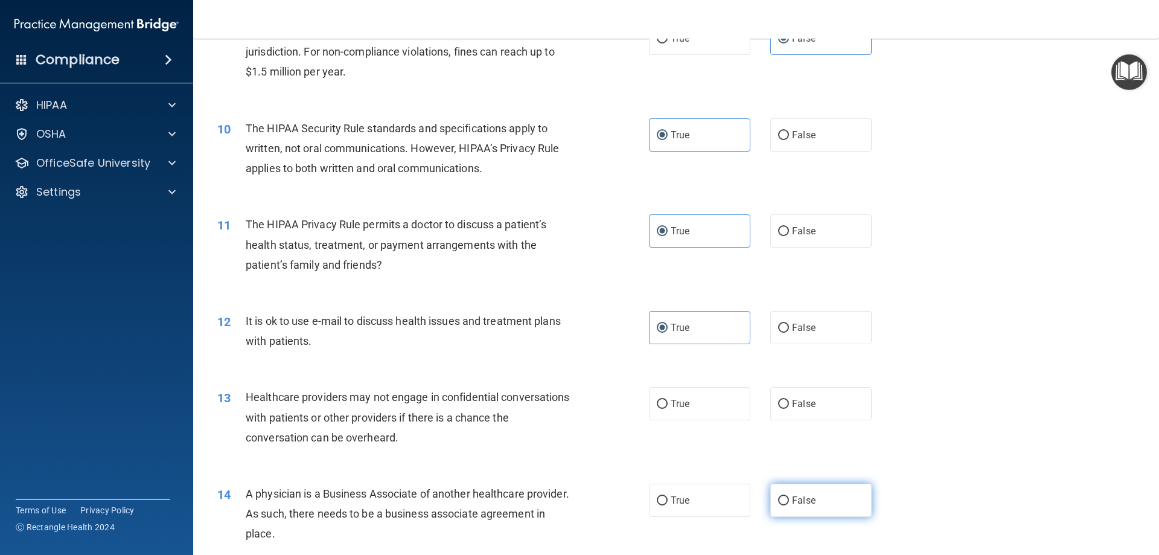
click at [814, 504] on label "False" at bounding box center [820, 499] width 101 height 33
click at [789, 504] on input "False" at bounding box center [783, 500] width 11 height 9
radio input "true"
click at [812, 410] on label "False" at bounding box center [820, 403] width 101 height 33
click at [789, 409] on input "False" at bounding box center [783, 404] width 11 height 9
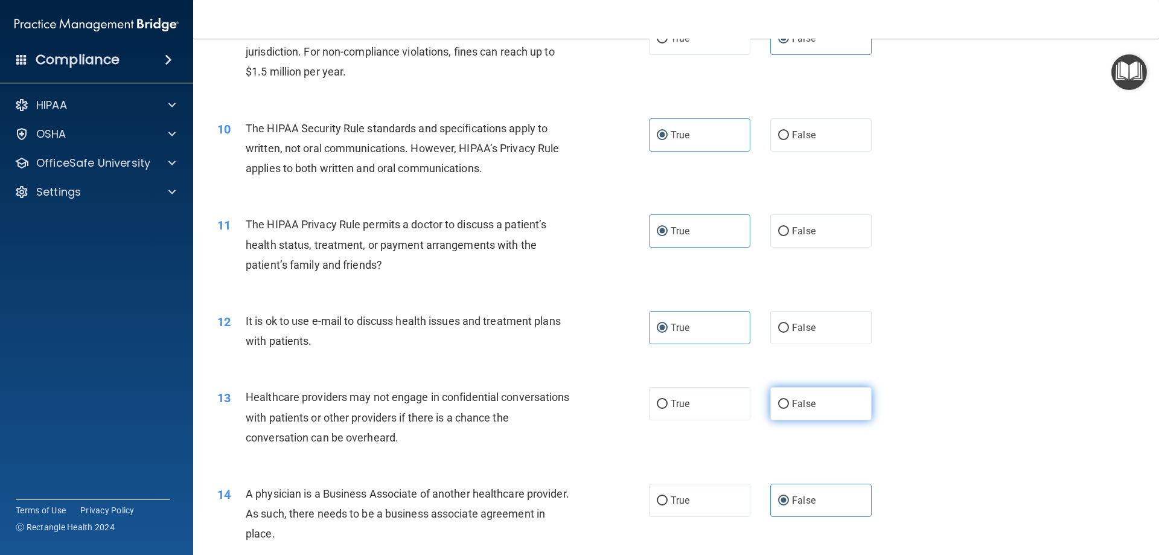
radio input "true"
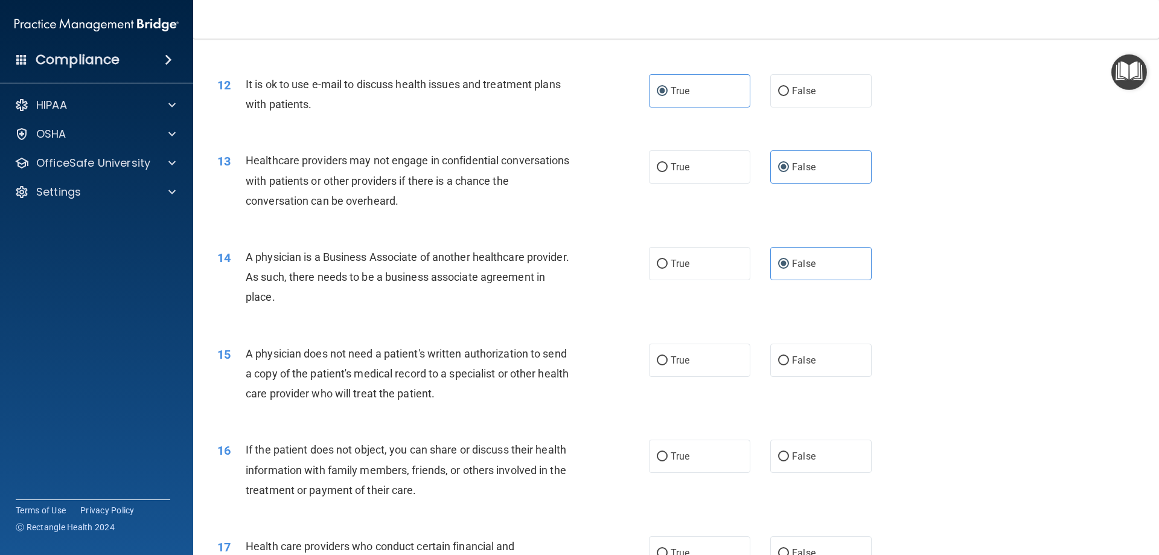
scroll to position [1026, 0]
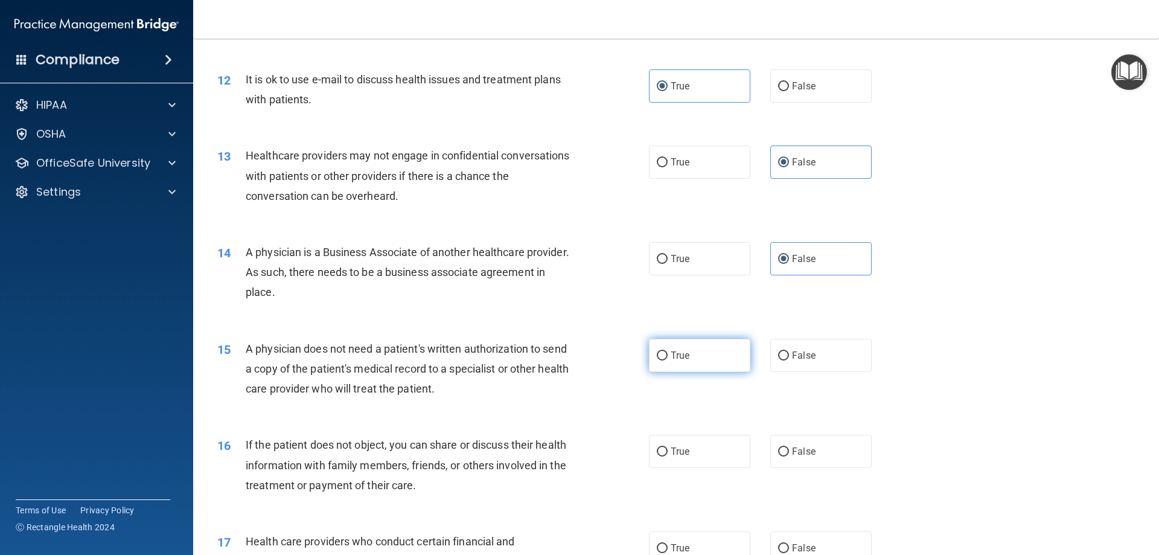
click at [701, 361] on label "True" at bounding box center [699, 355] width 101 height 33
click at [667, 360] on input "True" at bounding box center [662, 355] width 11 height 9
radio input "true"
click at [698, 451] on label "True" at bounding box center [699, 451] width 101 height 33
click at [667, 451] on input "True" at bounding box center [662, 451] width 11 height 9
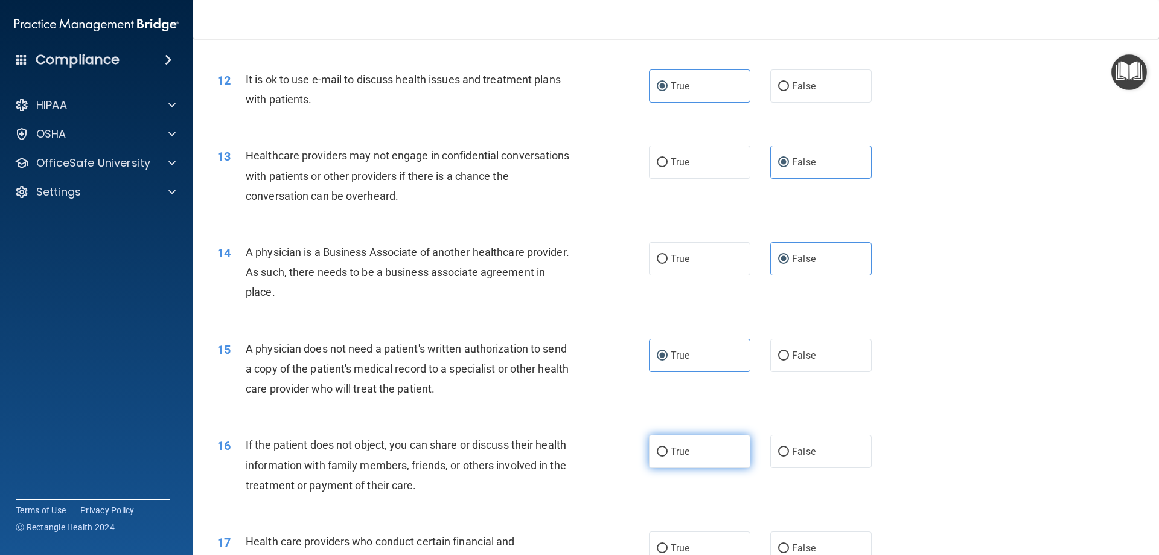
radio input "true"
click at [701, 538] on label "True" at bounding box center [699, 547] width 101 height 33
click at [667, 544] on input "True" at bounding box center [662, 548] width 11 height 9
radio input "true"
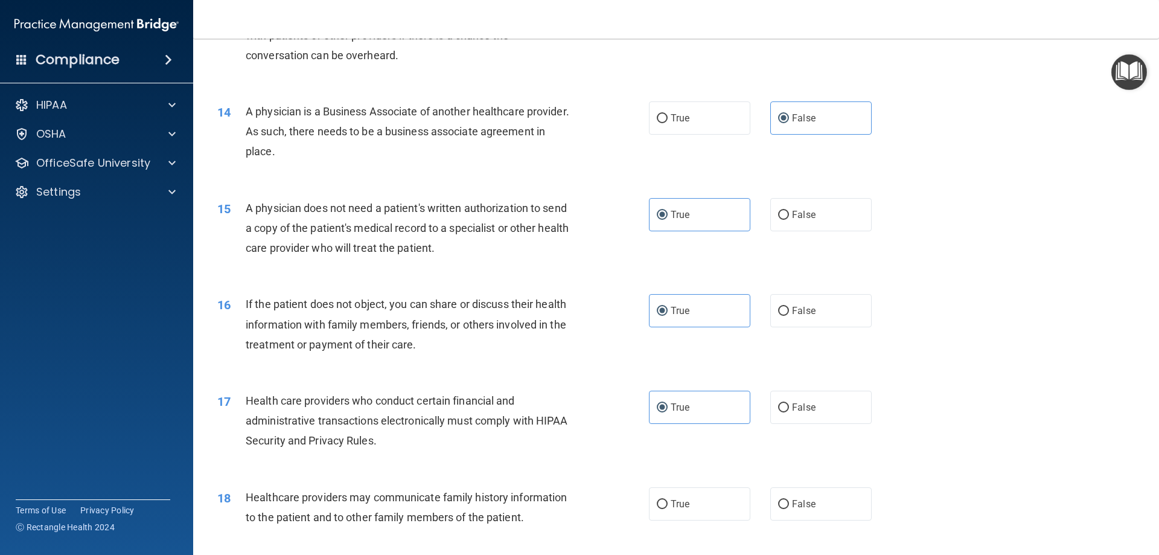
scroll to position [1207, 0]
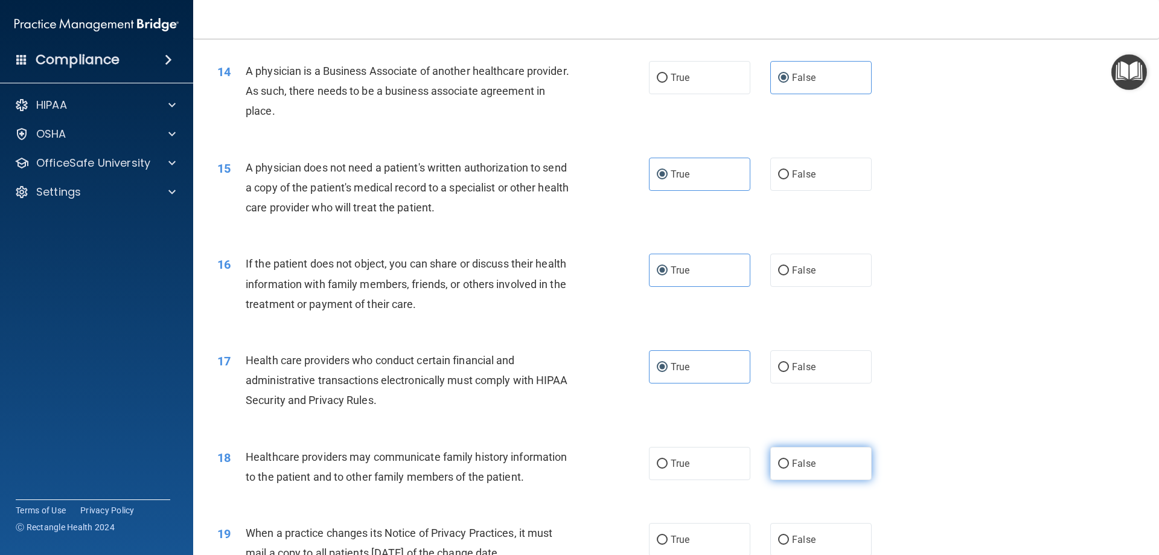
click at [818, 468] on label "False" at bounding box center [820, 463] width 101 height 33
click at [789, 468] on input "False" at bounding box center [783, 463] width 11 height 9
radio input "true"
click at [815, 538] on label "False" at bounding box center [820, 539] width 101 height 33
click at [789, 538] on input "False" at bounding box center [783, 539] width 11 height 9
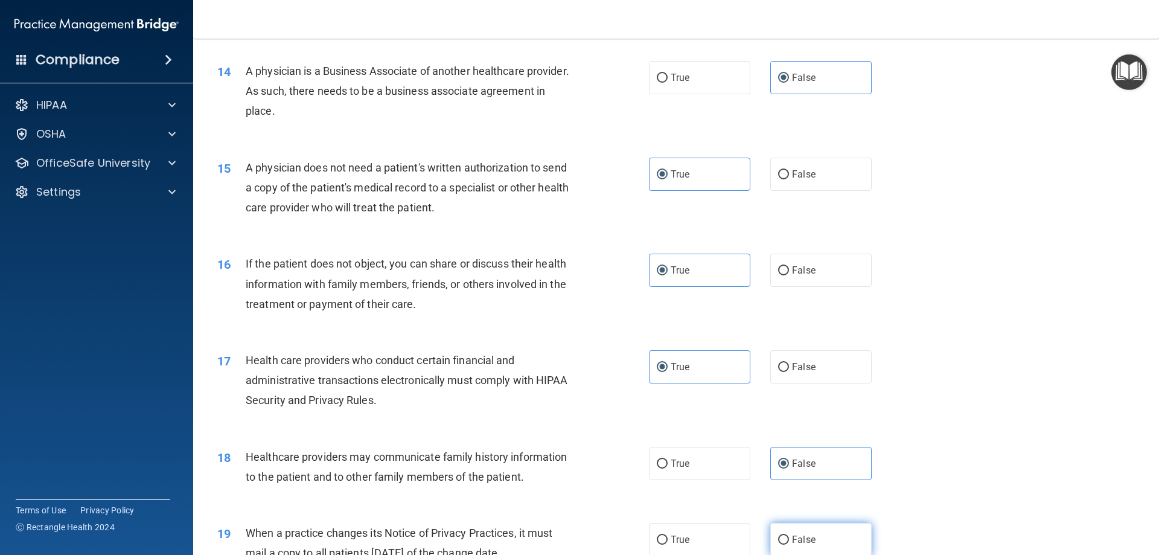
radio input "true"
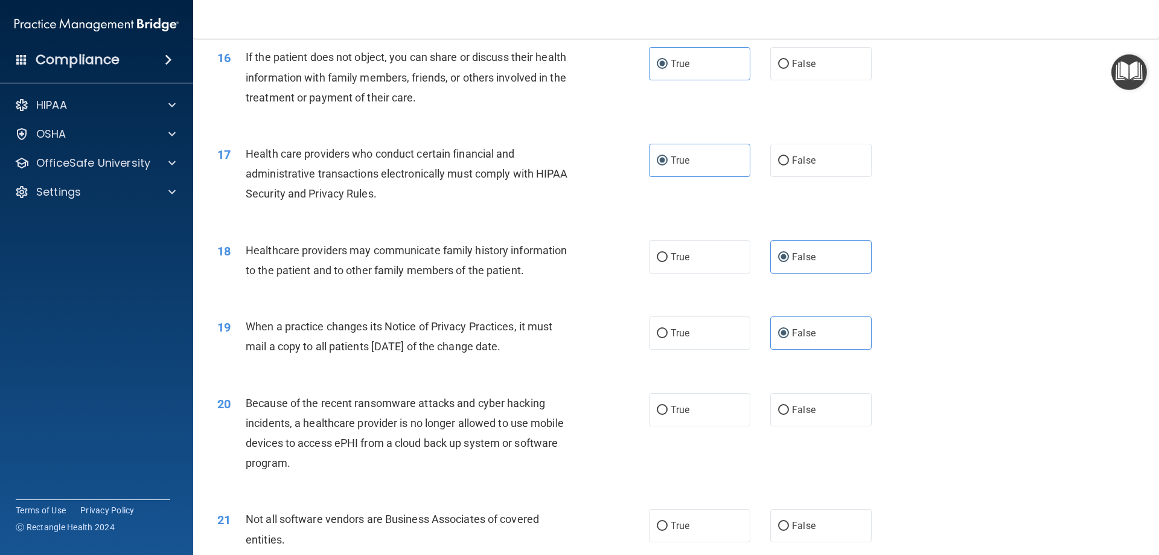
scroll to position [1448, 0]
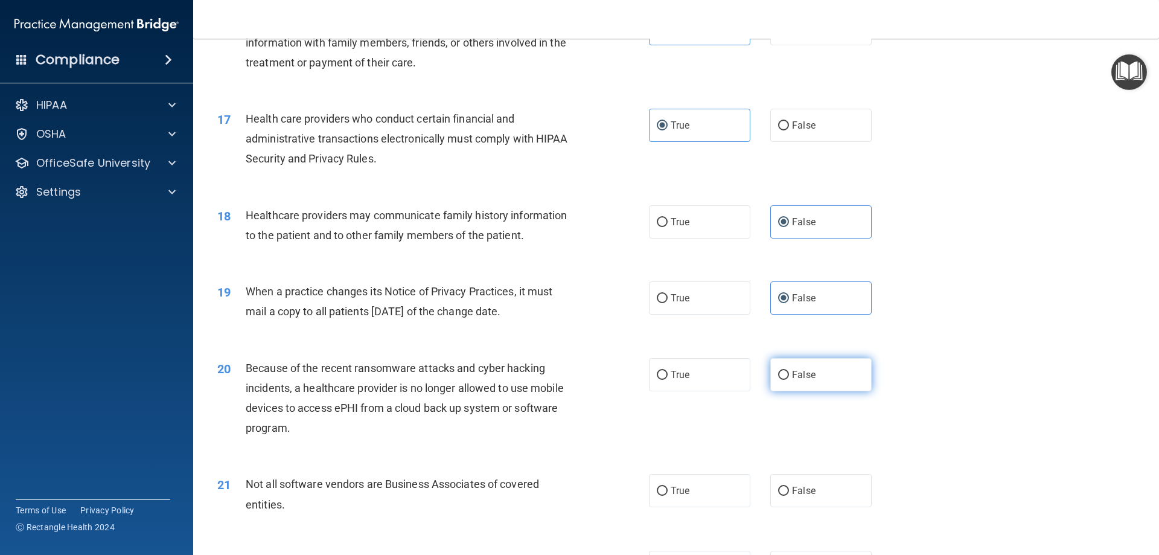
click at [801, 375] on span "False" at bounding box center [804, 374] width 24 height 11
click at [789, 375] on input "False" at bounding box center [783, 375] width 11 height 9
radio input "true"
click at [674, 488] on span "True" at bounding box center [679, 490] width 19 height 11
click at [667, 488] on input "True" at bounding box center [662, 490] width 11 height 9
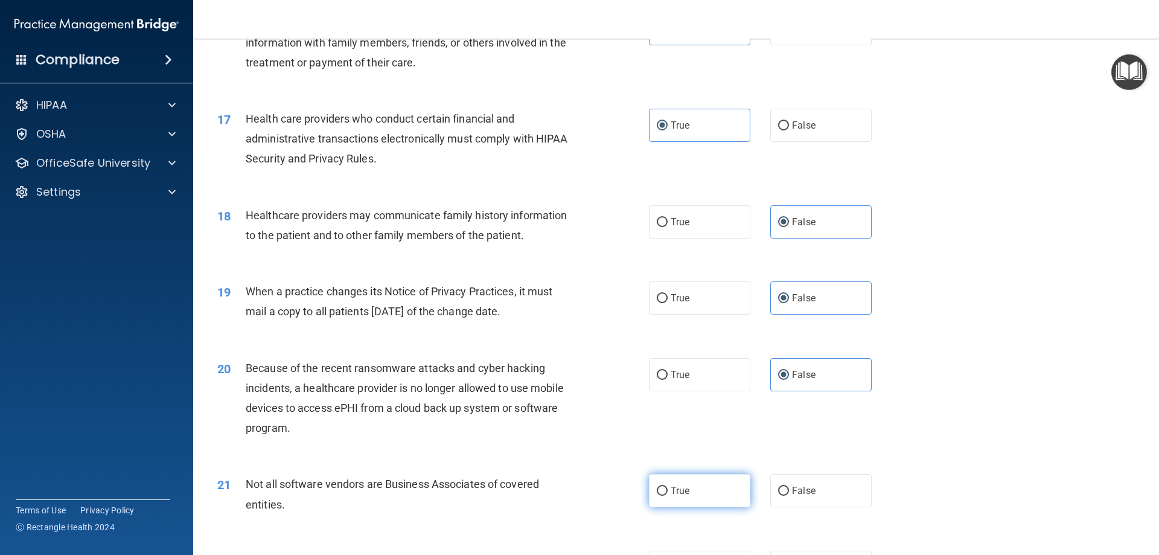
radio input "true"
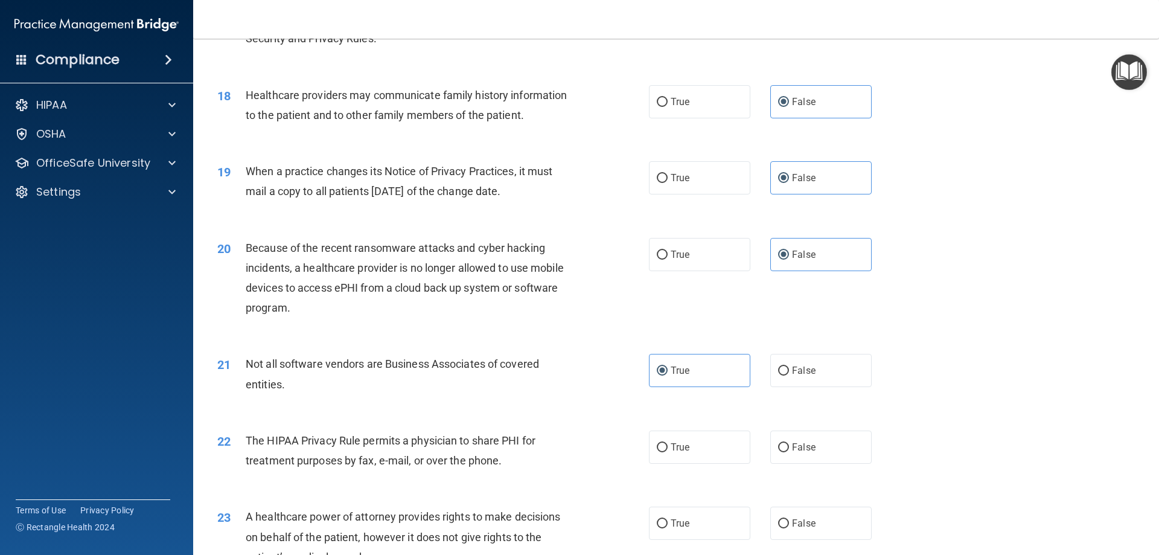
scroll to position [1569, 0]
click at [710, 456] on label "True" at bounding box center [699, 446] width 101 height 33
click at [667, 451] on input "True" at bounding box center [662, 446] width 11 height 9
radio input "true"
click at [825, 515] on label "False" at bounding box center [820, 522] width 101 height 33
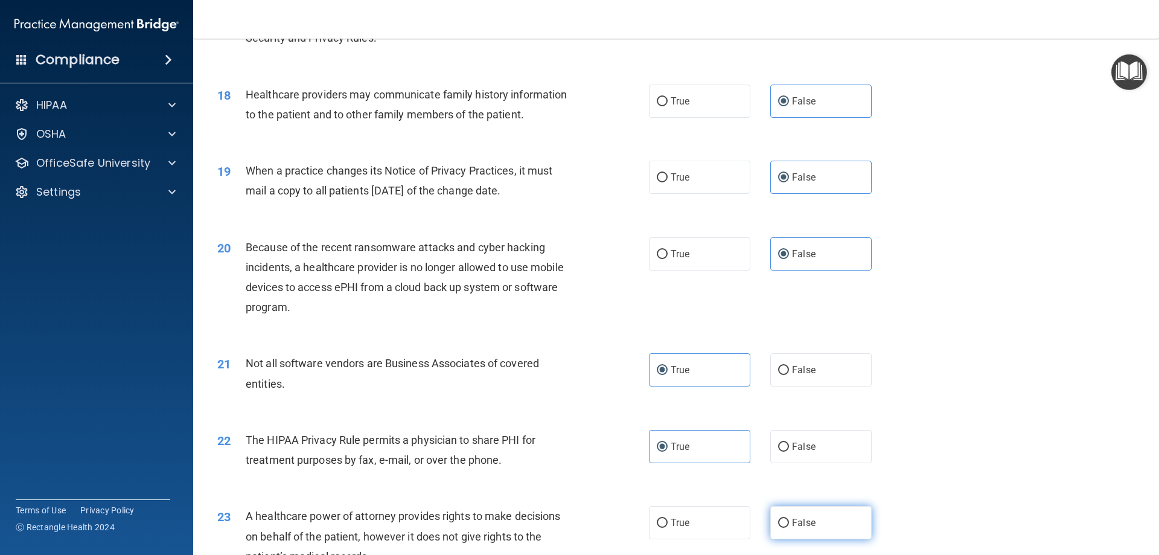
click at [789, 518] on input "False" at bounding box center [783, 522] width 11 height 9
radio input "true"
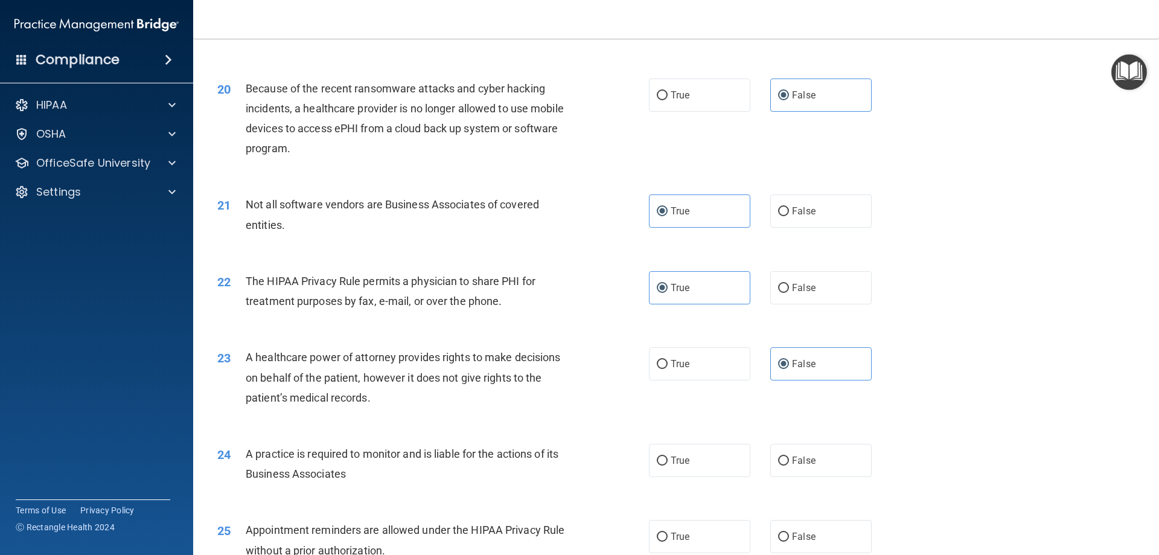
scroll to position [1750, 0]
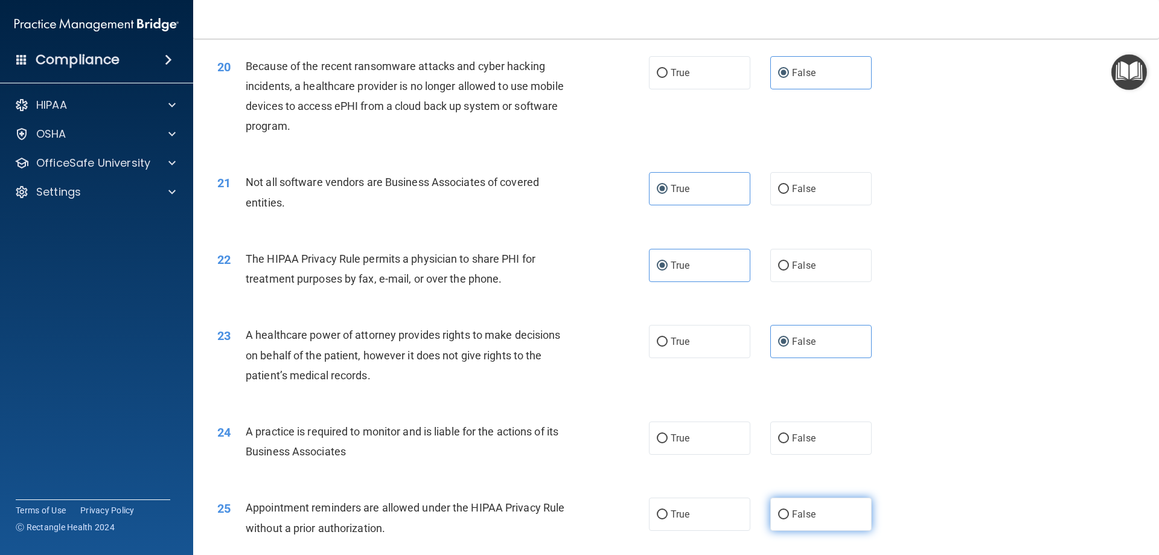
click at [815, 515] on label "False" at bounding box center [820, 513] width 101 height 33
click at [789, 515] on input "False" at bounding box center [783, 514] width 11 height 9
radio input "true"
click at [818, 445] on label "False" at bounding box center [820, 437] width 101 height 33
click at [789, 443] on input "False" at bounding box center [783, 438] width 11 height 9
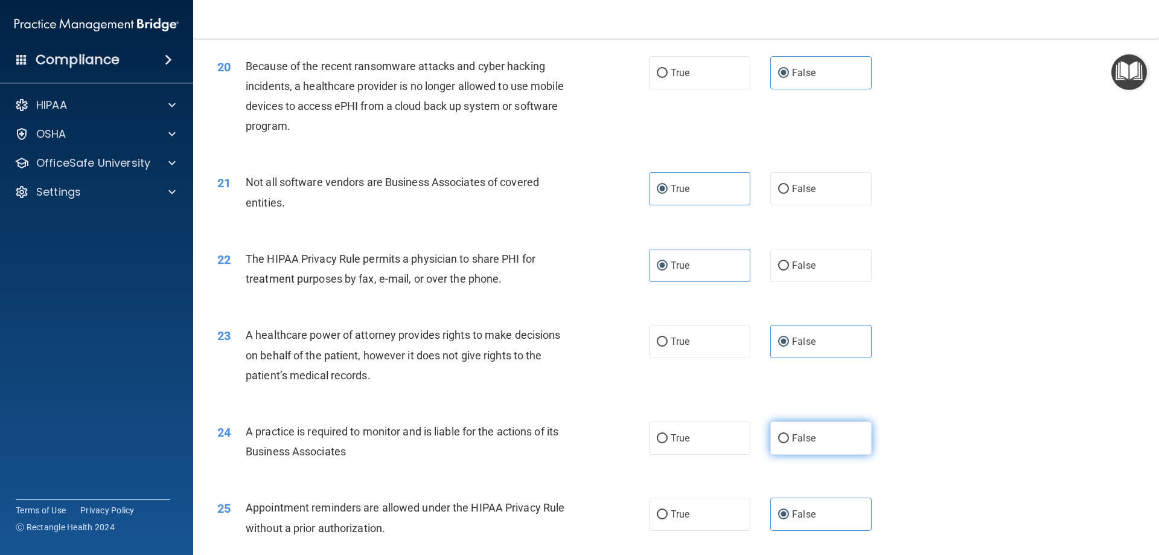
radio input "true"
click at [694, 514] on label "True" at bounding box center [699, 513] width 101 height 33
click at [667, 514] on input "True" at bounding box center [662, 514] width 11 height 9
radio input "true"
radio input "false"
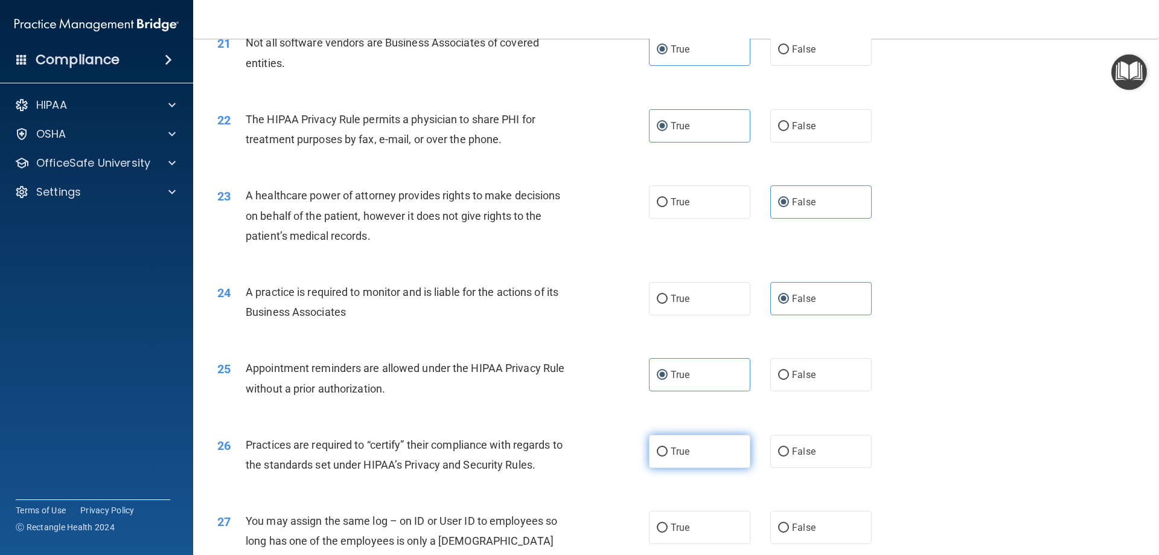
scroll to position [1931, 0]
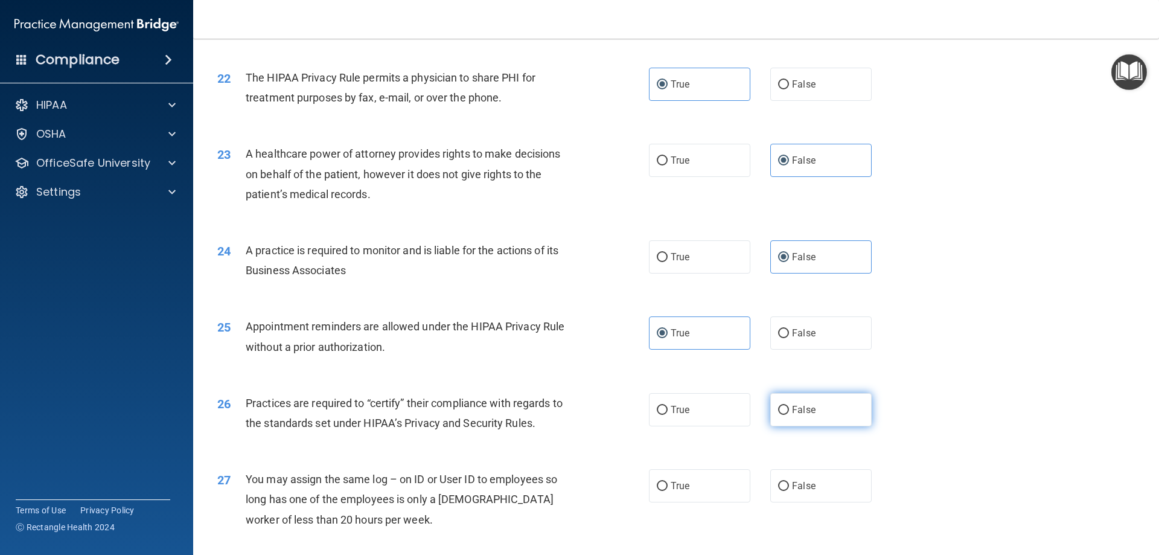
click at [812, 417] on label "False" at bounding box center [820, 409] width 101 height 33
click at [789, 415] on input "False" at bounding box center [783, 410] width 11 height 9
radio input "true"
drag, startPoint x: 803, startPoint y: 491, endPoint x: 750, endPoint y: 492, distance: 53.1
click at [803, 491] on label "False" at bounding box center [820, 485] width 101 height 33
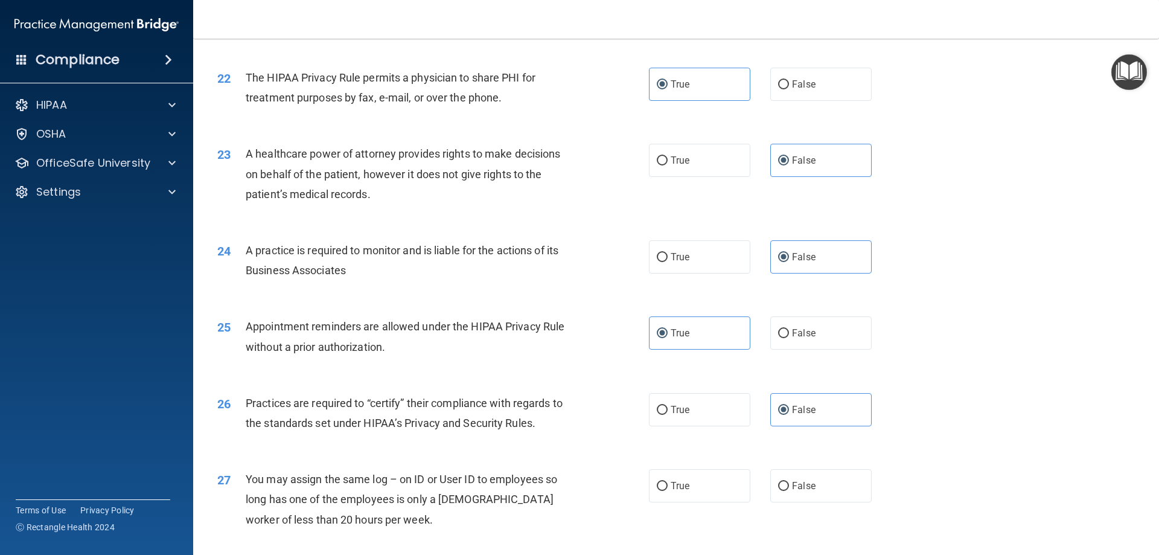
click at [789, 491] on input "False" at bounding box center [783, 486] width 11 height 9
radio input "true"
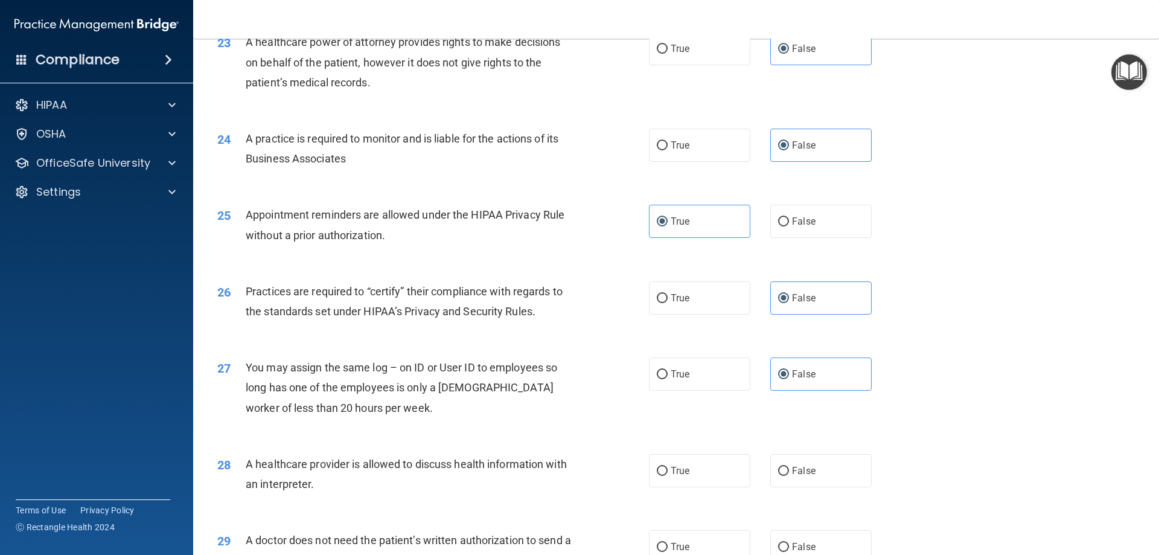
scroll to position [2052, 0]
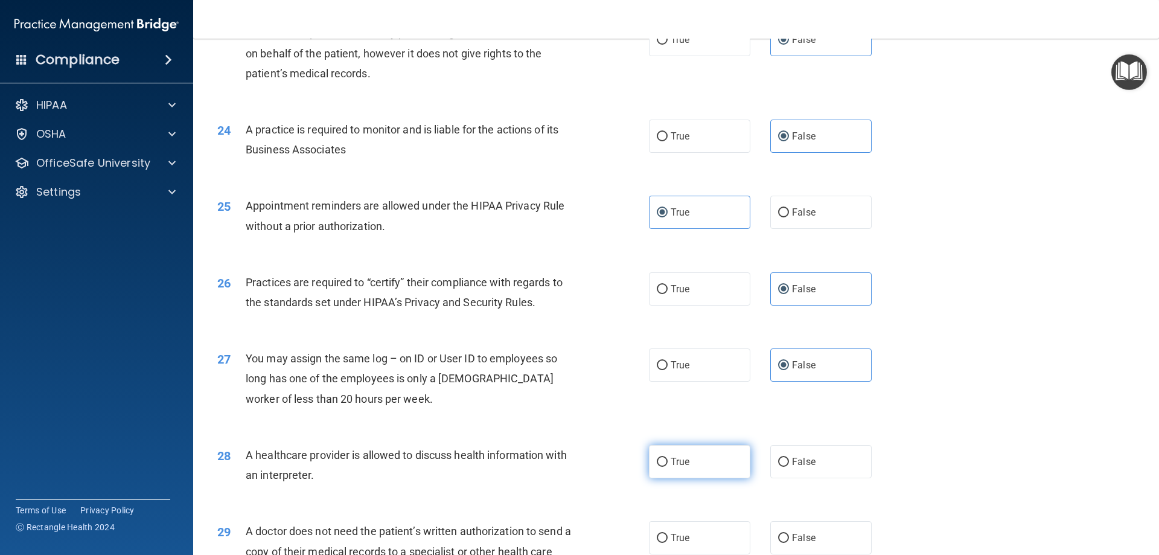
click at [689, 468] on label "True" at bounding box center [699, 461] width 101 height 33
click at [667, 467] on input "True" at bounding box center [662, 461] width 11 height 9
radio input "true"
click at [685, 538] on span "True" at bounding box center [679, 537] width 19 height 11
click at [667, 538] on input "True" at bounding box center [662, 537] width 11 height 9
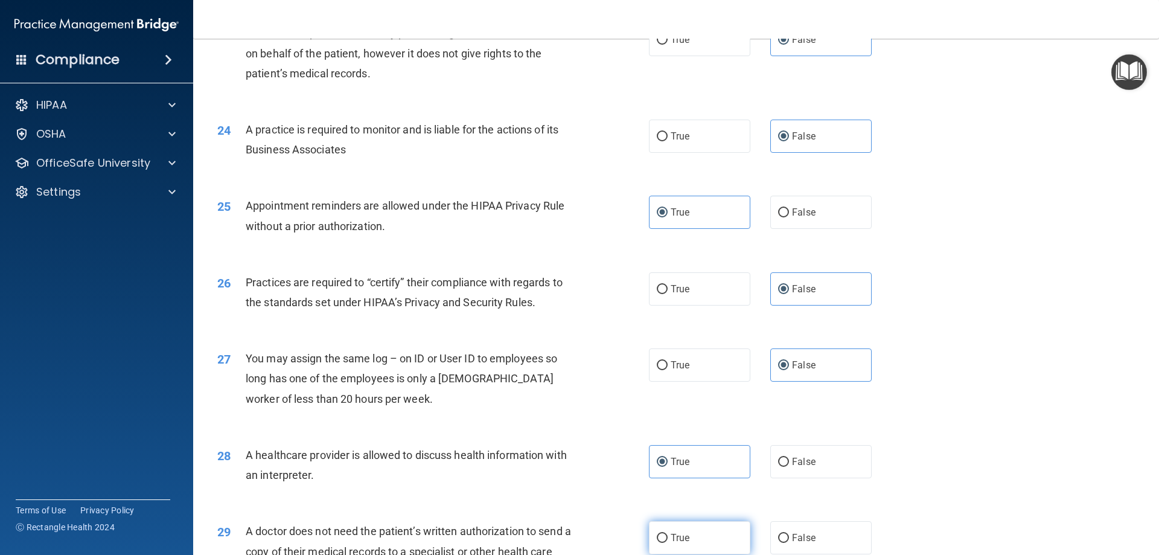
radio input "true"
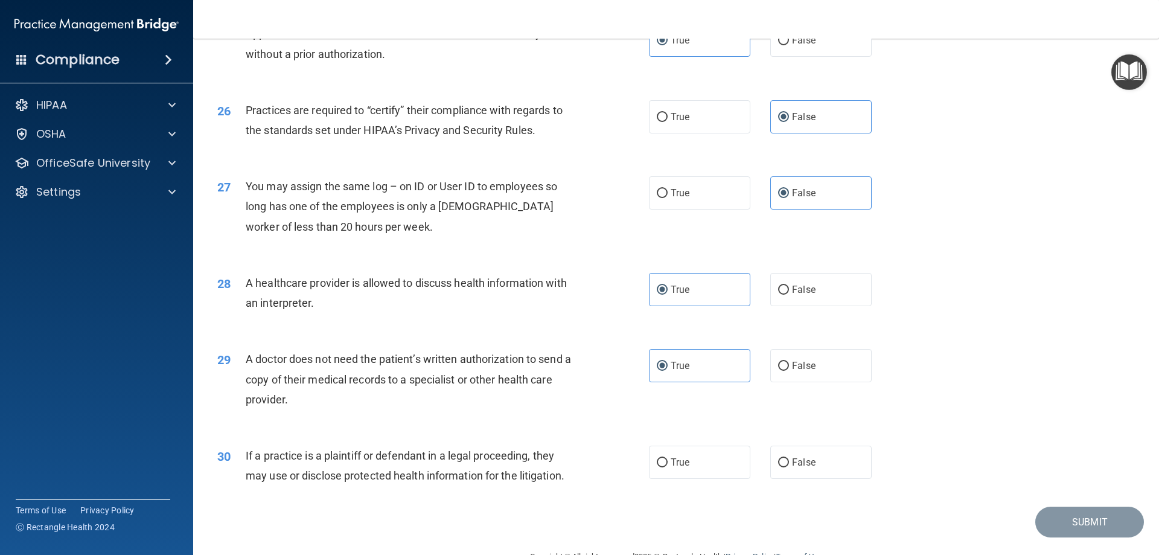
scroll to position [2233, 0]
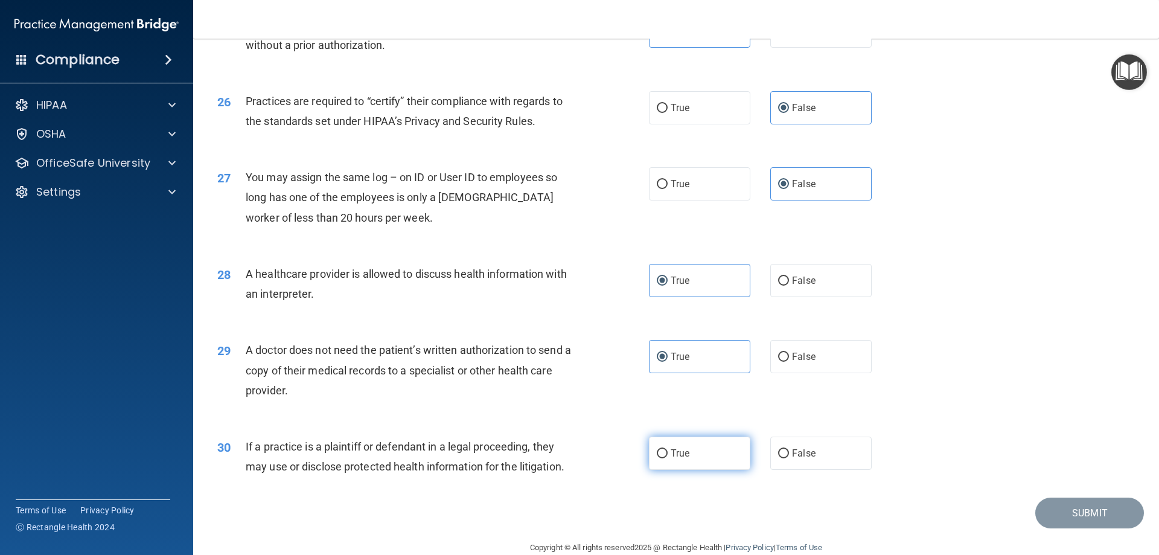
click at [713, 456] on label "True" at bounding box center [699, 452] width 101 height 33
click at [667, 456] on input "True" at bounding box center [662, 453] width 11 height 9
radio input "true"
click at [1034, 491] on div "30 If a practice is a plaintiff or defendant in a legal proceeding, they may us…" at bounding box center [675, 459] width 935 height 76
click at [1068, 511] on button "Submit" at bounding box center [1089, 512] width 109 height 31
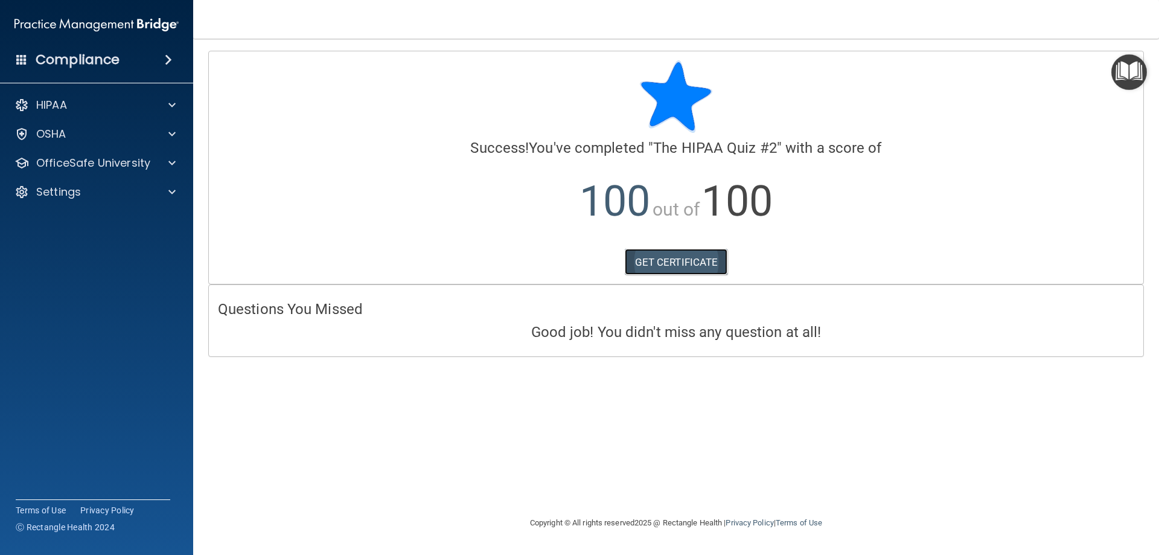
click at [673, 259] on link "GET CERTIFICATE" at bounding box center [676, 262] width 103 height 27
click at [78, 164] on p "OfficeSafe University" at bounding box center [93, 163] width 114 height 14
click at [104, 191] on p "HIPAA Training" at bounding box center [58, 192] width 100 height 12
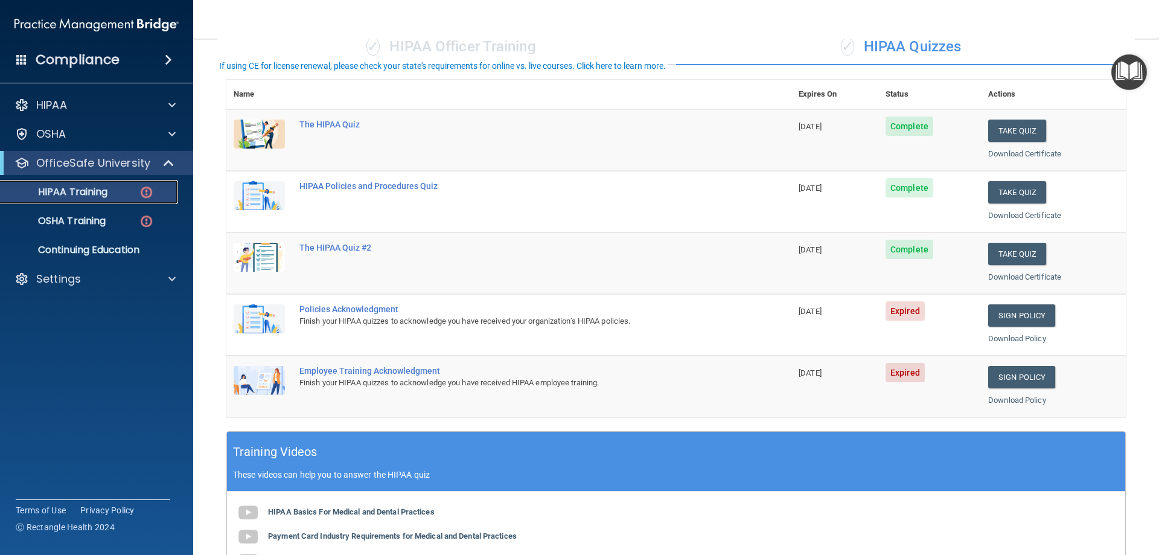
scroll to position [181, 0]
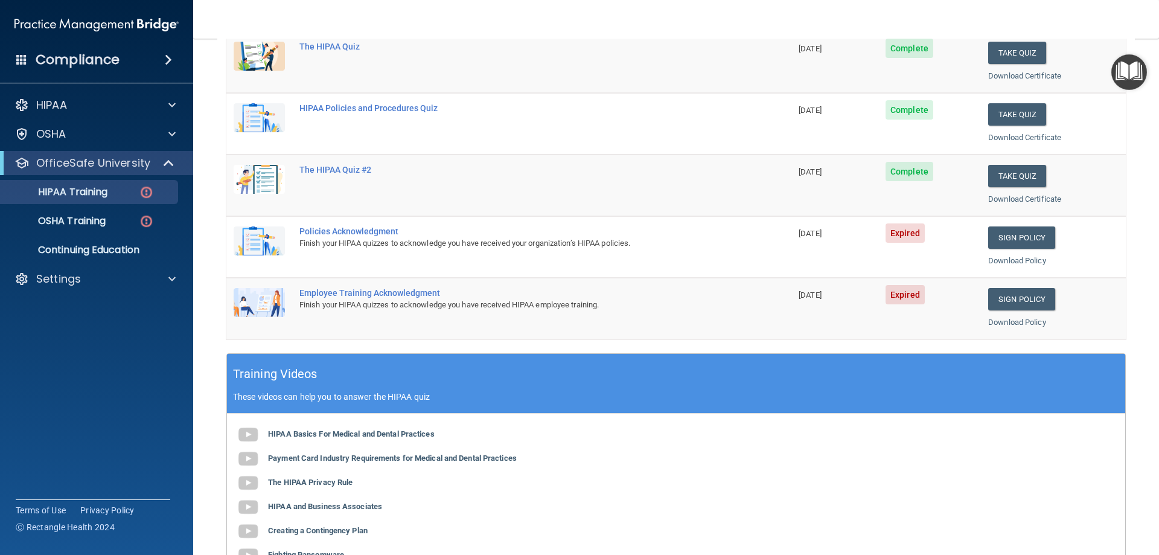
click at [264, 238] on img at bounding box center [259, 240] width 51 height 29
click at [261, 235] on img at bounding box center [259, 240] width 51 height 29
click at [337, 229] on div "Policies Acknowledgment" at bounding box center [515, 231] width 432 height 10
click at [347, 233] on div "Policies Acknowledgment" at bounding box center [515, 231] width 432 height 10
click at [257, 237] on img at bounding box center [259, 240] width 51 height 29
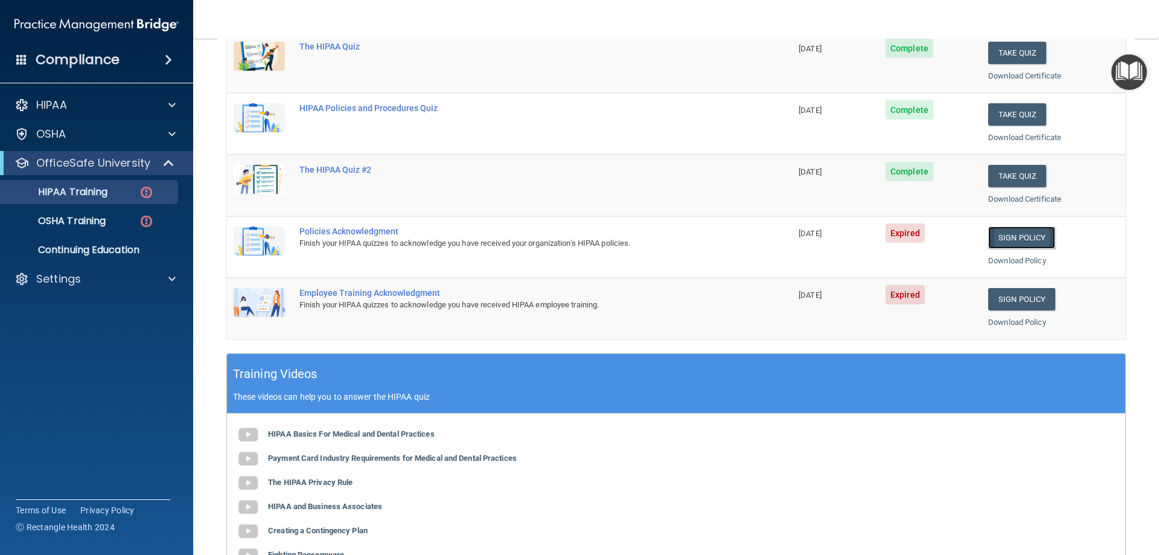
click at [1013, 240] on link "Sign Policy" at bounding box center [1021, 237] width 67 height 22
click at [241, 238] on img at bounding box center [259, 240] width 51 height 29
click at [253, 240] on img at bounding box center [259, 240] width 51 height 29
click at [1013, 301] on link "Sign Policy" at bounding box center [1021, 299] width 67 height 22
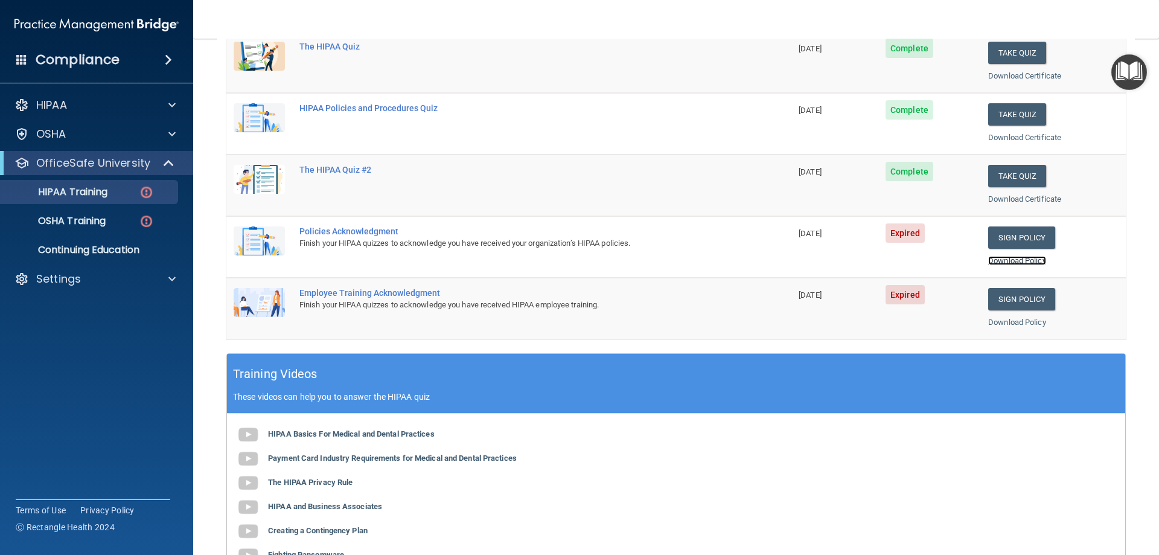
click at [1006, 261] on link "Download Policy" at bounding box center [1017, 260] width 58 height 9
click at [1018, 265] on div "Download Policy" at bounding box center [1053, 260] width 130 height 14
click at [1005, 261] on link "Download Policy" at bounding box center [1017, 260] width 58 height 9
click at [1011, 323] on link "Download Policy" at bounding box center [1017, 321] width 58 height 9
click at [1011, 241] on link "Sign Policy" at bounding box center [1021, 237] width 67 height 22
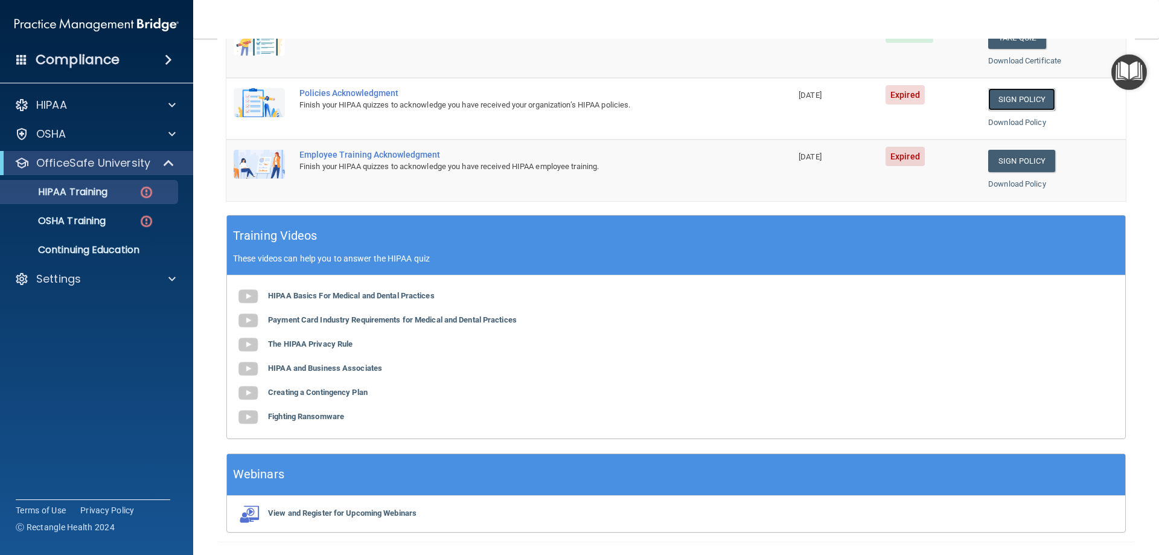
scroll to position [354, 0]
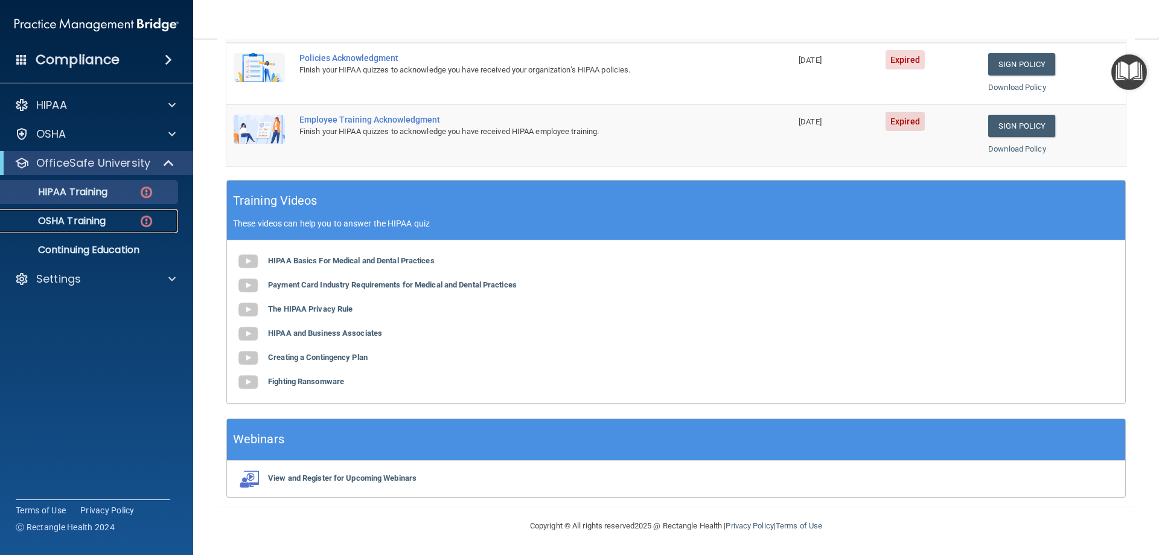
click at [106, 225] on p "OSHA Training" at bounding box center [57, 221] width 98 height 12
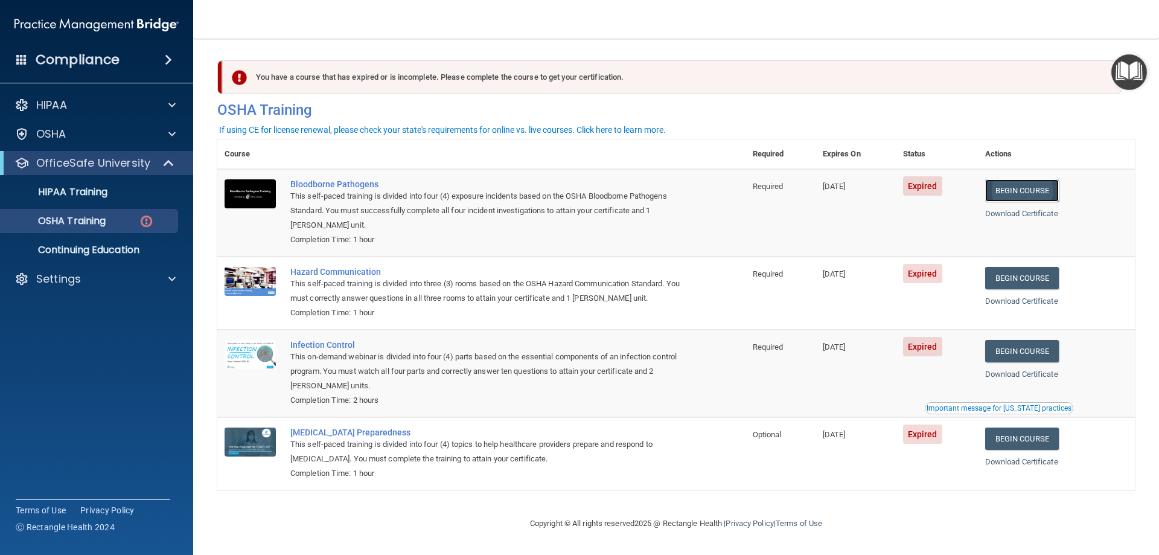
click at [1028, 193] on link "Begin Course" at bounding box center [1022, 190] width 74 height 22
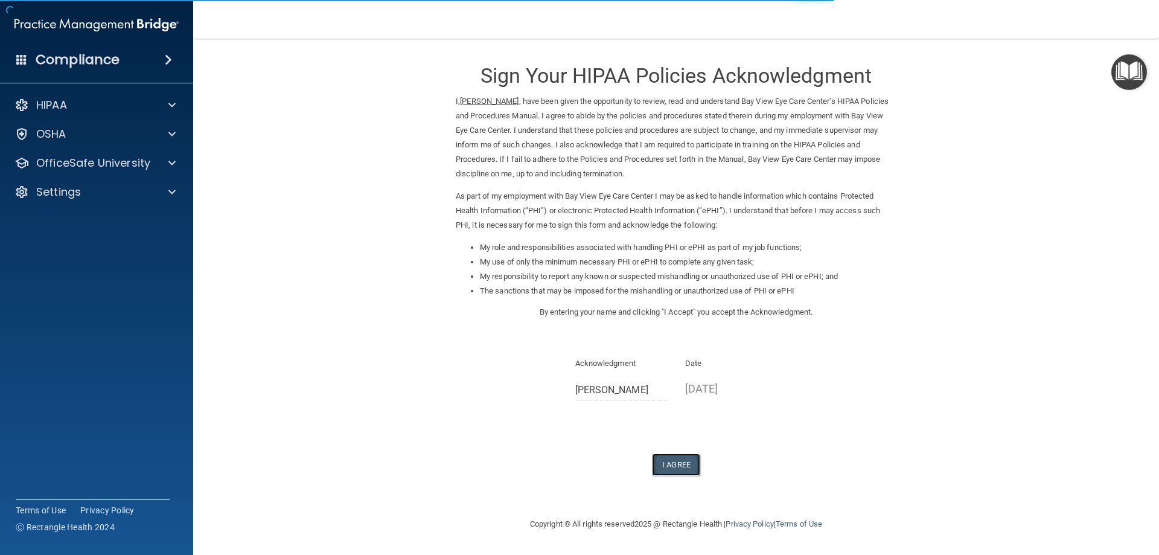
click at [674, 462] on button "I Agree" at bounding box center [676, 464] width 48 height 22
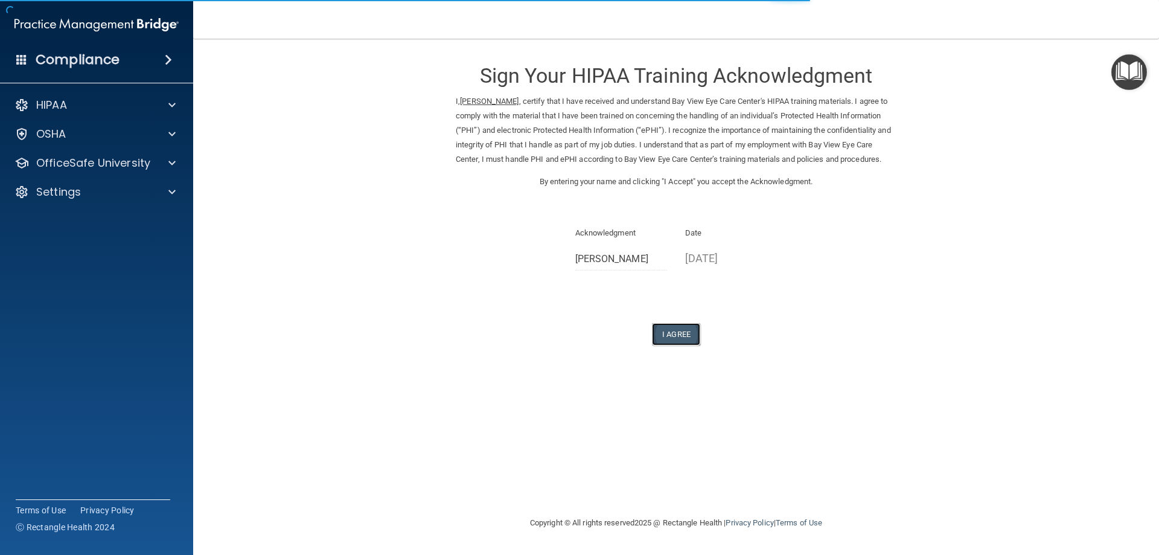
click at [676, 345] on button "I Agree" at bounding box center [676, 334] width 48 height 22
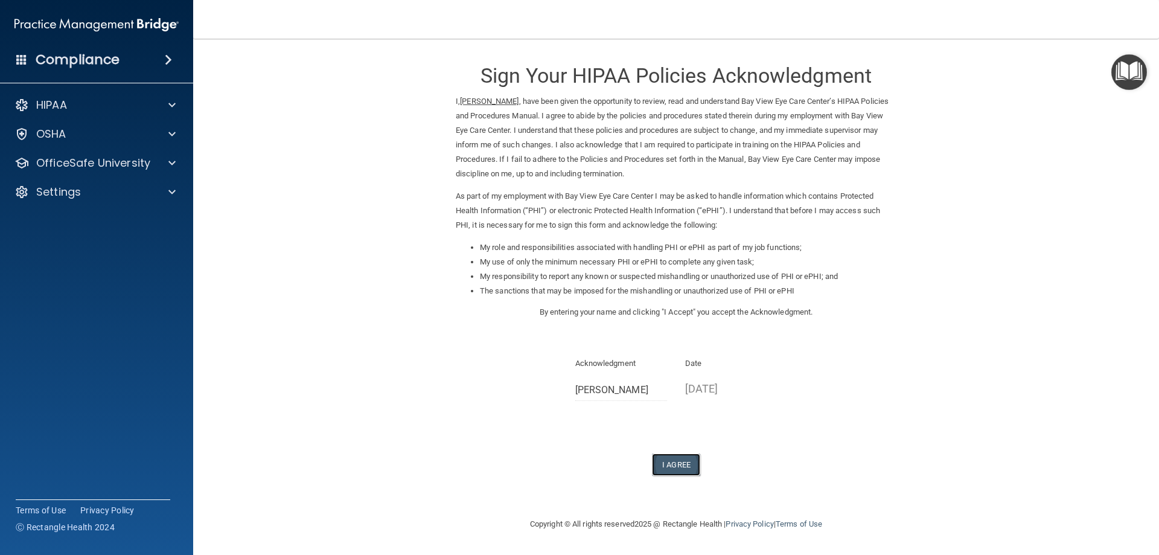
click at [680, 467] on button "I Agree" at bounding box center [676, 464] width 48 height 22
